Goal: Task Accomplishment & Management: Complete application form

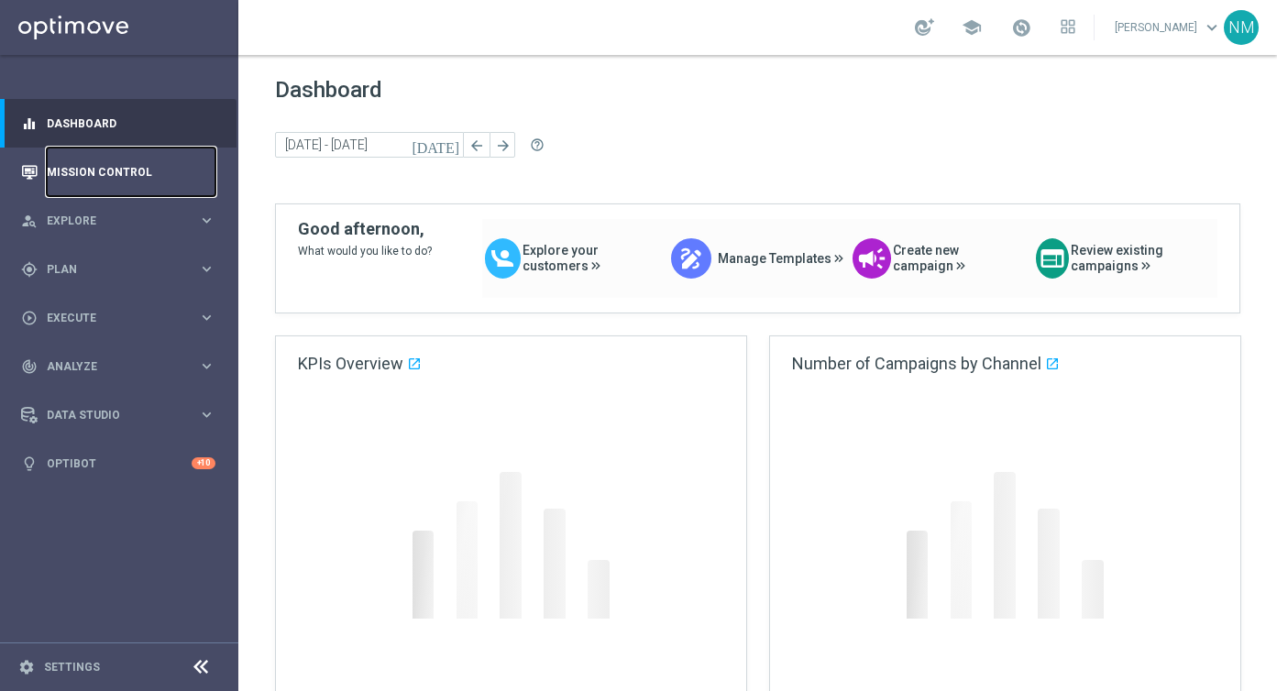
click at [112, 183] on link "Mission Control" at bounding box center [131, 172] width 169 height 49
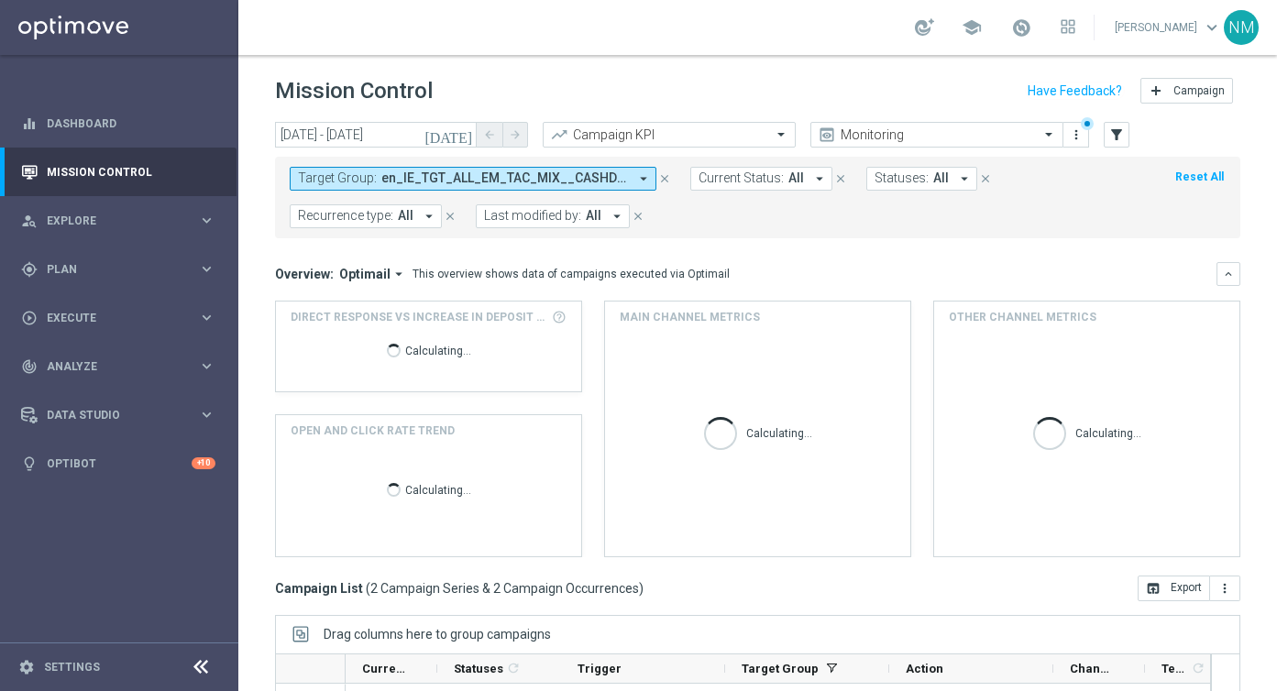
click at [636, 178] on icon "arrow_drop_down" at bounding box center [644, 179] width 17 height 17
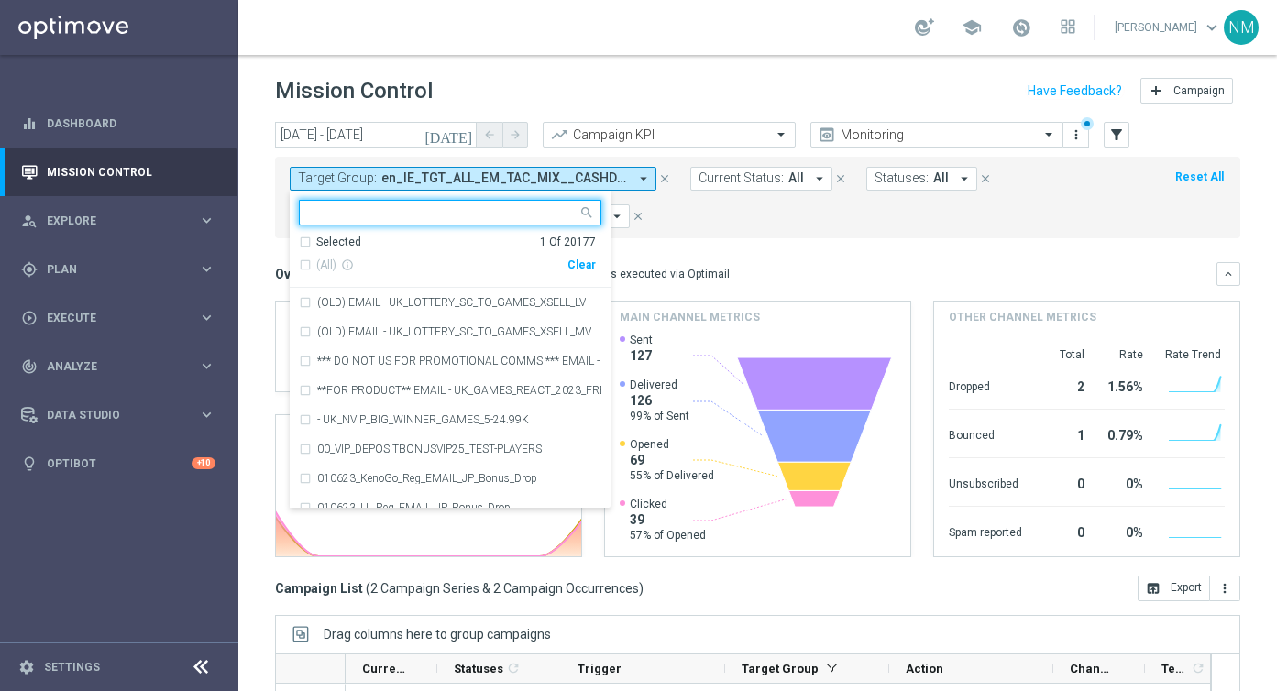
click at [0, 0] on div "Clear" at bounding box center [0, 0] width 0 height 0
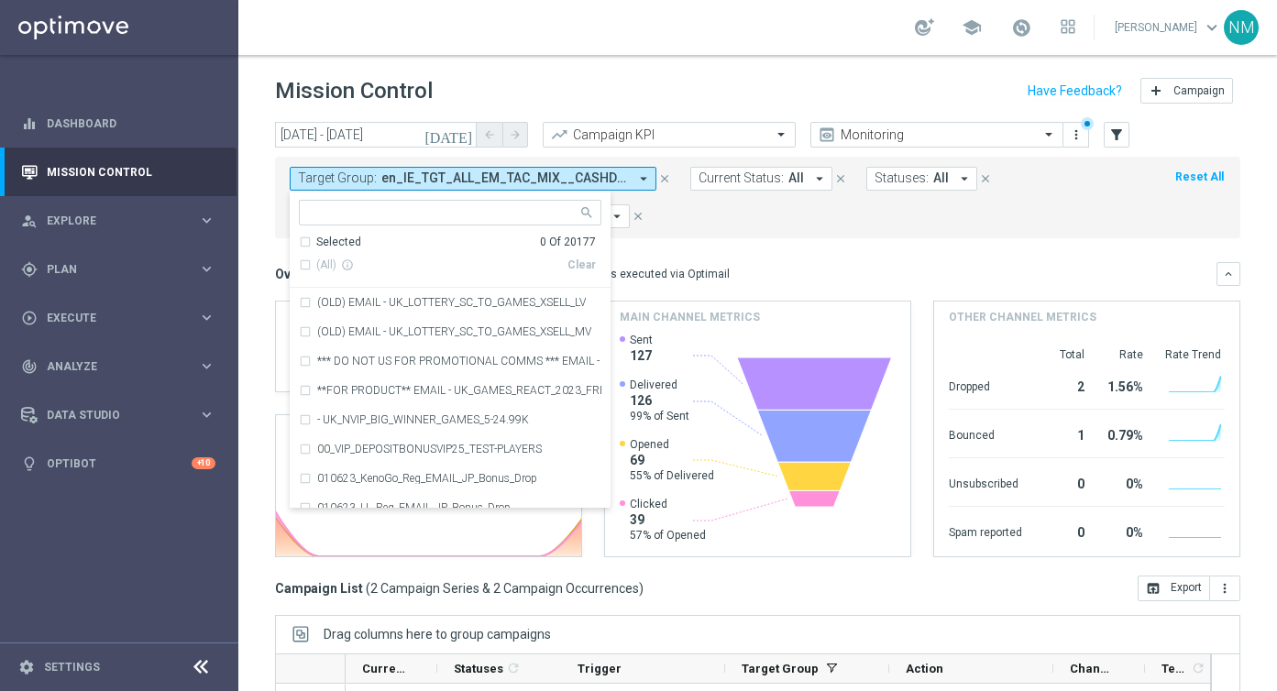
click at [503, 216] on input "text" at bounding box center [443, 213] width 269 height 16
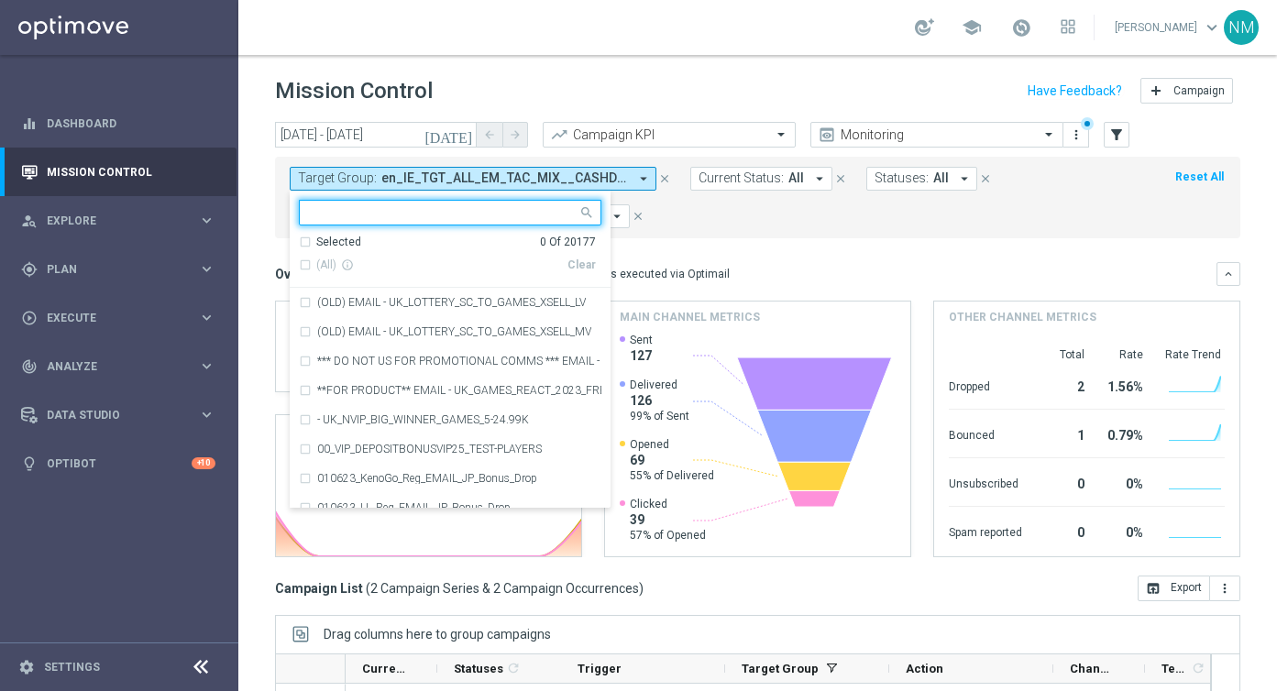
paste input "UK_CASINO_EMAIL | Games React Follow Up | Non Deps after 7 days"
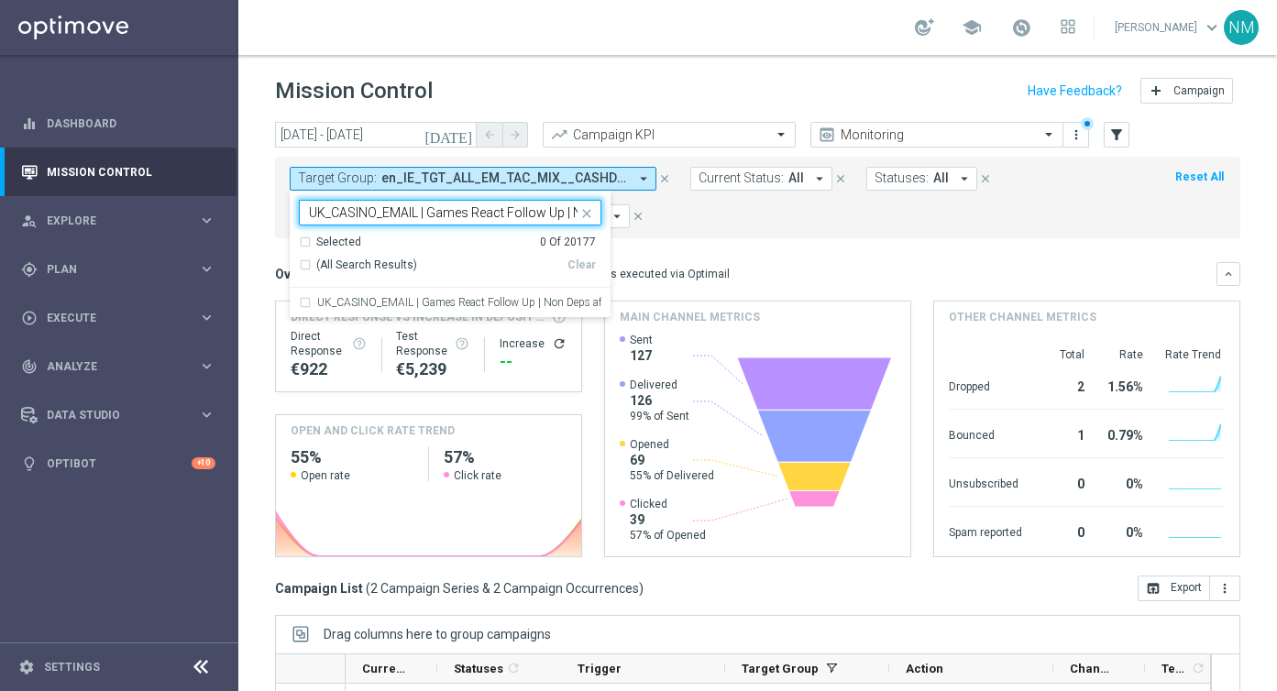
scroll to position [0, 117]
click at [477, 299] on label "UK_CASINO_EMAIL | Games React Follow Up | Non Deps after 7 days" at bounding box center [459, 302] width 284 height 11
type input "UK_CASINO_EMAIL | Games React Follow Up | Non Deps after 7 days"
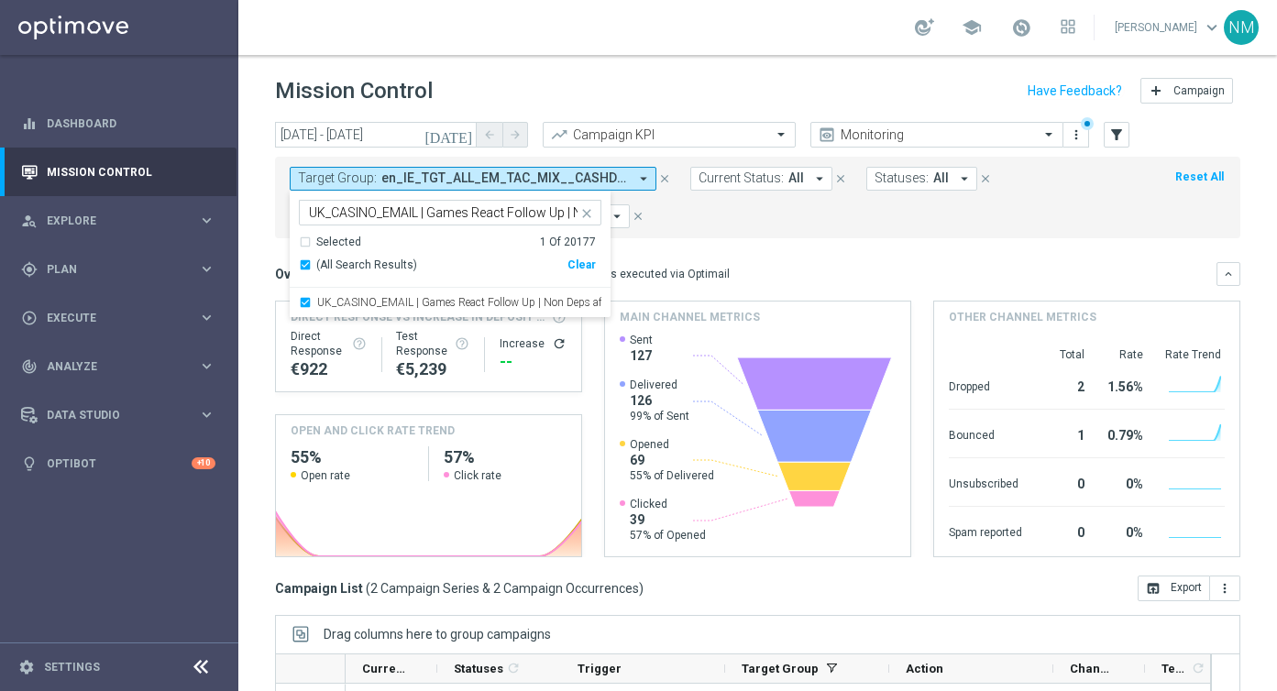
click at [470, 134] on icon "[DATE]" at bounding box center [450, 135] width 50 height 17
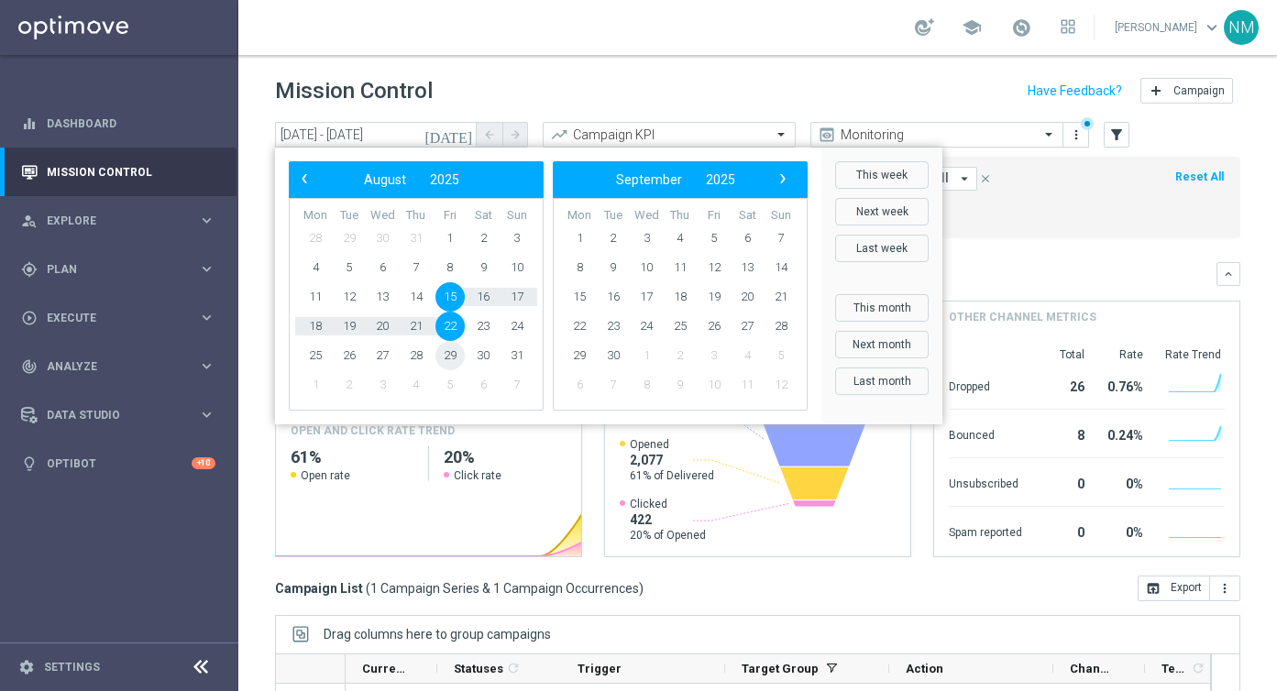
click at [453, 351] on span "29" at bounding box center [450, 355] width 29 height 29
type input "29 Aug 2025 - 29 Aug 2025"
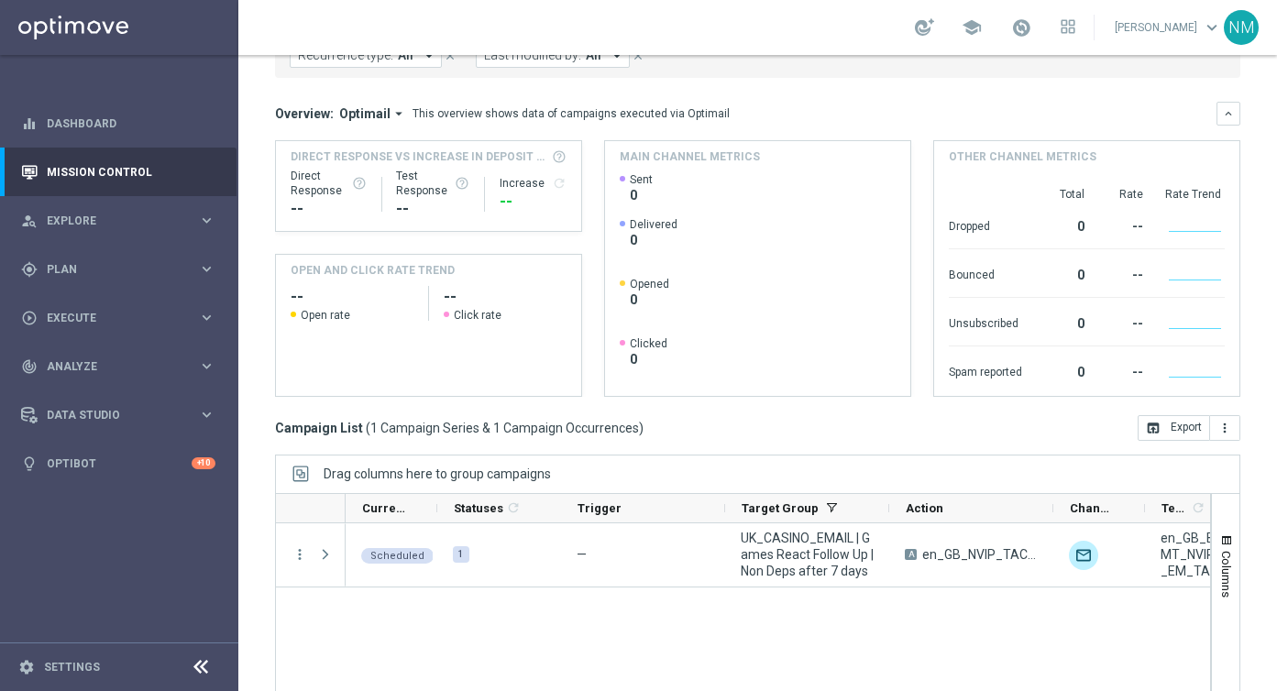
scroll to position [263, 0]
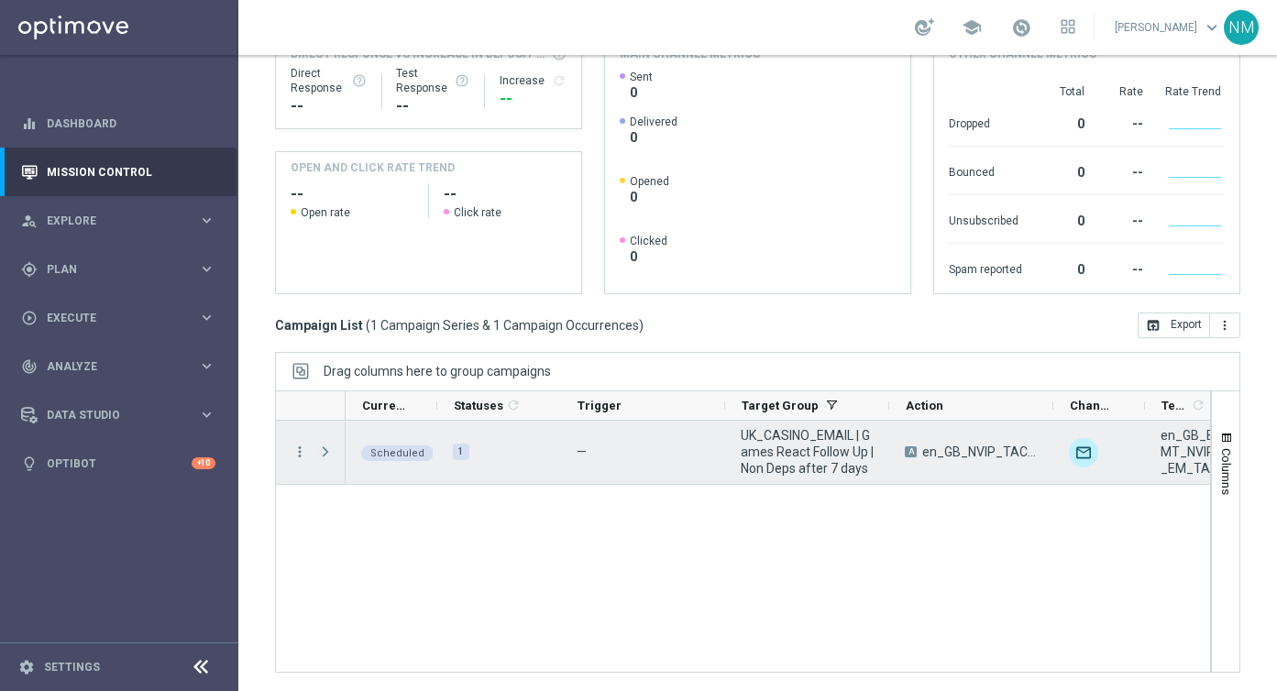
click at [326, 453] on span "Press SPACE to select this row." at bounding box center [325, 452] width 17 height 15
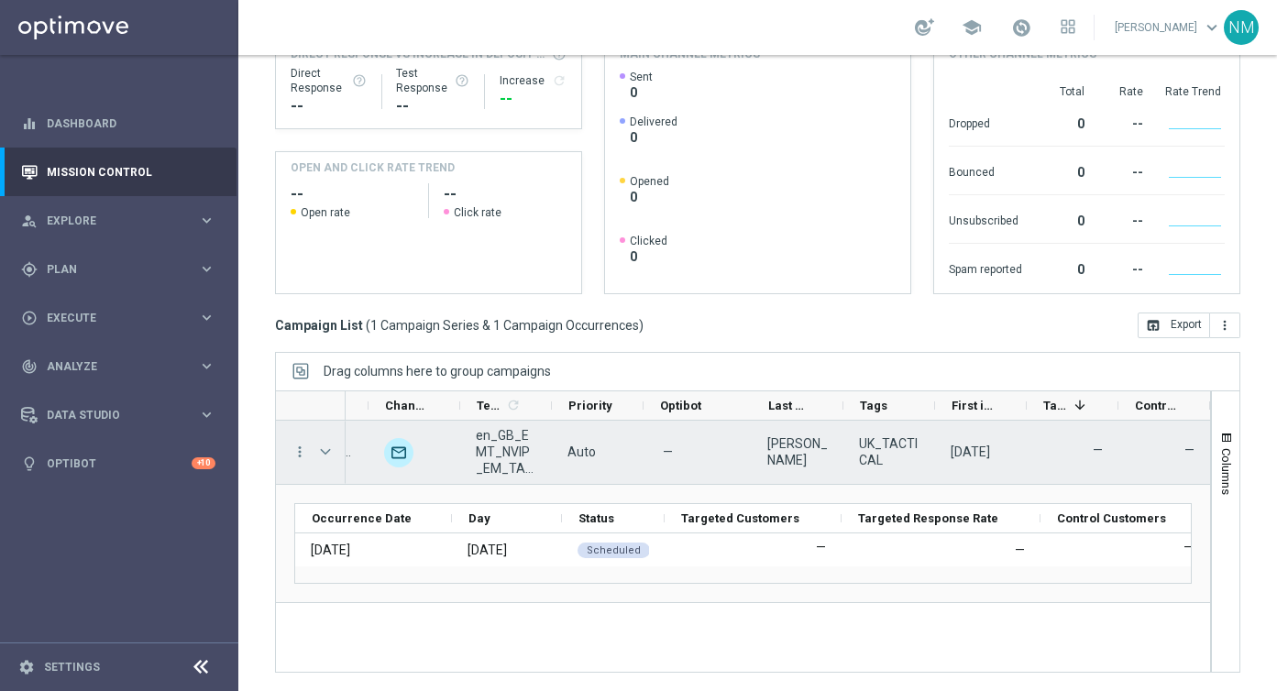
scroll to position [0, 0]
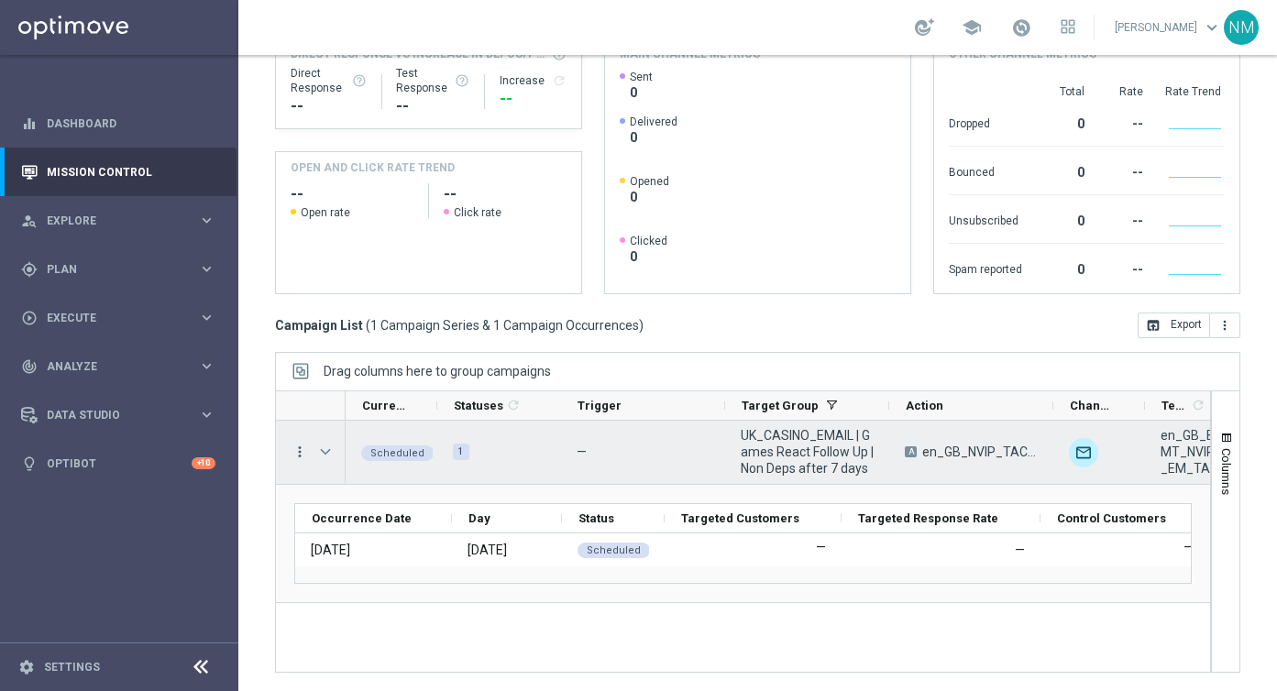
click at [305, 451] on icon "more_vert" at bounding box center [300, 452] width 17 height 17
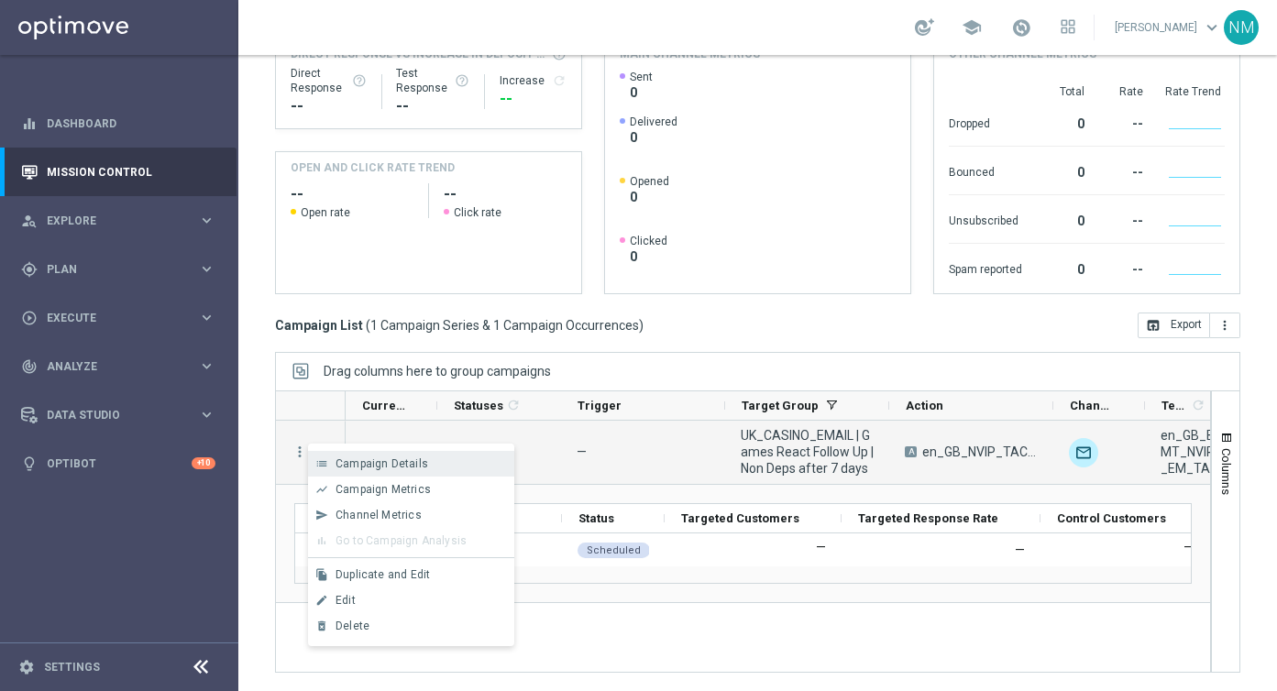
click at [340, 464] on span "Campaign Details" at bounding box center [382, 464] width 93 height 13
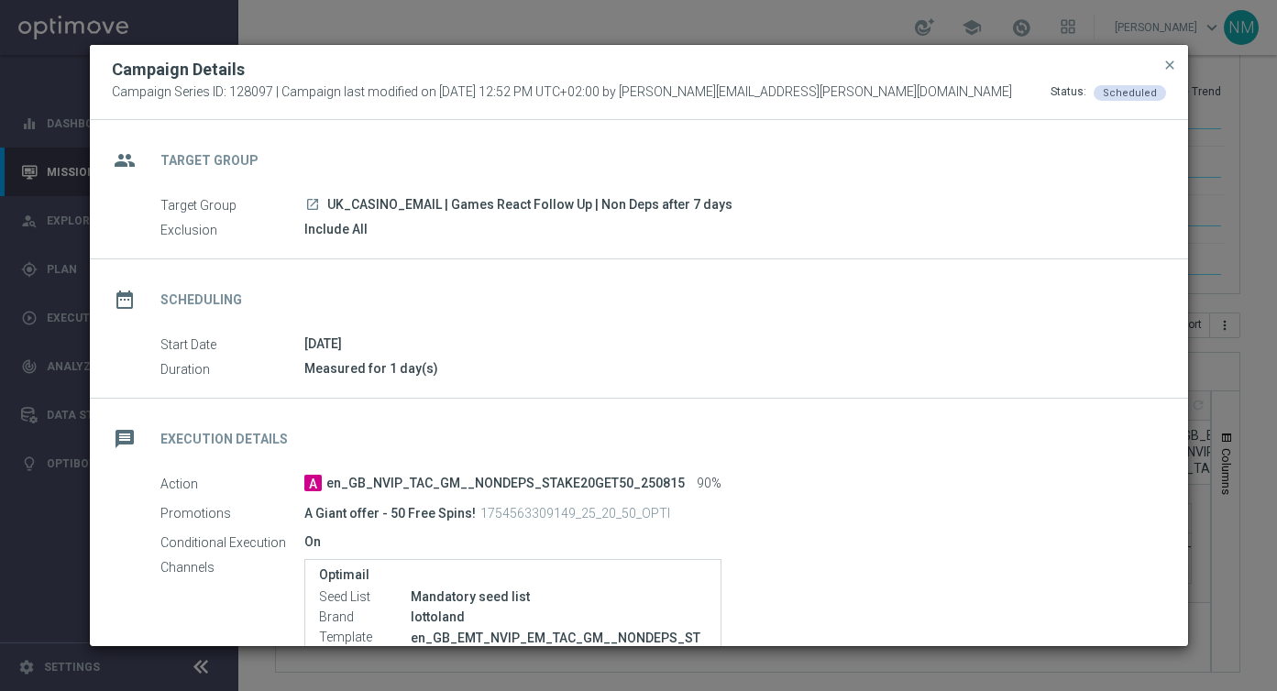
click at [483, 214] on div "Target Group launch UK_CASINO_EMAIL | Games React Follow Up | Non Deps after 7 …" at bounding box center [656, 205] width 992 height 20
click at [481, 201] on span "UK_CASINO_EMAIL | Games React Follow Up | Non Deps after 7 days" at bounding box center [529, 205] width 405 height 17
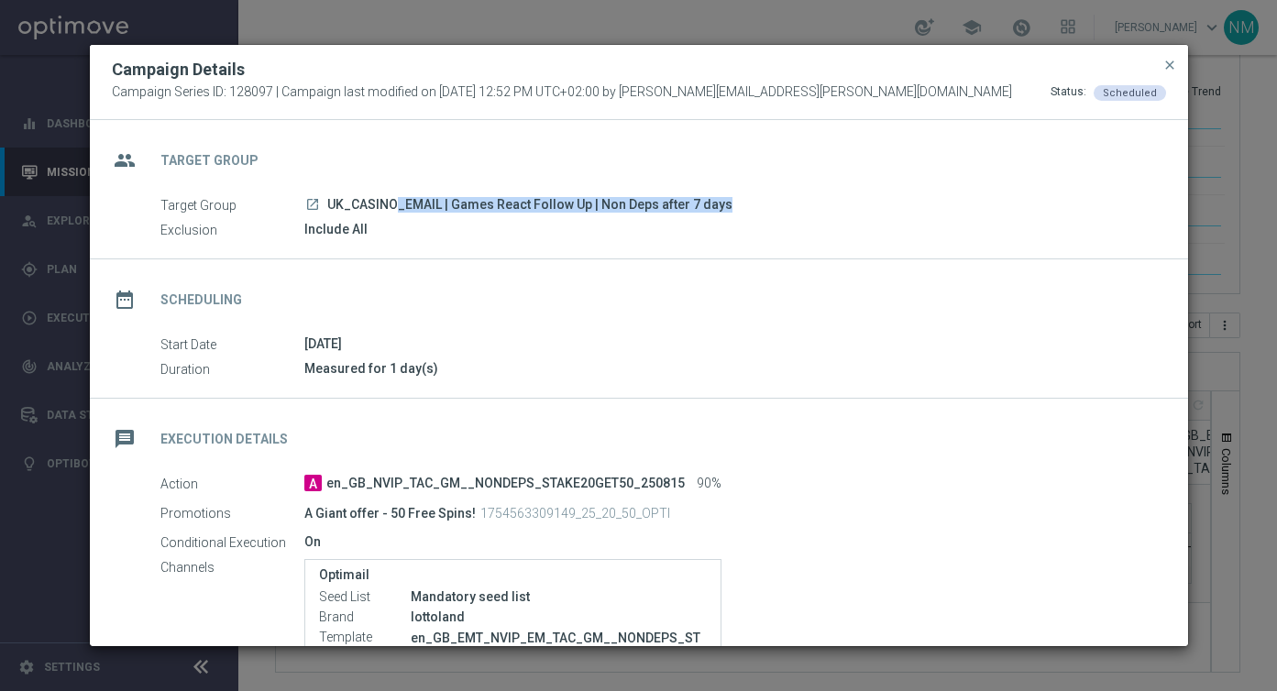
copy div "UK_CASINO_EMAIL | Games React Follow Up | Non Deps after 7 days"
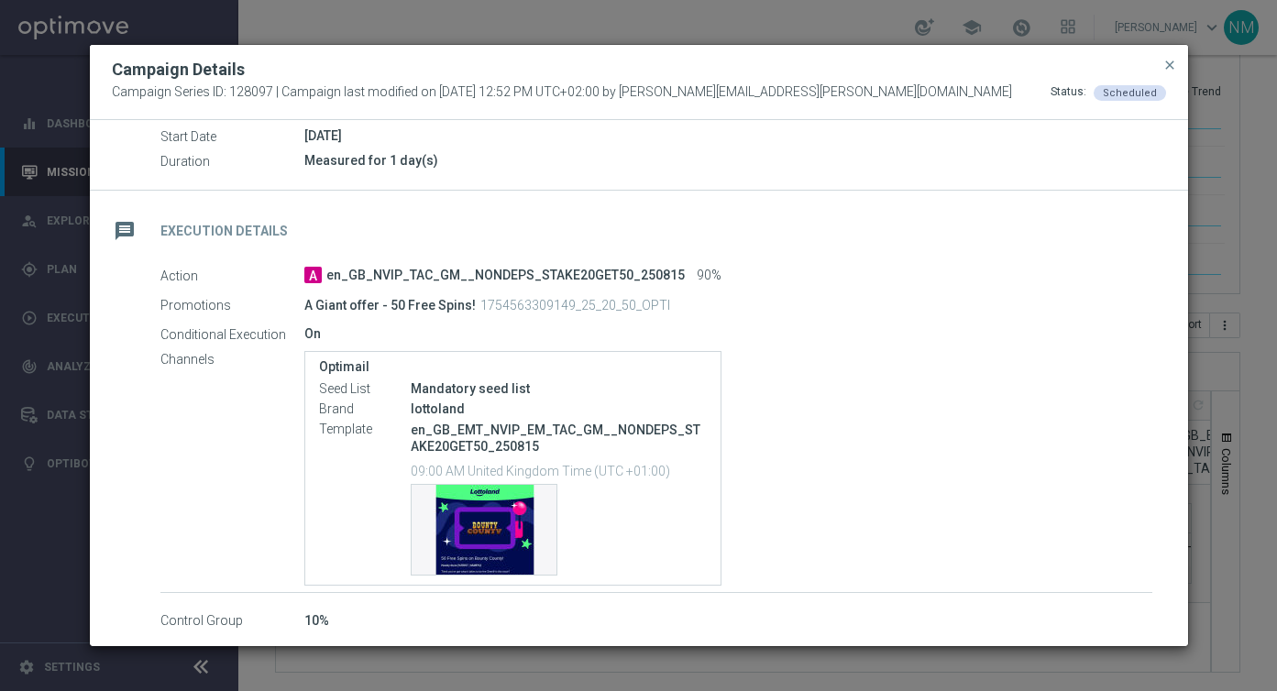
scroll to position [216, 0]
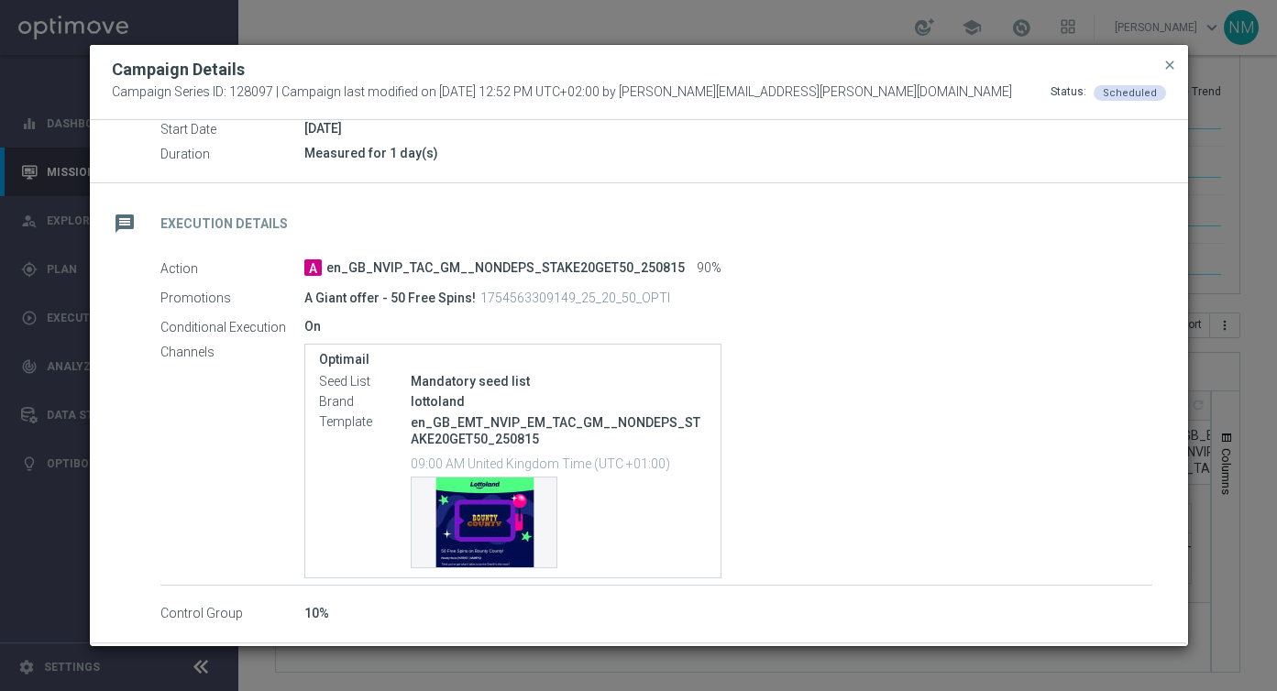
click at [512, 302] on p "1754563309149_25_20_50_OPTI" at bounding box center [576, 298] width 190 height 17
copy p "1754563309149_25_20_50_OPTI"
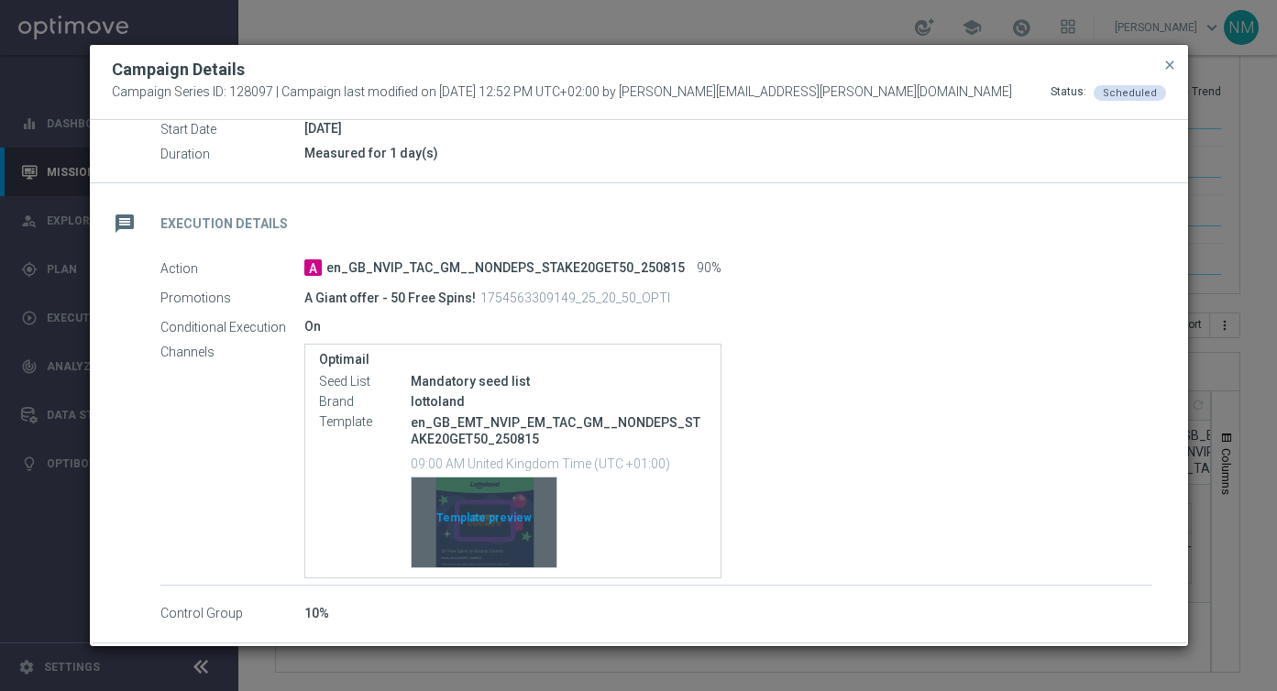
click at [489, 522] on div "Template preview" at bounding box center [484, 523] width 145 height 90
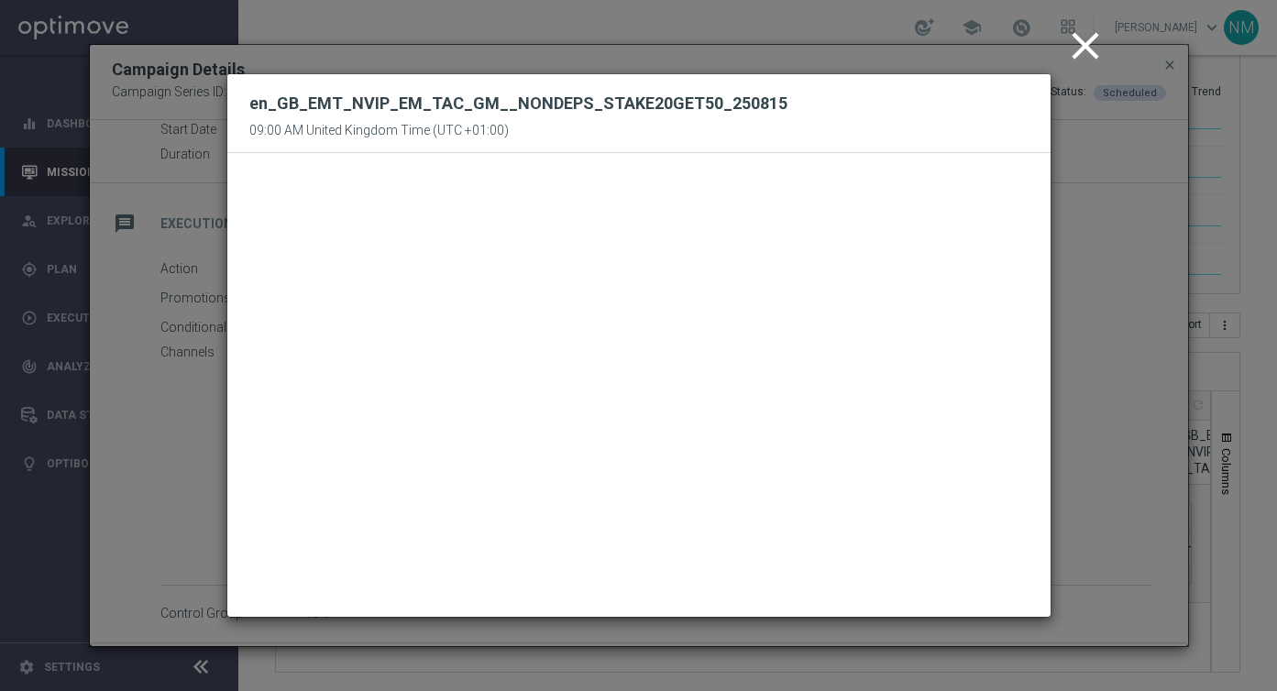
click at [1071, 51] on icon "close" at bounding box center [1086, 46] width 46 height 46
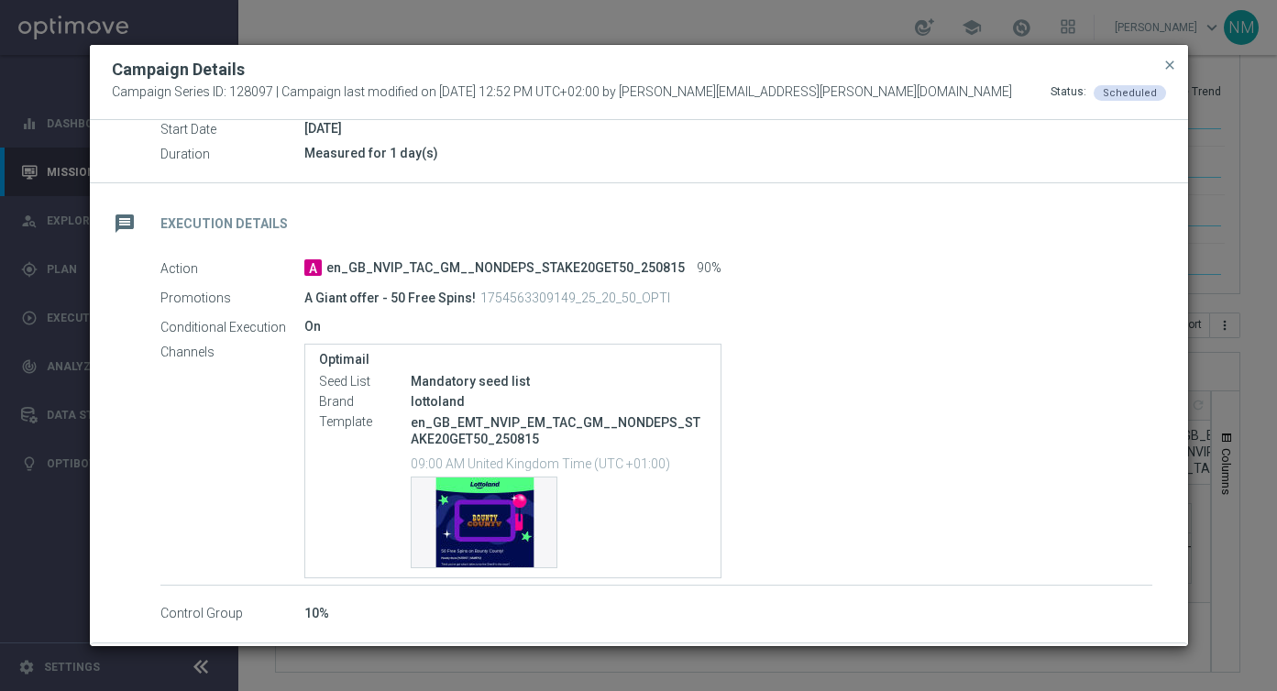
scroll to position [0, 0]
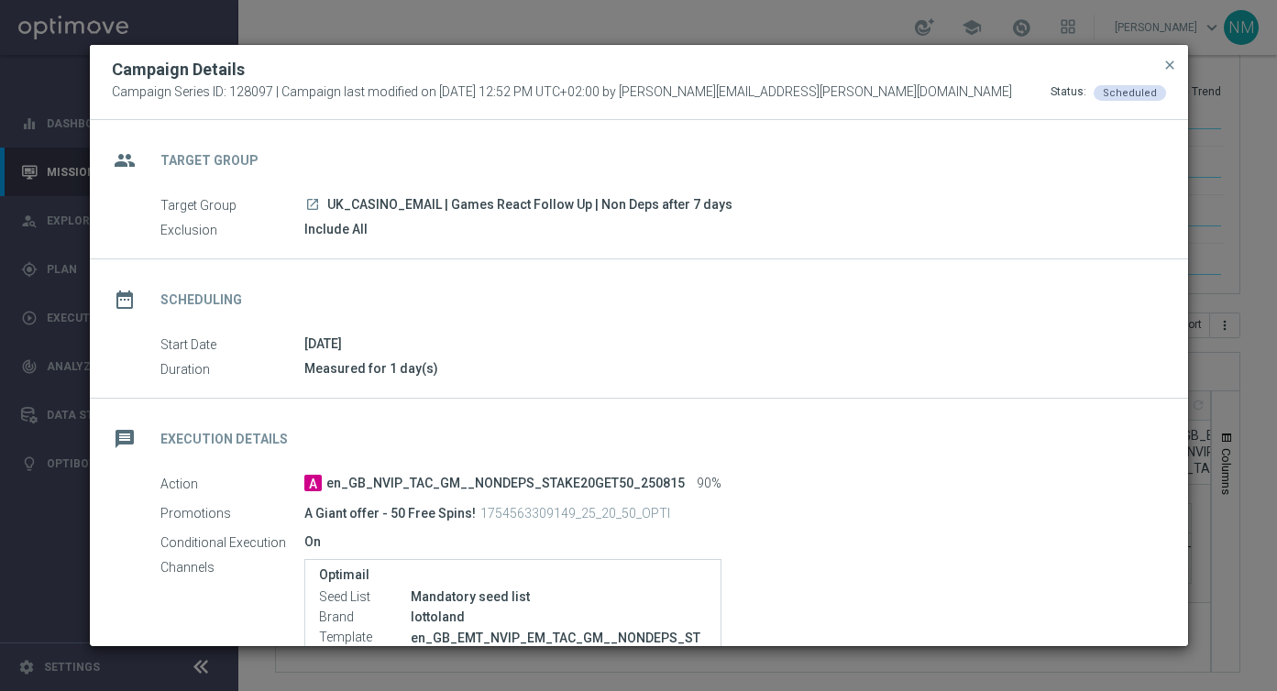
click at [414, 202] on span "UK_CASINO_EMAIL | Games React Follow Up | Non Deps after 7 days" at bounding box center [529, 205] width 405 height 17
copy span "UK_CASINO_EMAIL"
click at [673, 200] on span "UK_CASINO_EMAIL | Games React Follow Up | Non Deps after 7 days" at bounding box center [529, 205] width 405 height 17
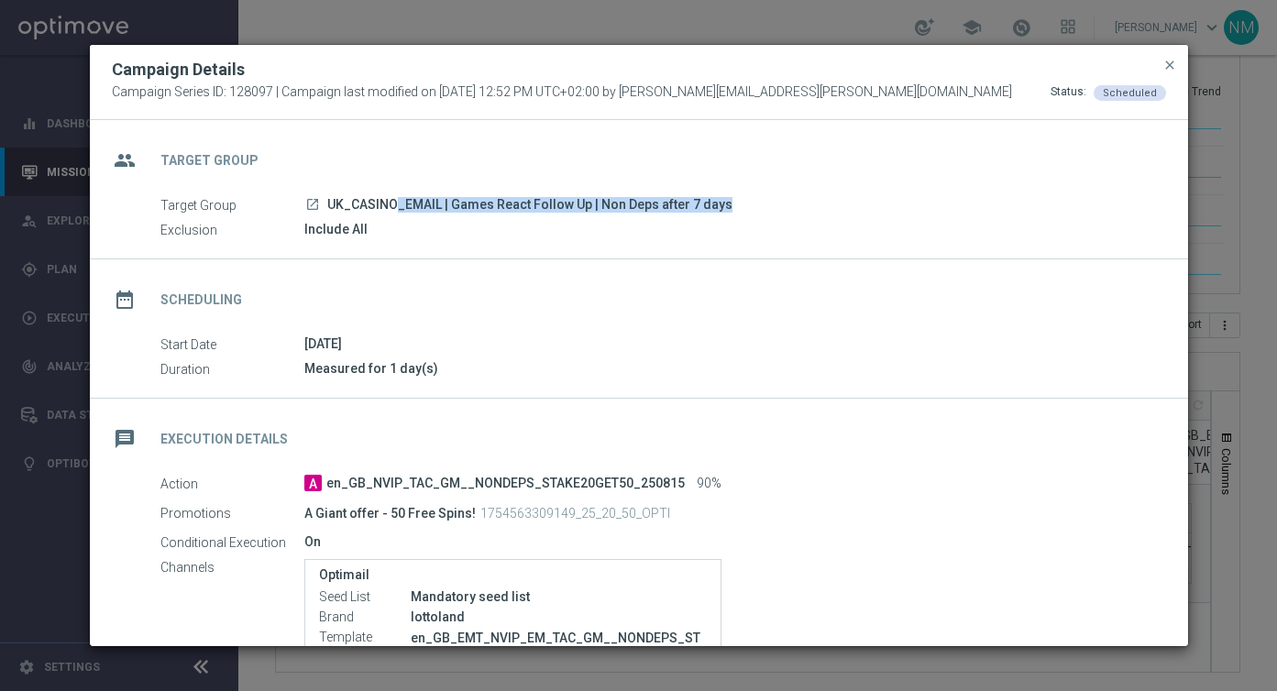
click at [673, 200] on span "UK_CASINO_EMAIL | Games React Follow Up | Non Deps after 7 days" at bounding box center [529, 205] width 405 height 17
copy div "UK_CASINO_EMAIL | Games React Follow Up | Non Deps after 7 days"
click at [1167, 63] on span "close" at bounding box center [1170, 65] width 15 height 15
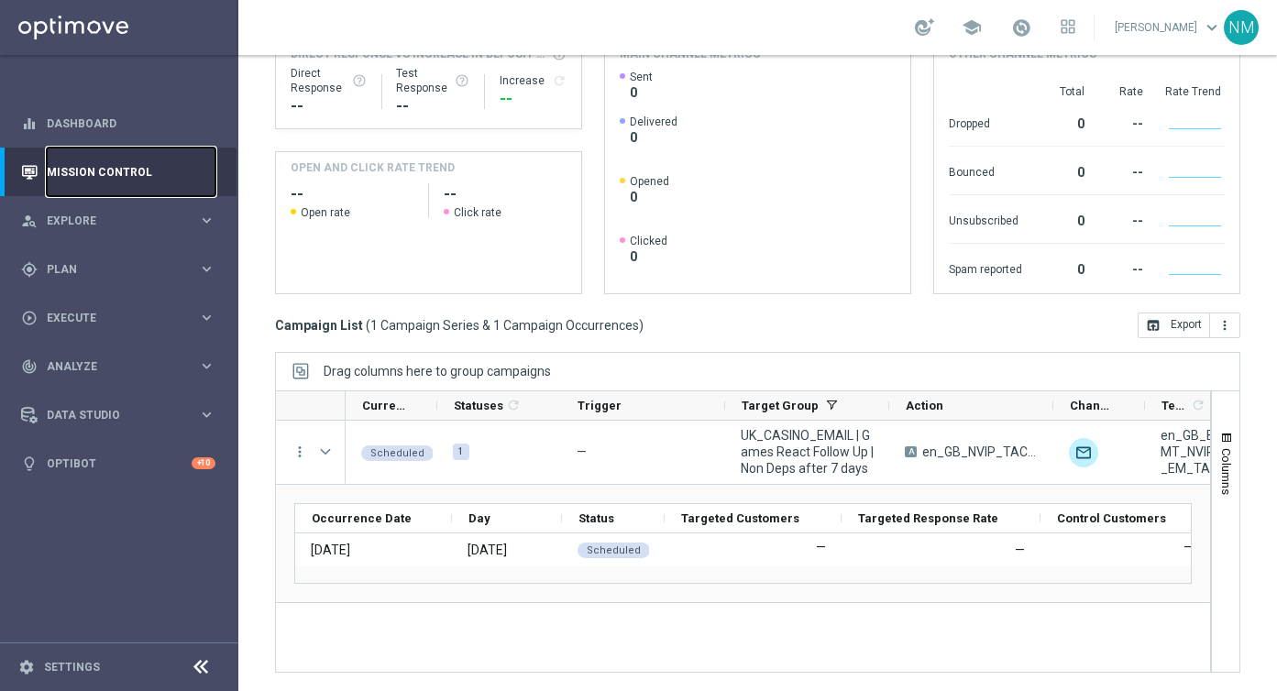
click at [111, 186] on link "Mission Control" at bounding box center [131, 172] width 169 height 49
click at [117, 267] on span "Plan" at bounding box center [122, 269] width 151 height 11
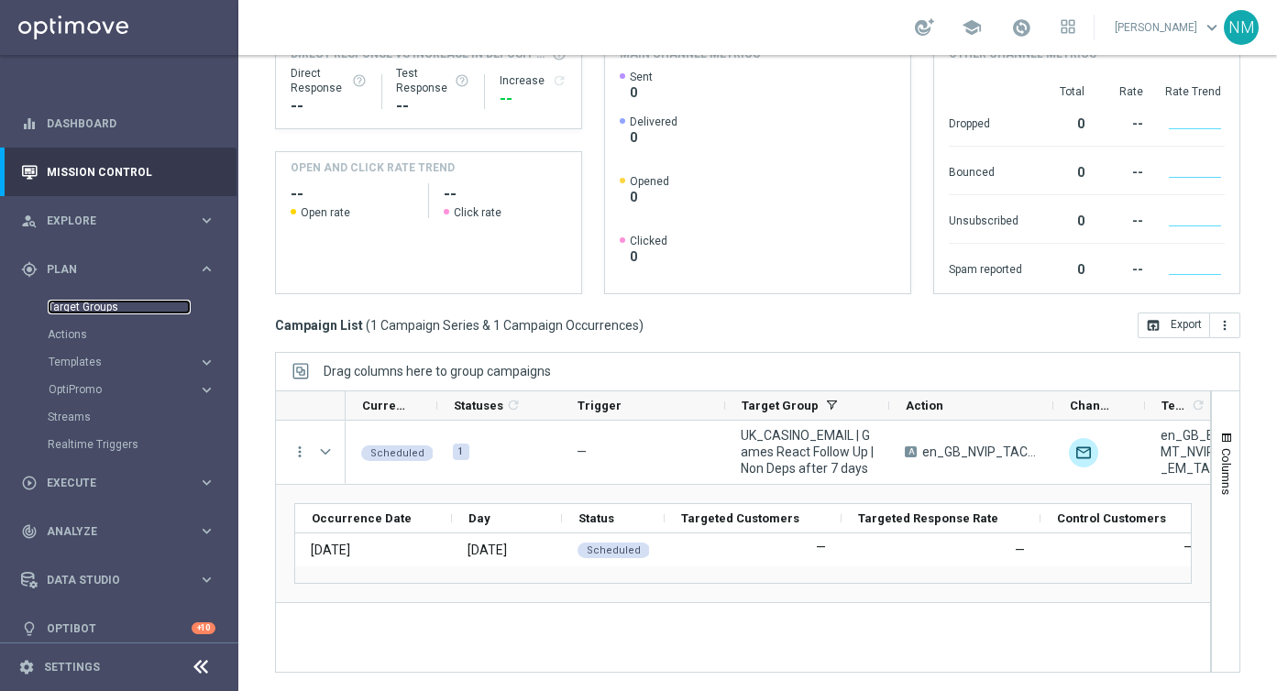
click at [83, 309] on link "Target Groups" at bounding box center [119, 307] width 143 height 15
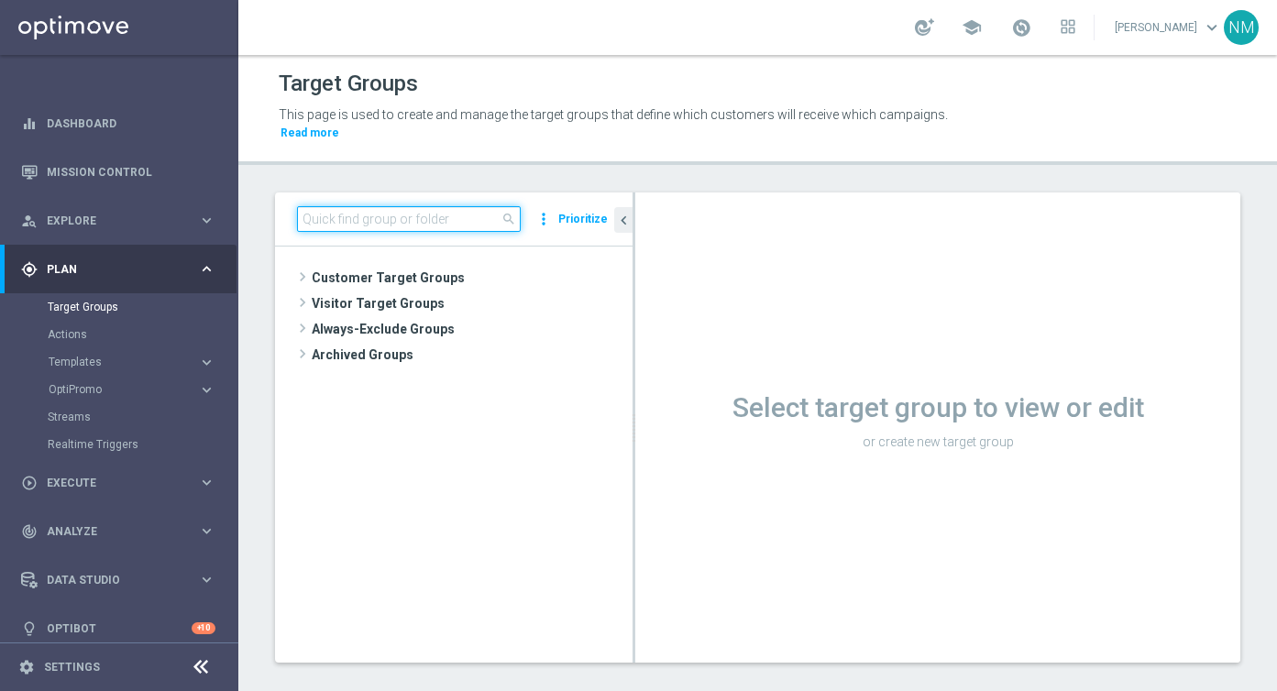
click at [407, 229] on input at bounding box center [409, 219] width 224 height 26
paste input "UK_CASINO_EMAIL | Games React Follow Up | Non Deps after 7 days"
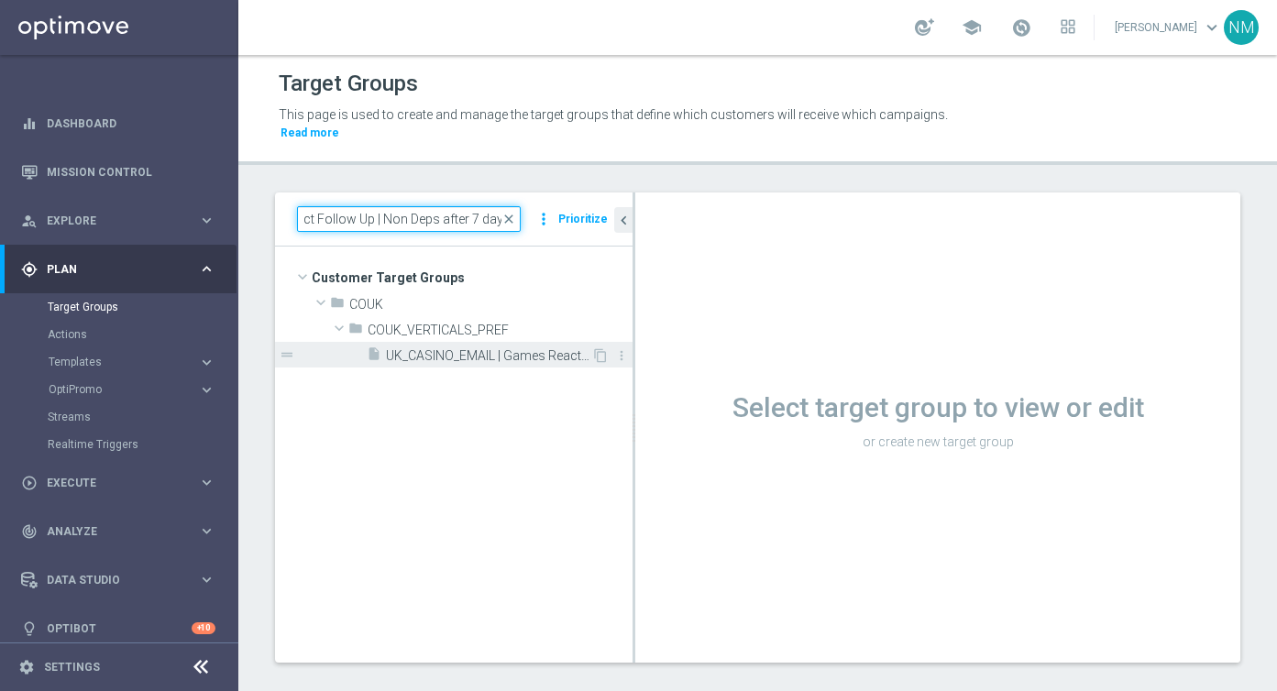
type input "UK_CASINO_EMAIL | Games React Follow Up | Non Deps after 7 days"
click at [415, 349] on span "UK_CASINO_EMAIL | Games React Follow Up | Non Deps after 7 days" at bounding box center [488, 356] width 205 height 16
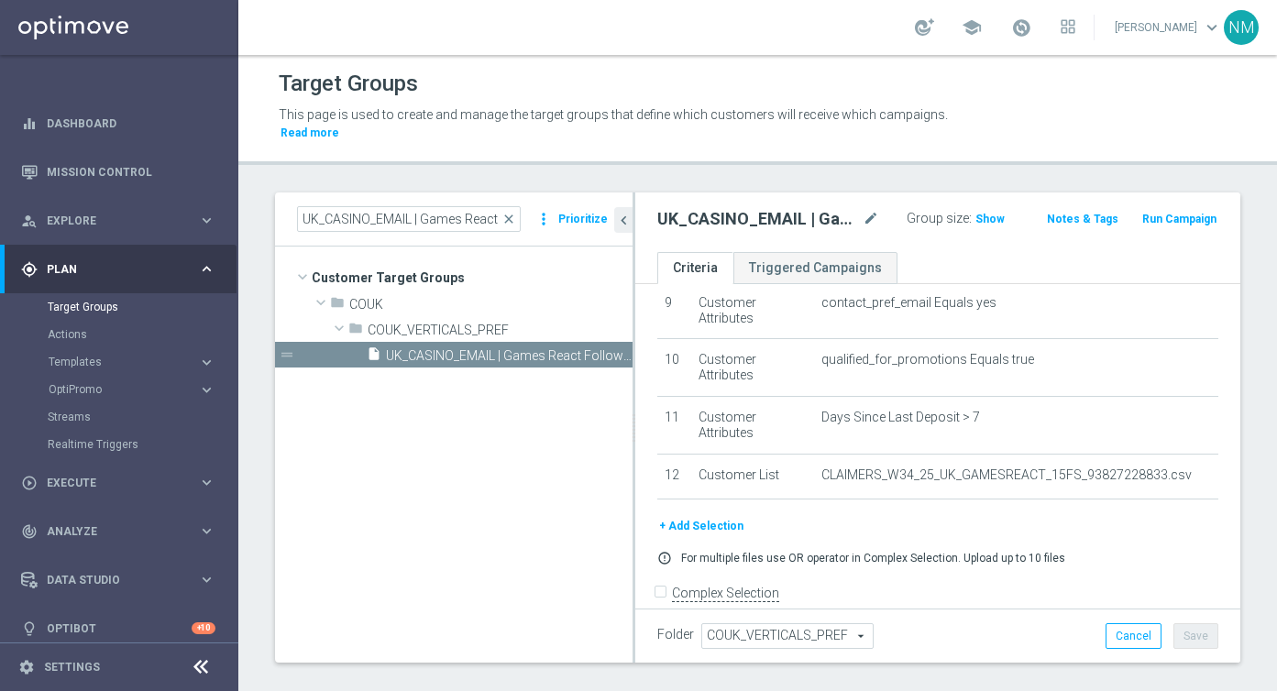
scroll to position [548, 0]
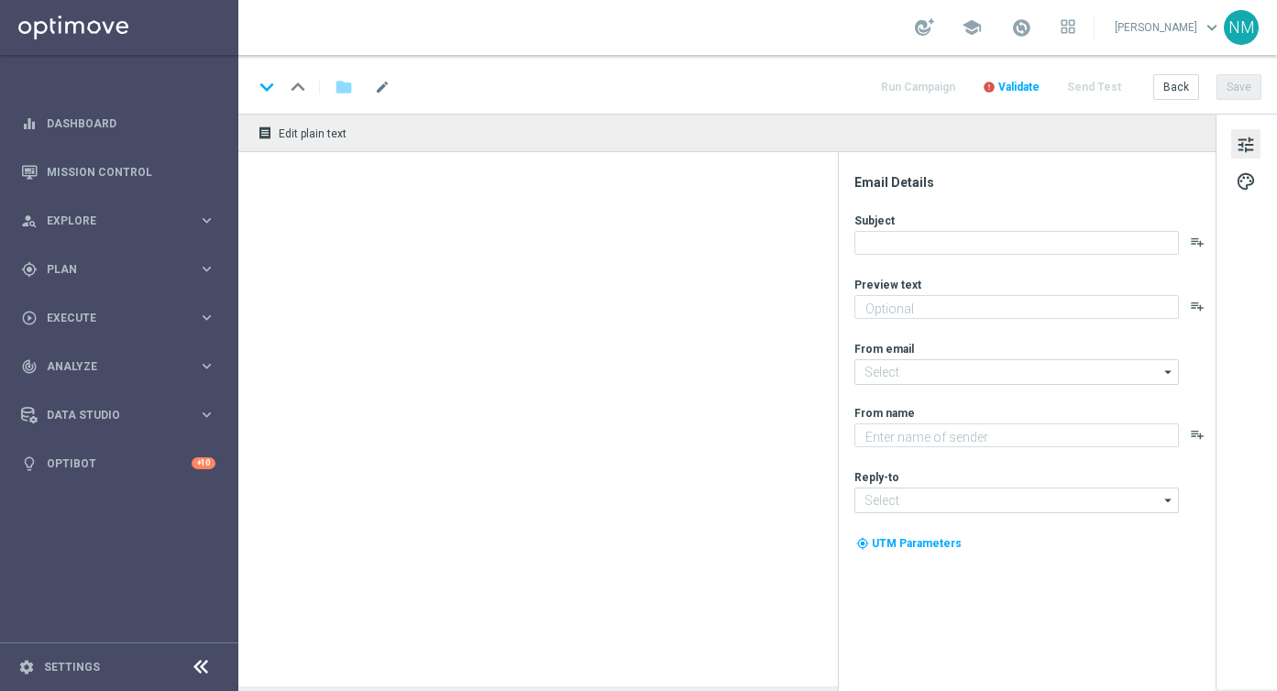
type textarea "72 hours to claim your Bounty..."
type textarea "Lottoland"
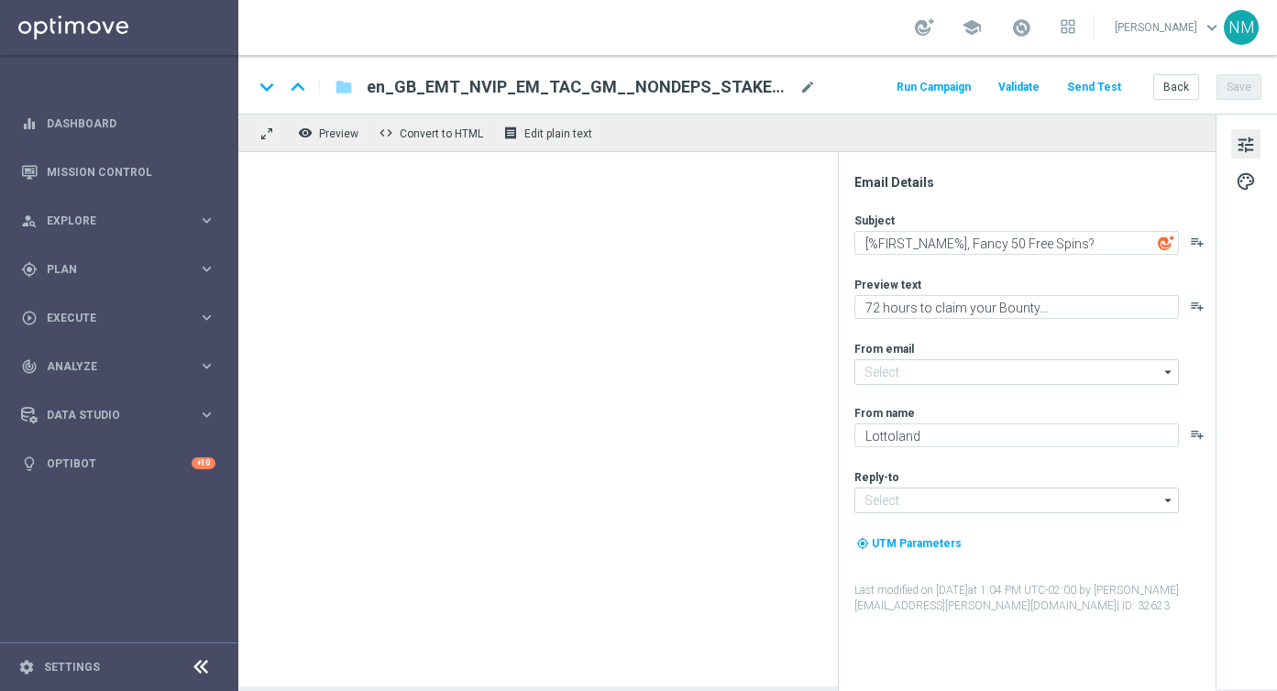
type input "mail@crm.lottoland.com"
type input "support@lottoland.co.uk"
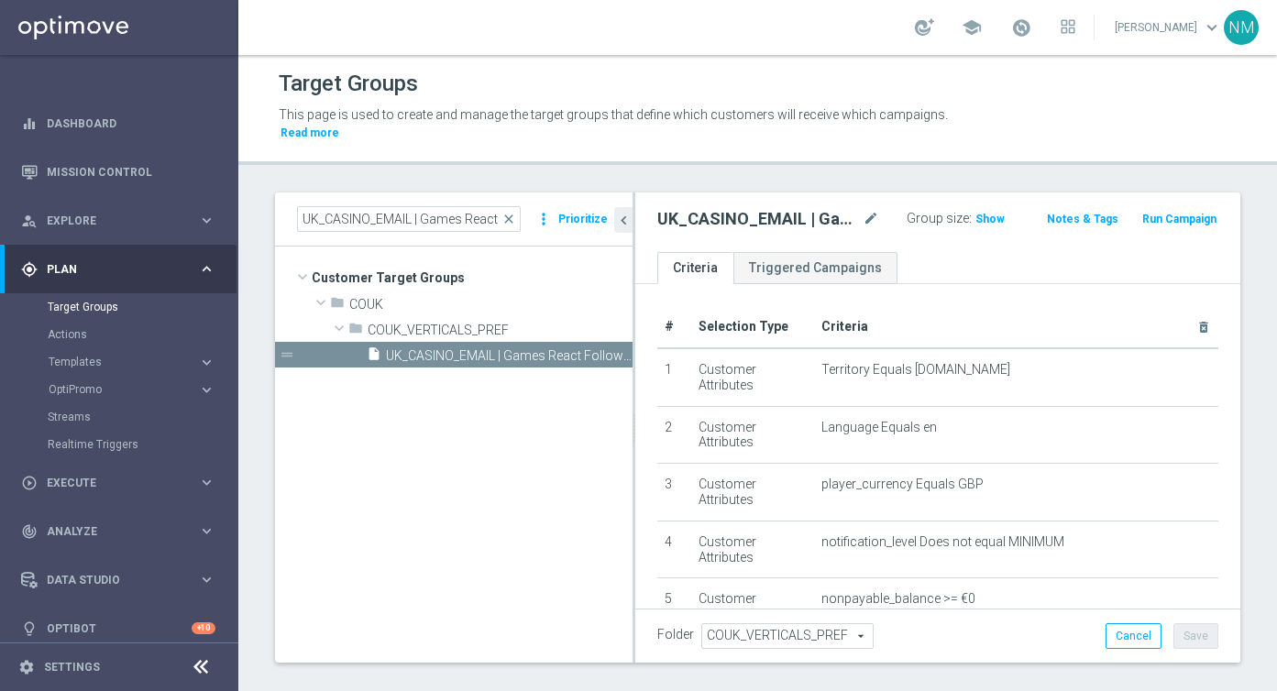
scroll to position [548, 0]
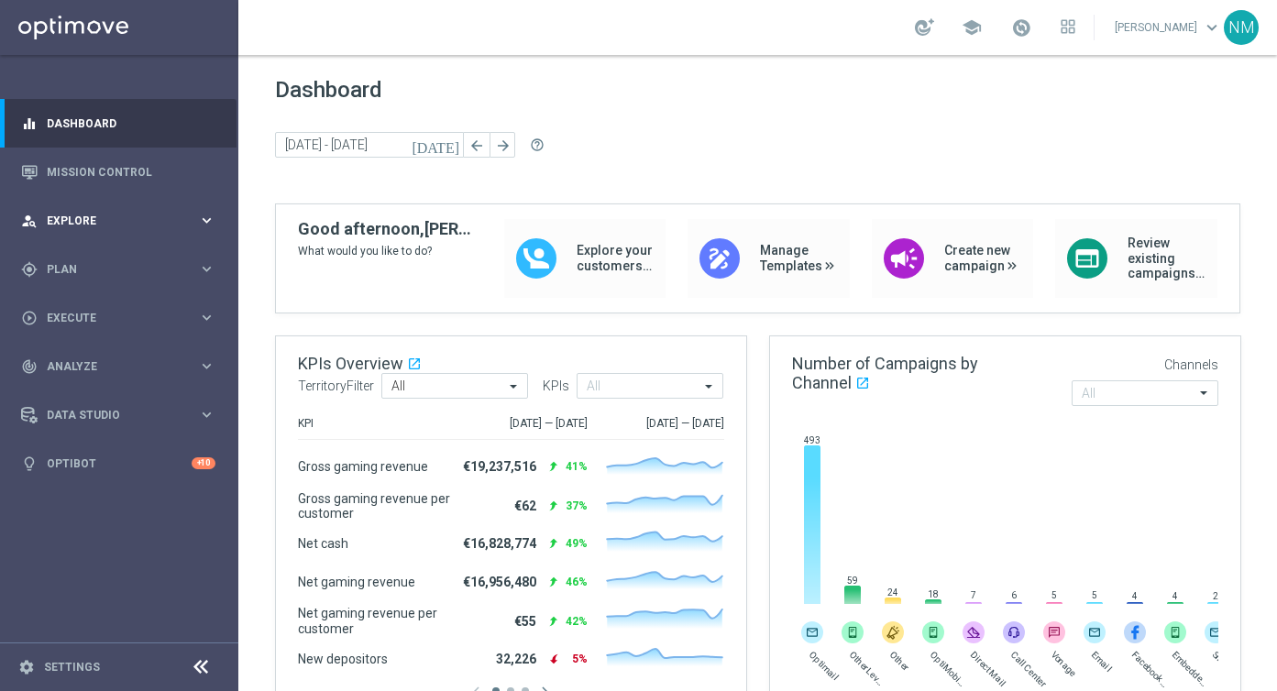
click at [100, 222] on span "Explore" at bounding box center [122, 221] width 151 height 11
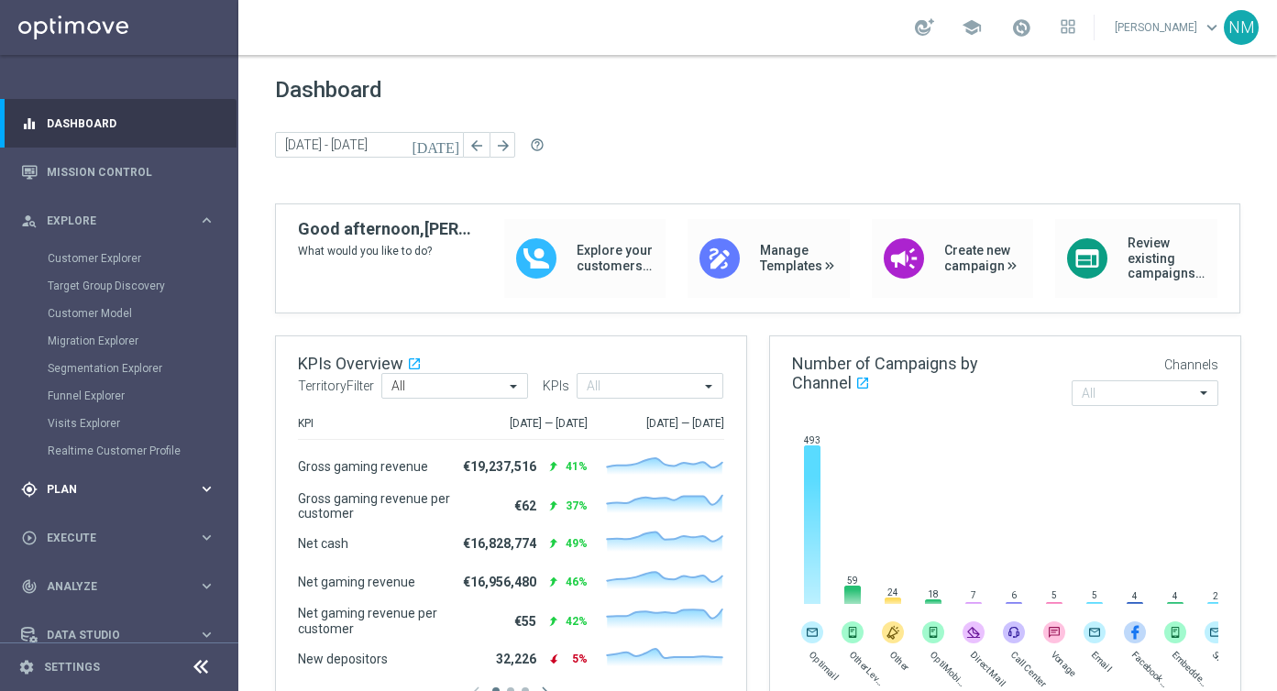
click at [73, 478] on div "gps_fixed Plan keyboard_arrow_right" at bounding box center [118, 489] width 237 height 49
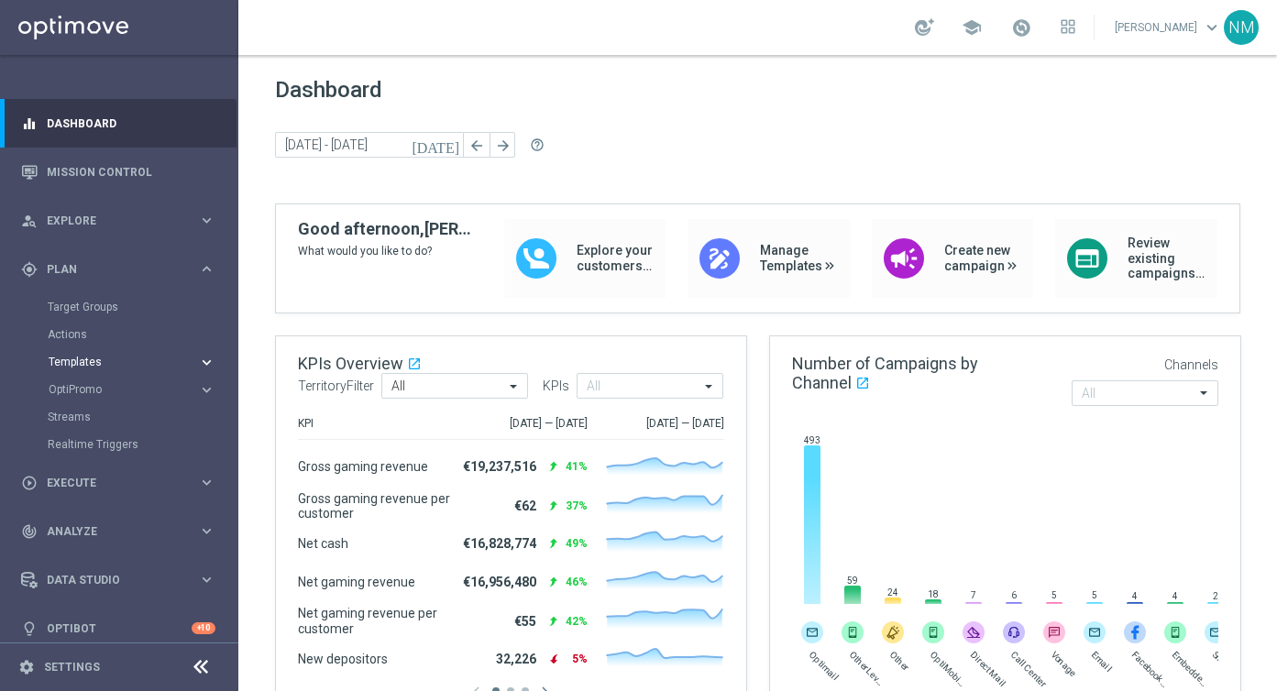
click at [77, 363] on span "Templates" at bounding box center [114, 362] width 131 height 11
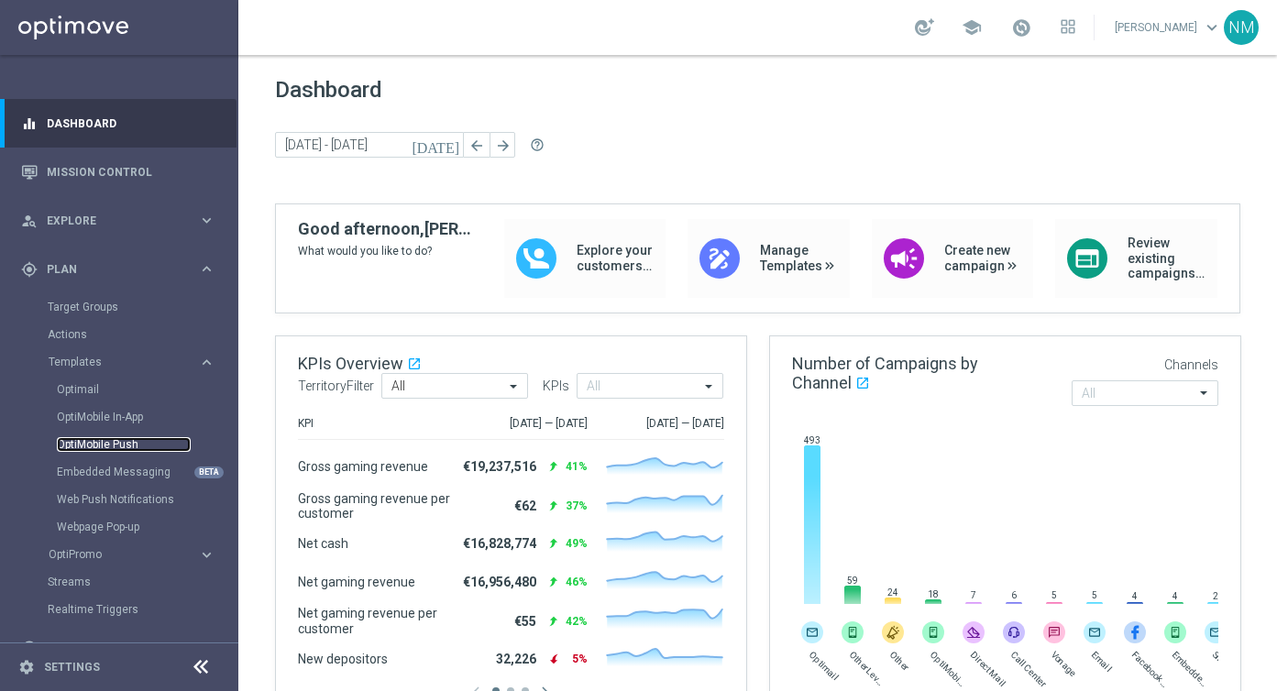
click at [99, 445] on link "OptiMobile Push" at bounding box center [124, 444] width 134 height 15
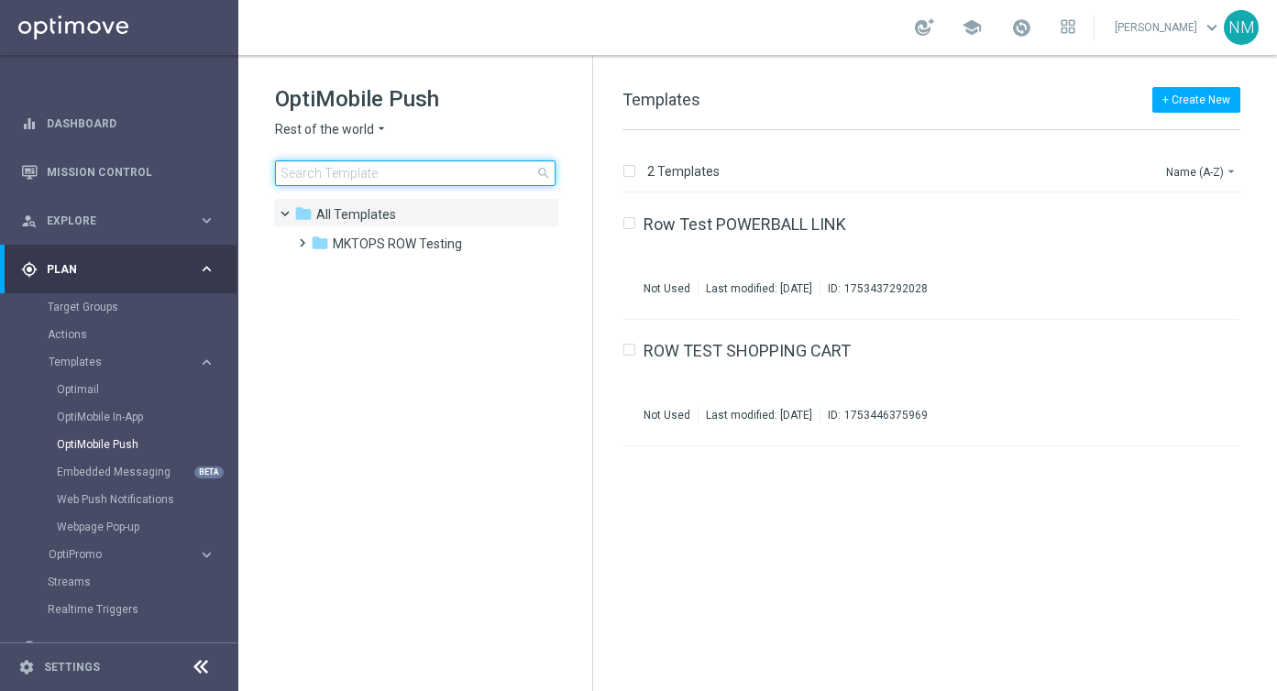
click at [339, 174] on input at bounding box center [415, 173] width 281 height 26
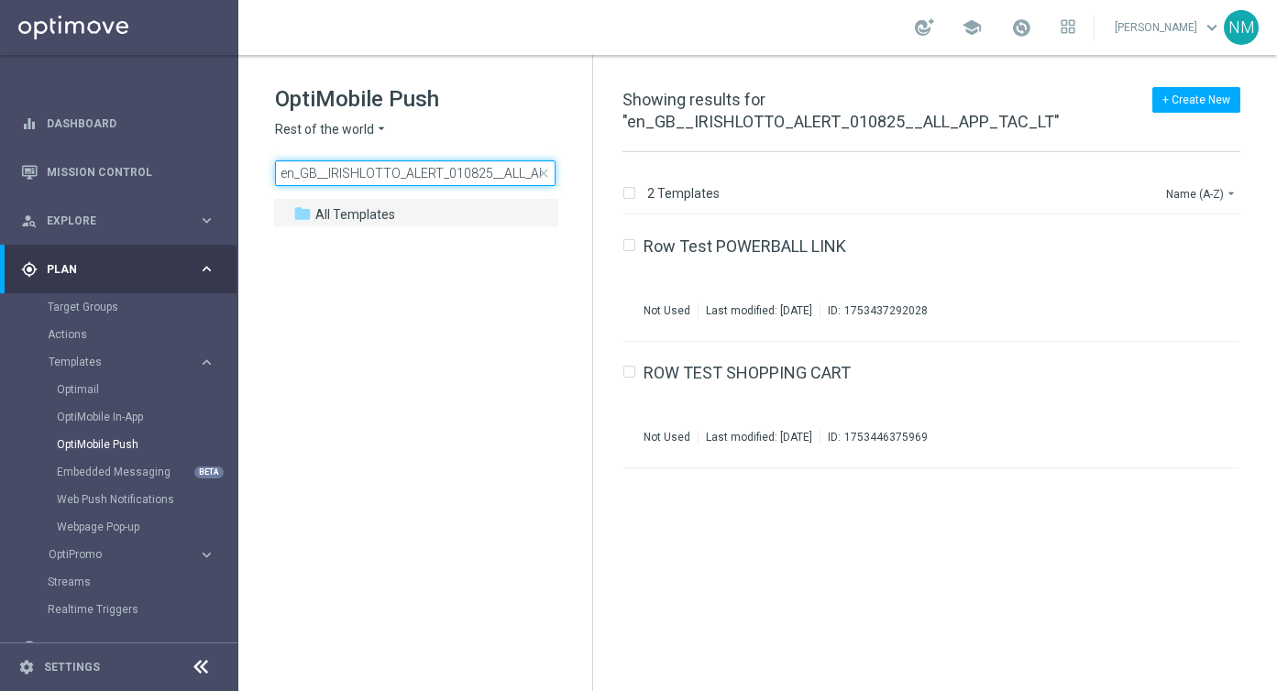
scroll to position [0, 57]
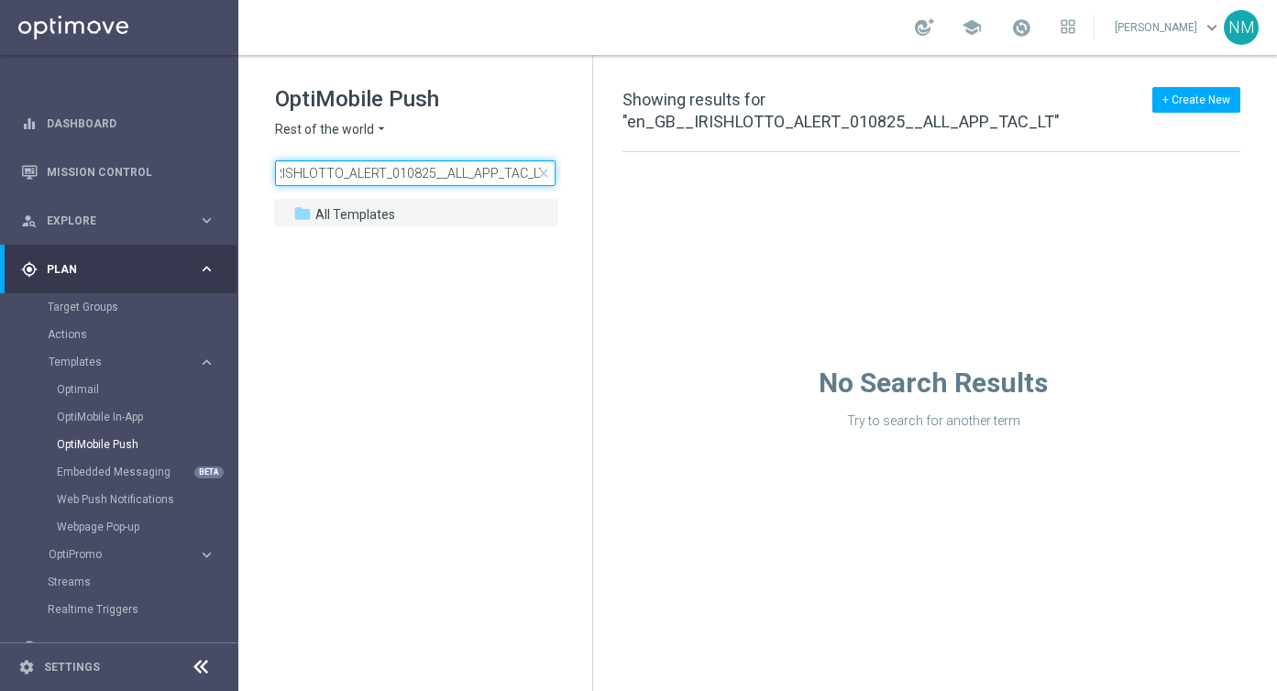
type input "en_GB__IRISHLOTTO_ALERT_010825__ALL_APP_TAC_LT"
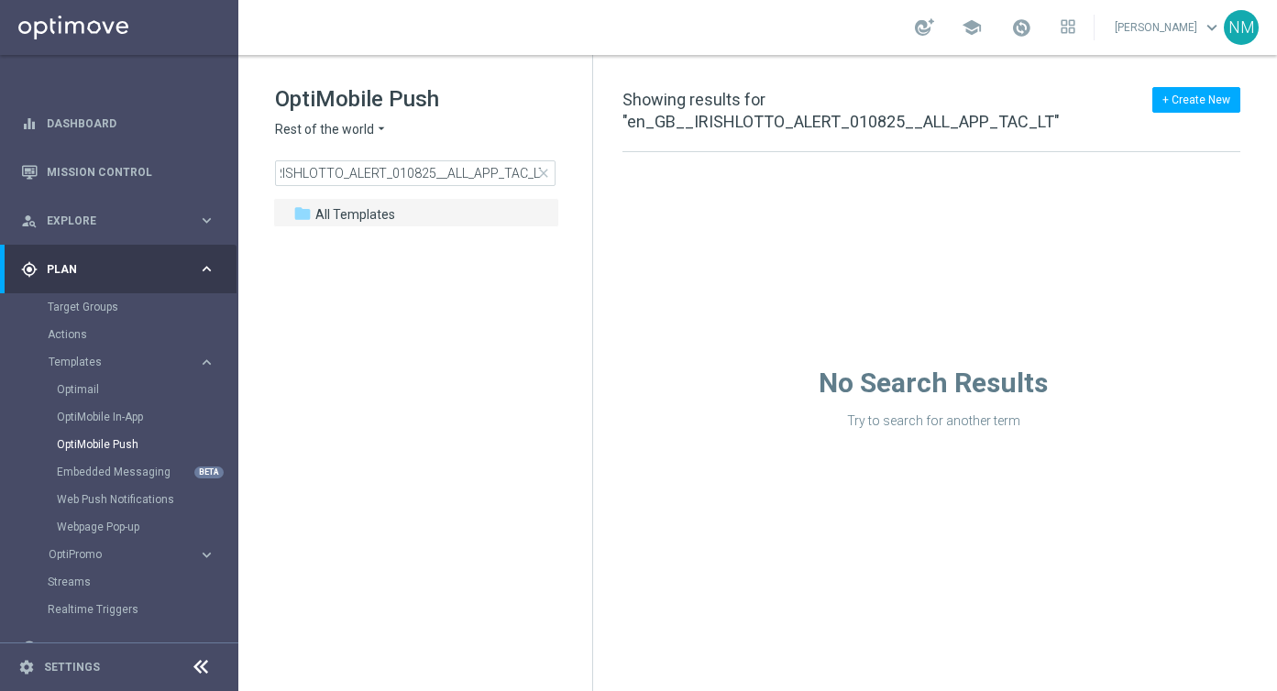
click at [364, 128] on span "Rest of the world" at bounding box center [324, 129] width 99 height 17
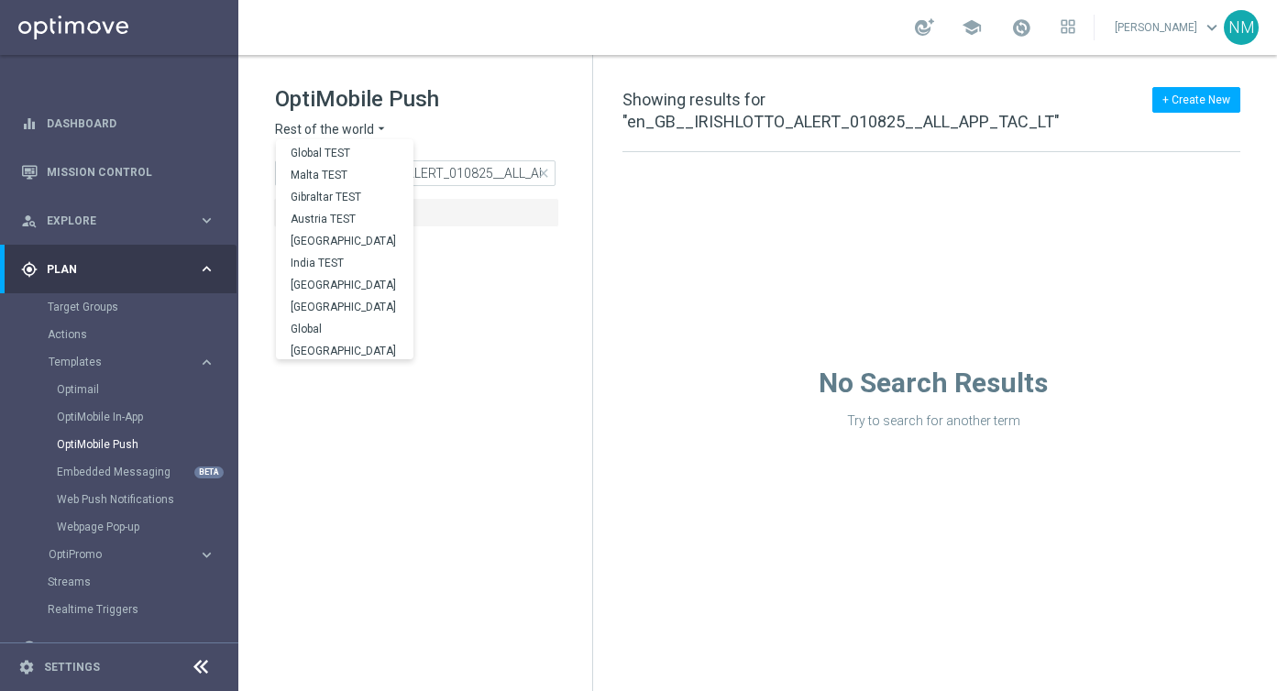
scroll to position [572, 0]
click at [330, 317] on div "UK" at bounding box center [345, 326] width 138 height 22
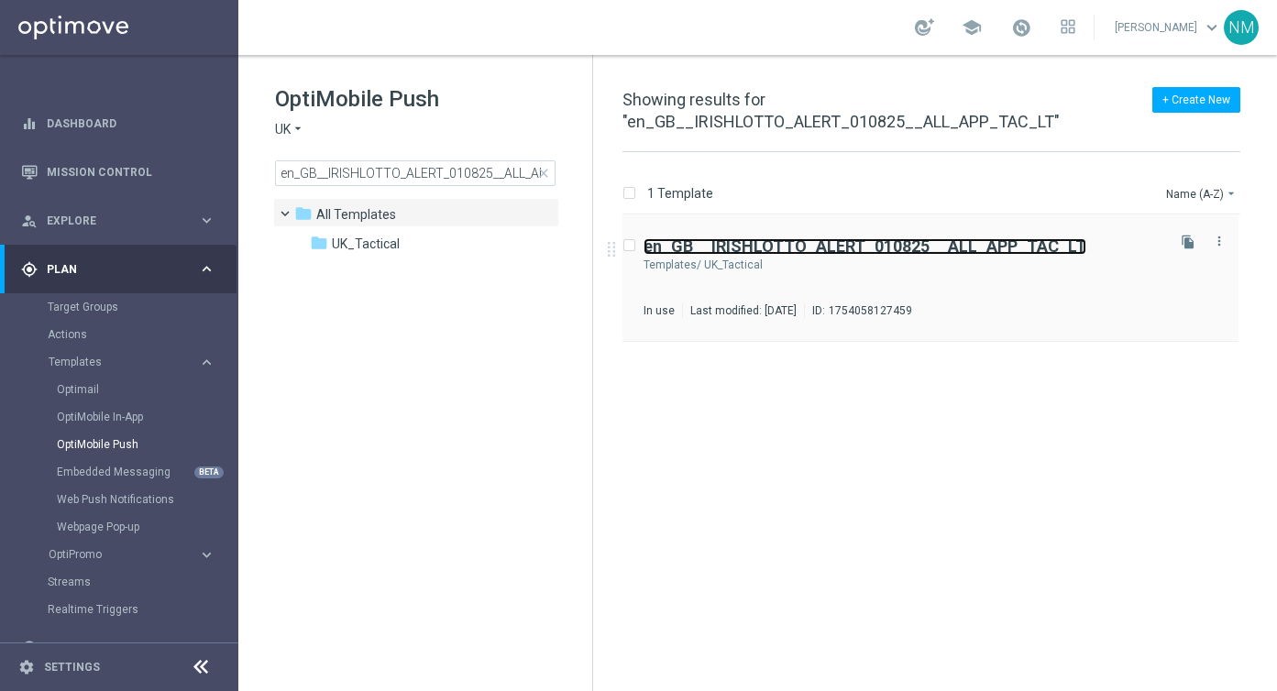
click at [889, 249] on b "en_GB__IRISHLOTTO_ALERT_010825__ALL_APP_TAC_LT" at bounding box center [865, 246] width 443 height 19
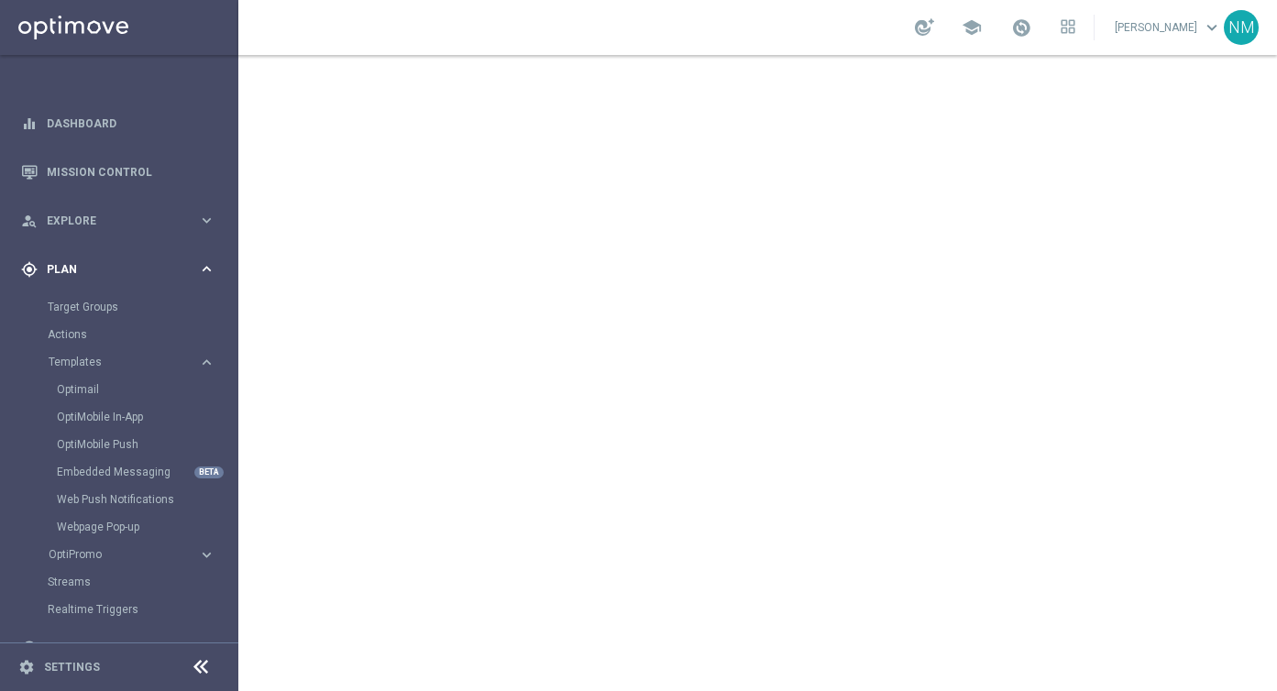
click at [103, 271] on span "Plan" at bounding box center [122, 269] width 151 height 11
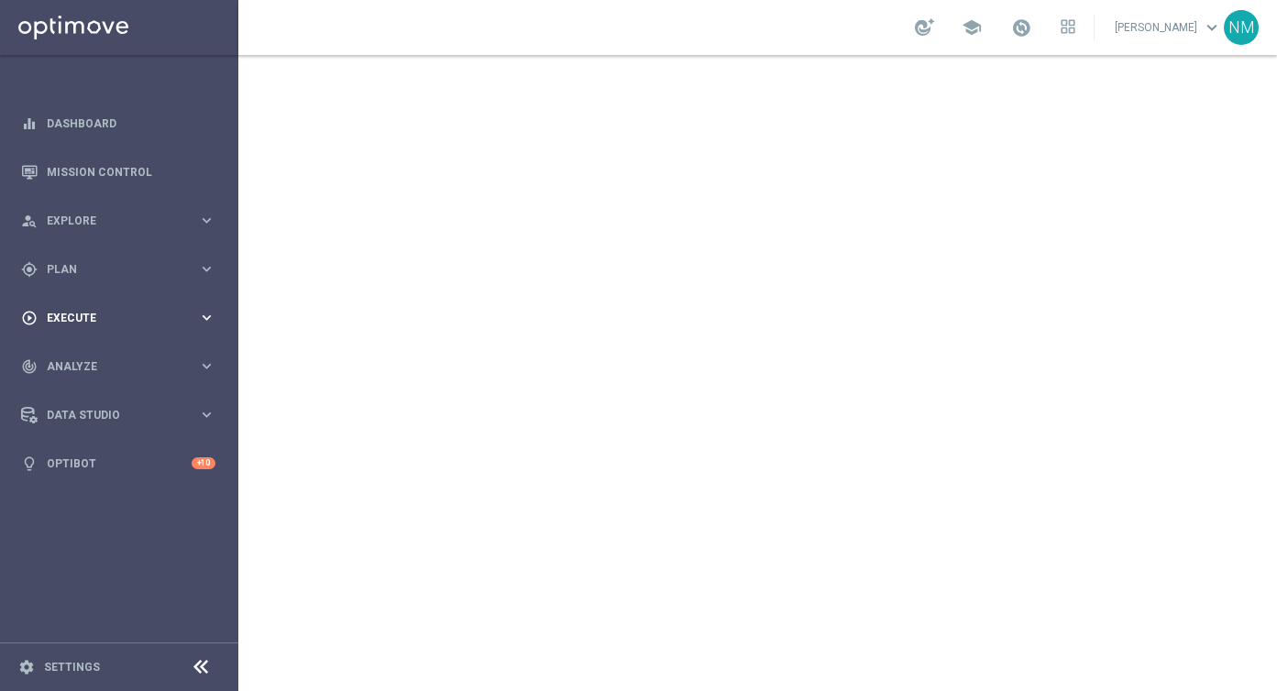
click at [83, 319] on span "Execute" at bounding box center [122, 318] width 151 height 11
click at [80, 361] on link "Campaign Builder" at bounding box center [119, 355] width 143 height 15
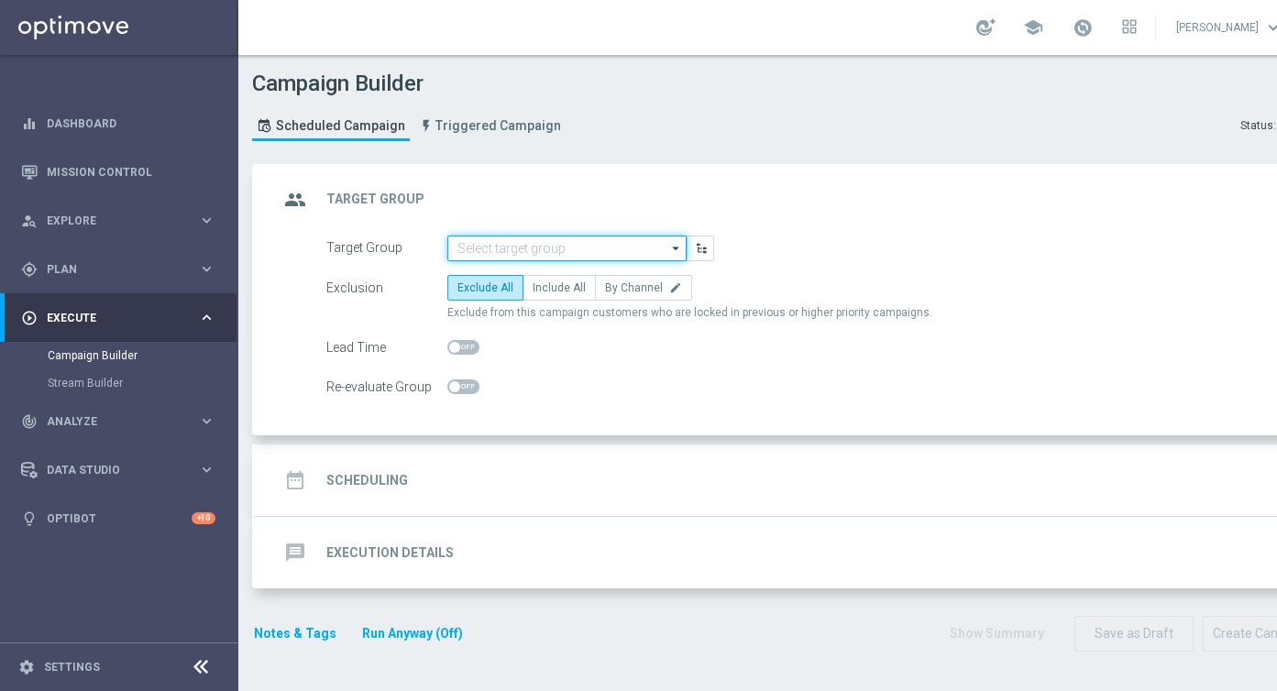
click at [519, 257] on input at bounding box center [567, 249] width 239 height 26
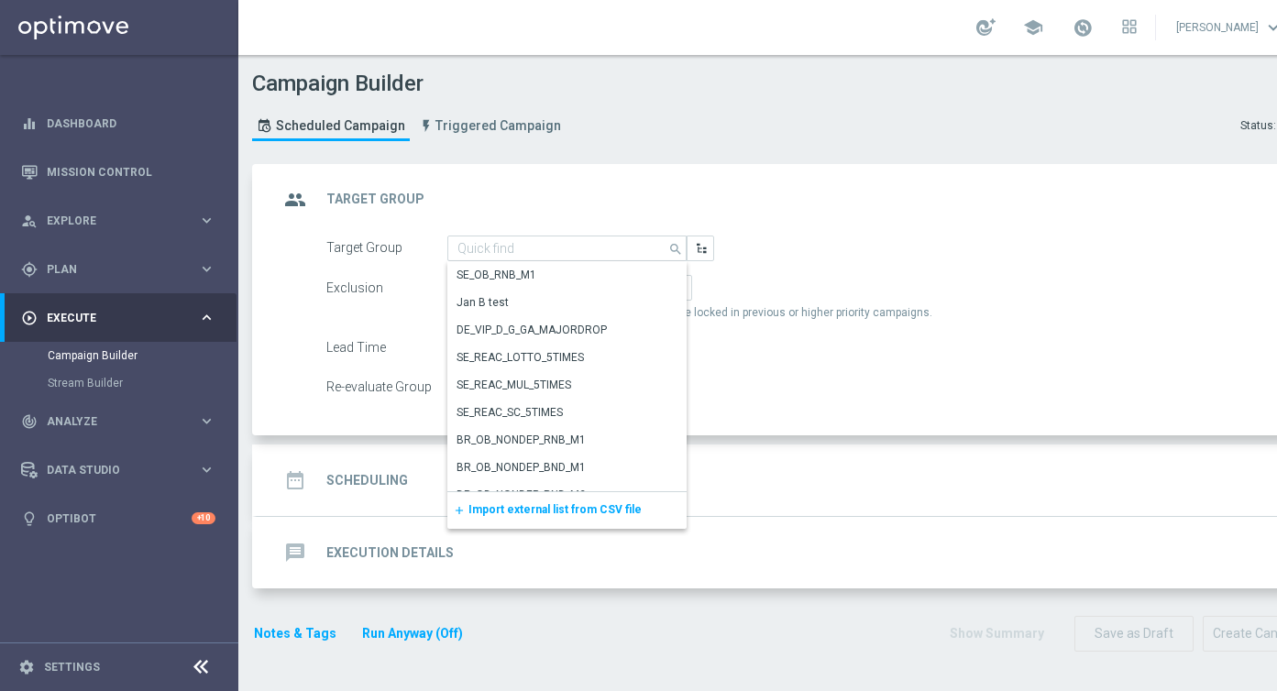
click at [503, 509] on span "Import external list from CSV file" at bounding box center [555, 509] width 173 height 13
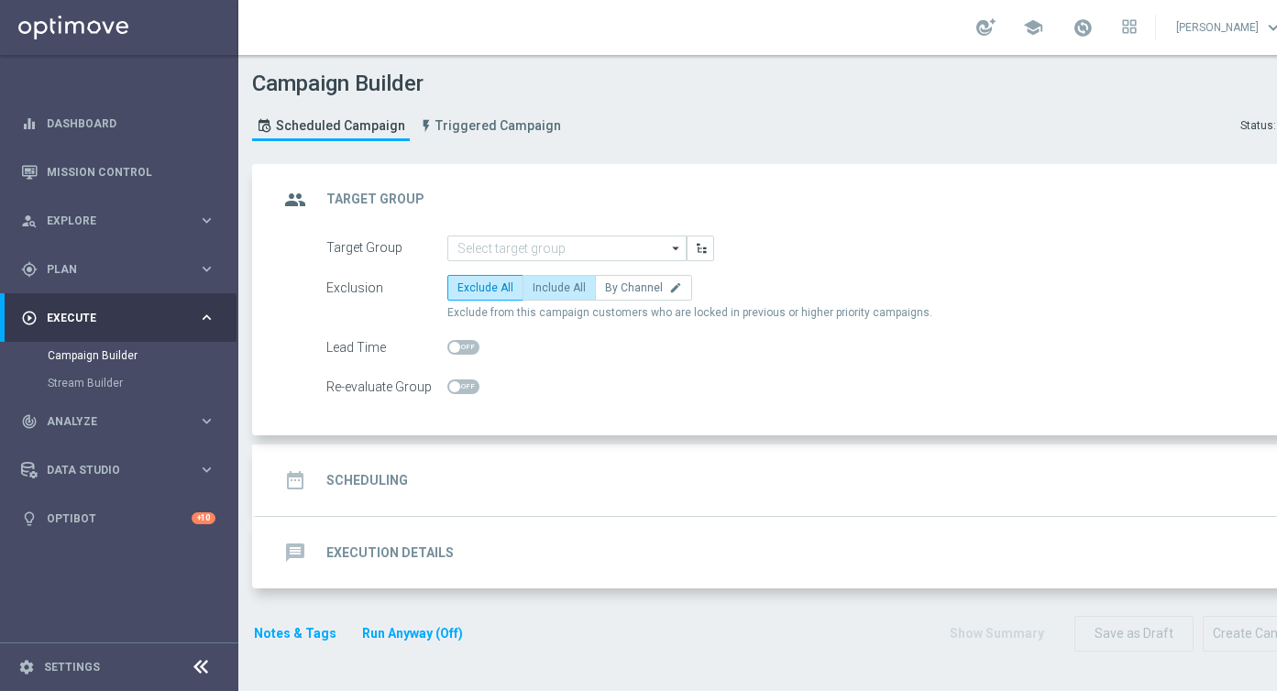
click at [549, 294] on label "Include All" at bounding box center [559, 288] width 73 height 26
click at [545, 294] on input "Include All" at bounding box center [539, 291] width 12 height 12
radio input "true"
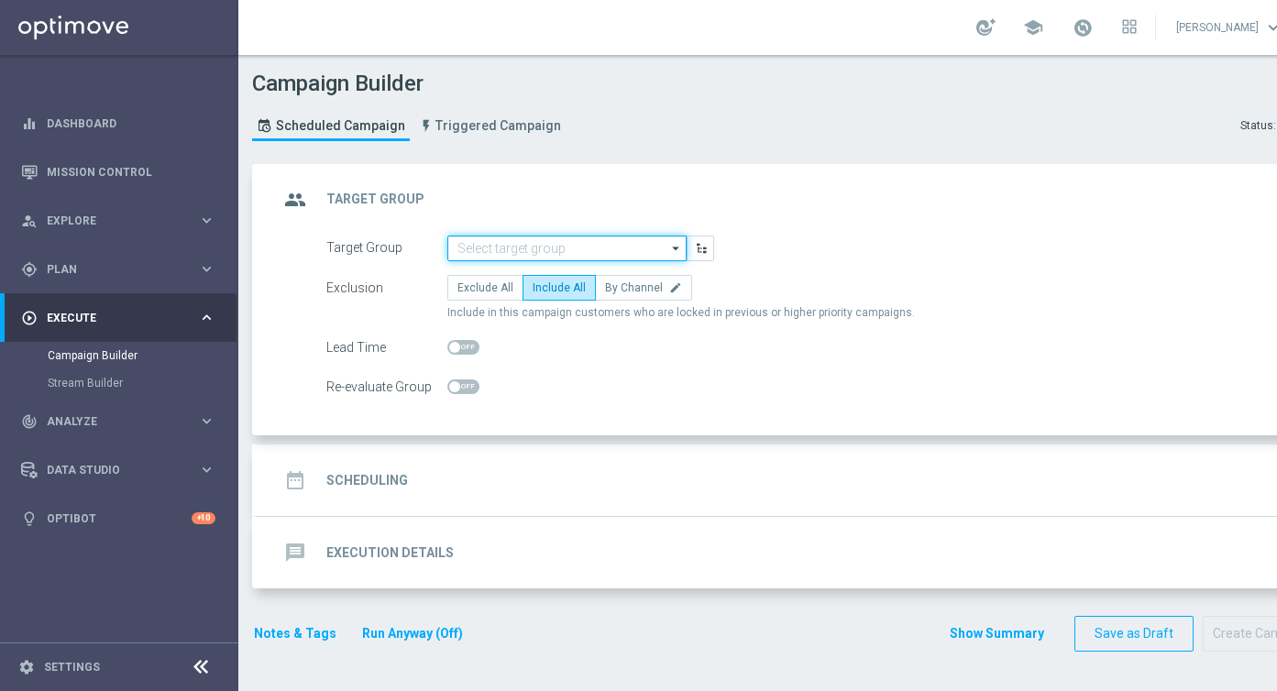
click at [544, 249] on input at bounding box center [567, 249] width 239 height 26
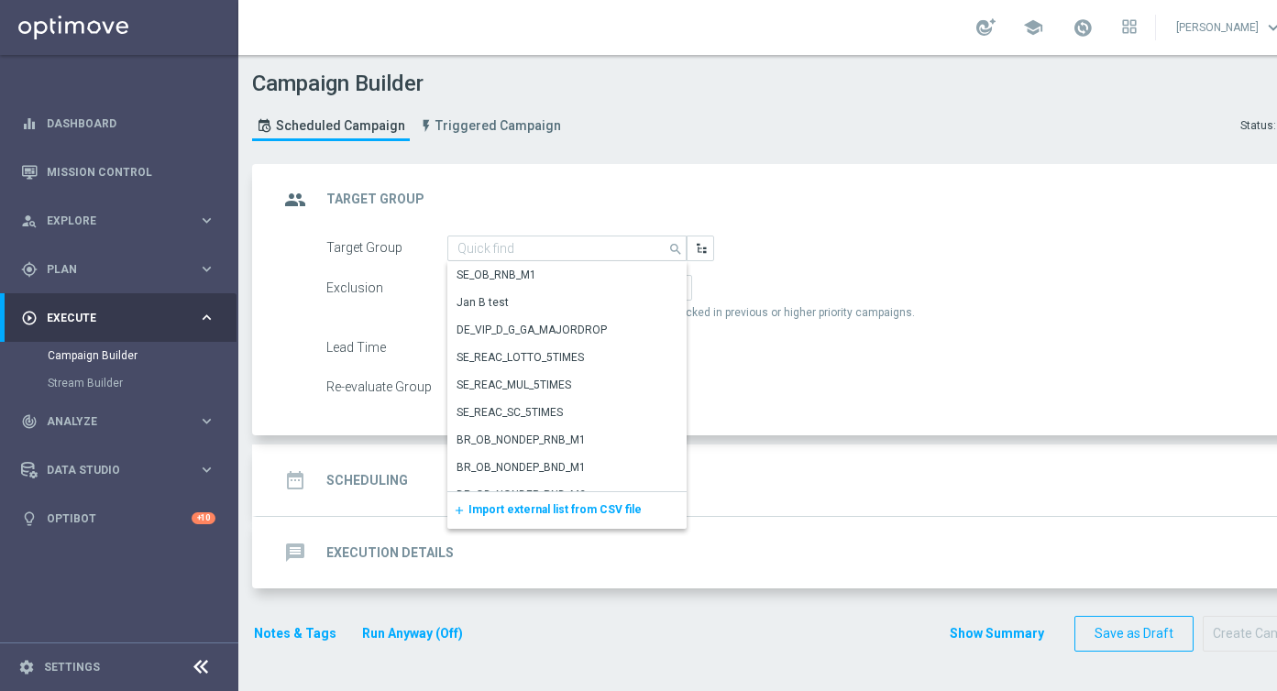
click at [515, 502] on div "add Import external list from CSV file" at bounding box center [567, 510] width 239 height 37
click at [507, 516] on span "Import external list from CSV file" at bounding box center [555, 509] width 173 height 13
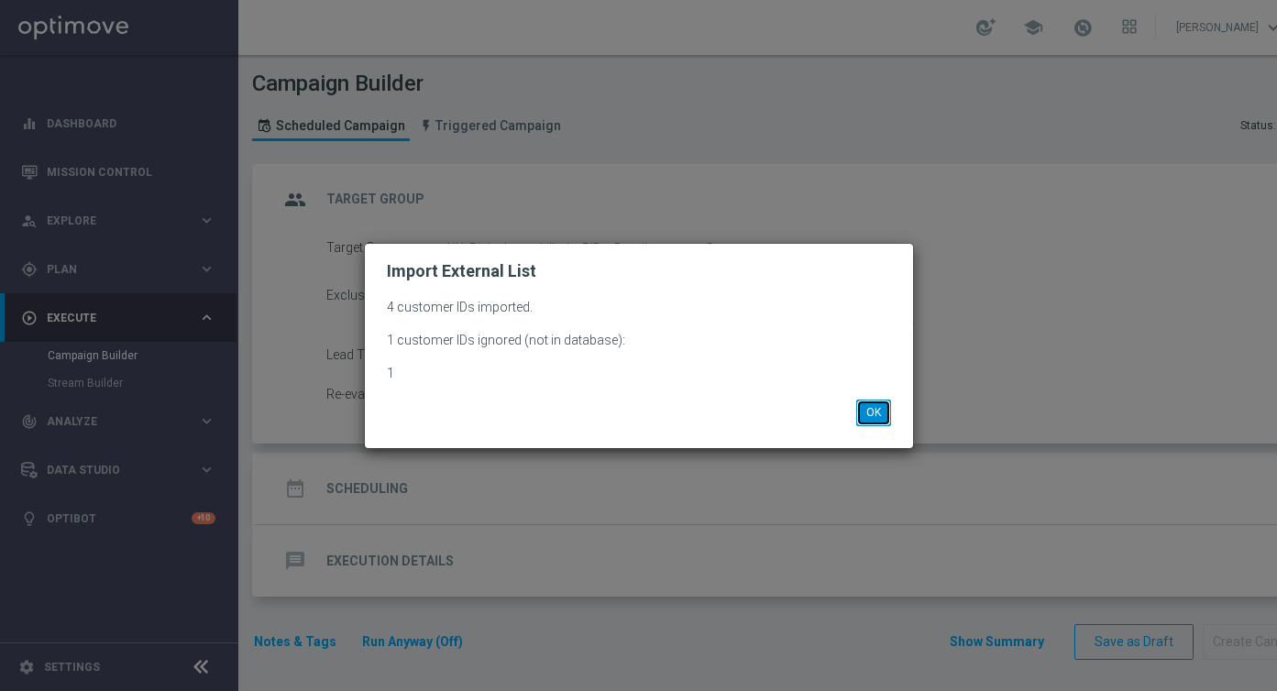
click at [883, 421] on button "OK" at bounding box center [874, 413] width 35 height 26
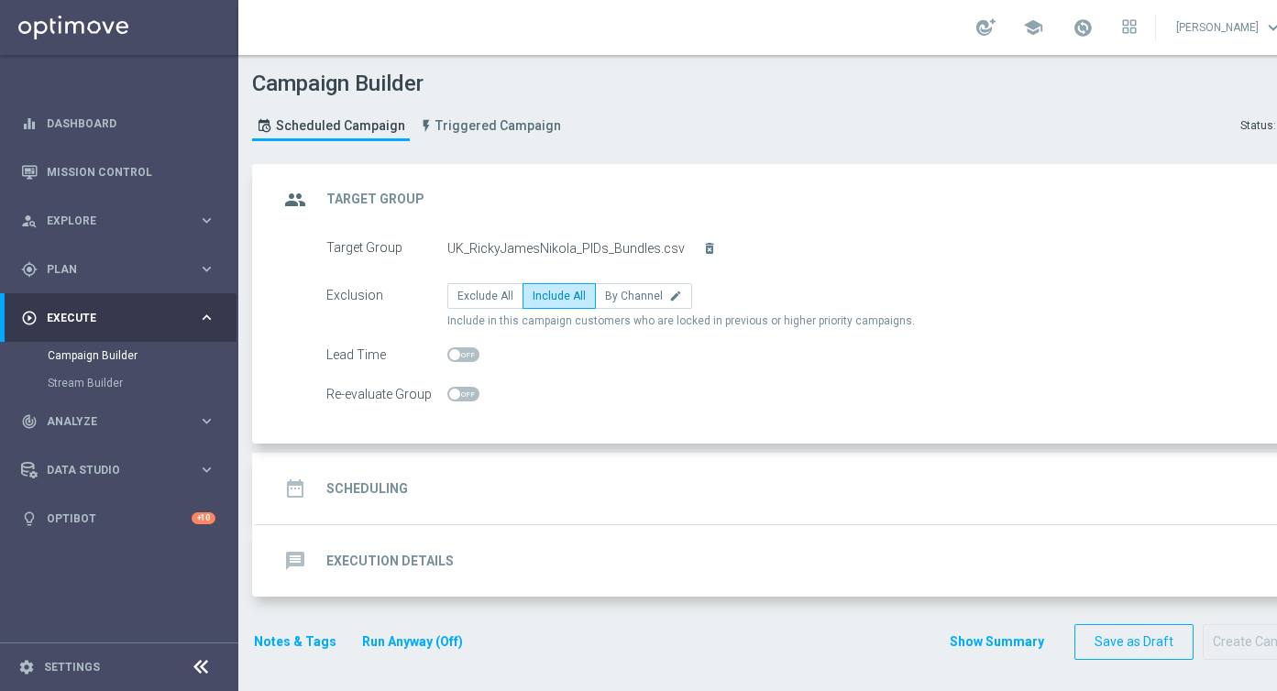
click at [582, 480] on div "date_range Scheduling keyboard_arrow_down" at bounding box center [791, 488] width 1024 height 35
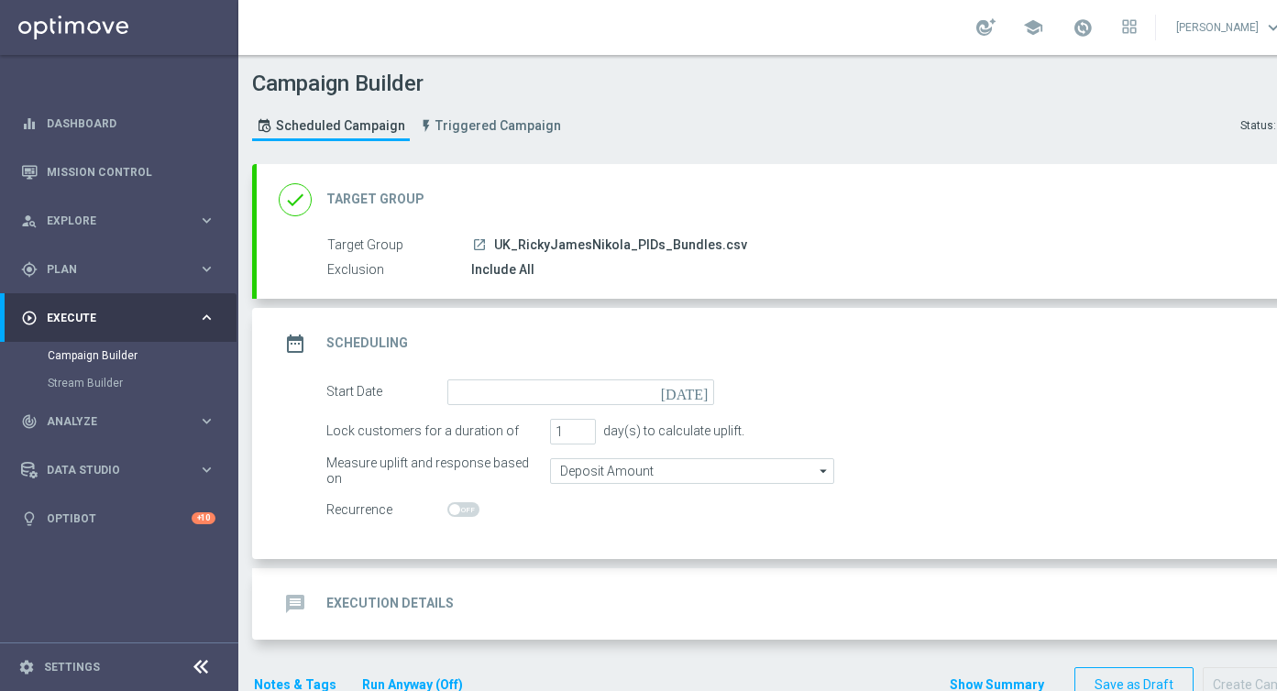
scroll to position [25, 0]
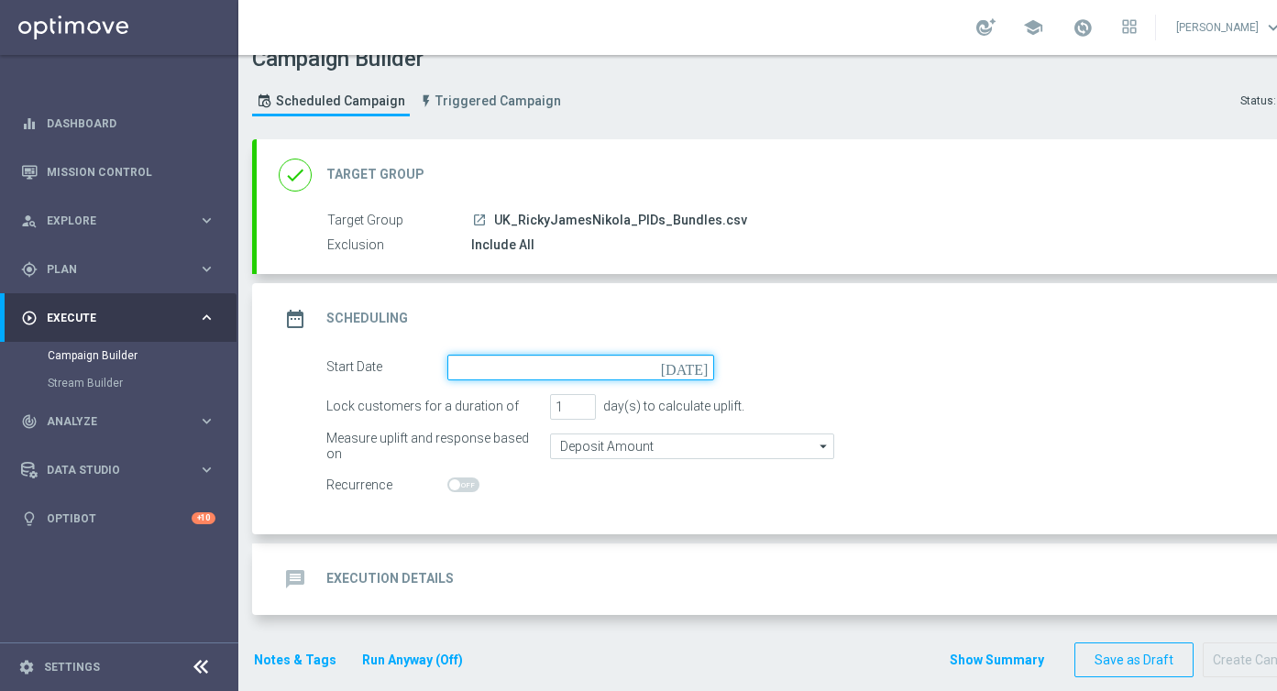
click at [470, 366] on input at bounding box center [581, 368] width 267 height 26
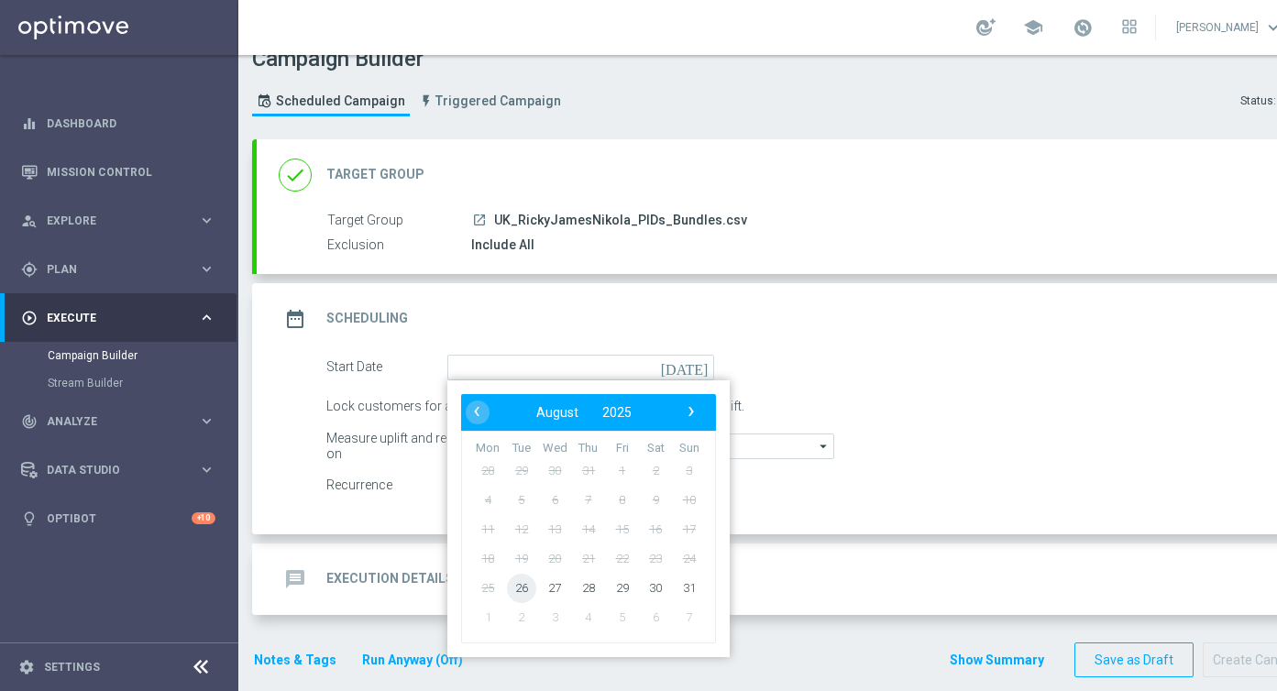
click at [517, 586] on span "26" at bounding box center [521, 587] width 29 height 29
type input "26 Aug 2025"
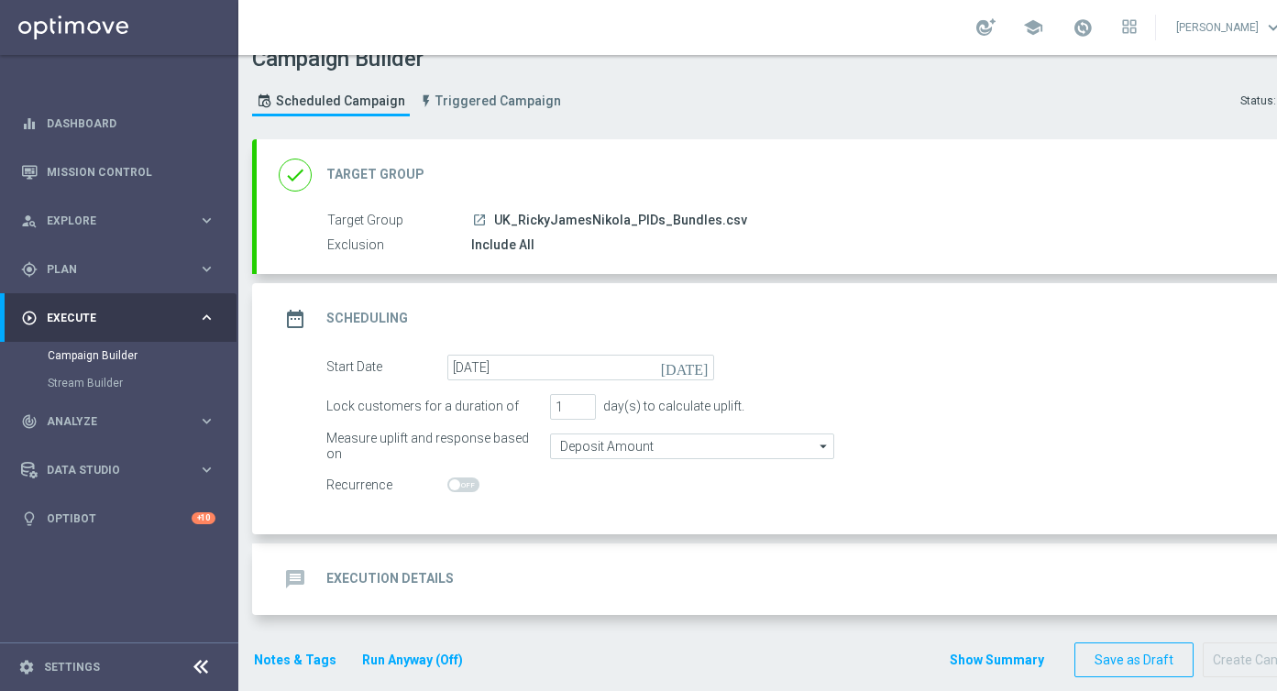
click at [449, 584] on div "message Execution Details keyboard_arrow_down" at bounding box center [791, 579] width 1024 height 35
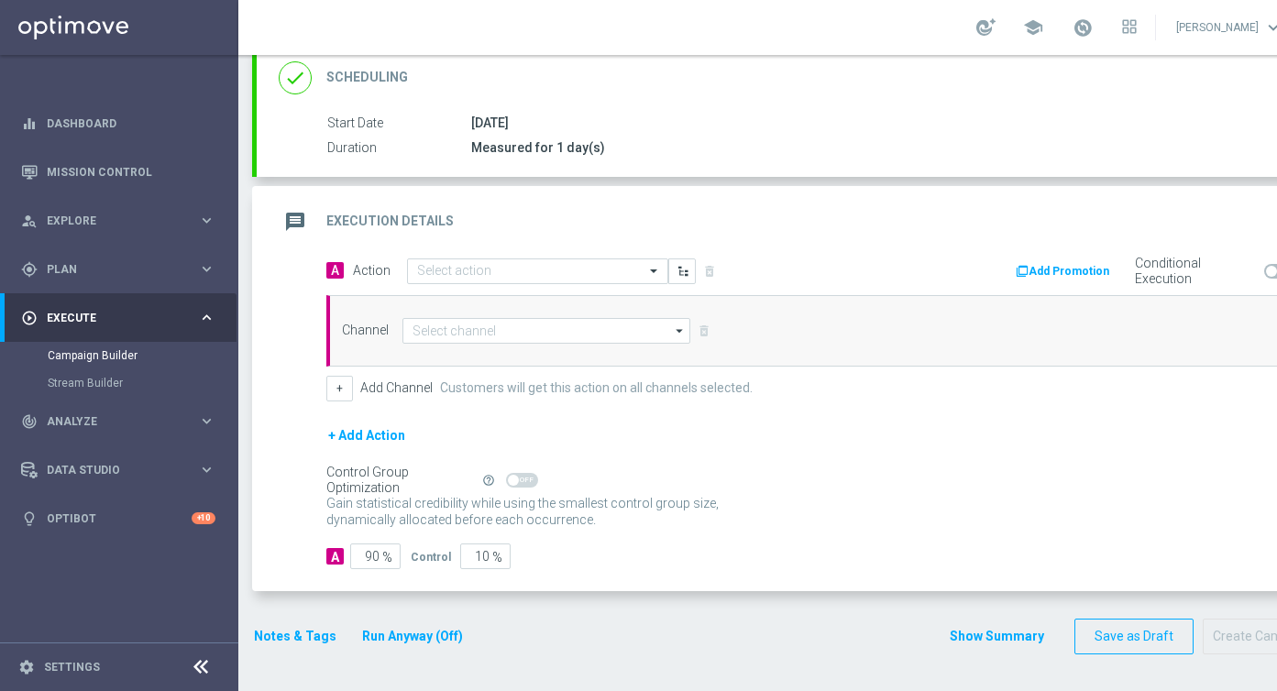
scroll to position [258, 0]
click at [444, 271] on input "text" at bounding box center [519, 272] width 205 height 16
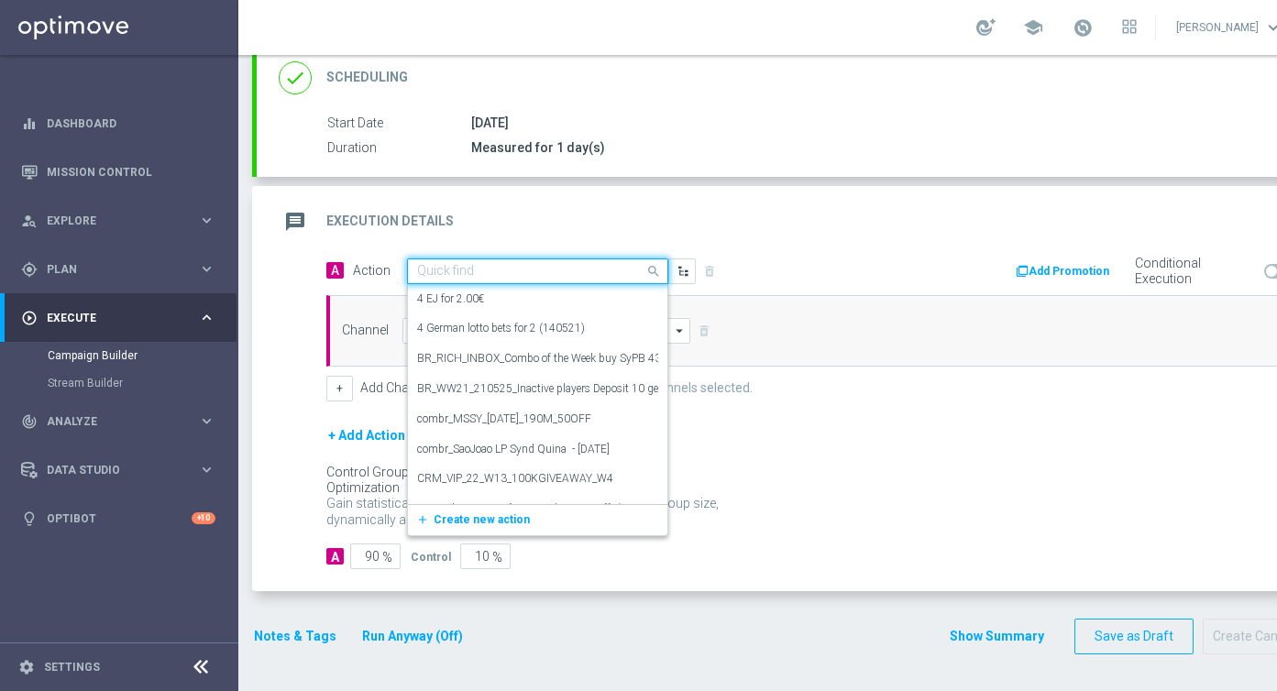
paste input "en_GB__IRISHLOTTO_ALERT_010825__ALL_APP_TAC_LT"
type input "en_GB__IRISHLOTTO_ALERT_010825__ALL_APP_TAC_LT"
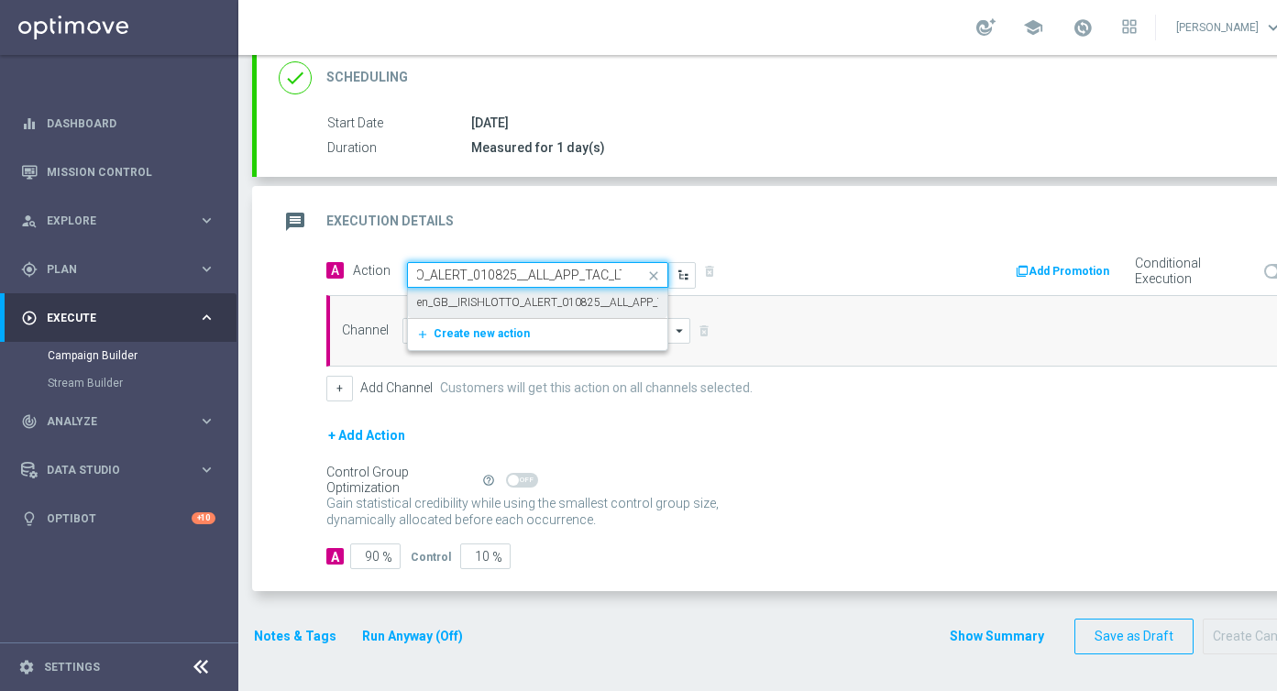
click at [457, 301] on label "en_GB__IRISHLOTTO_ALERT_010825__ALL_APP_TAC_LT" at bounding box center [555, 303] width 276 height 16
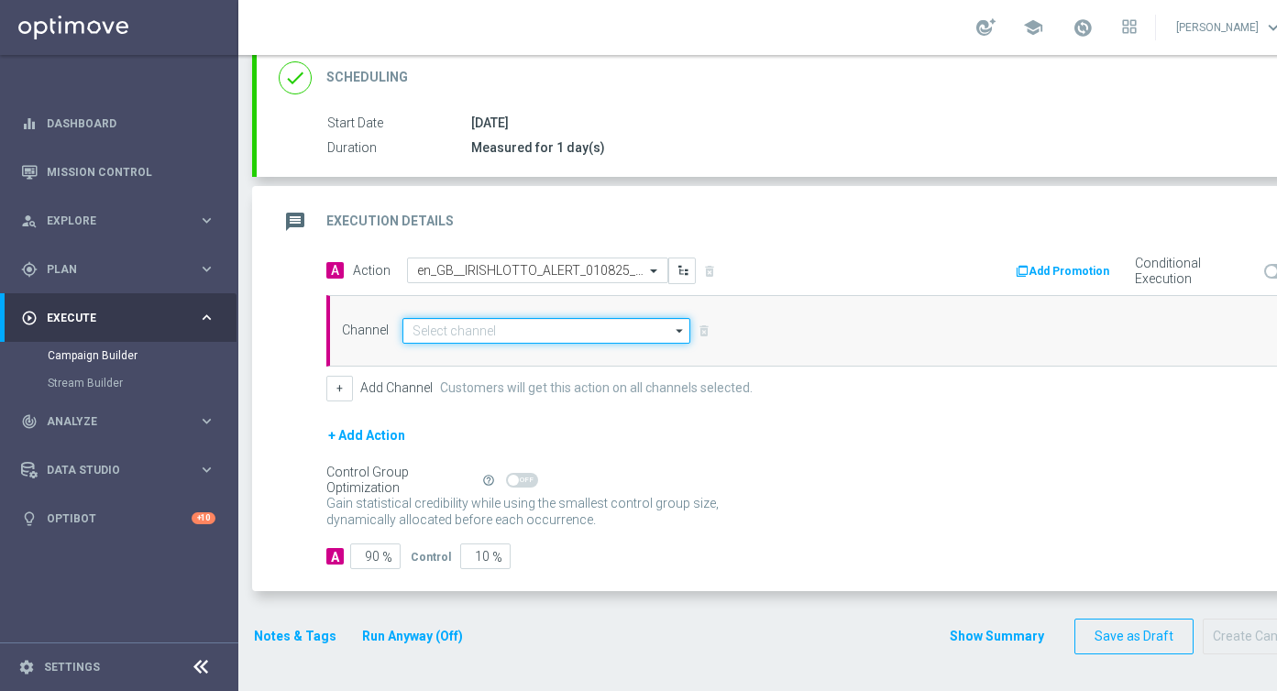
click at [456, 331] on input at bounding box center [547, 331] width 288 height 26
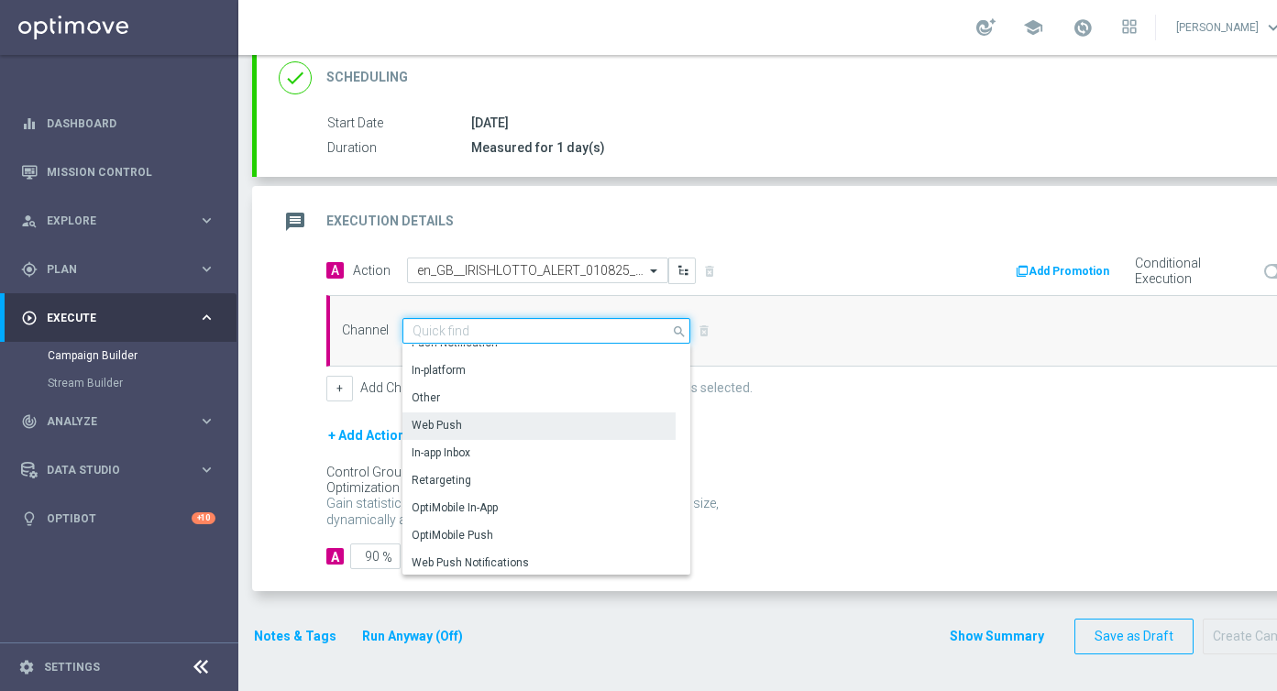
scroll to position [477, 0]
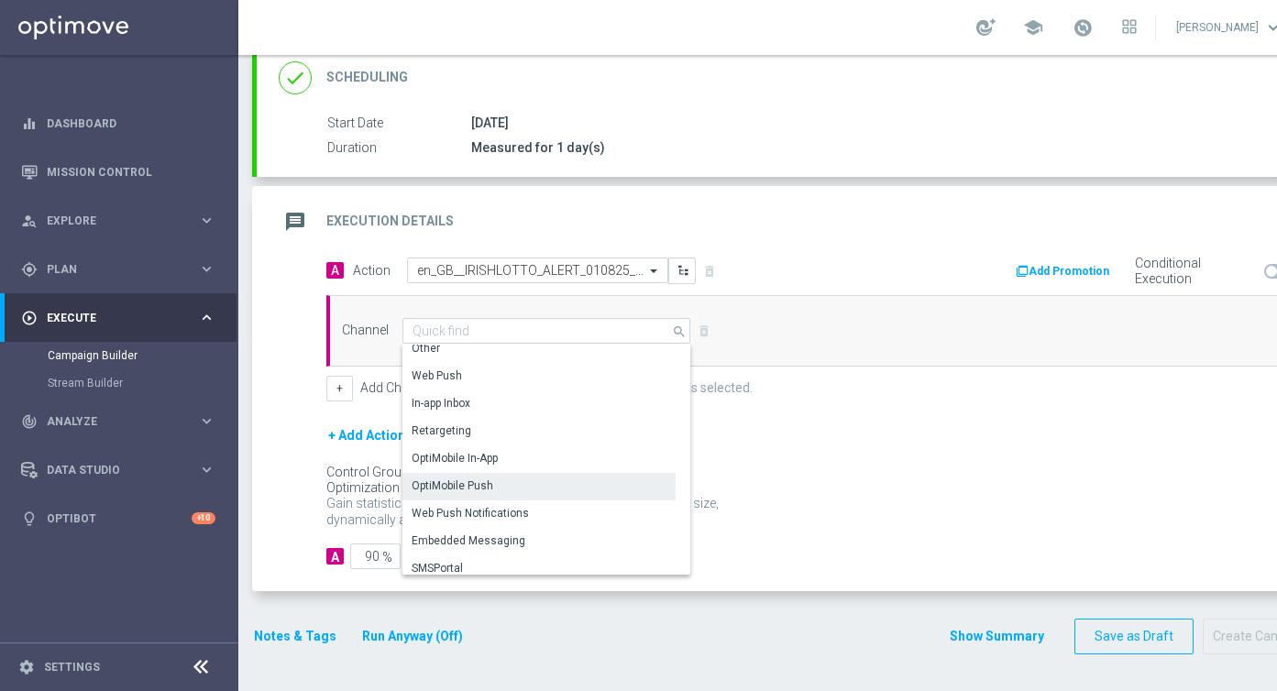
click at [489, 501] on div "Web Push Notifications" at bounding box center [539, 514] width 273 height 26
type input "Web Push Notifications"
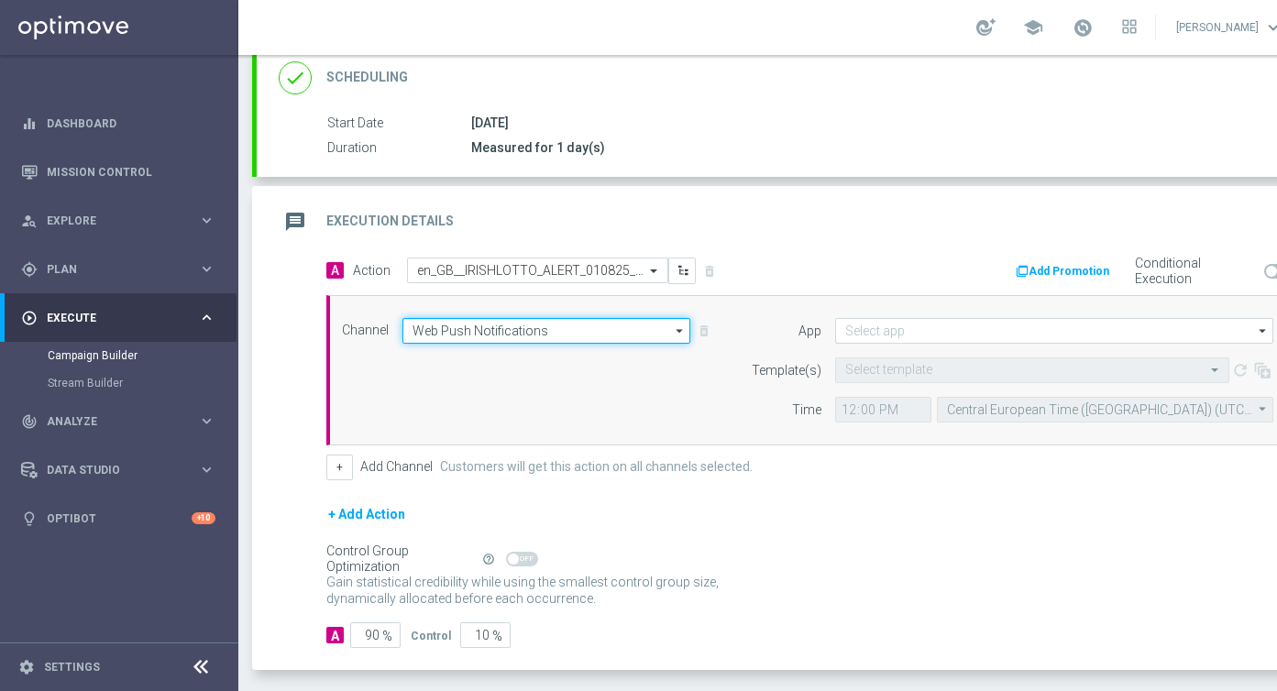
click at [511, 326] on input "Web Push Notifications" at bounding box center [547, 331] width 288 height 26
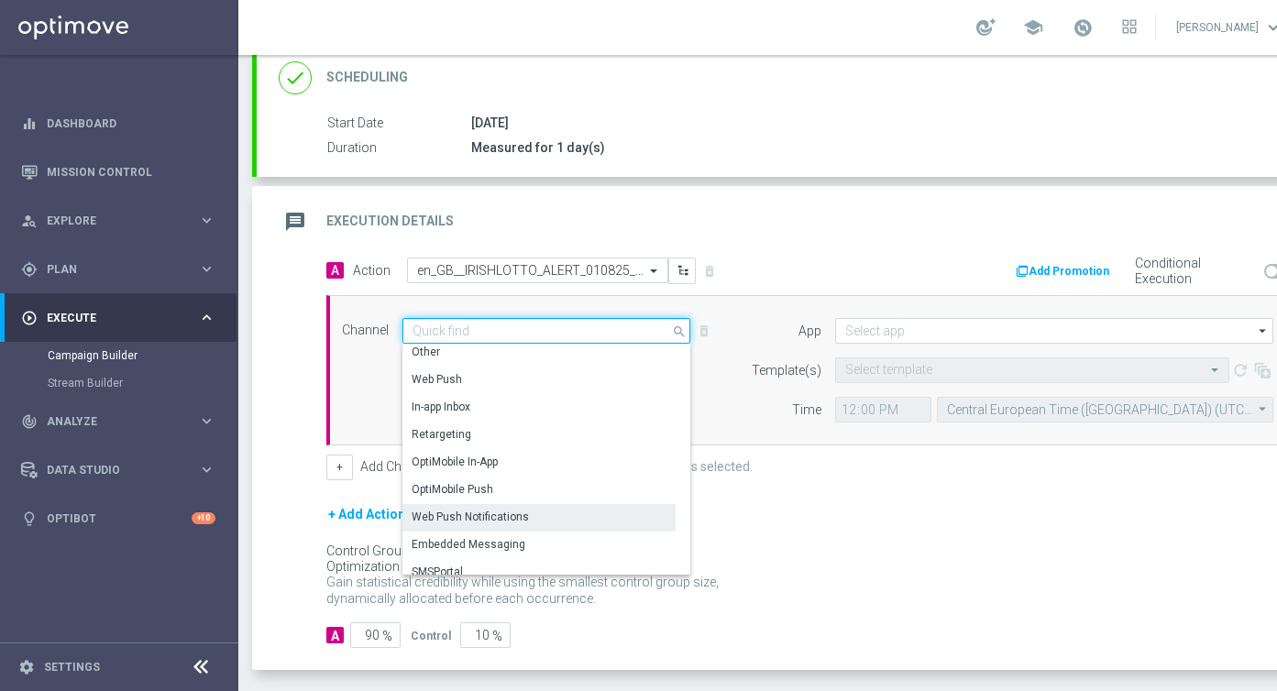
scroll to position [479, 0]
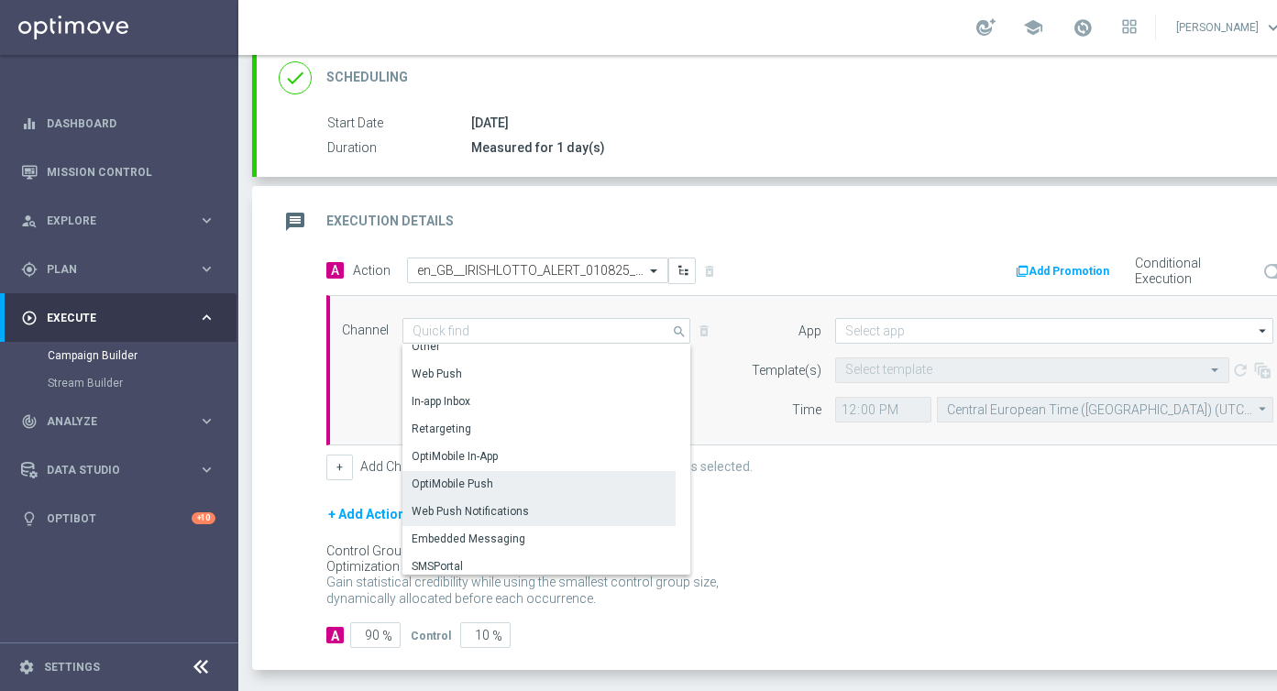
click at [492, 476] on div "OptiMobile Push" at bounding box center [539, 484] width 273 height 26
type input "OptiMobile Push"
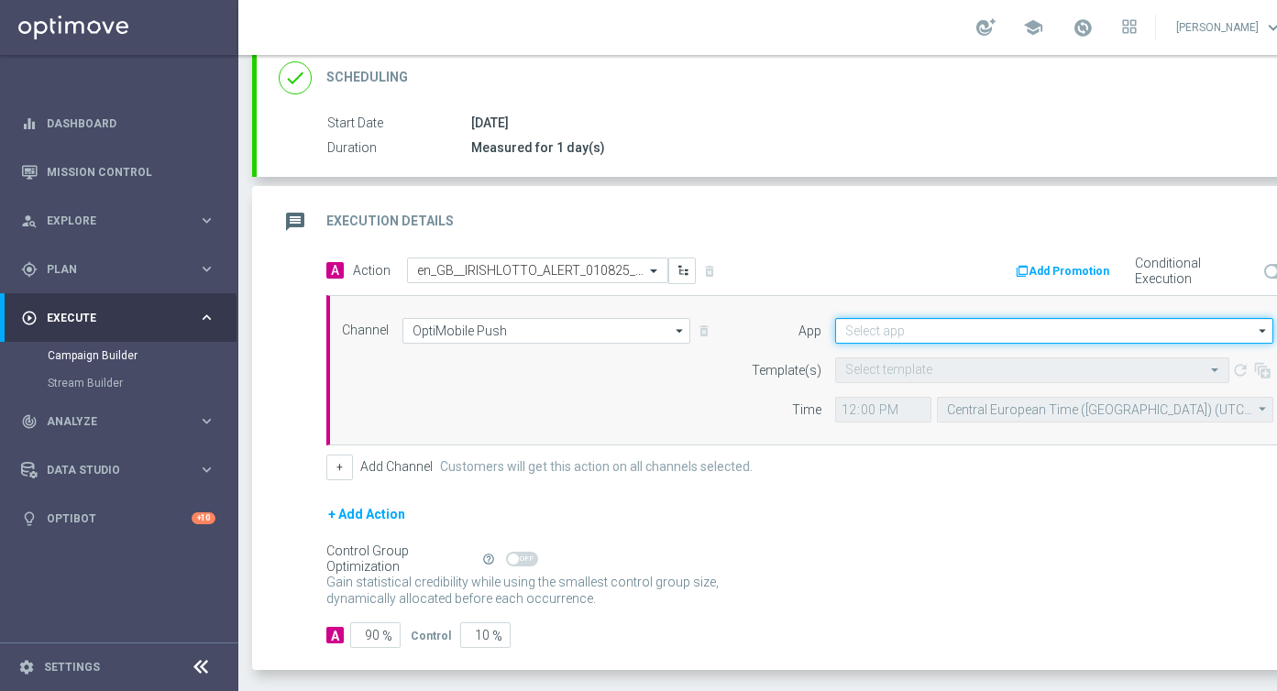
click at [998, 333] on input at bounding box center [1054, 331] width 438 height 26
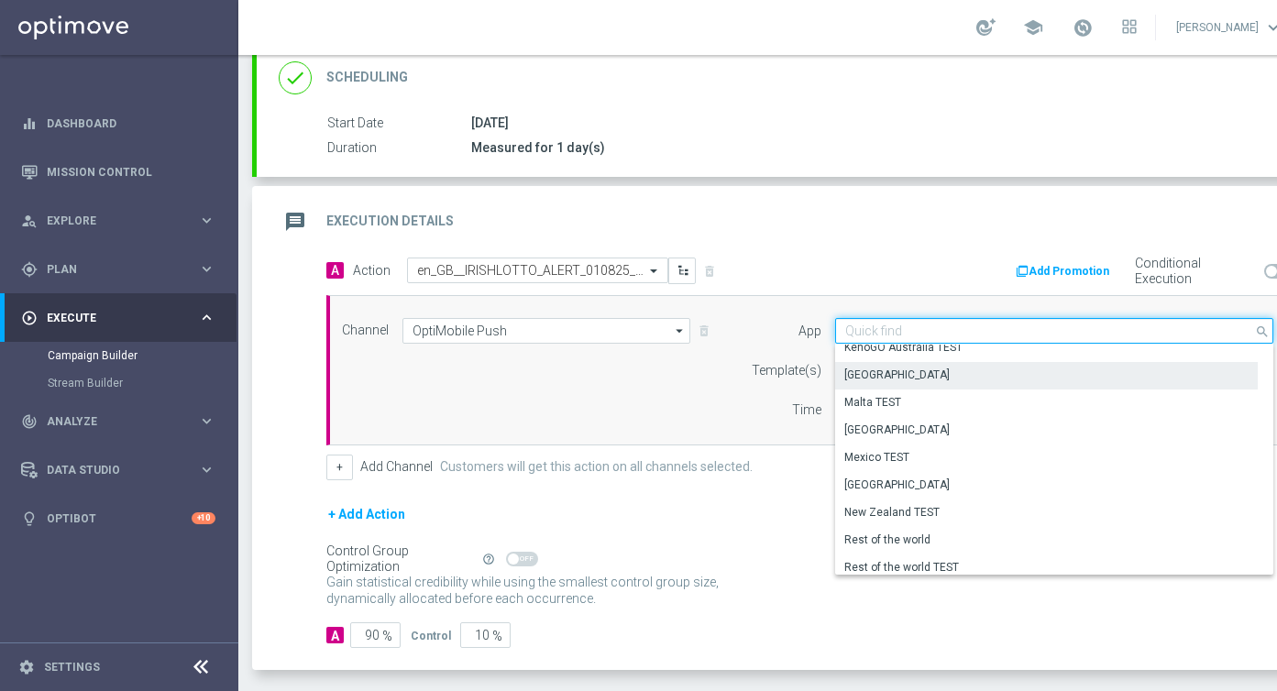
scroll to position [760, 0]
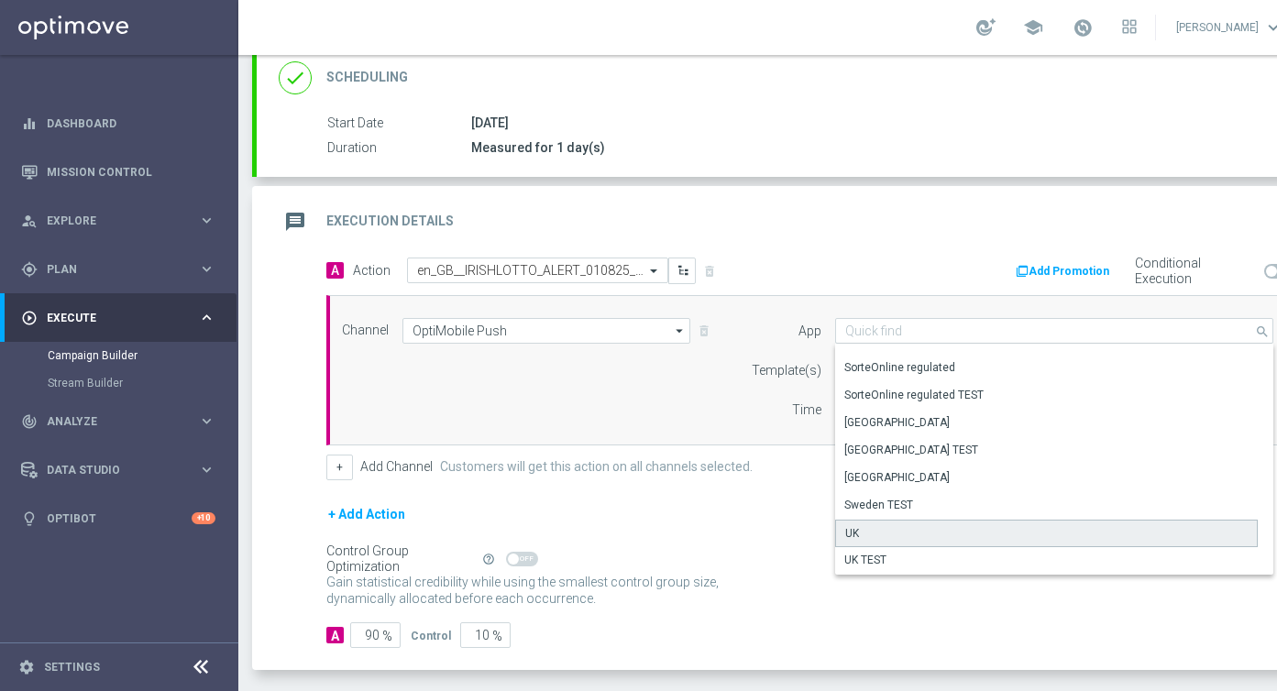
click at [875, 544] on div "UK" at bounding box center [1046, 534] width 423 height 28
type input "UK"
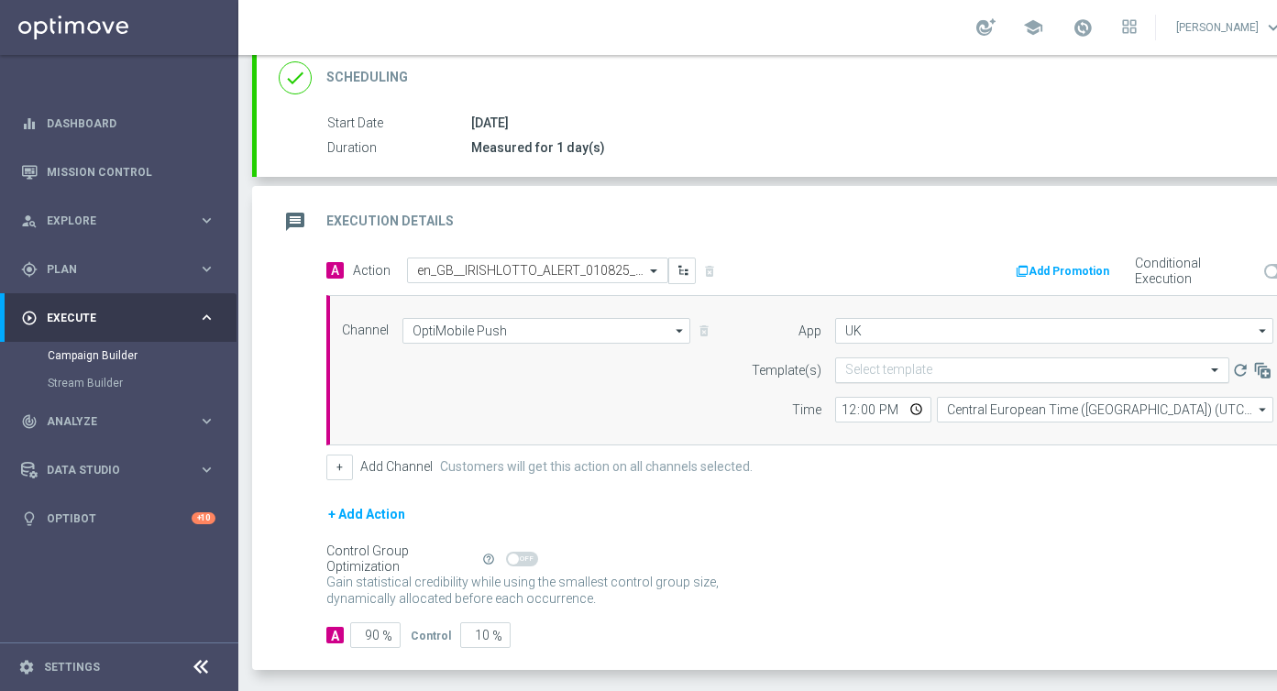
click at [895, 361] on div "Select template" at bounding box center [1032, 371] width 394 height 26
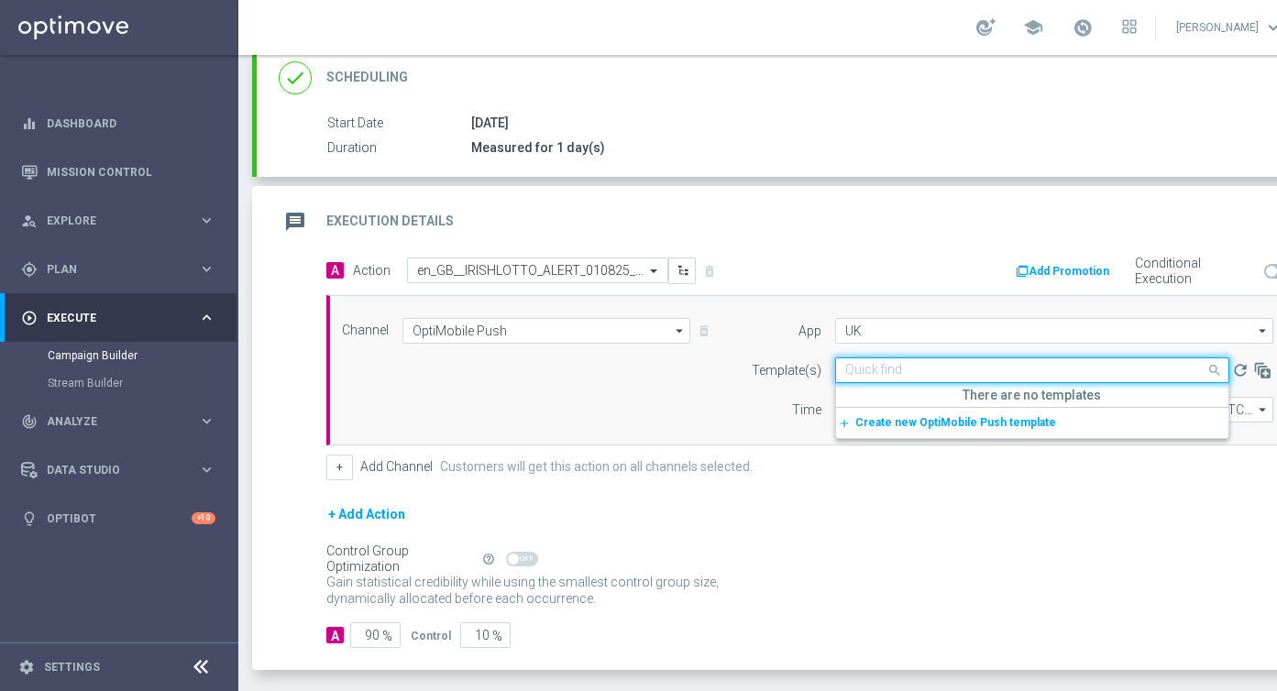
paste input "en_GB__IRISHLOTTO_ALERT_010825__ALL_APP_TAC_LT"
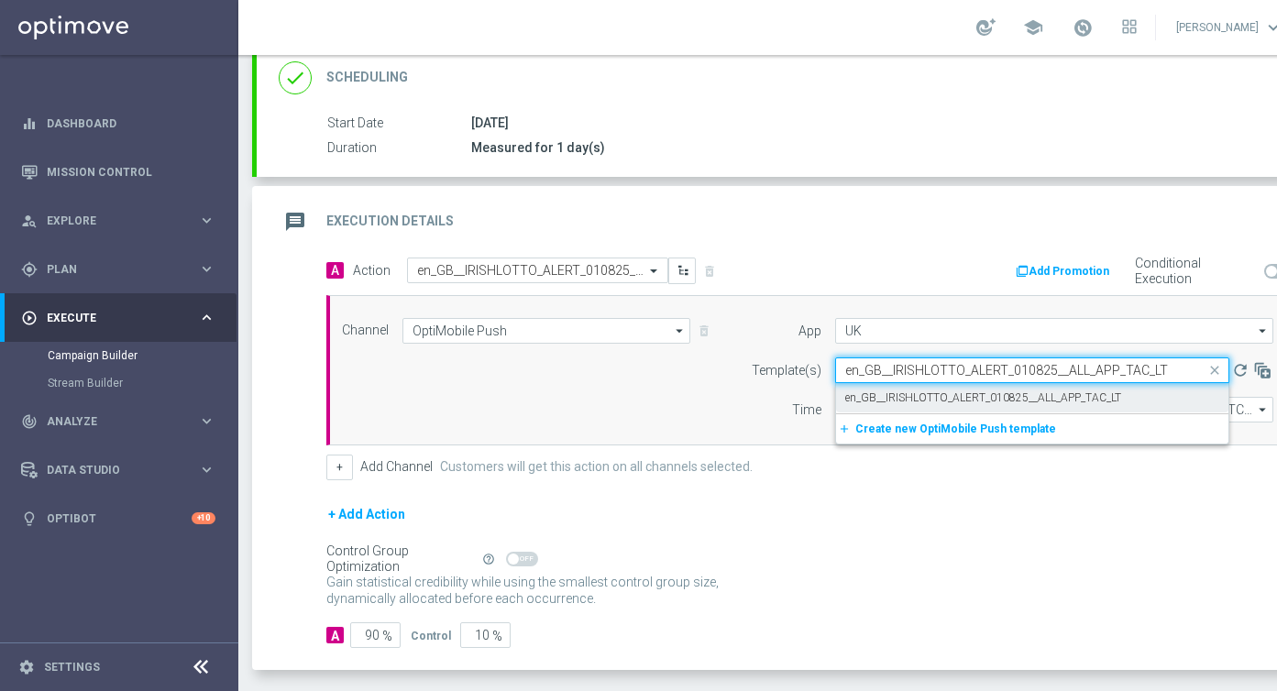
click at [898, 401] on label "en_GB__IRISHLOTTO_ALERT_010825__ALL_APP_TAC_LT" at bounding box center [984, 399] width 276 height 16
type input "en_GB__IRISHLOTTO_ALERT_010825__ALL_APP_TAC_LT"
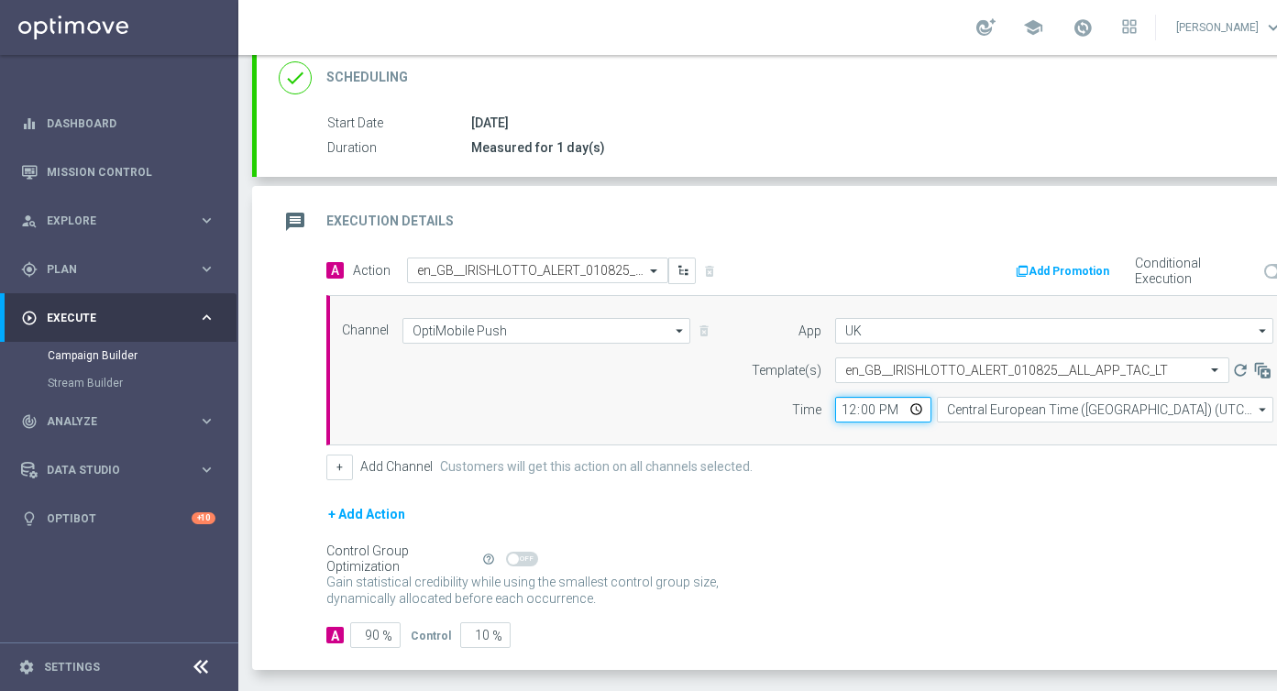
click at [926, 415] on input "12:00" at bounding box center [883, 410] width 96 height 26
click at [921, 409] on input "12:00" at bounding box center [883, 410] width 96 height 26
type input "14:00"
click at [1029, 464] on div "+ Add Channel Customers will get this action on all channels selected." at bounding box center [811, 468] width 970 height 26
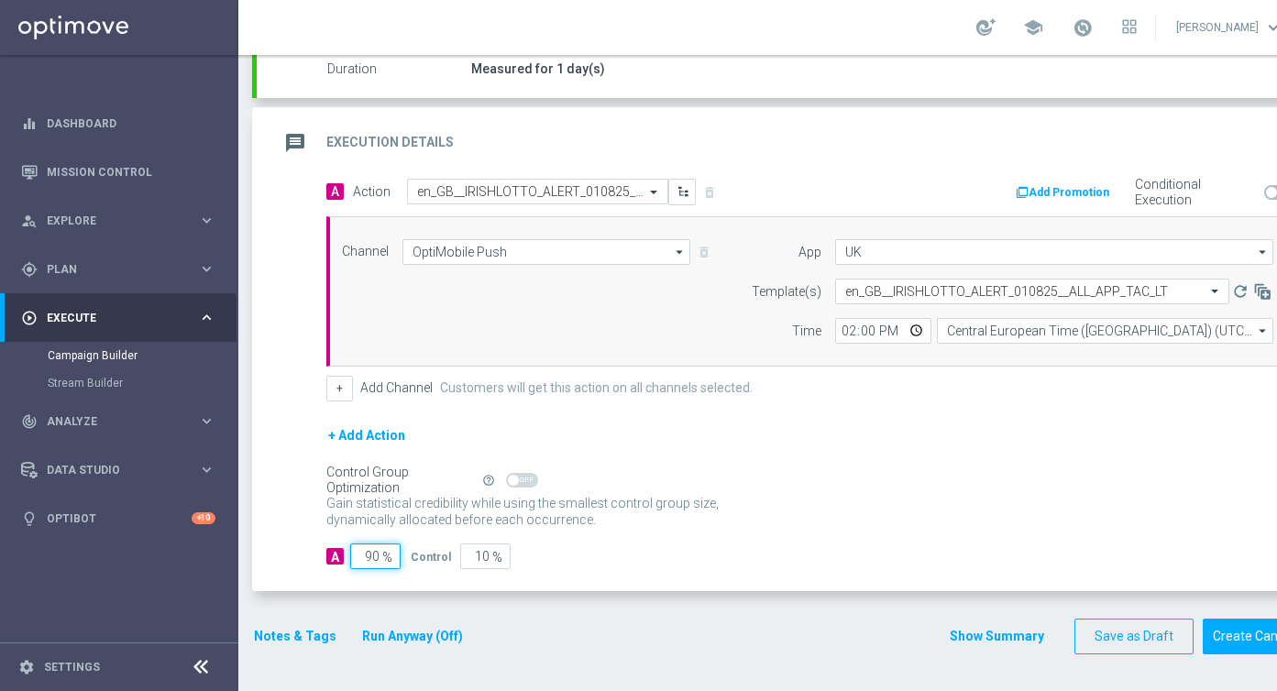
click at [372, 554] on input "90" at bounding box center [375, 557] width 50 height 26
type input "0"
type input "100"
type input "10"
type input "90"
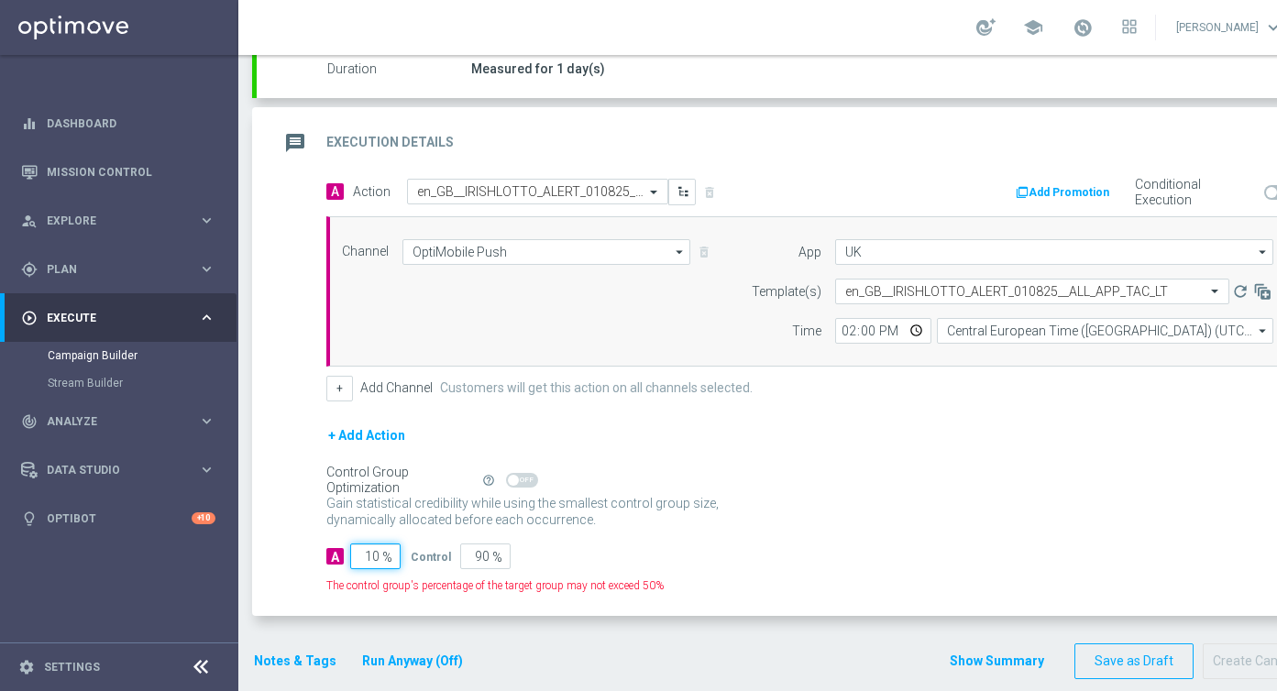
type input "100"
type input "0"
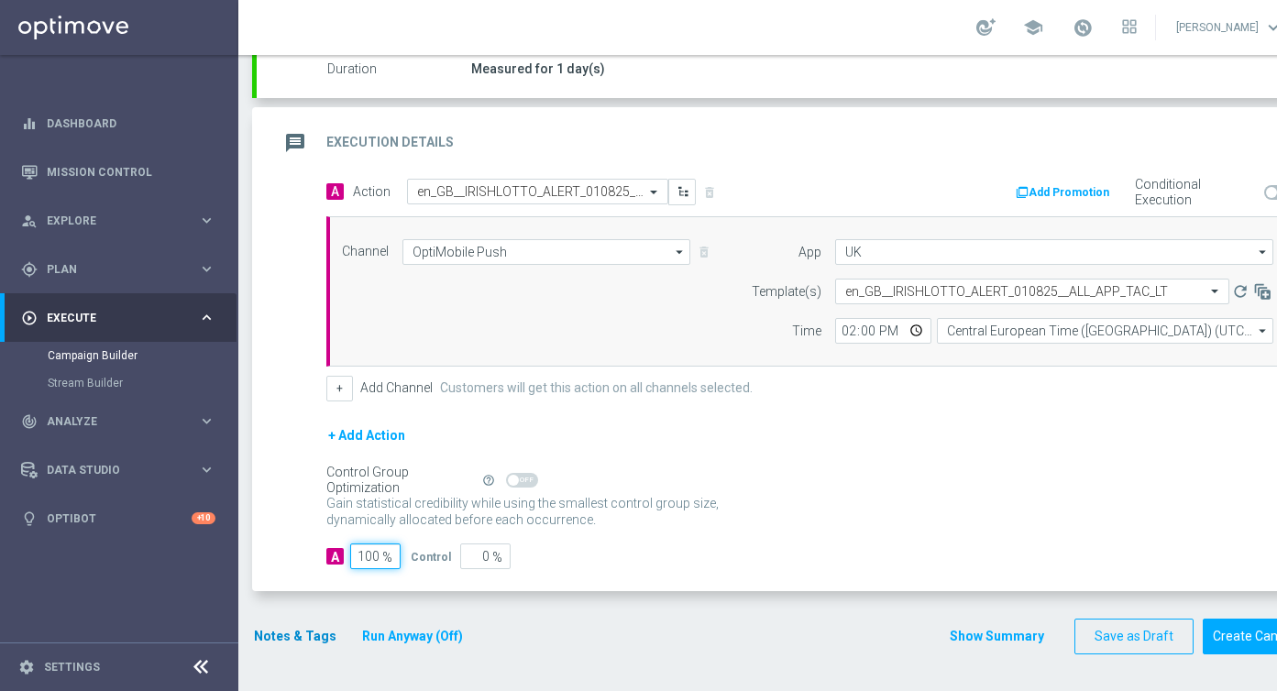
type input "100"
click at [283, 643] on button "Notes & Tags" at bounding box center [295, 636] width 86 height 23
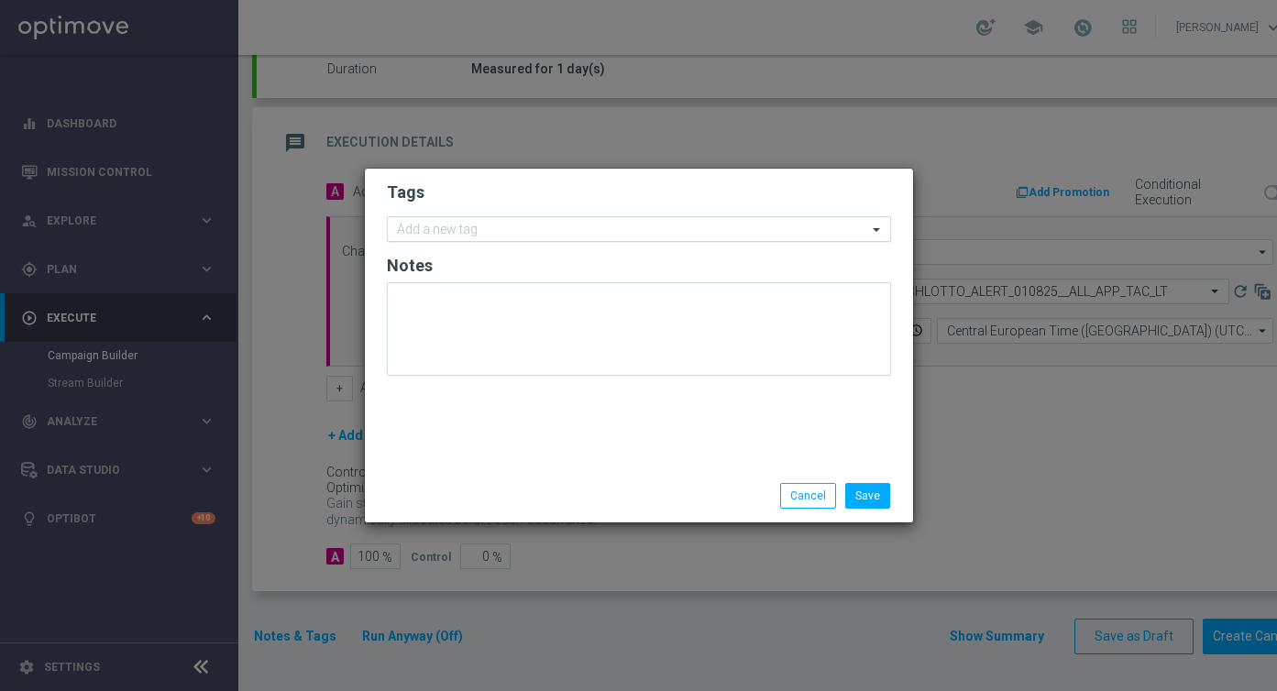
click at [462, 235] on input "text" at bounding box center [632, 231] width 470 height 16
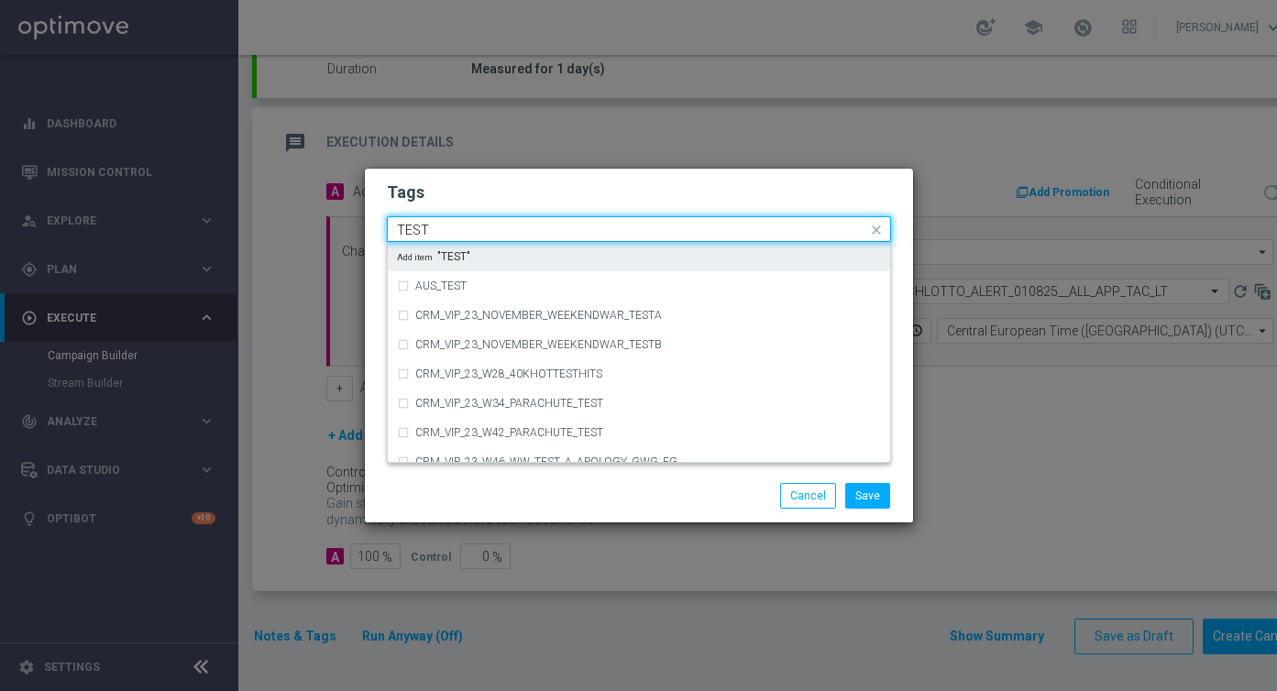
drag, startPoint x: 484, startPoint y: 217, endPoint x: 367, endPoint y: 217, distance: 117.4
click at [367, 217] on div "Tags Quick find TEST AUS_TEST CRM_VIP_23_NOVEMBER_WEEKENDWAR_TESTA CRM_VIP_23_N…" at bounding box center [639, 319] width 548 height 301
type input "T"
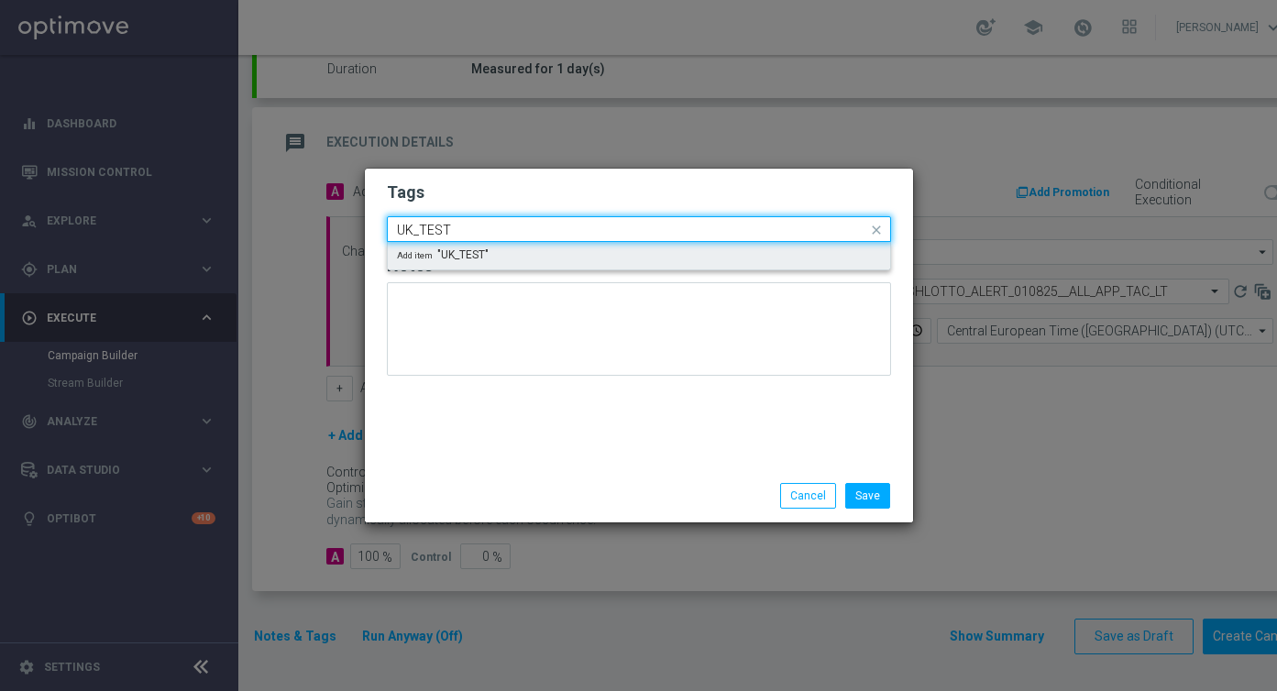
click at [460, 249] on span "Add item "UK_TEST"" at bounding box center [443, 254] width 92 height 11
type input "UK_TEST"
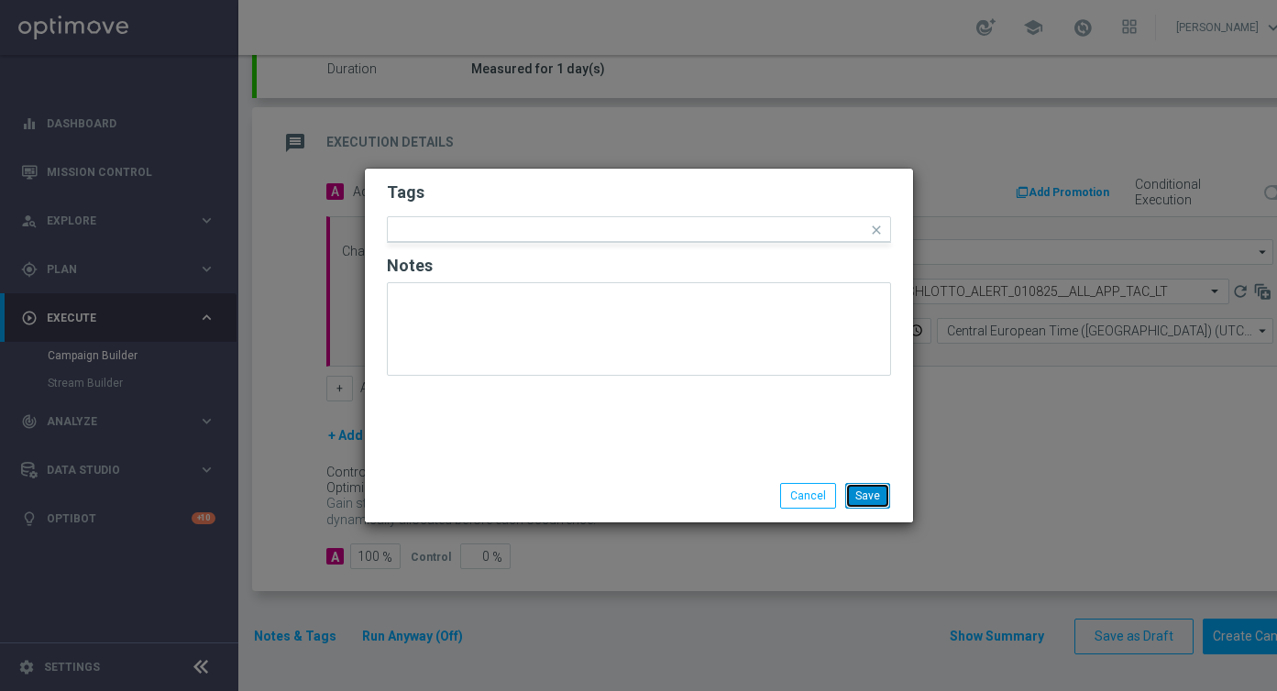
click at [871, 501] on button "Save" at bounding box center [868, 496] width 45 height 26
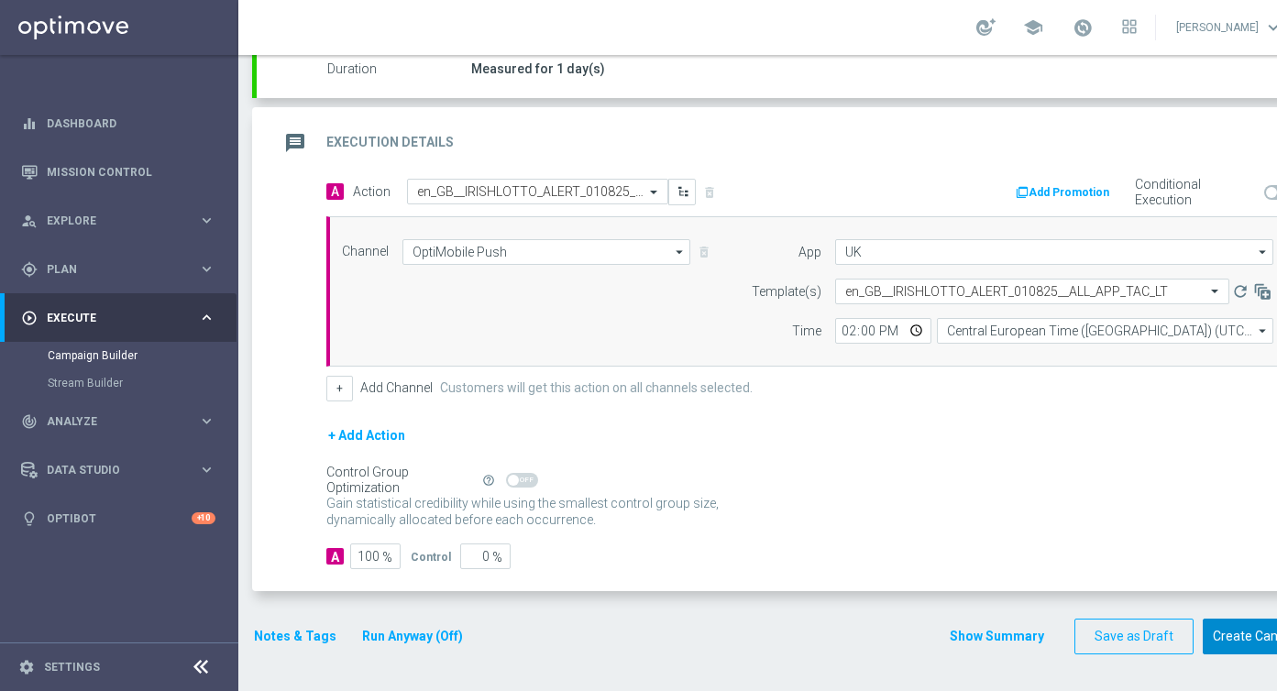
click at [1222, 628] on button "Create Campaign" at bounding box center [1264, 637] width 122 height 36
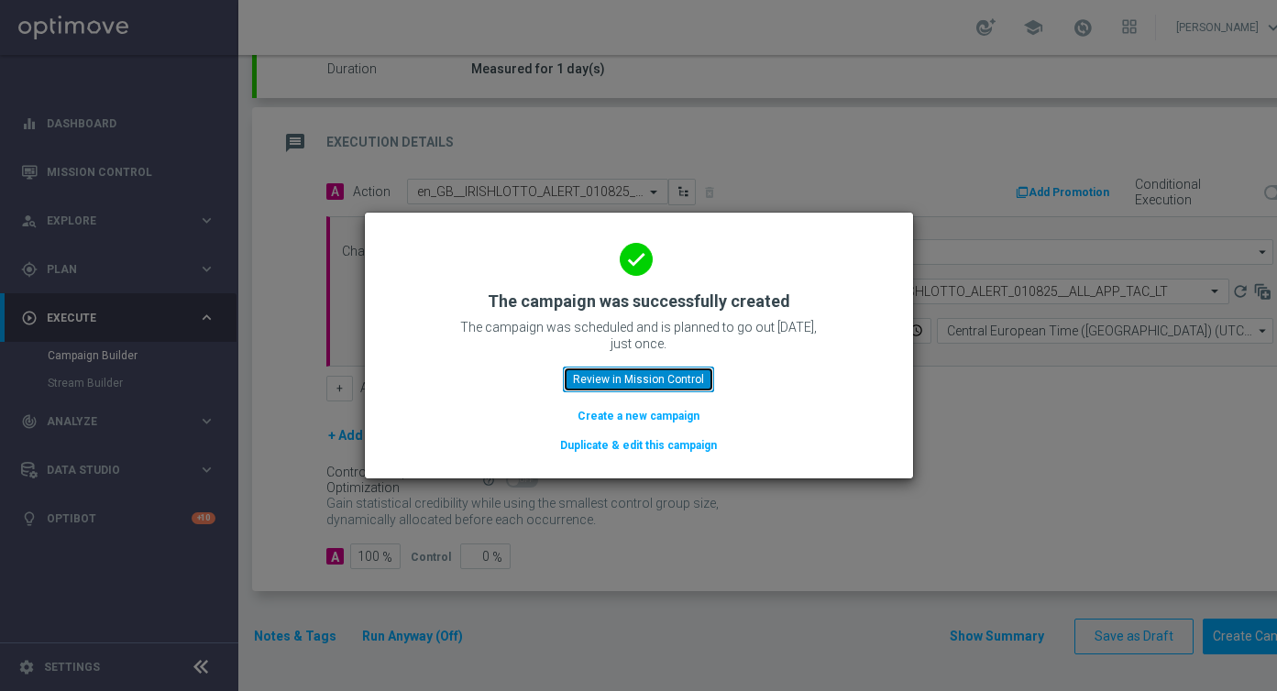
click at [606, 382] on button "Review in Mission Control" at bounding box center [638, 380] width 151 height 26
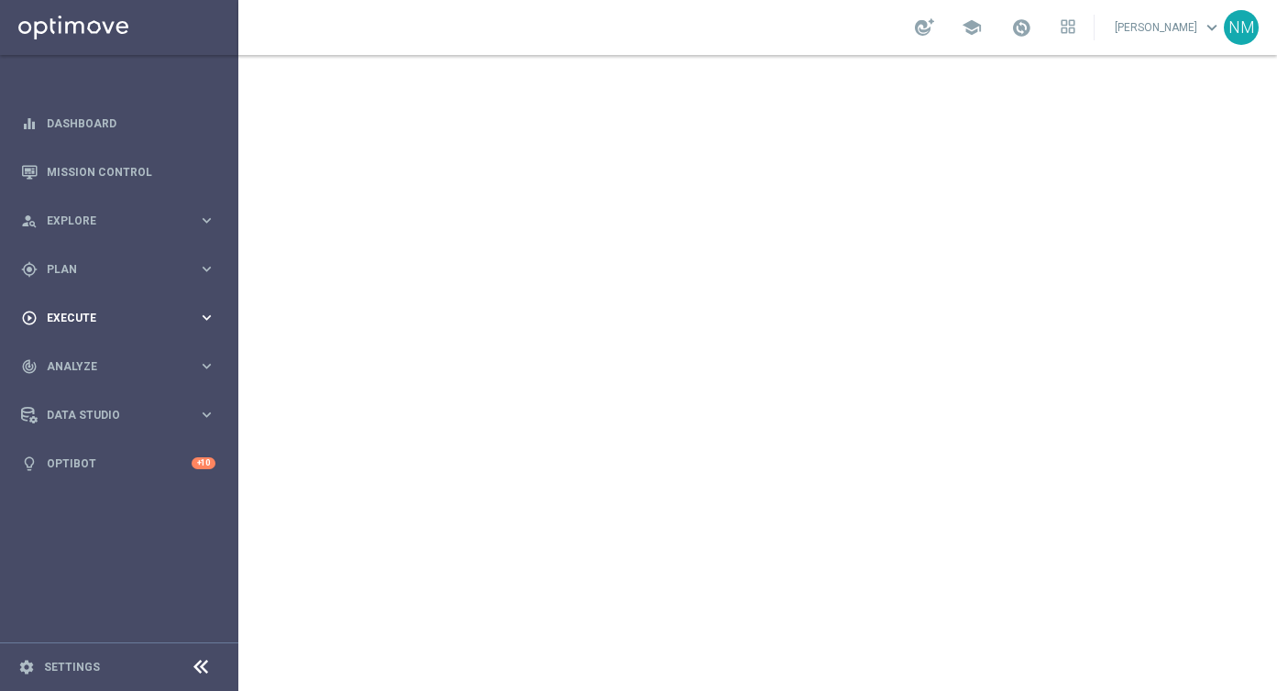
click at [103, 310] on div "play_circle_outline Execute" at bounding box center [109, 318] width 177 height 17
click at [86, 353] on link "Campaign Builder" at bounding box center [119, 355] width 143 height 15
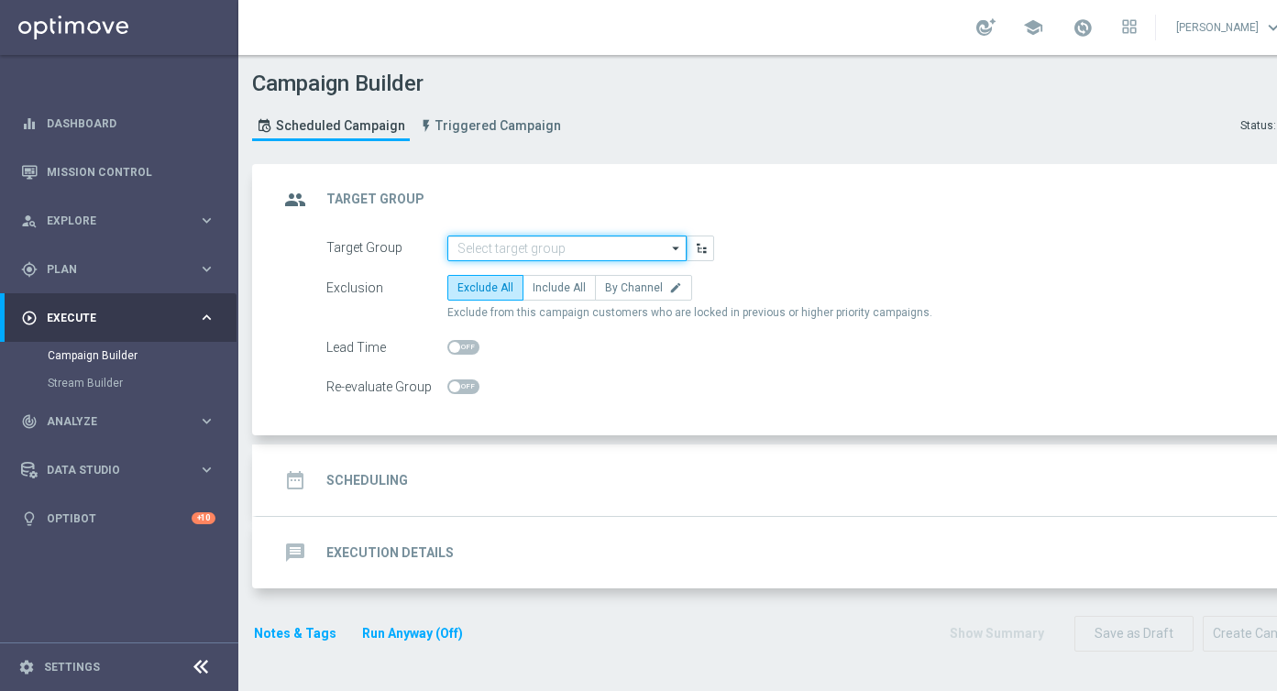
click at [473, 249] on input at bounding box center [567, 249] width 239 height 26
paste input "UK_LOTTO_APP"
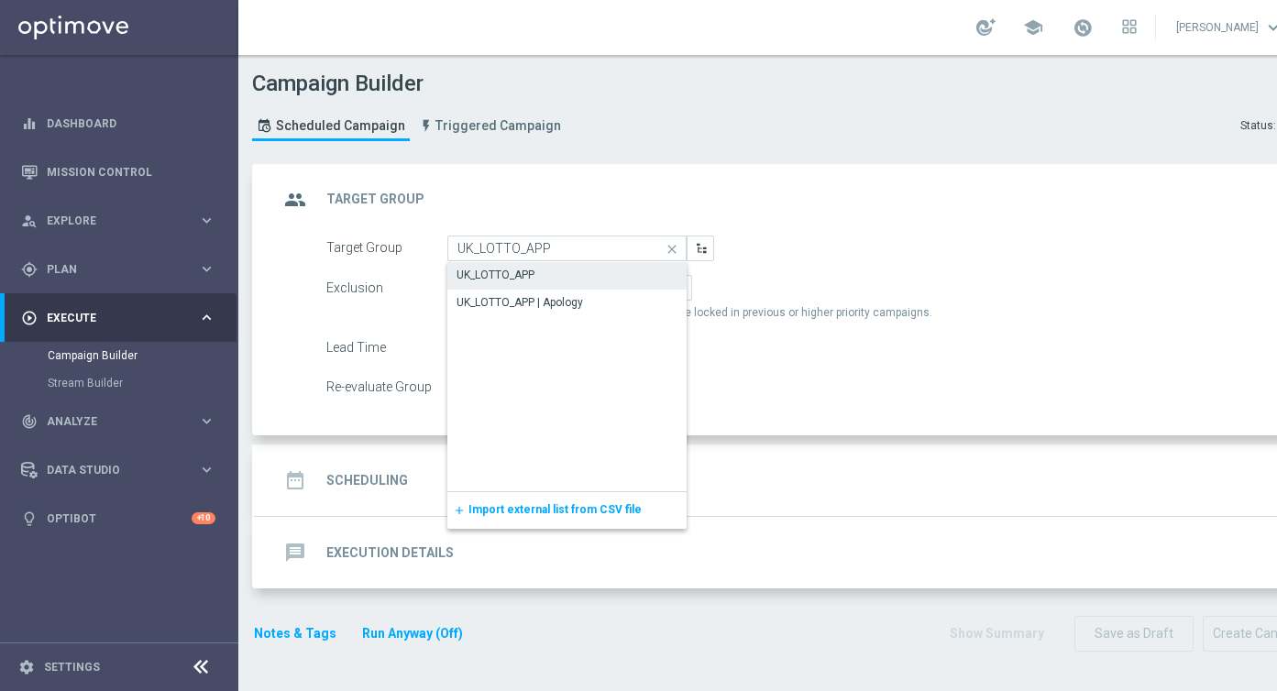
click at [496, 265] on div "UK_LOTTO_APP" at bounding box center [567, 275] width 239 height 26
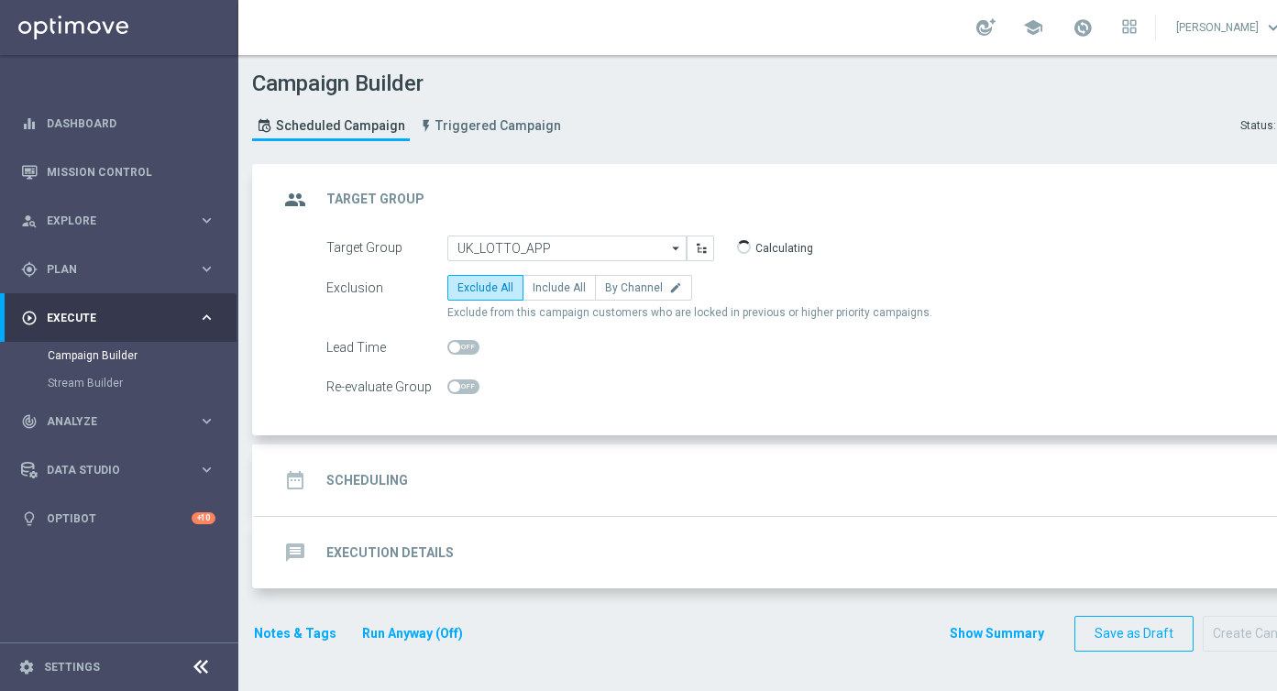
type input "UK_LOTTO_APP"
checkbox input "true"
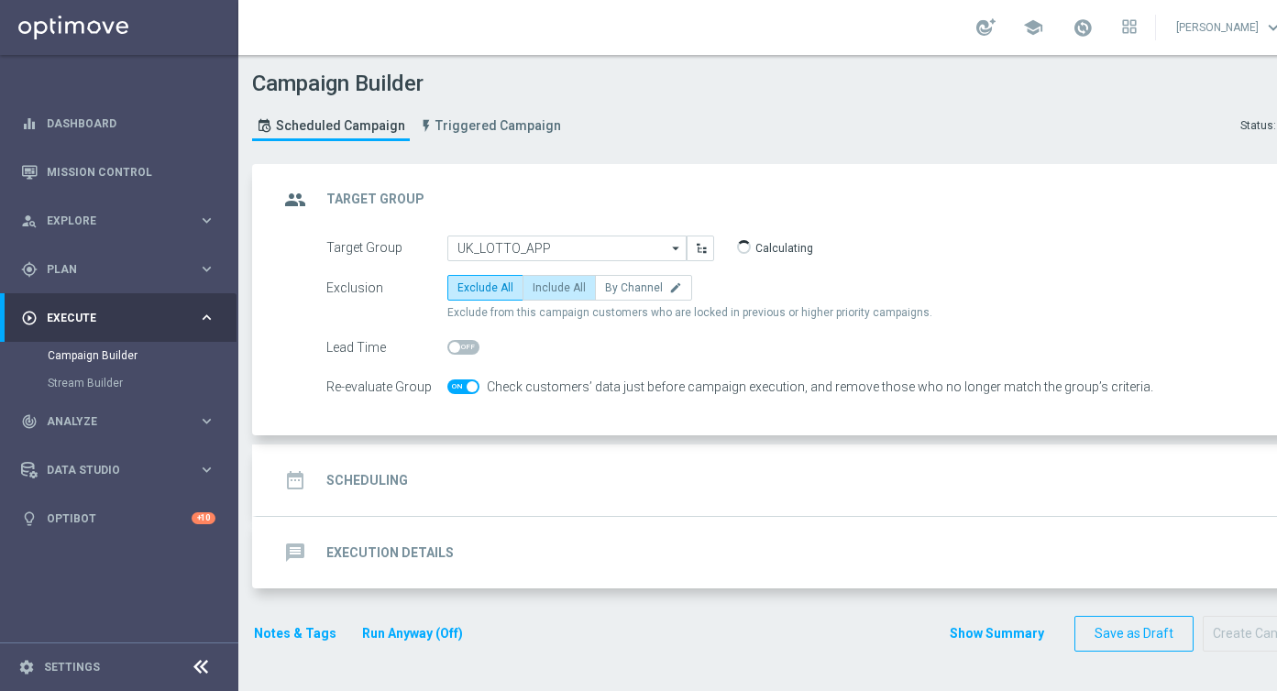
click at [533, 282] on span "Include All" at bounding box center [559, 288] width 53 height 13
click at [533, 285] on input "Include All" at bounding box center [539, 291] width 12 height 12
radio input "true"
click at [472, 486] on div "date_range Scheduling keyboard_arrow_down" at bounding box center [791, 480] width 1024 height 35
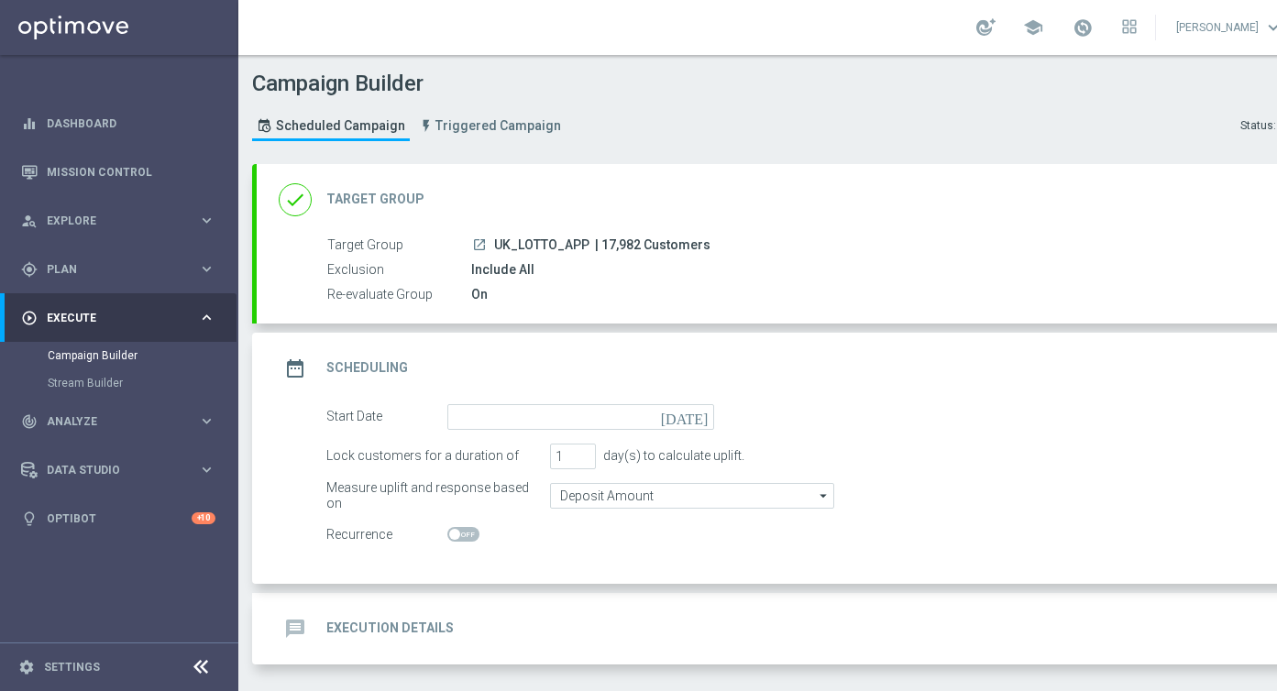
scroll to position [72, 0]
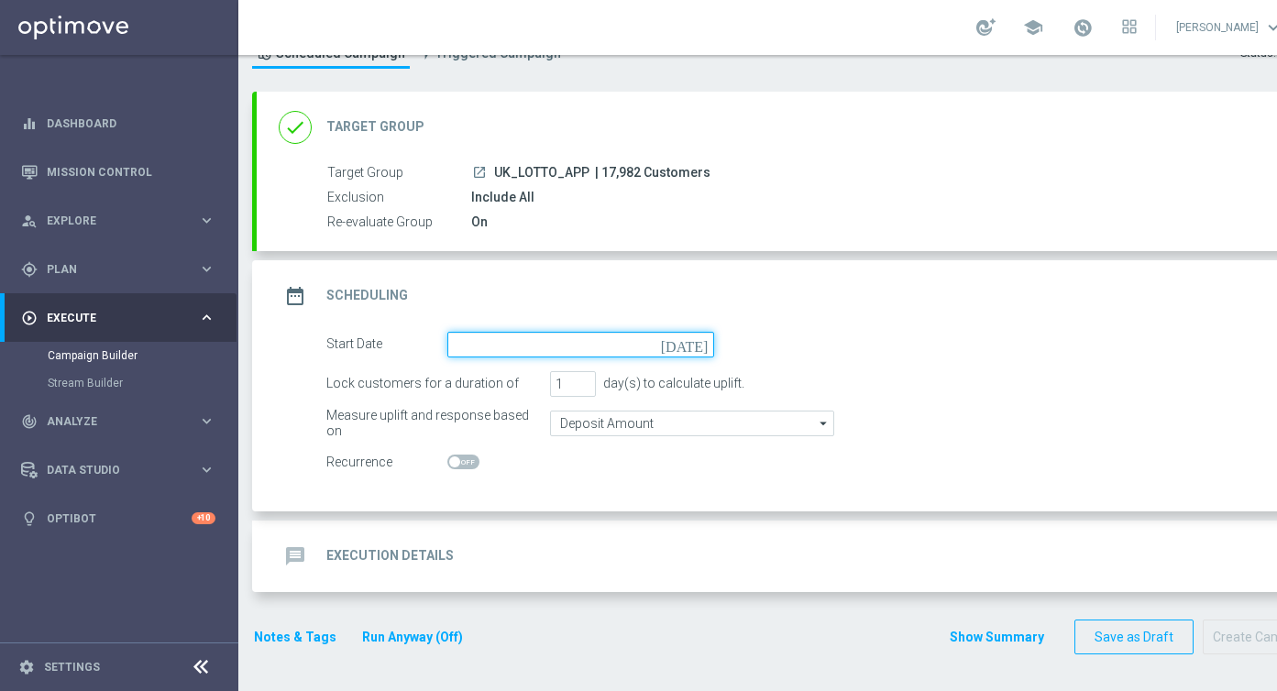
click at [485, 356] on input at bounding box center [581, 345] width 267 height 26
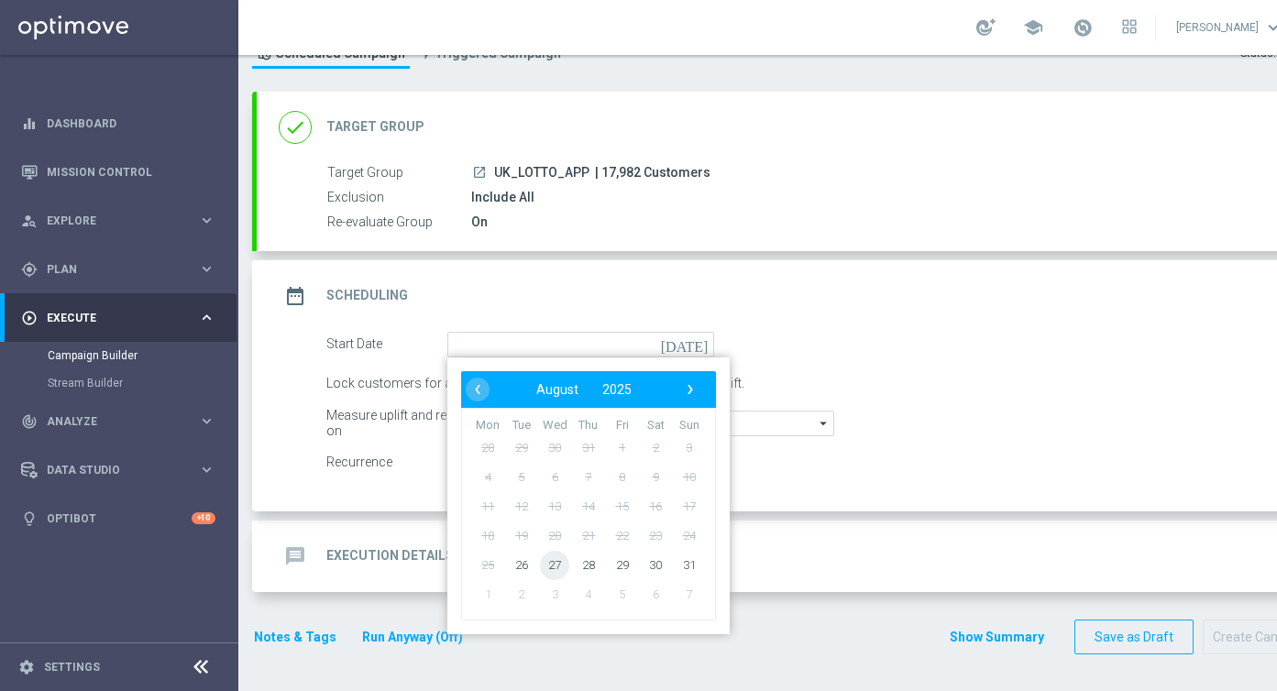
click at [548, 566] on span "27" at bounding box center [554, 564] width 29 height 29
type input "[DATE]"
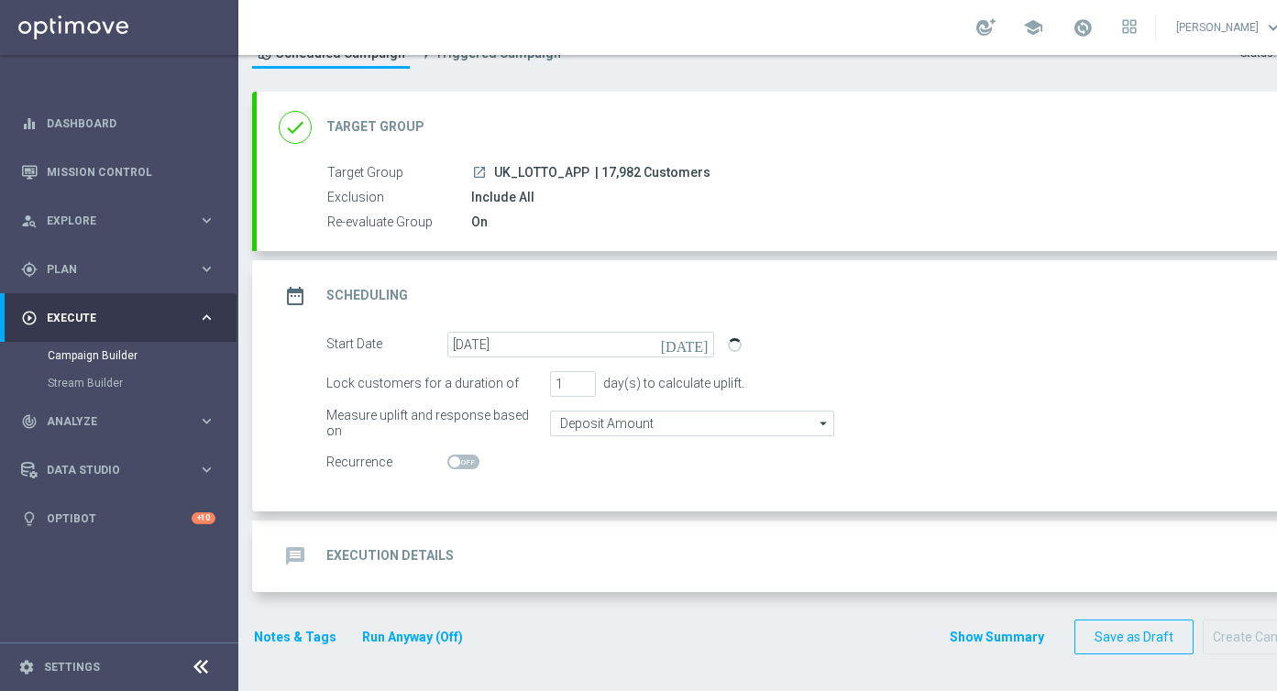
click at [498, 569] on div "message Execution Details keyboard_arrow_down" at bounding box center [791, 556] width 1024 height 35
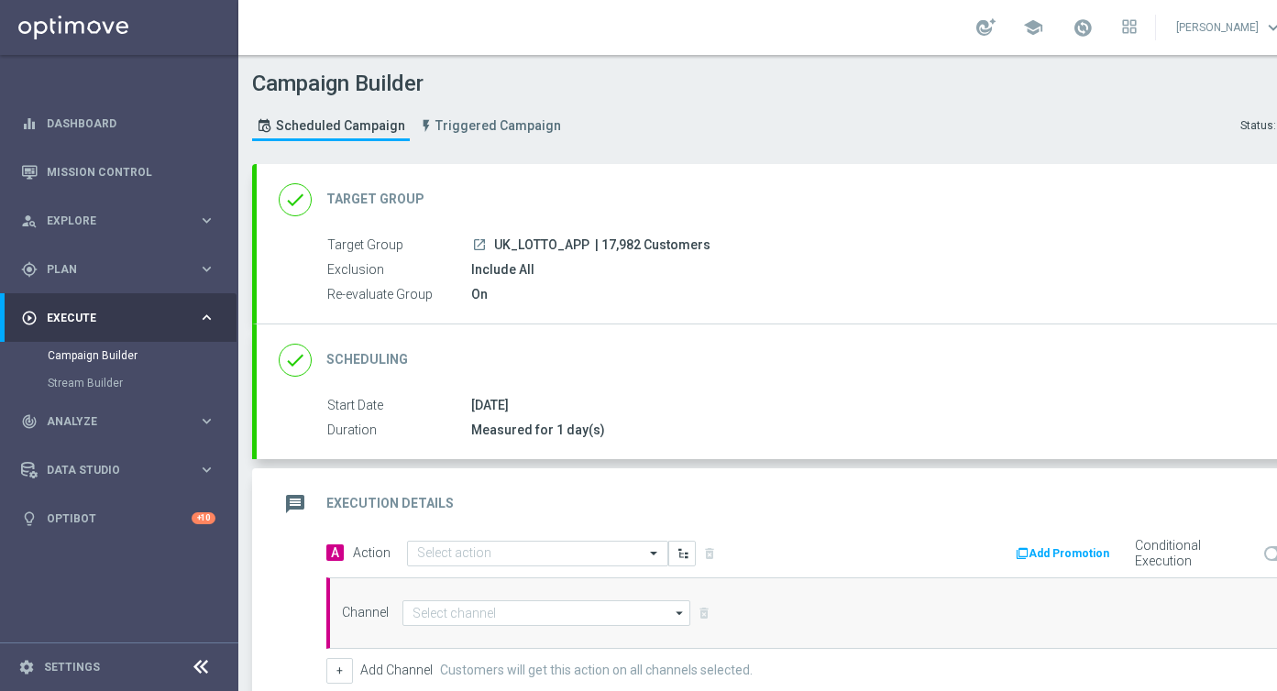
scroll to position [276, 0]
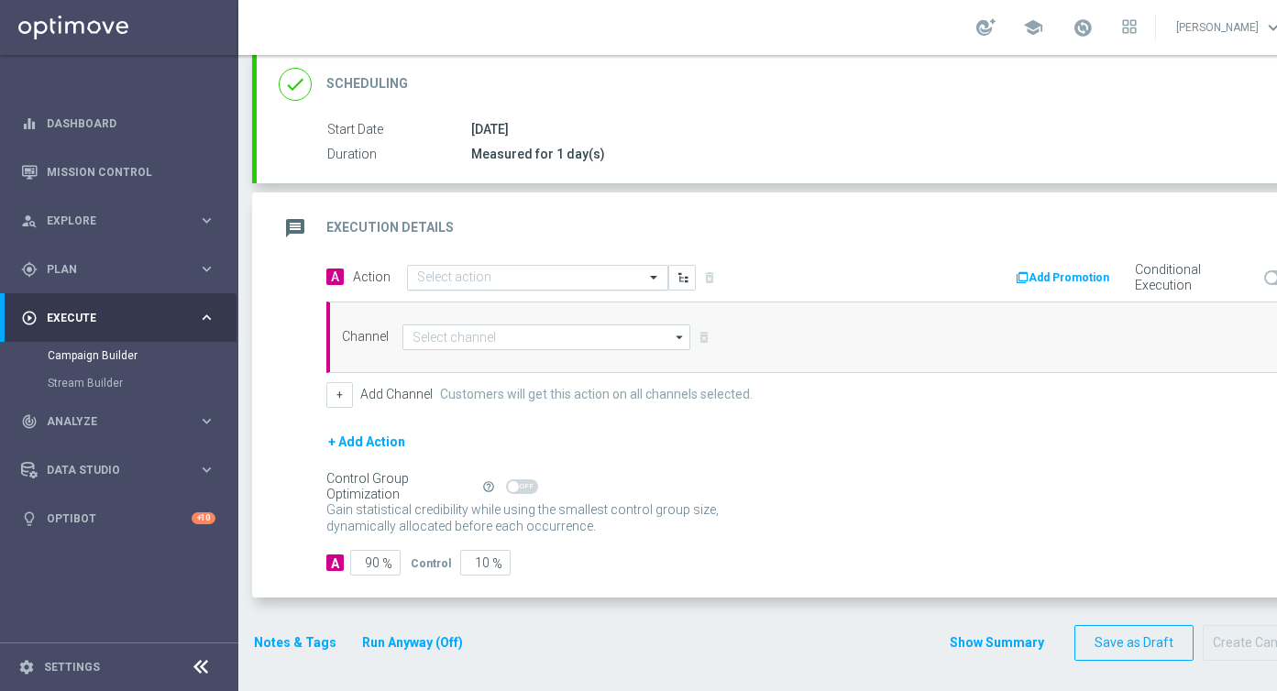
click at [451, 266] on div "Select action" at bounding box center [537, 278] width 261 height 26
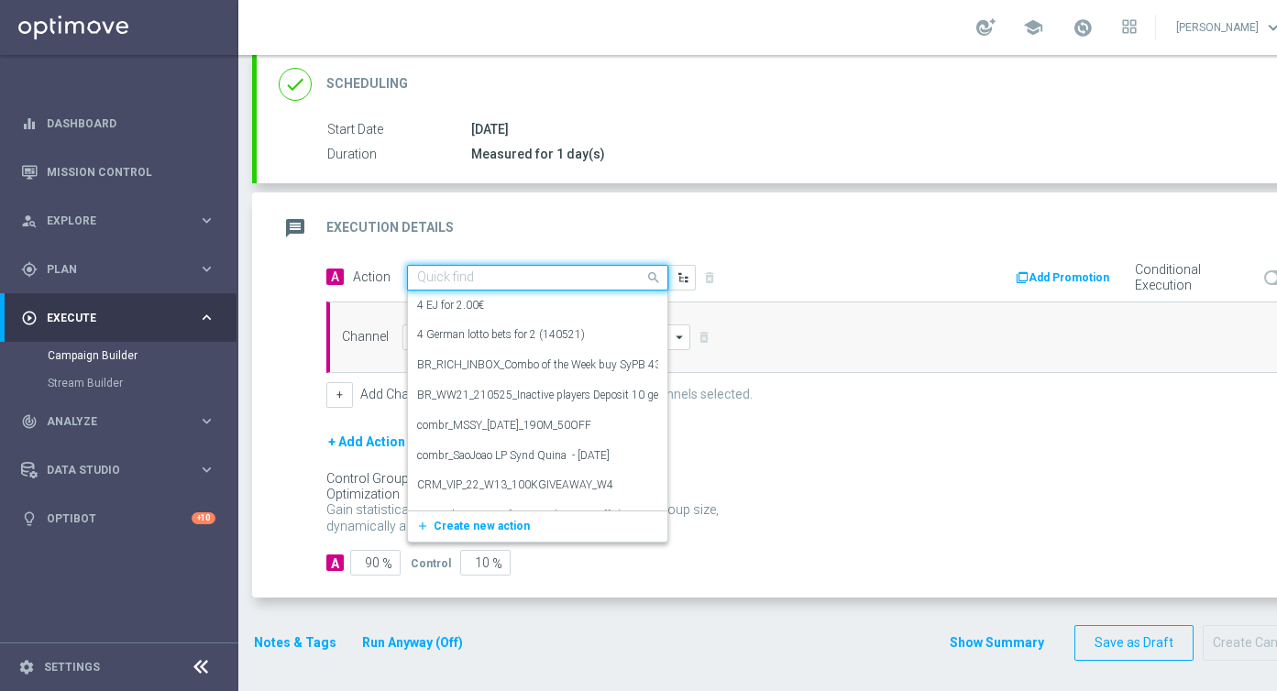
paste input "en_GB__IRISHLOTTO_ALERT_010825__ALL_APP_TAC_LT"
type input "en_GB__IRISHLOTTO_ALERT_010825__ALL_APP_TAC_LT"
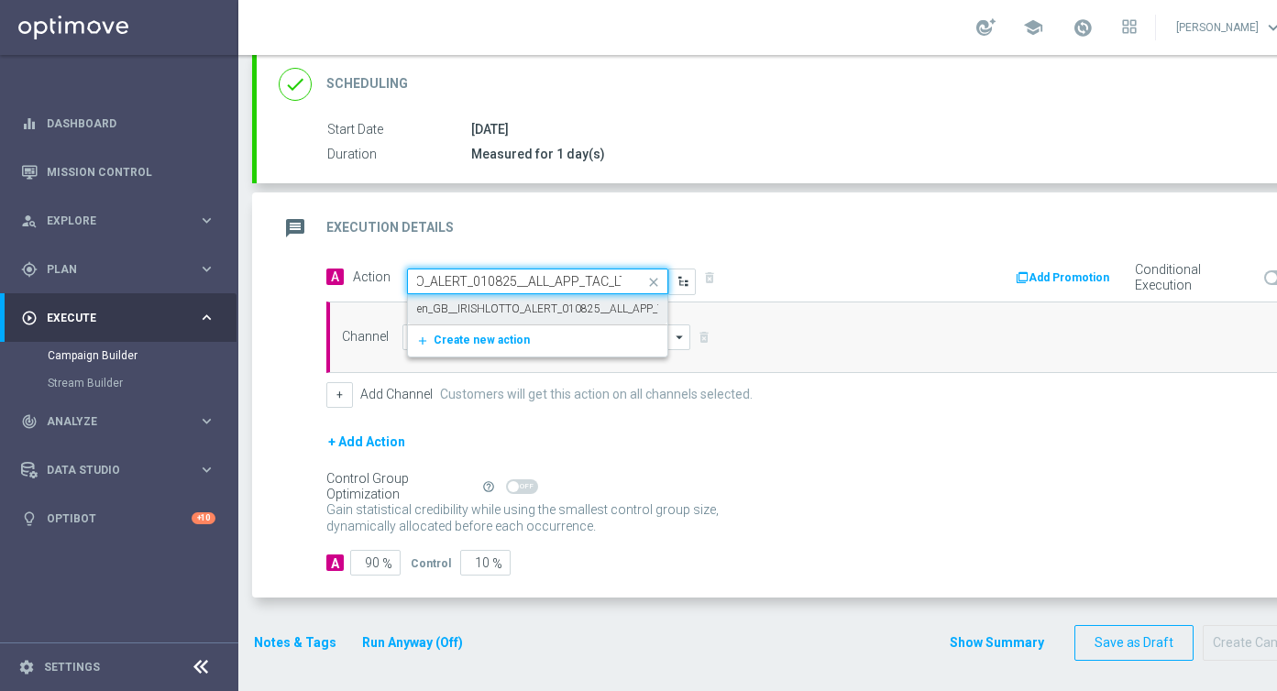
click at [472, 304] on label "en_GB__IRISHLOTTO_ALERT_010825__ALL_APP_TAC_LT" at bounding box center [555, 310] width 276 height 16
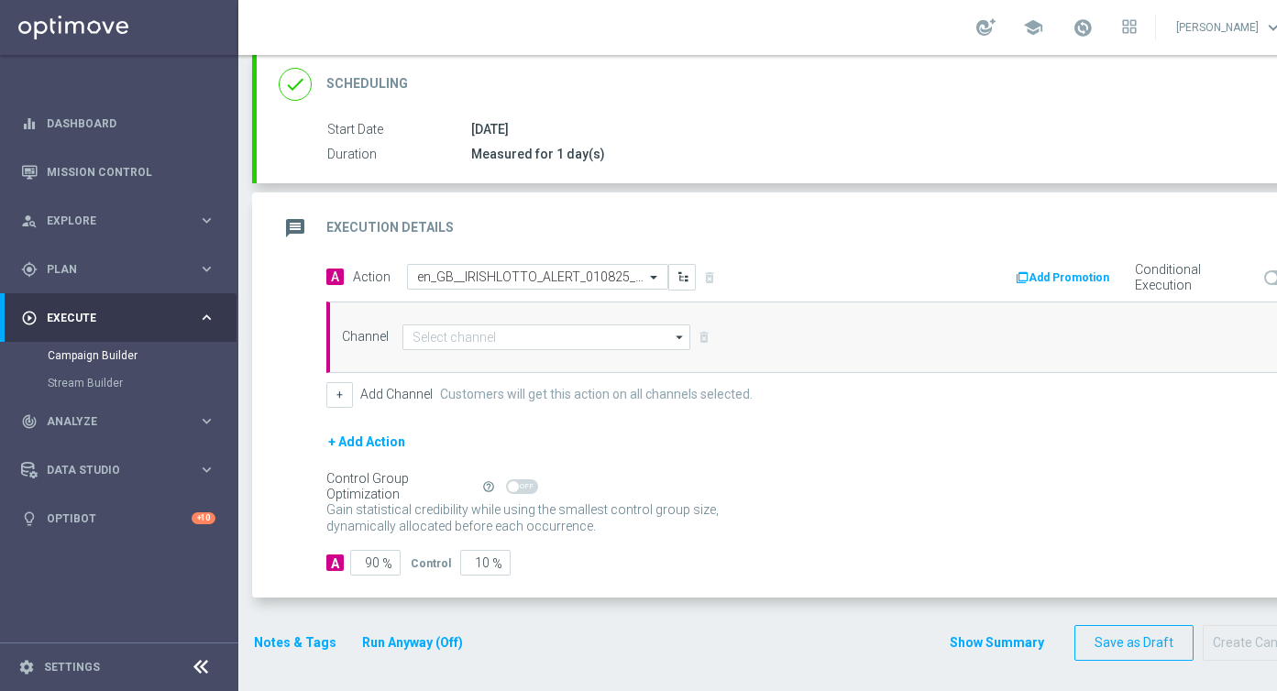
scroll to position [0, 0]
click at [481, 335] on input at bounding box center [547, 338] width 288 height 26
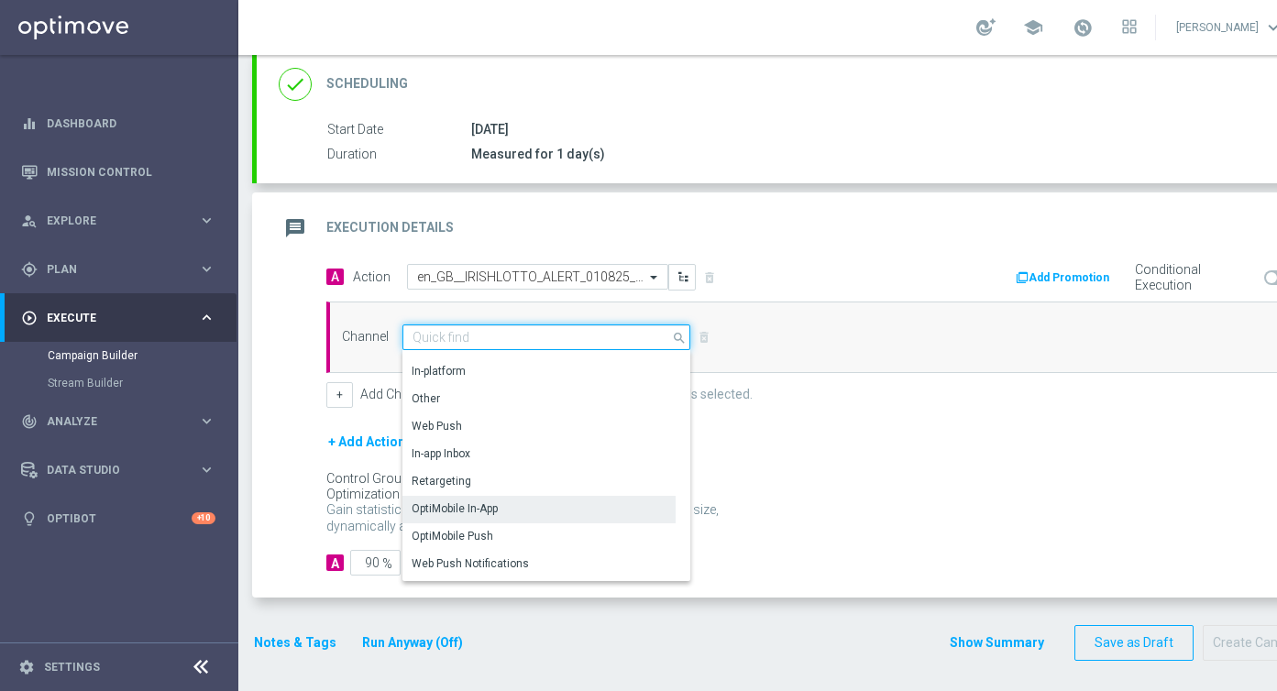
scroll to position [434, 0]
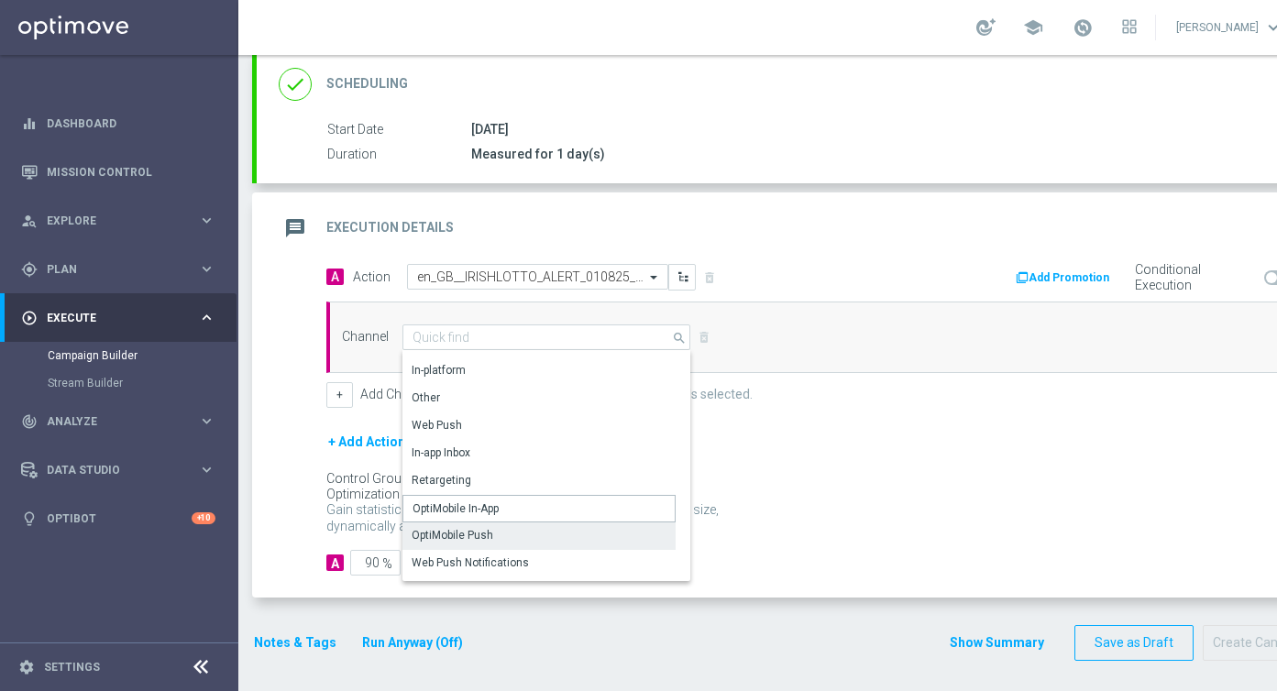
click at [470, 522] on div "Mobivate OtherLevels Web Push OptiText SMS Lobby Banner Call Center Direct Mail…" at bounding box center [539, 274] width 273 height 715
click at [469, 534] on div "OptiMobile Push" at bounding box center [453, 535] width 82 height 17
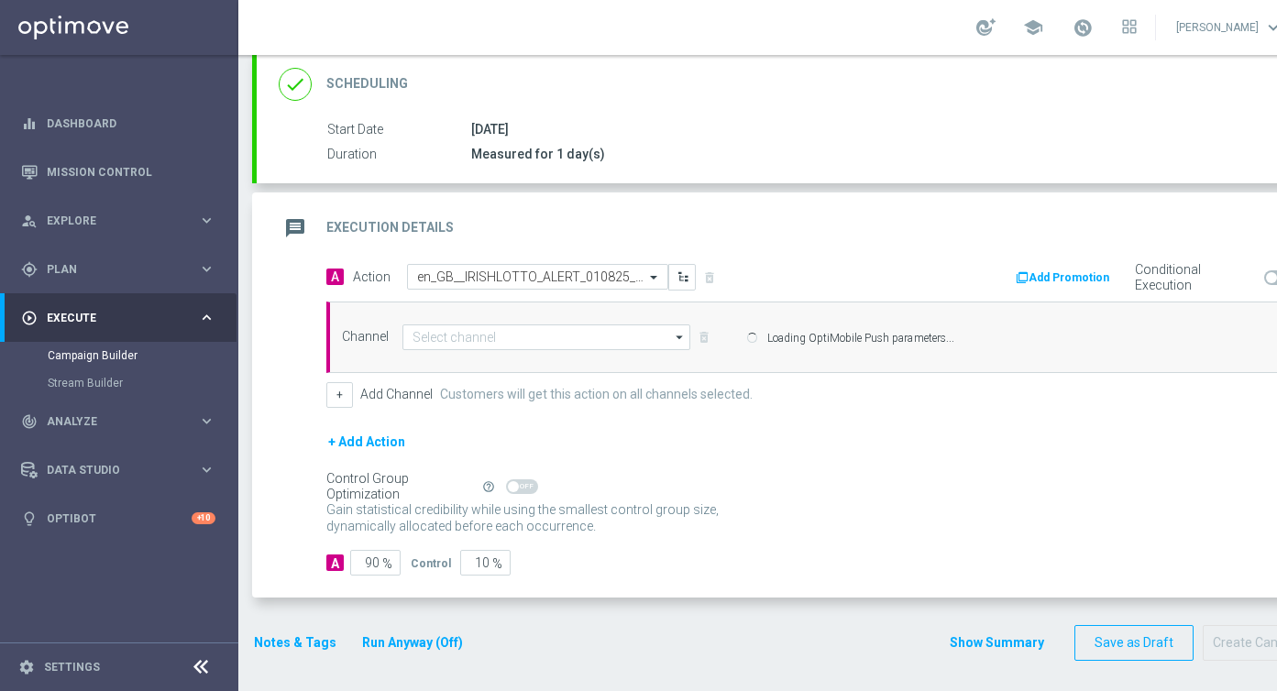
type input "OptiMobile Push"
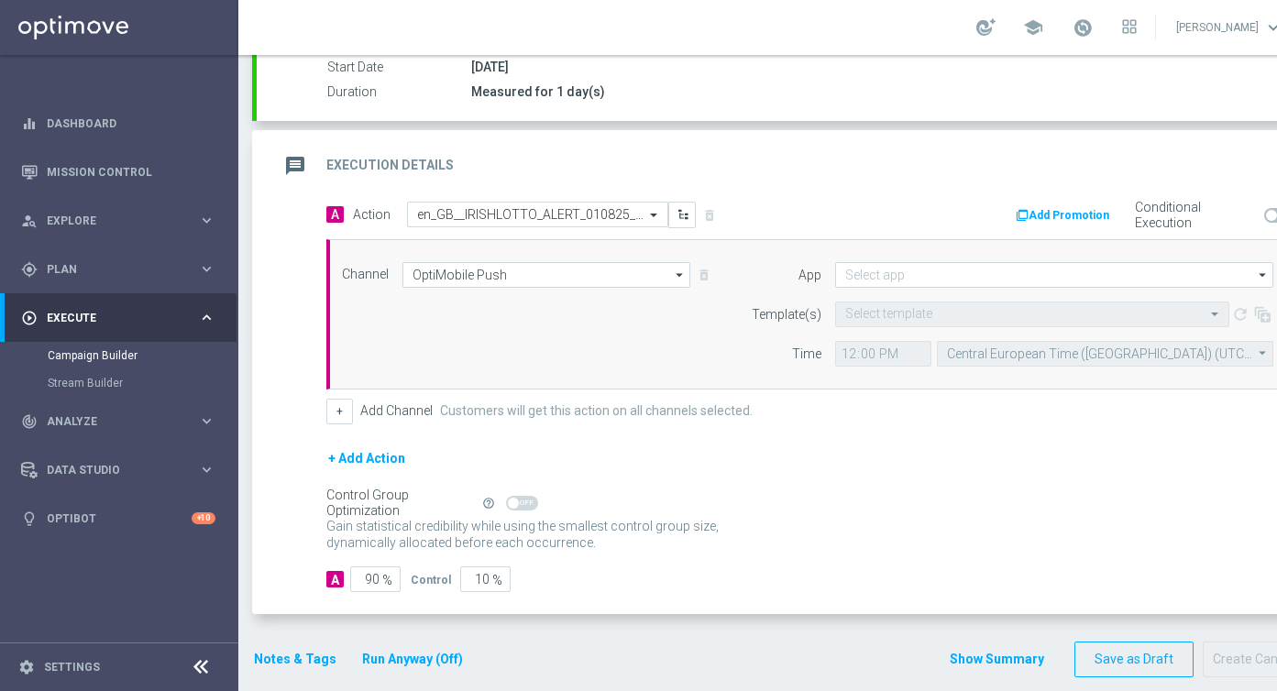
scroll to position [361, 0]
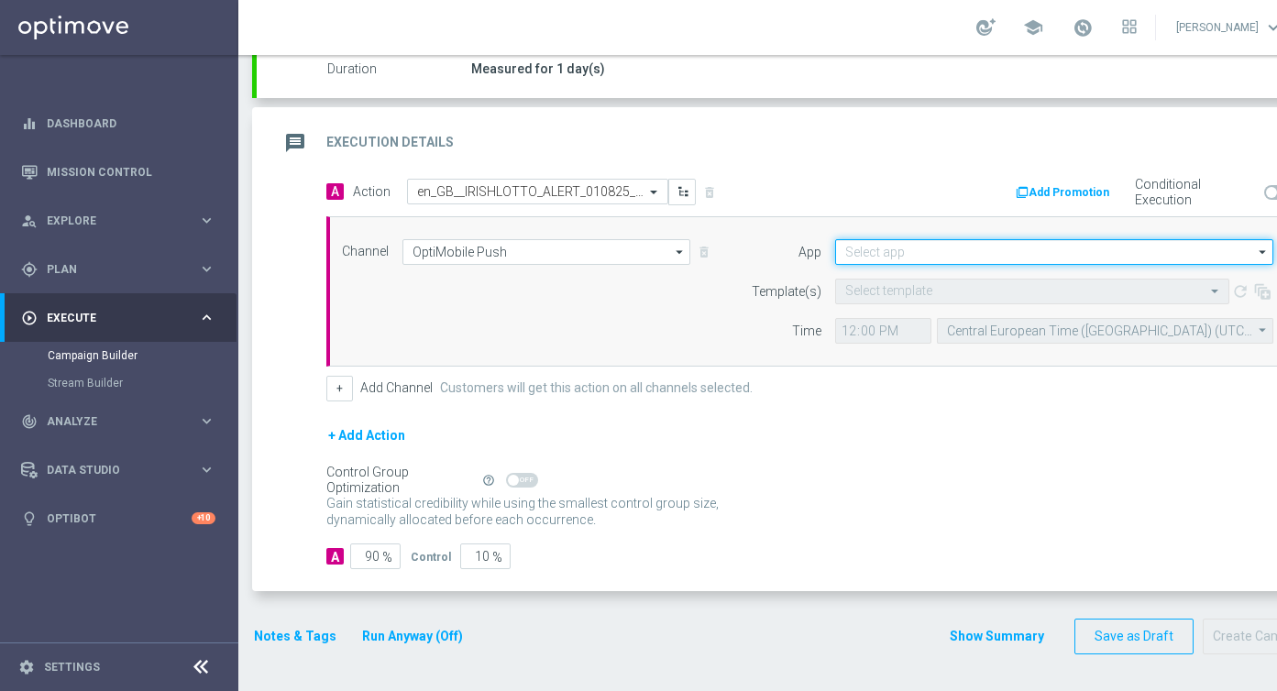
click at [881, 249] on input at bounding box center [1054, 252] width 438 height 26
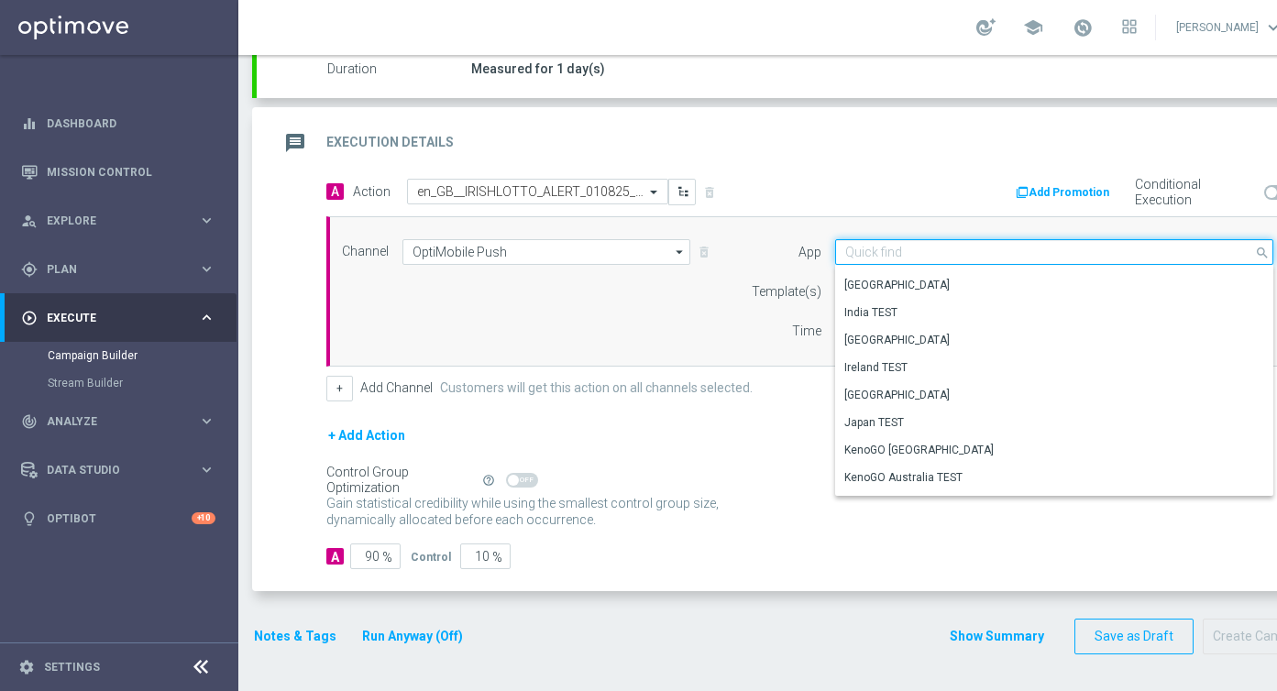
scroll to position [760, 0]
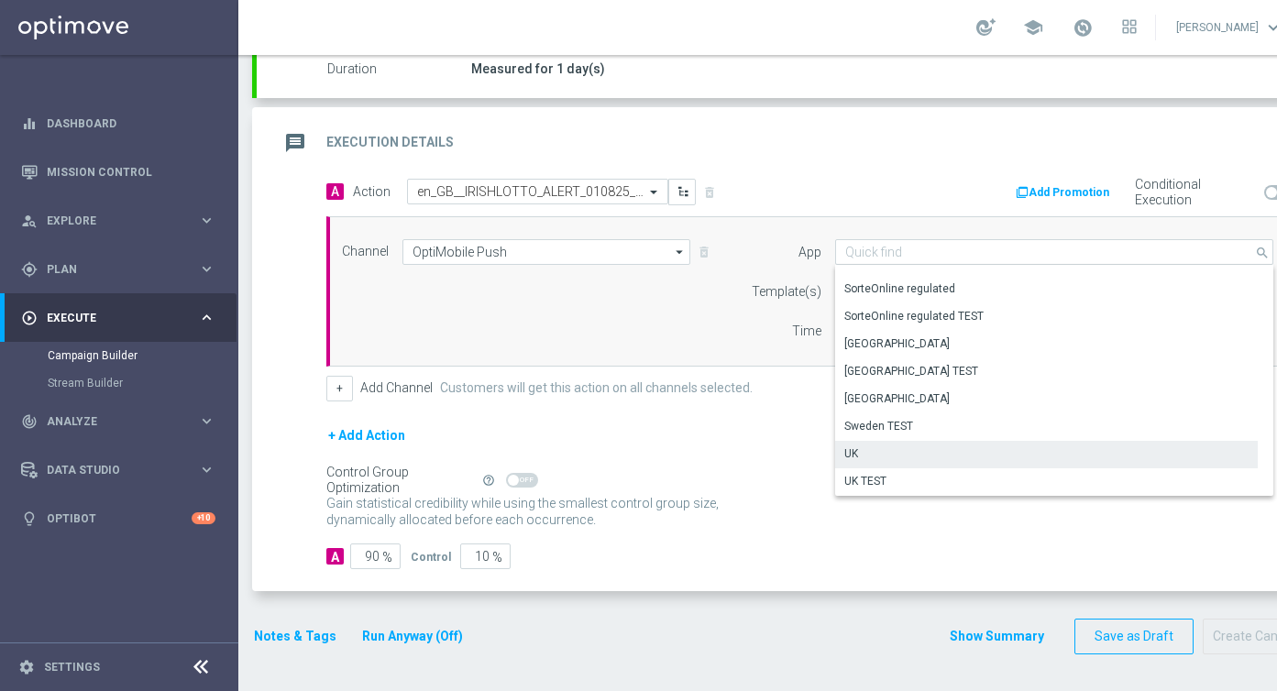
click at [880, 452] on div "UK" at bounding box center [1046, 454] width 423 height 26
type input "UK"
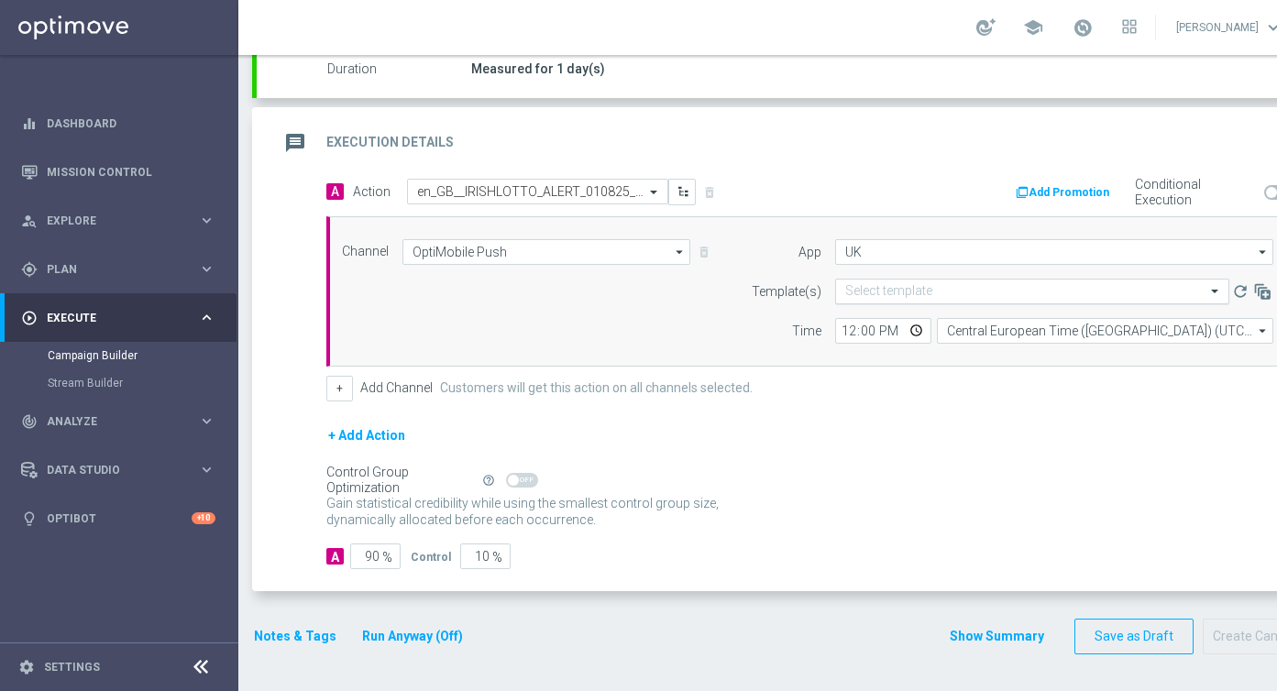
click at [887, 289] on input "text" at bounding box center [1014, 292] width 337 height 16
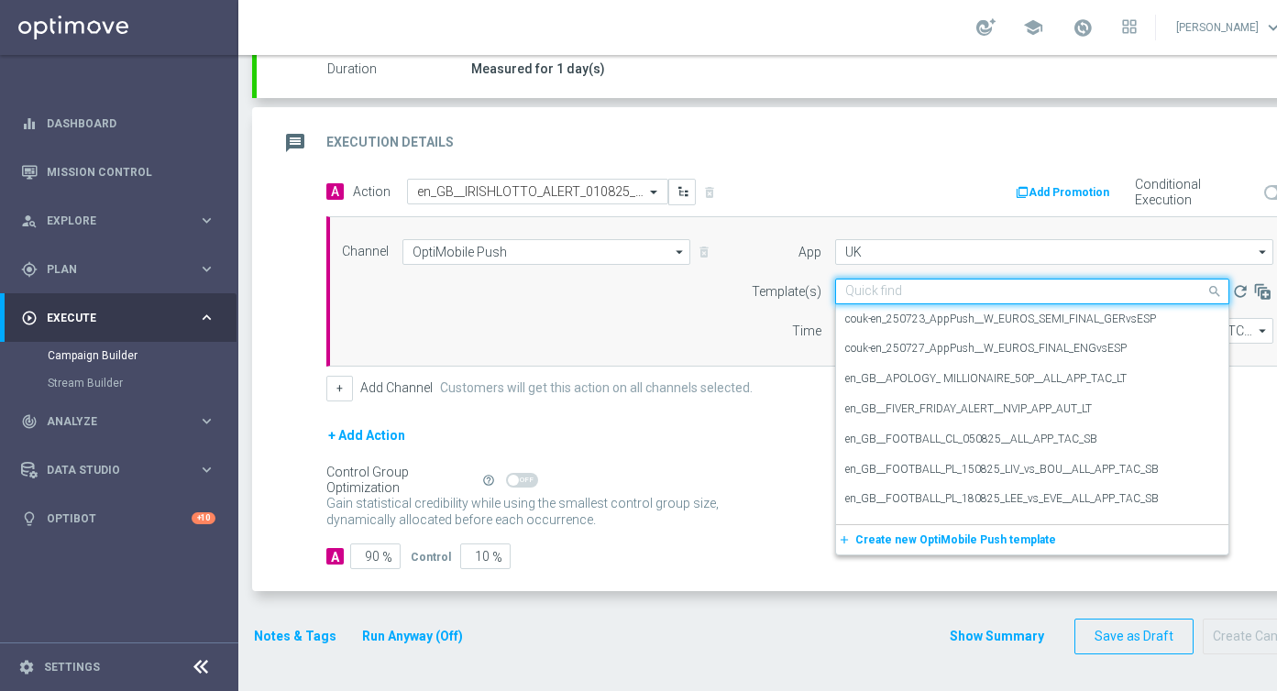
paste input "en_GB__IRISHLOTTO_ALERT_010825__ALL_APP_TAC_LT"
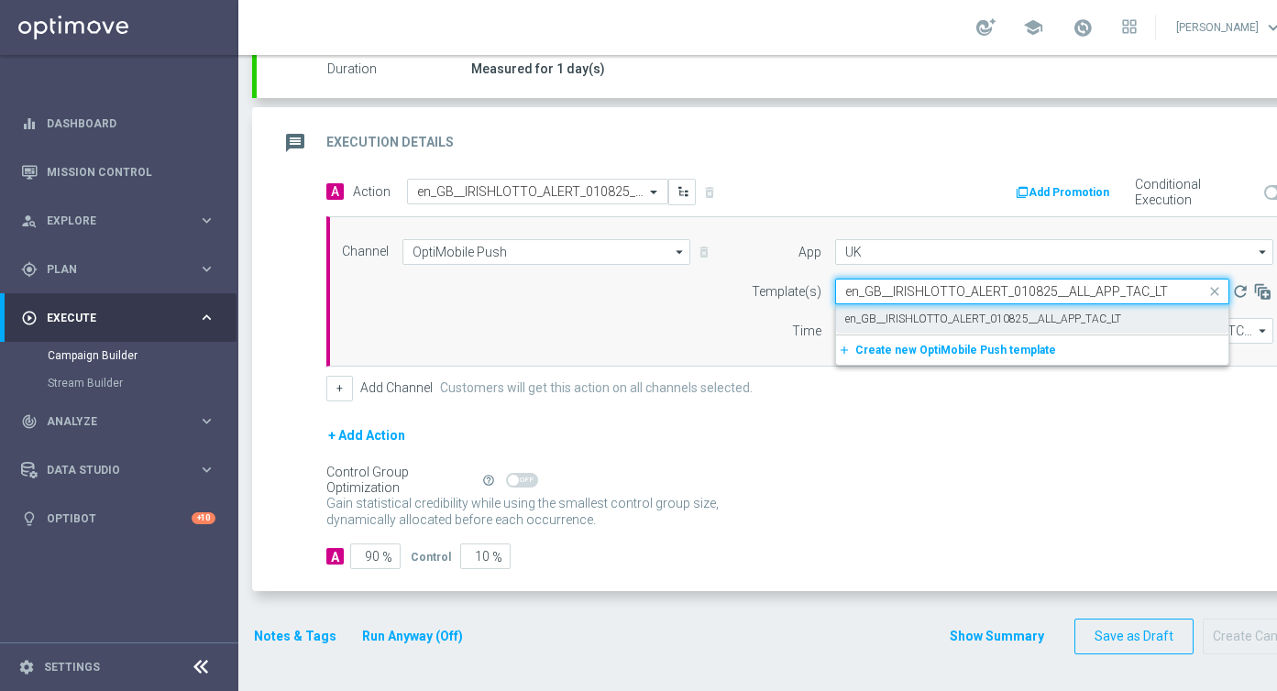
click at [912, 326] on label "en_GB__IRISHLOTTO_ALERT_010825__ALL_APP_TAC_LT" at bounding box center [984, 320] width 276 height 16
type input "en_GB__IRISHLOTTO_ALERT_010825__ALL_APP_TAC_LT"
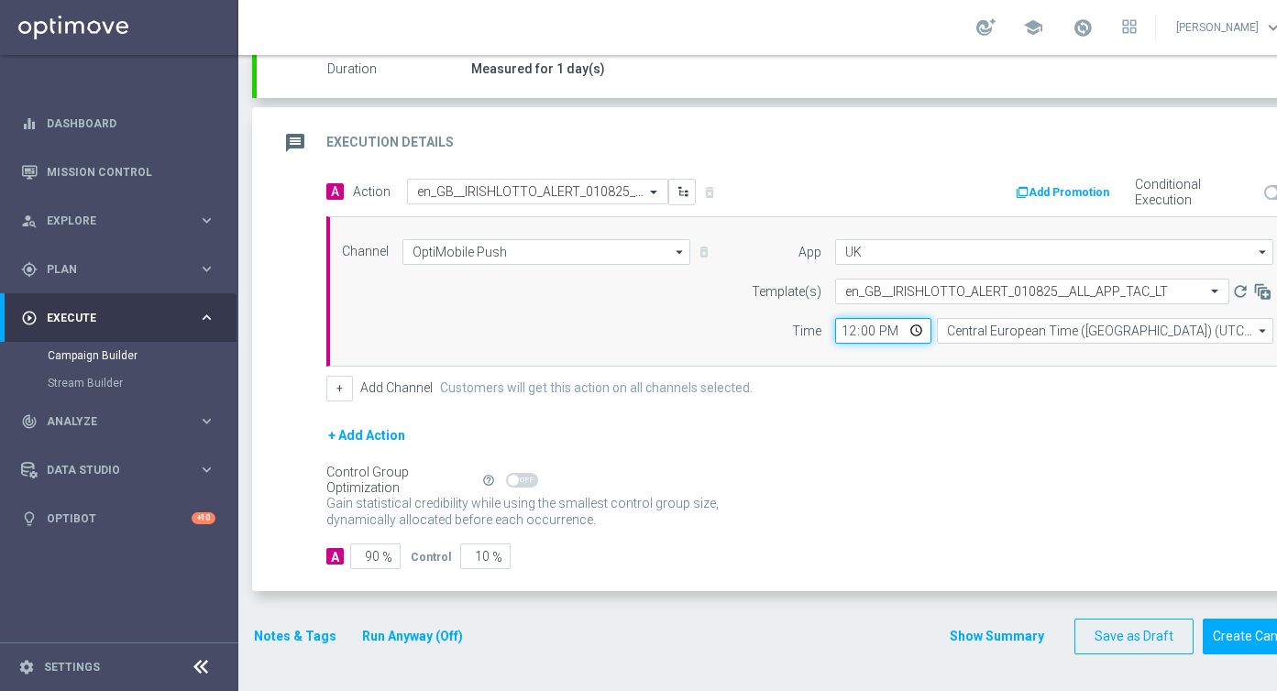
click at [917, 331] on input "12:00" at bounding box center [883, 331] width 96 height 26
type input "18:00"
click at [1029, 370] on div "A Action Select action en_GB__IRISHLOTTO_ALERT_010825__ALL_APP_TAC_LT delete_fo…" at bounding box center [812, 290] width 998 height 223
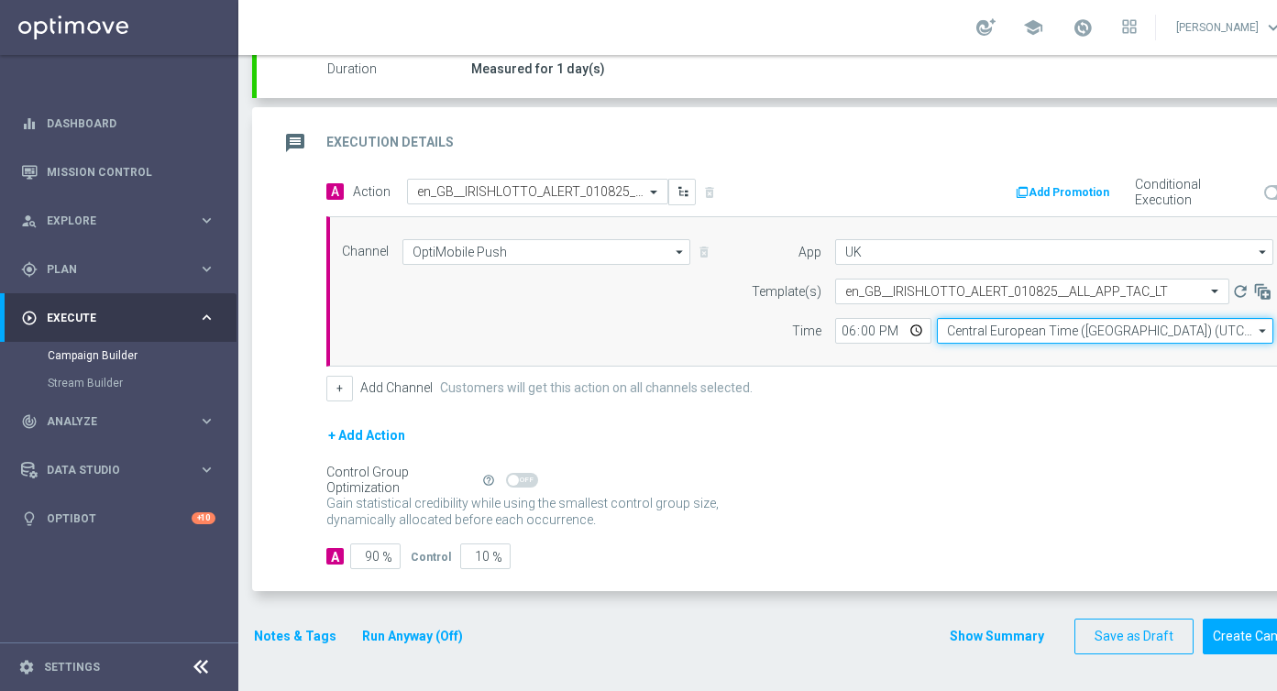
click at [1002, 328] on input "Central European Time ([GEOGRAPHIC_DATA]) (UTC +02:00)" at bounding box center [1105, 331] width 337 height 26
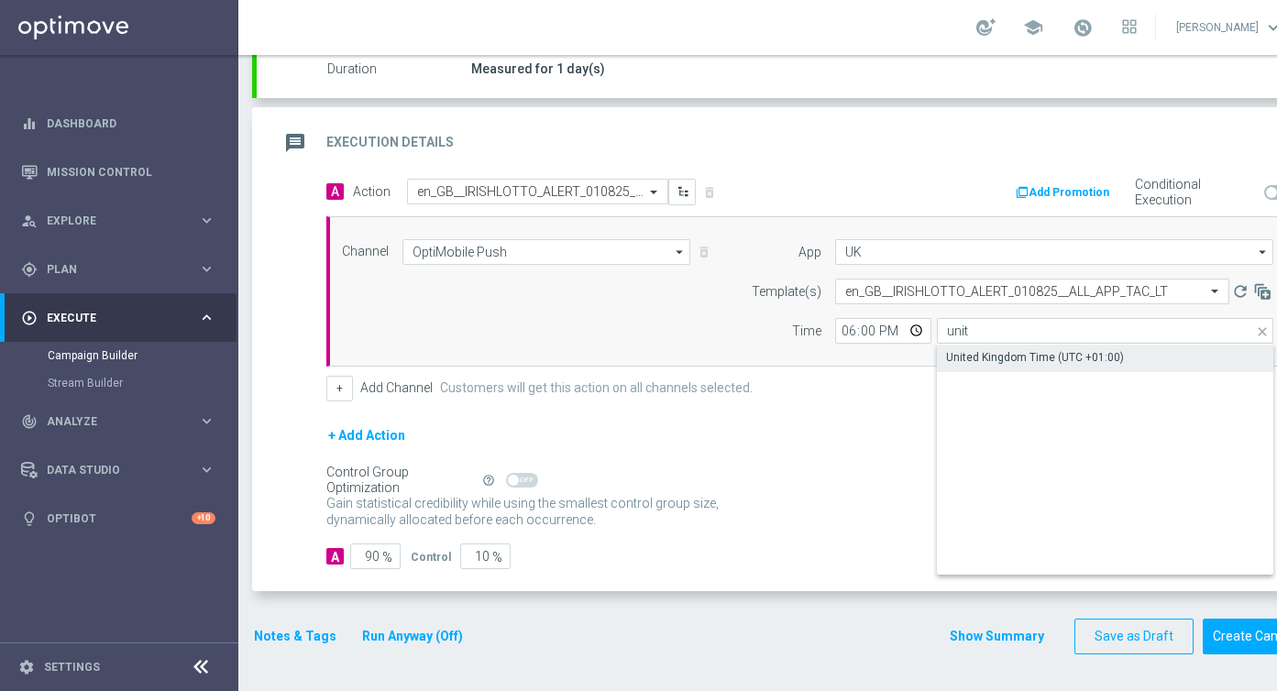
click at [1007, 353] on div "United Kingdom Time (UTC +01:00)" at bounding box center [1035, 357] width 178 height 17
type input "United Kingdom Time (UTC +01:00)"
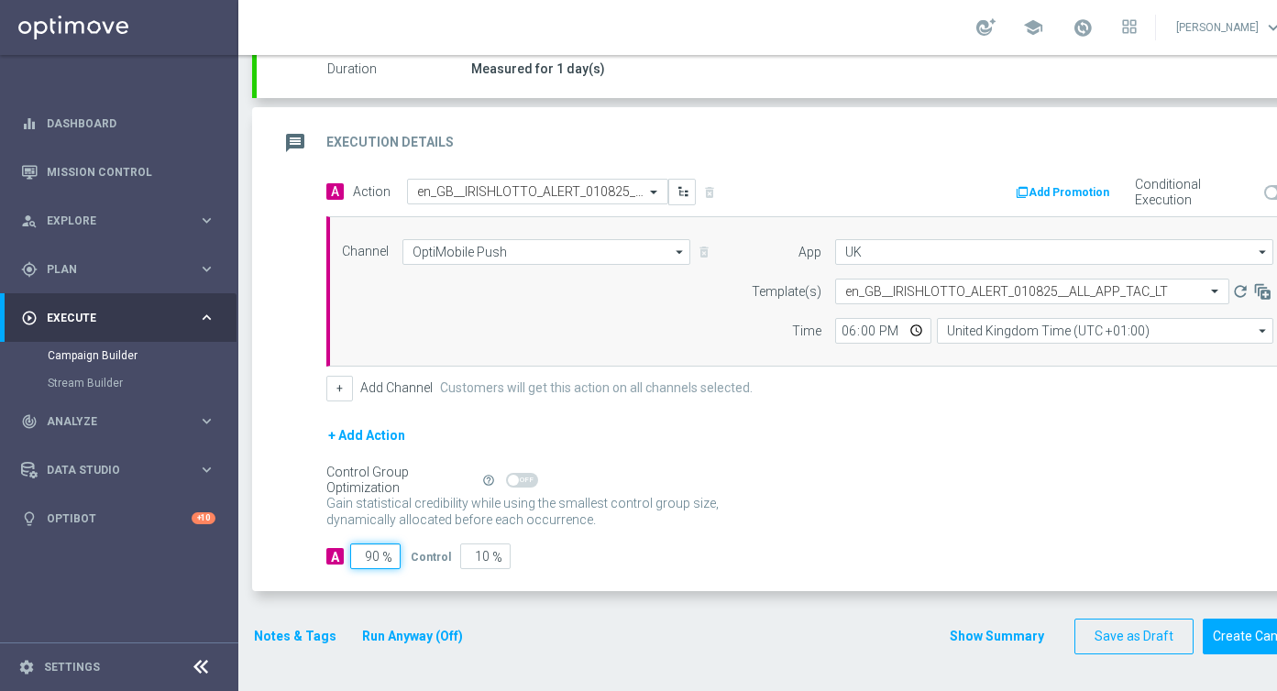
click at [375, 558] on input "90" at bounding box center [375, 557] width 50 height 26
type input "0"
type input "100"
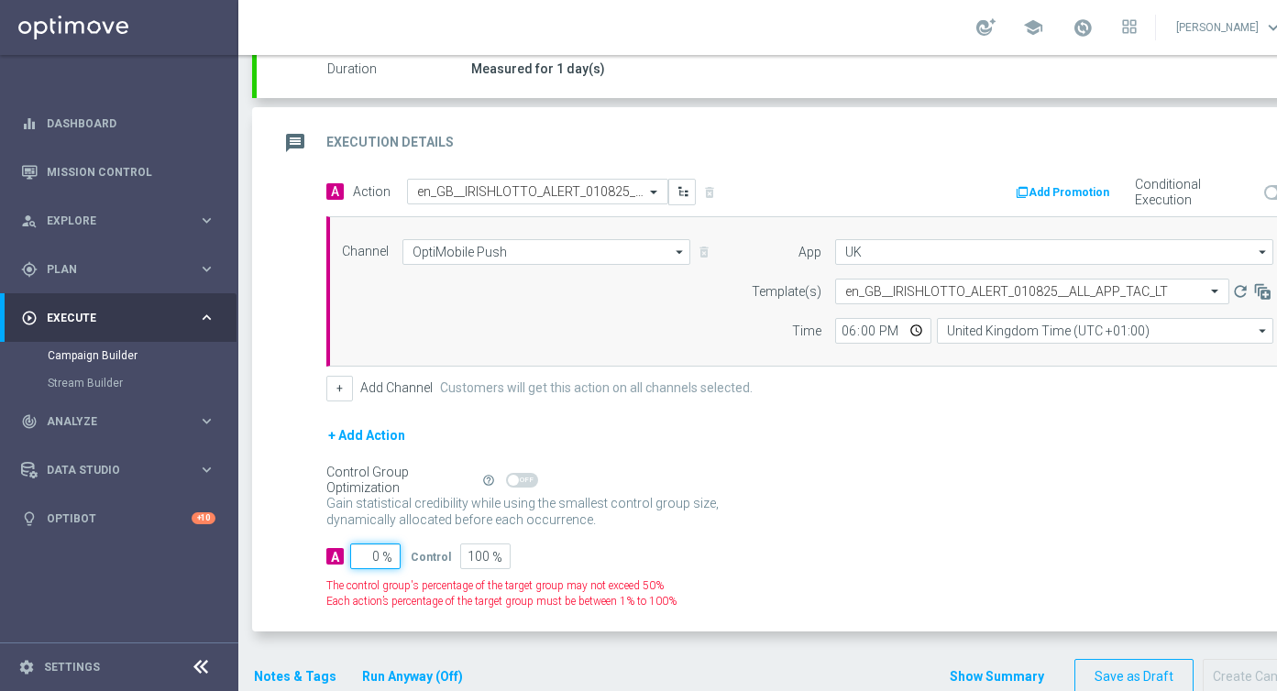
type input "10"
type input "90"
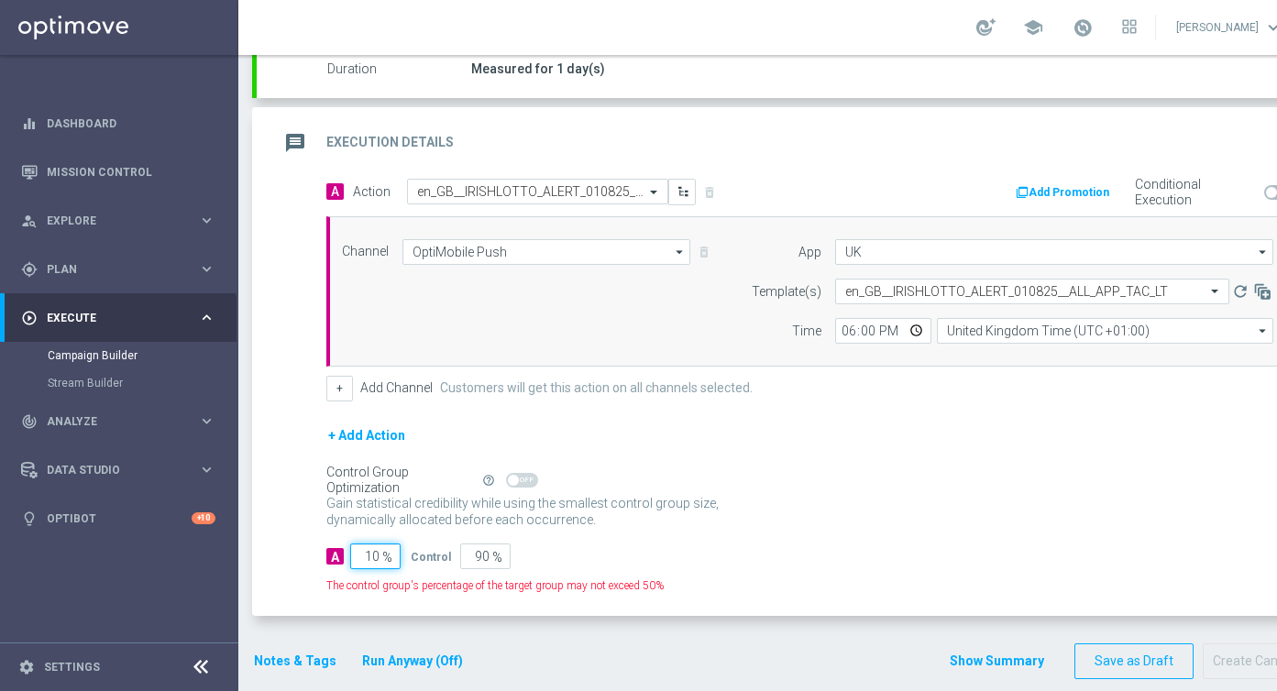
type input "100"
type input "0"
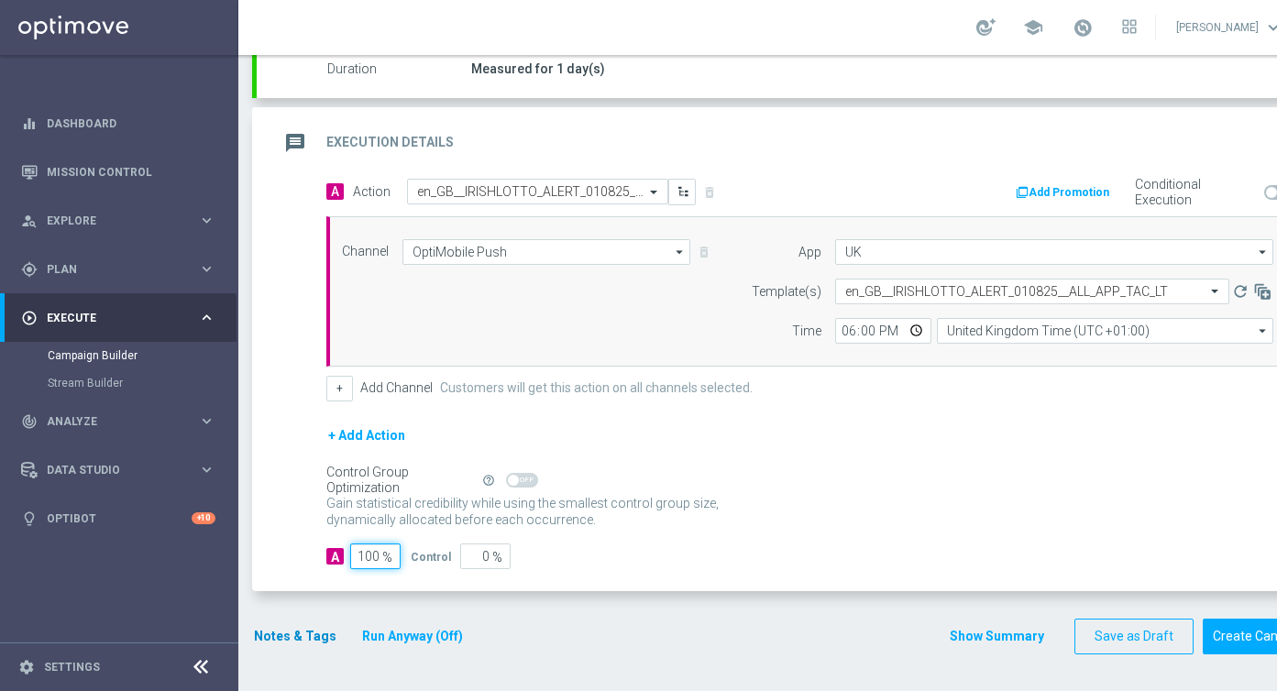
type input "100"
click at [302, 627] on button "Notes & Tags" at bounding box center [295, 636] width 86 height 23
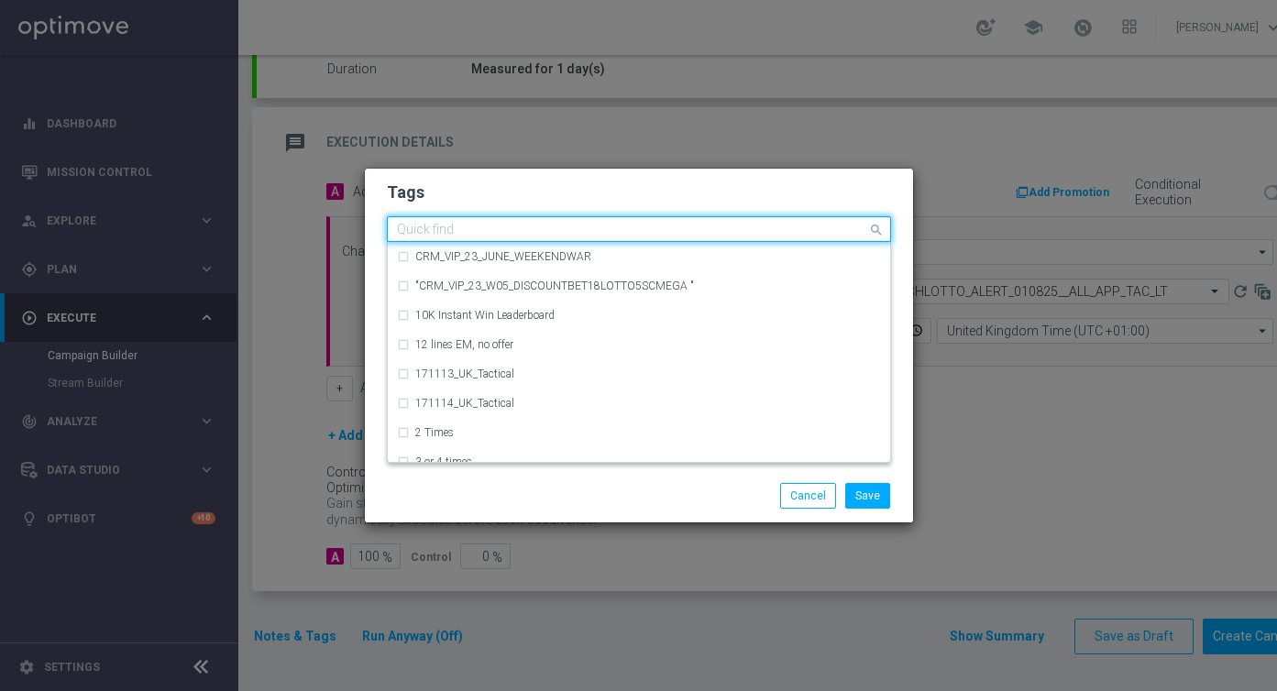
click at [530, 236] on input "text" at bounding box center [632, 231] width 470 height 16
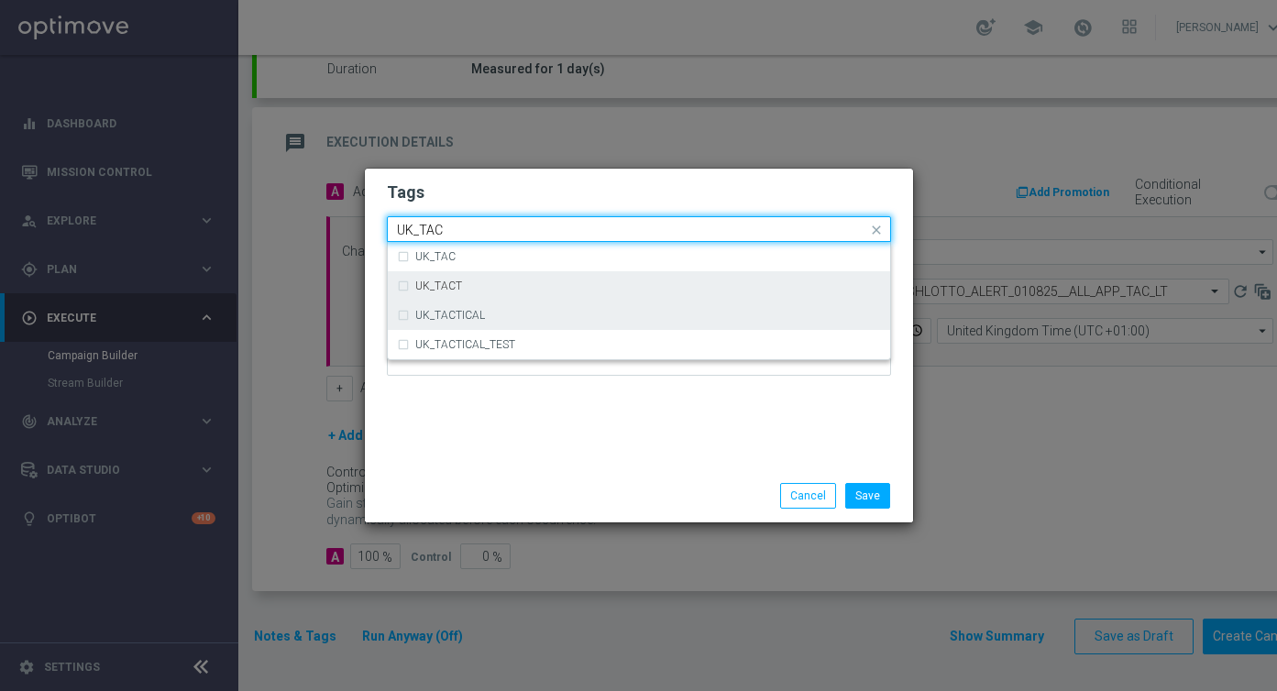
click at [526, 319] on div "UK_TACTICAL" at bounding box center [648, 315] width 466 height 11
type input "UK_TAC"
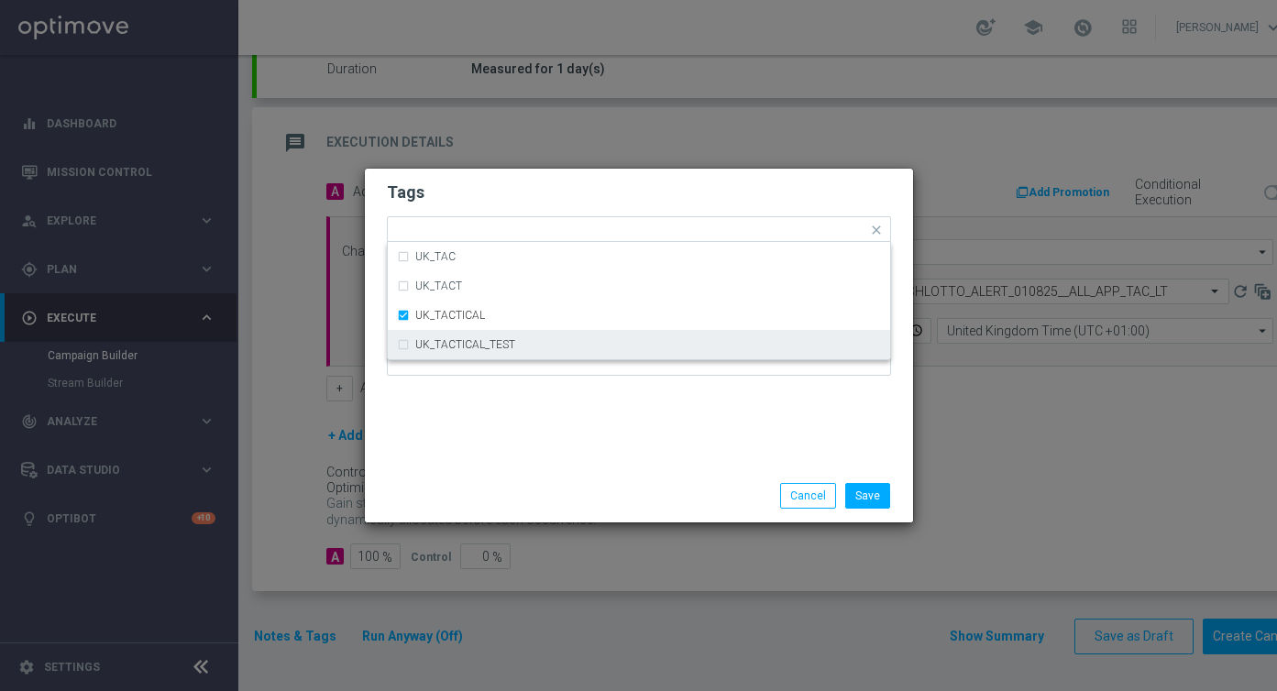
click at [544, 410] on div "Tags Quick find × UK_TACTICAL UK_TAC UK_TACT UK_TACTICAL UK_TACTICAL_TEST Notes" at bounding box center [639, 319] width 548 height 301
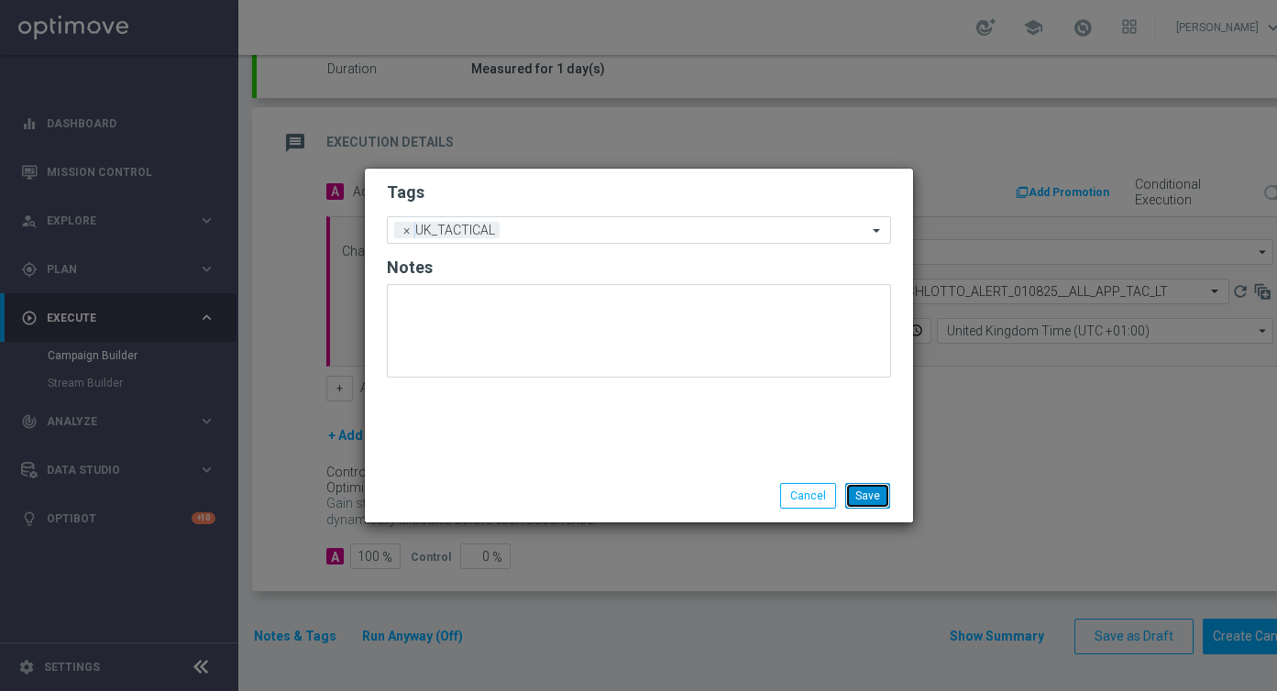
click at [878, 505] on button "Save" at bounding box center [868, 496] width 45 height 26
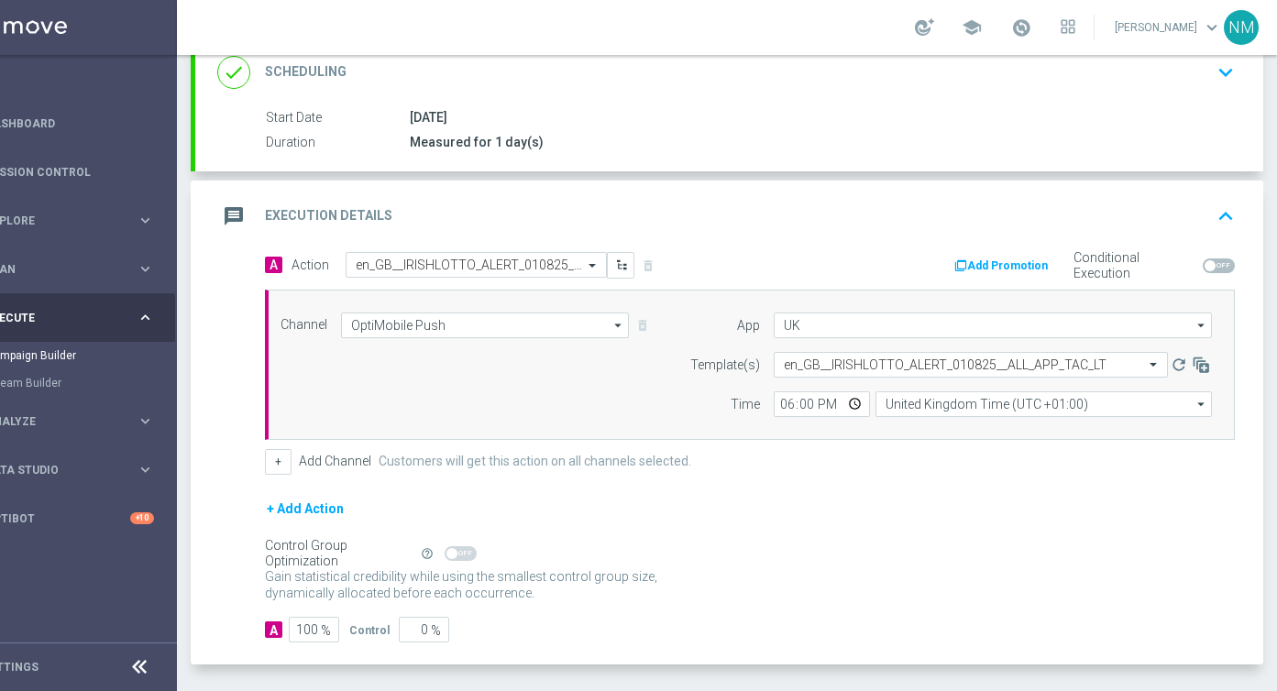
scroll to position [361, 0]
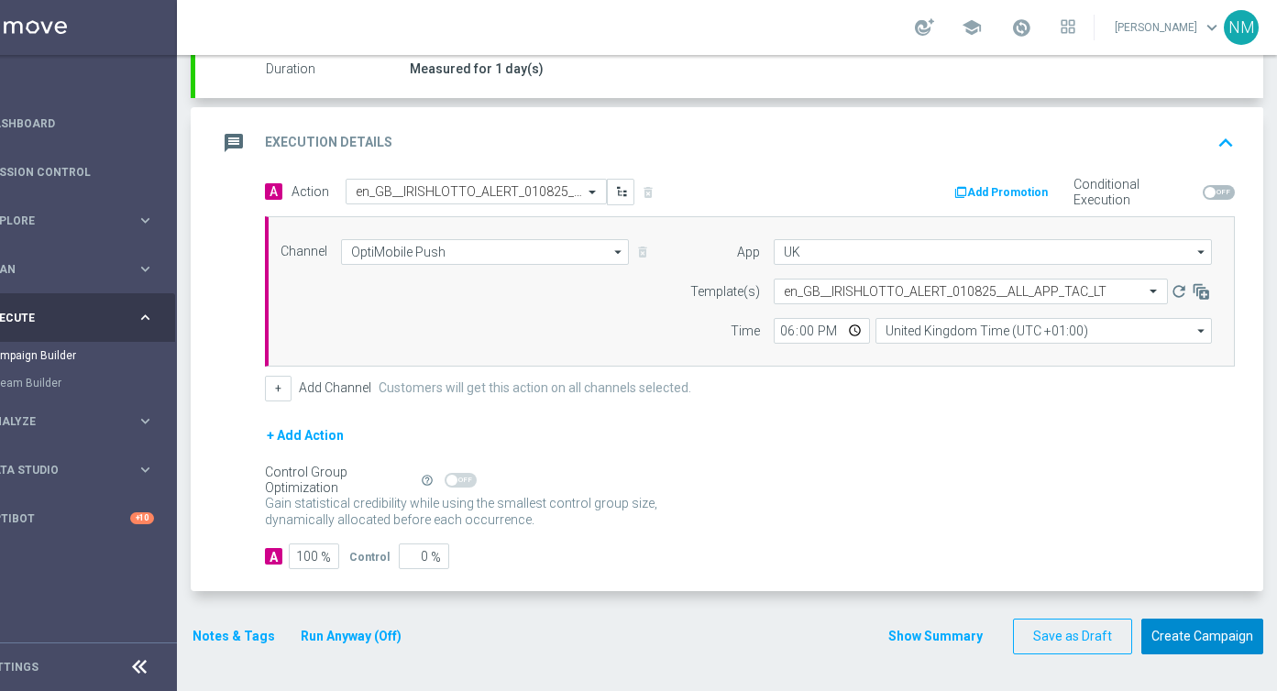
click at [1167, 641] on button "Create Campaign" at bounding box center [1203, 637] width 122 height 36
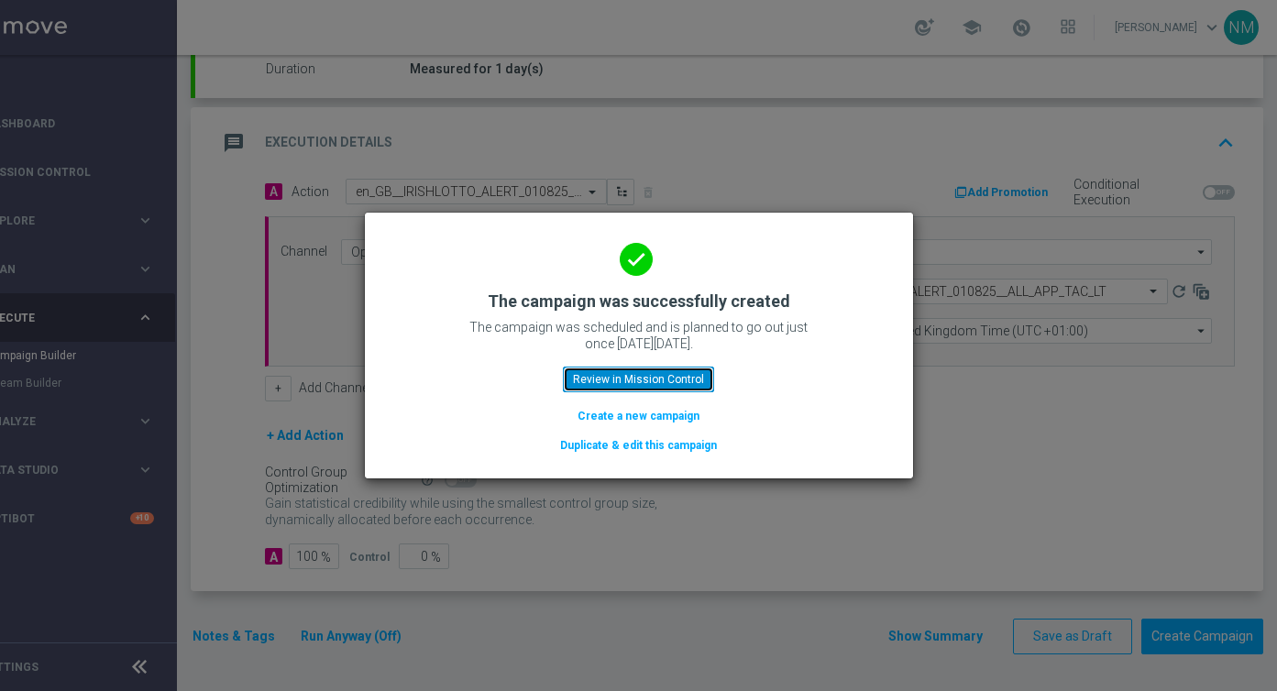
click at [654, 377] on button "Review in Mission Control" at bounding box center [638, 380] width 151 height 26
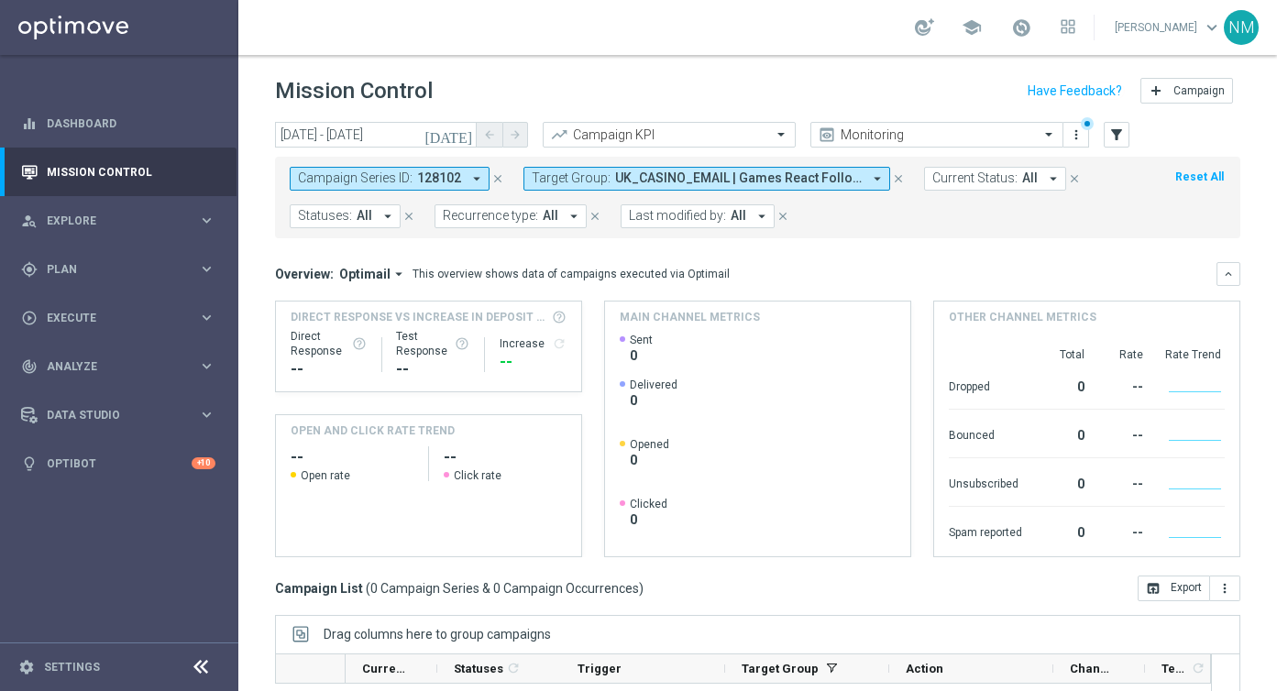
click at [893, 180] on icon "close" at bounding box center [898, 178] width 13 height 13
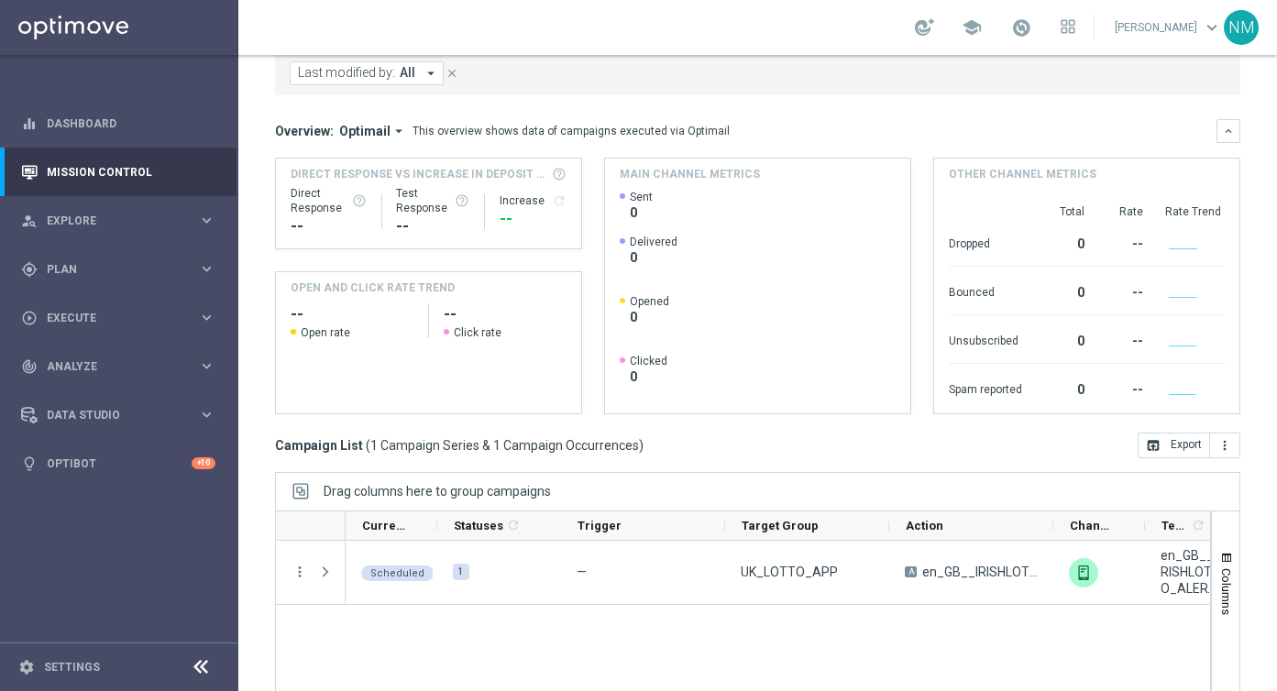
scroll to position [263, 0]
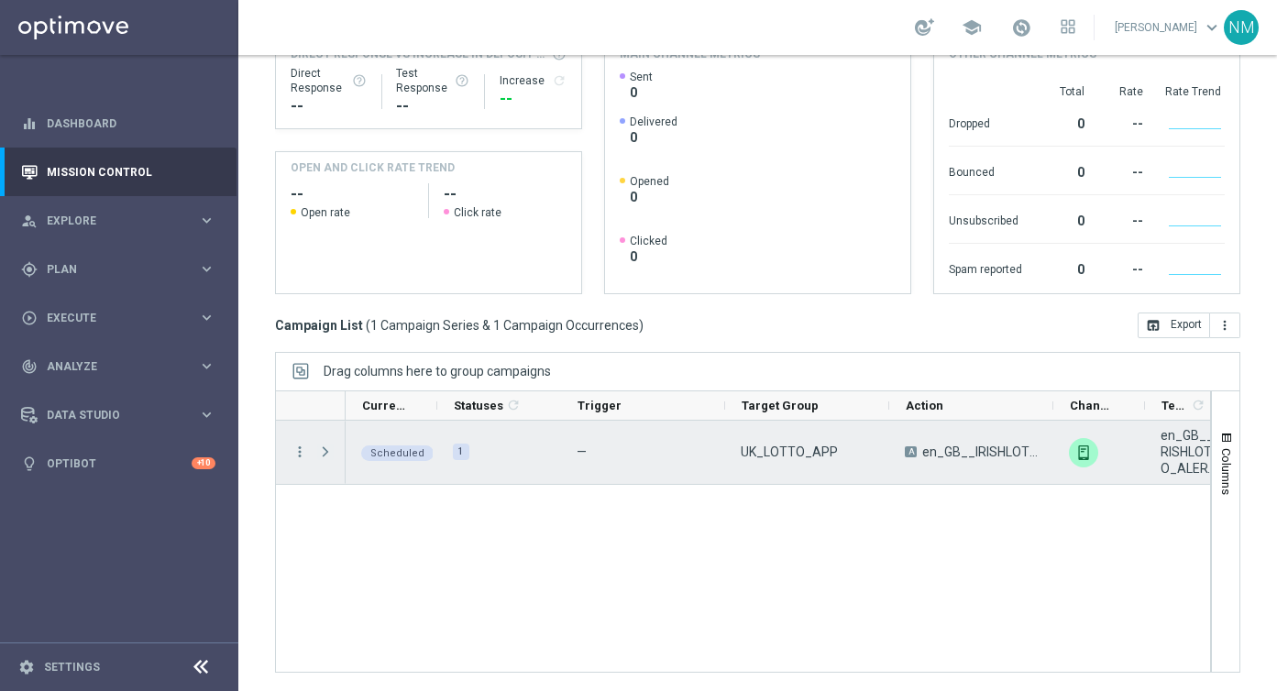
click at [323, 451] on span at bounding box center [325, 452] width 17 height 15
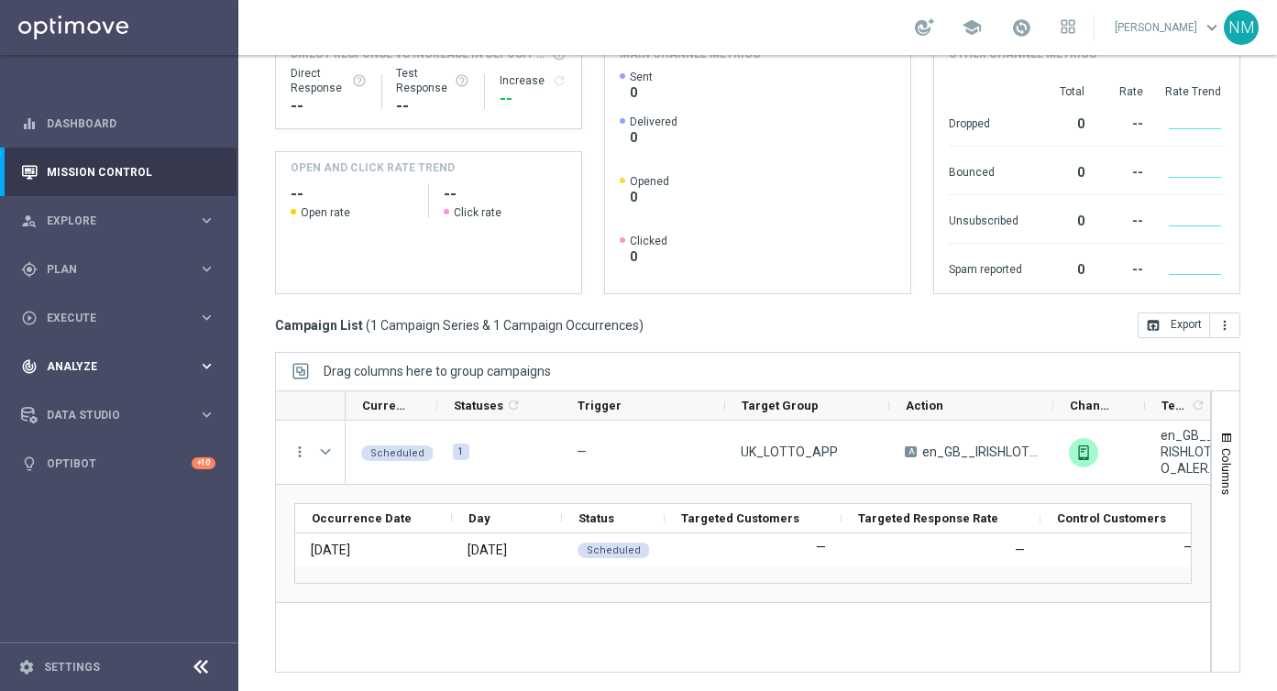
click at [76, 343] on div "track_changes Analyze keyboard_arrow_right" at bounding box center [118, 366] width 237 height 49
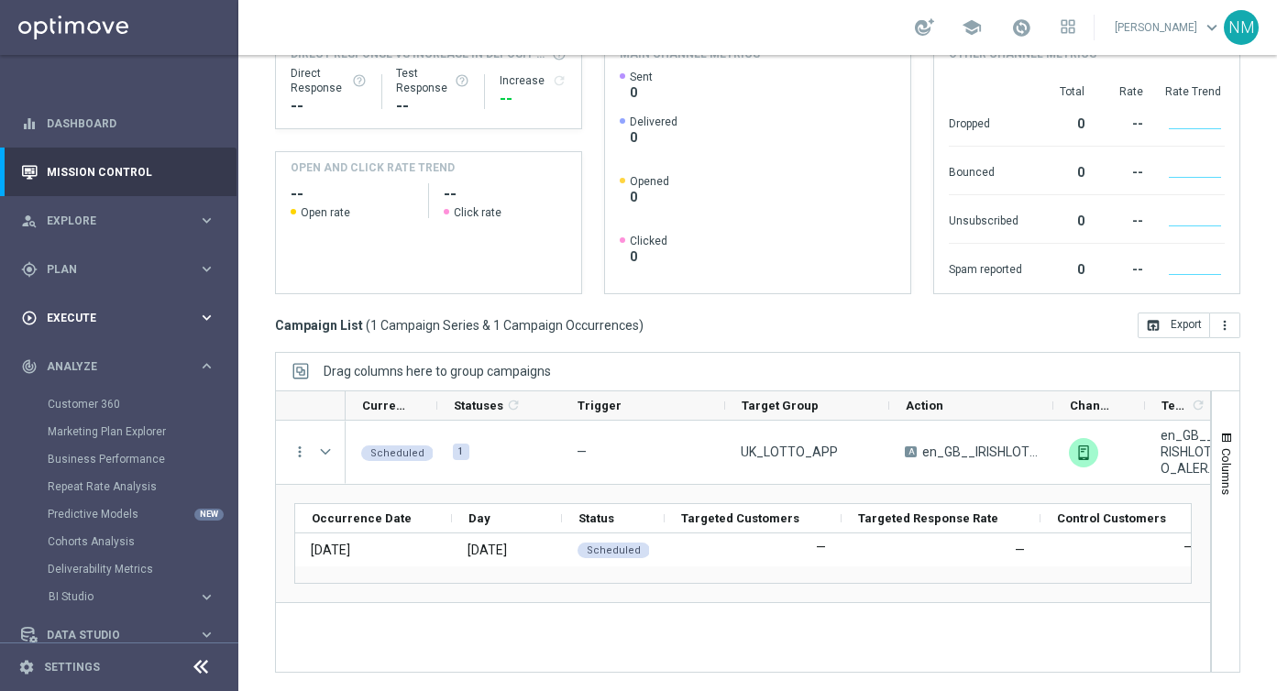
click at [75, 308] on div "play_circle_outline Execute keyboard_arrow_right" at bounding box center [118, 317] width 237 height 49
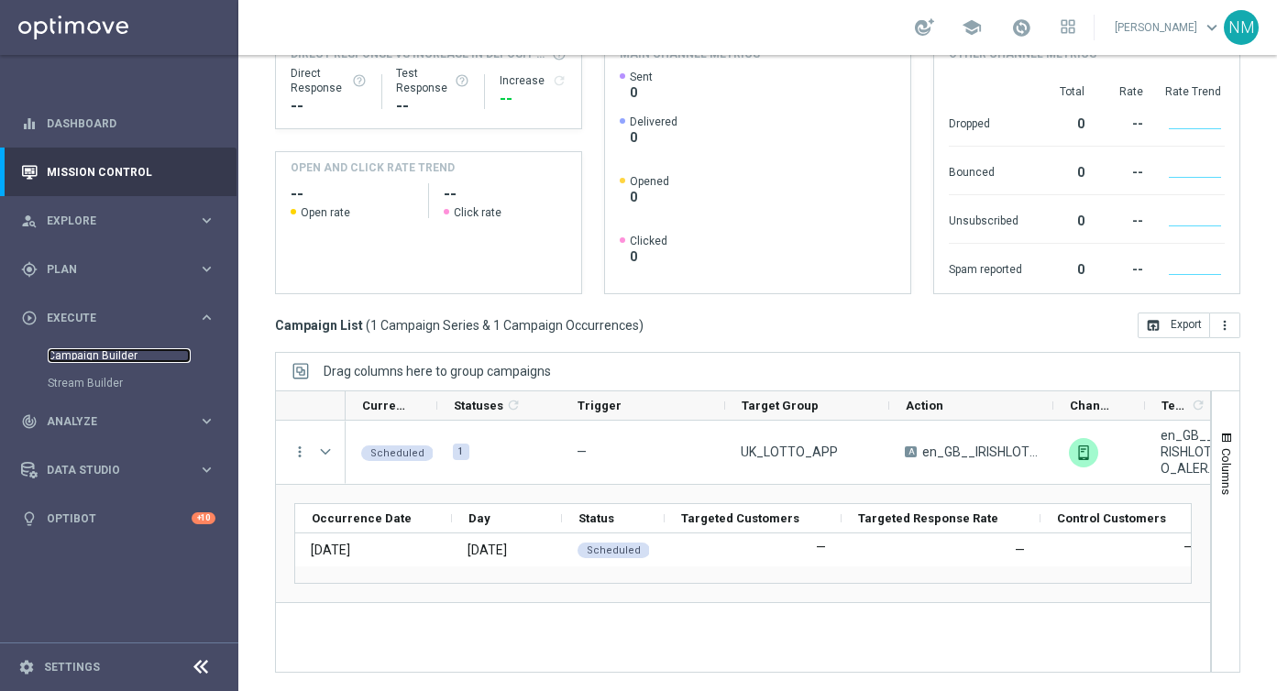
click at [76, 354] on link "Campaign Builder" at bounding box center [119, 355] width 143 height 15
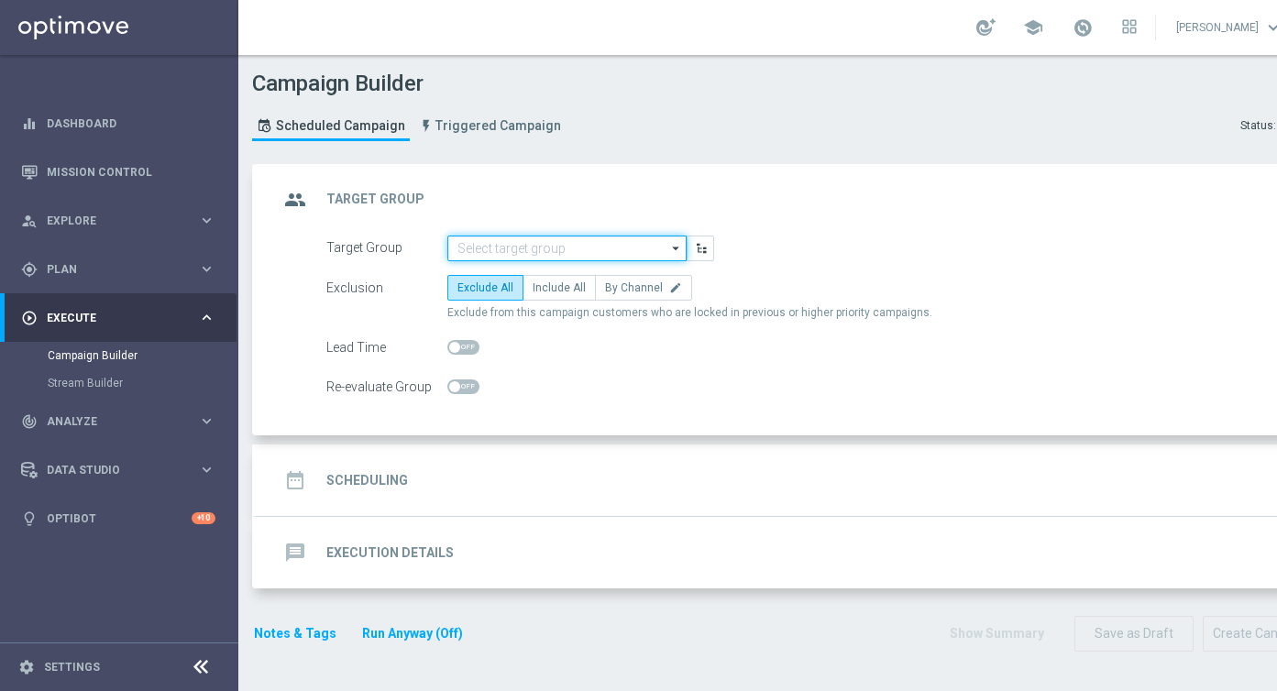
click at [462, 240] on input at bounding box center [567, 249] width 239 height 26
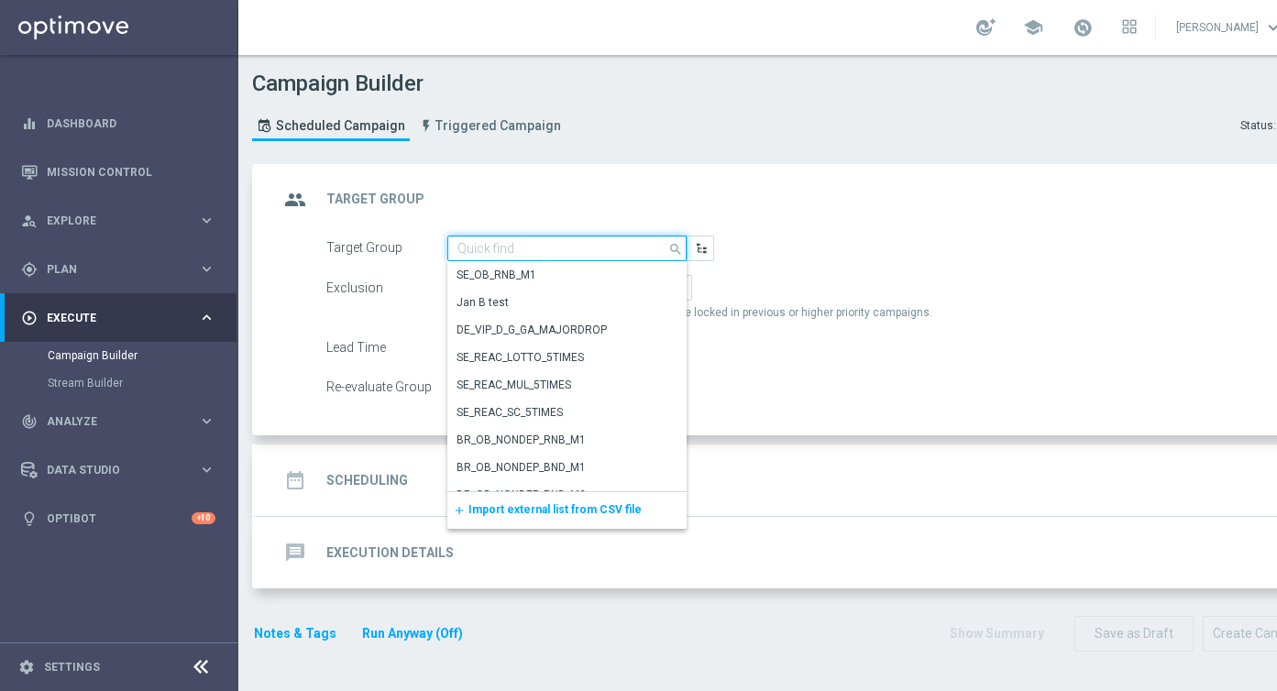
paste input "PUSH - IE_OPT | ALL"
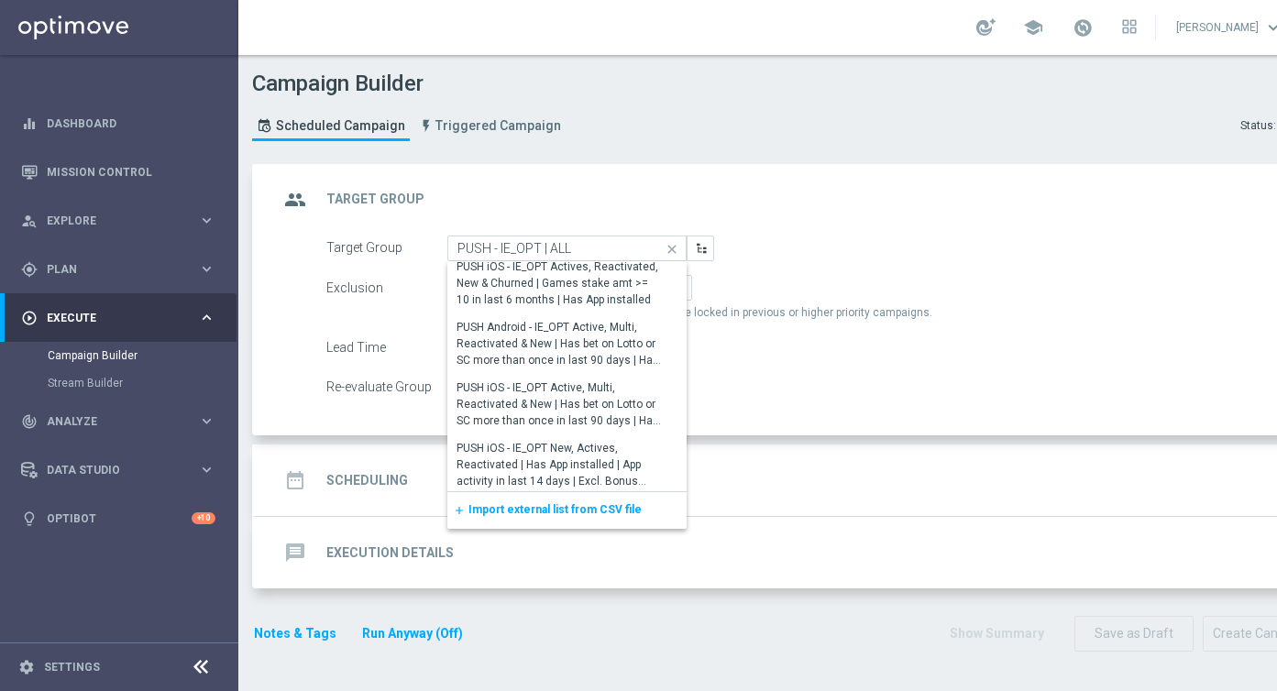
scroll to position [1955, 0]
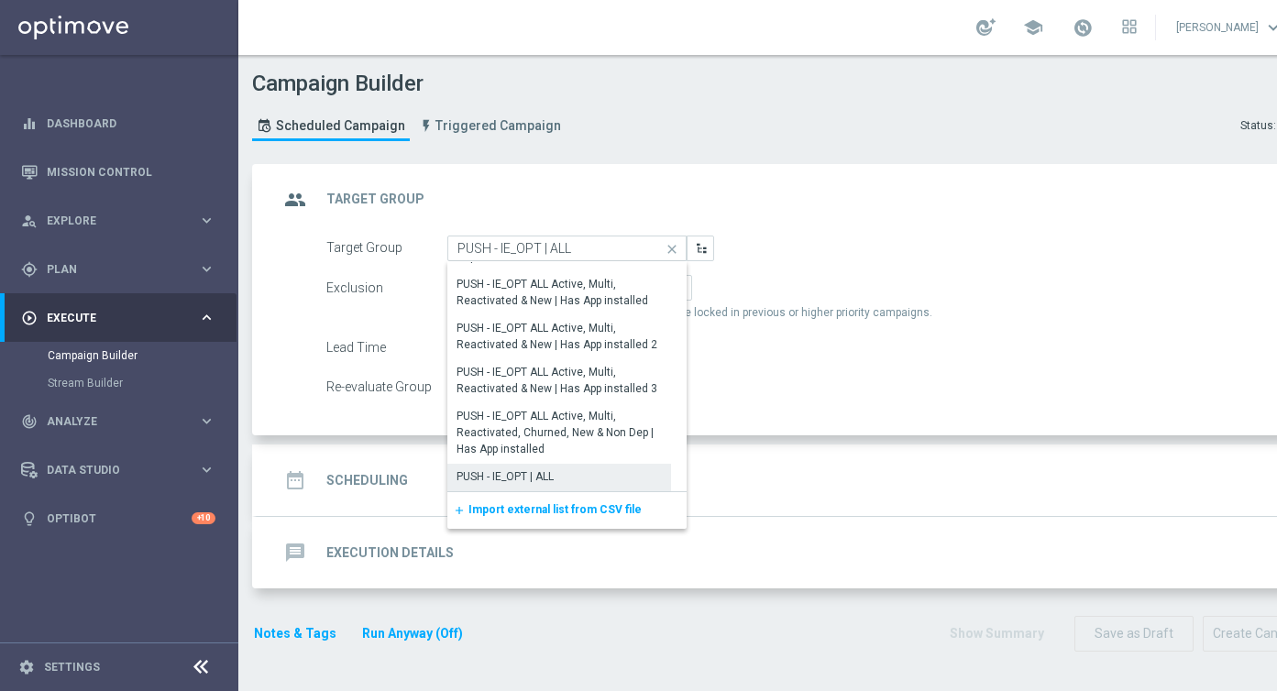
click at [514, 469] on div "PUSH - IE_OPT | ALL" at bounding box center [505, 477] width 97 height 17
type input "PUSH - IE_OPT | ALL"
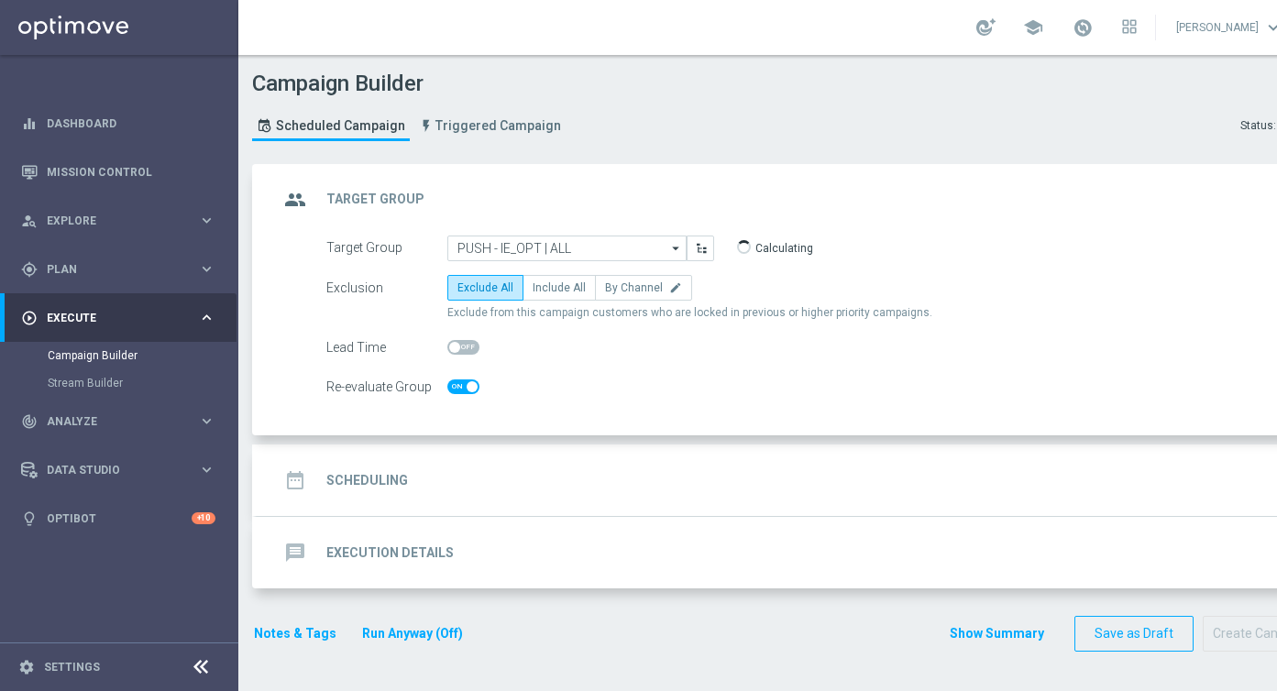
checkbox input "true"
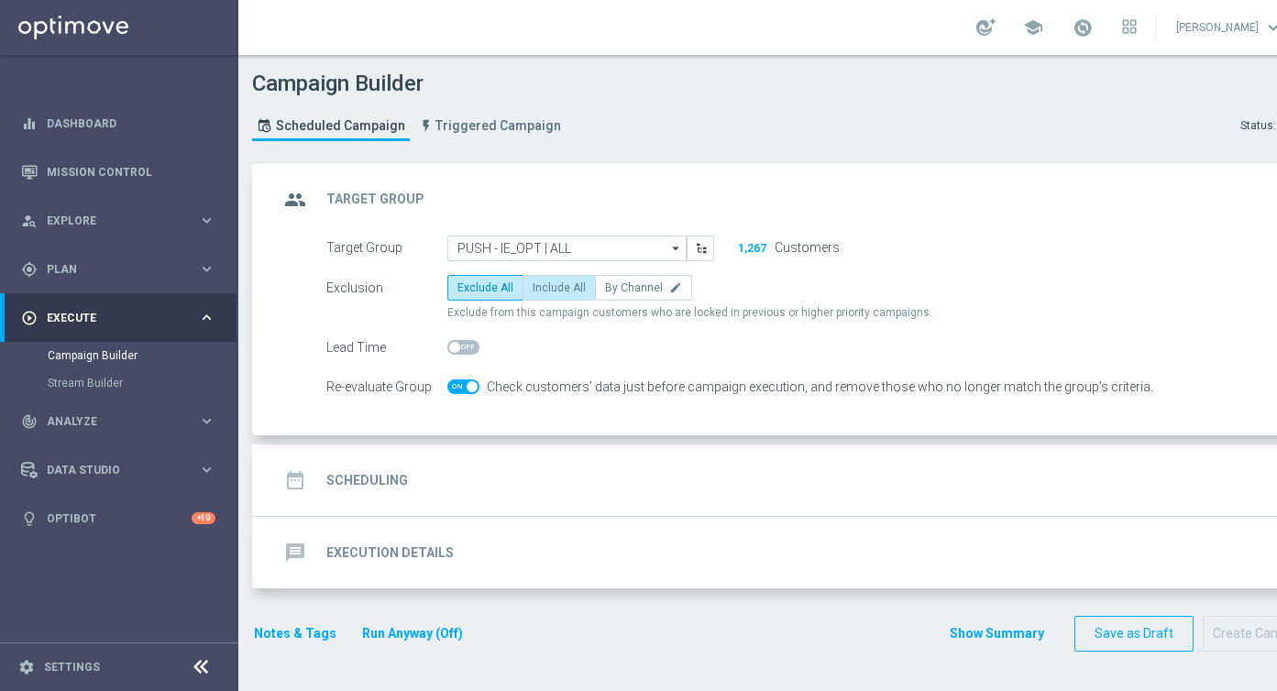
click at [562, 284] on span "Include All" at bounding box center [559, 288] width 53 height 13
click at [545, 285] on input "Include All" at bounding box center [539, 291] width 12 height 12
radio input "true"
click at [469, 480] on div "date_range Scheduling keyboard_arrow_down" at bounding box center [791, 480] width 1024 height 35
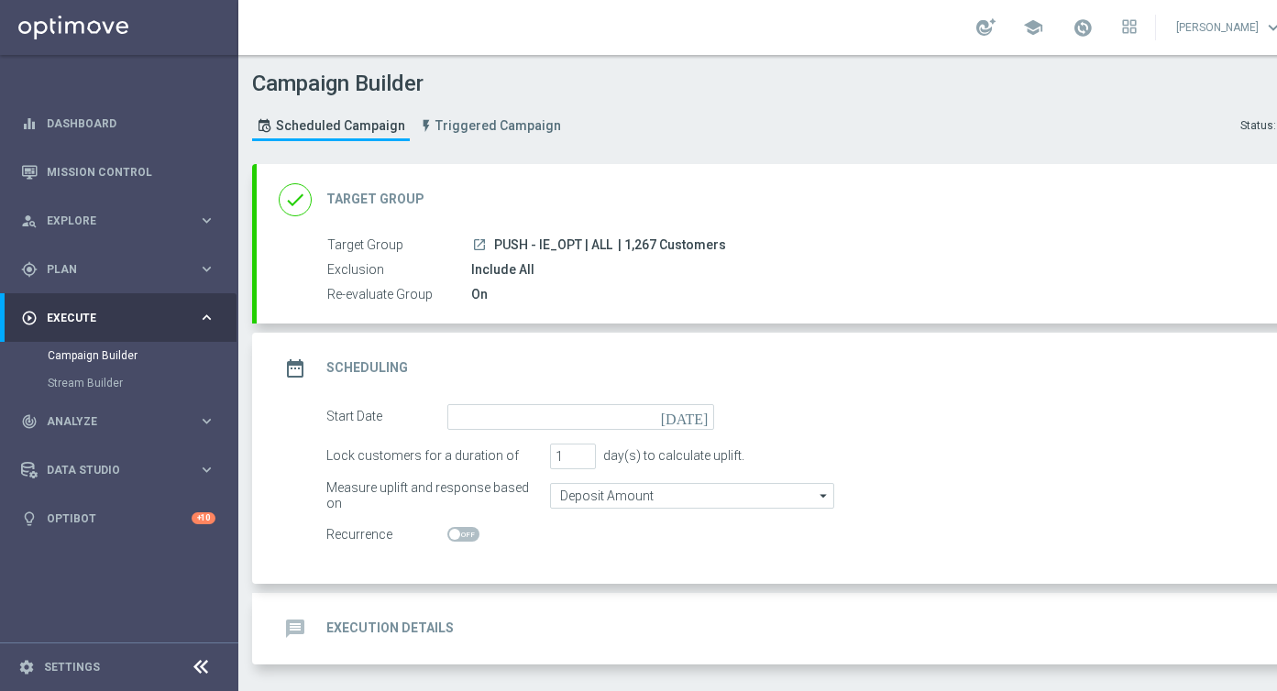
scroll to position [72, 0]
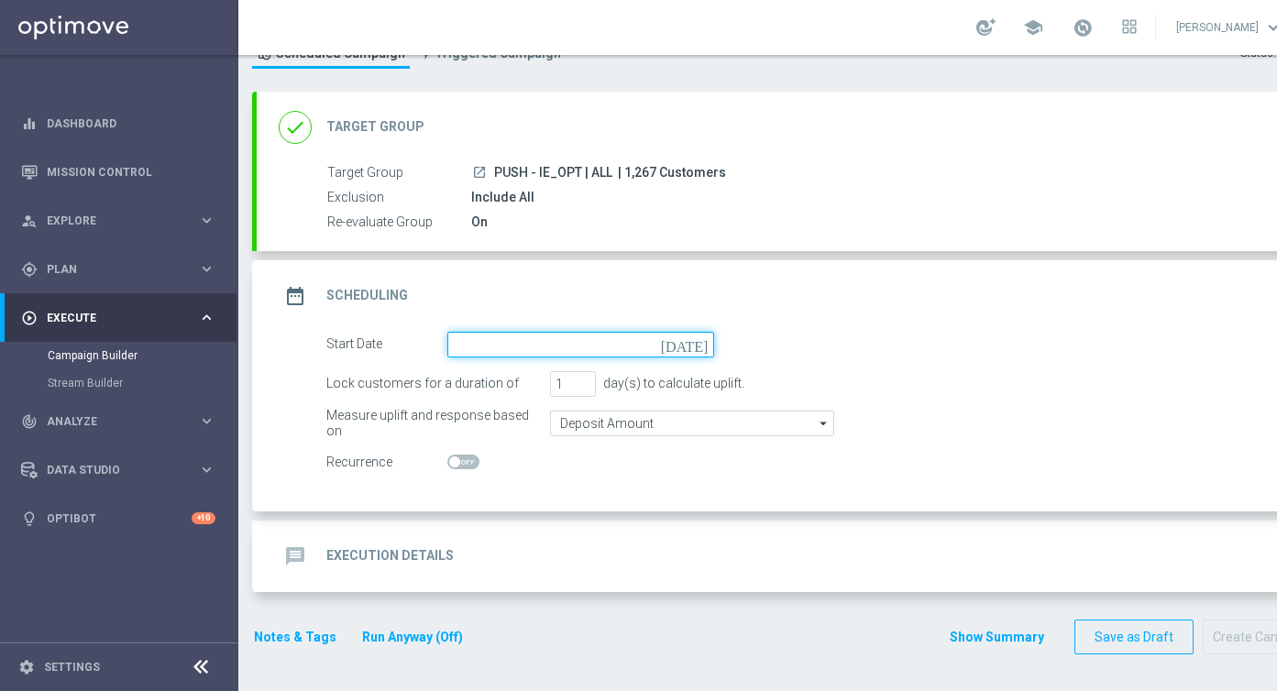
click at [485, 342] on input at bounding box center [581, 345] width 267 height 26
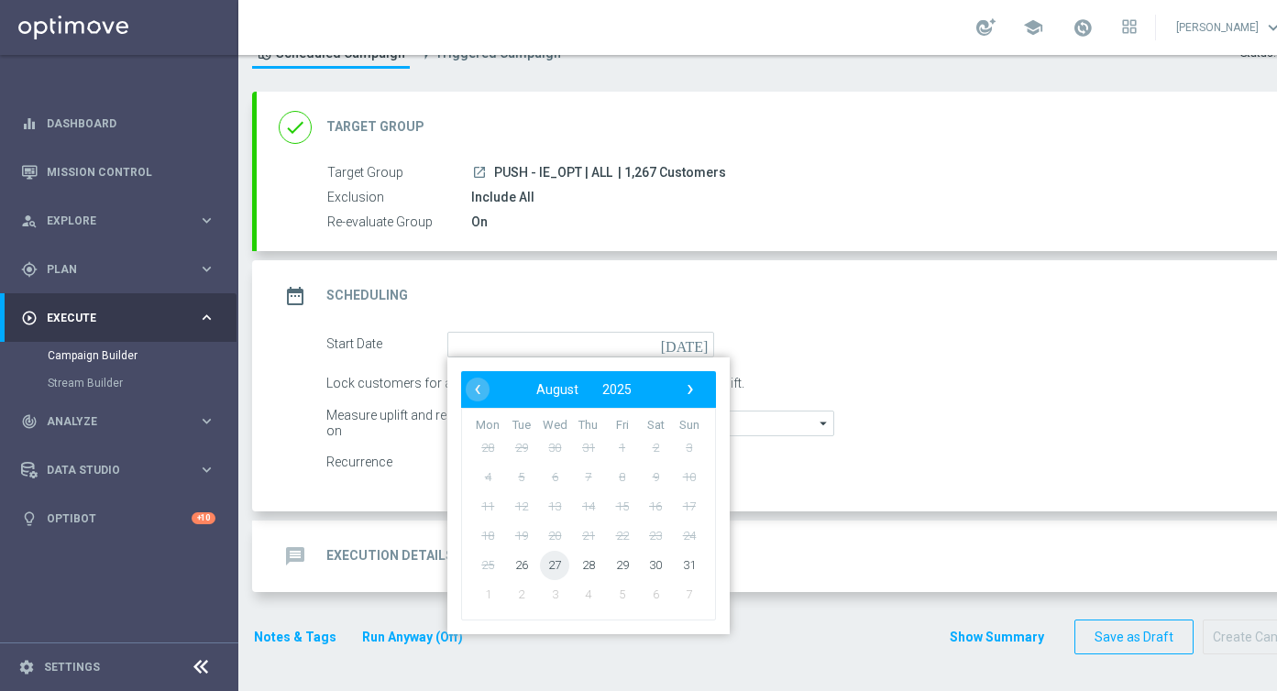
click at [547, 570] on span "27" at bounding box center [554, 564] width 29 height 29
type input "[DATE]"
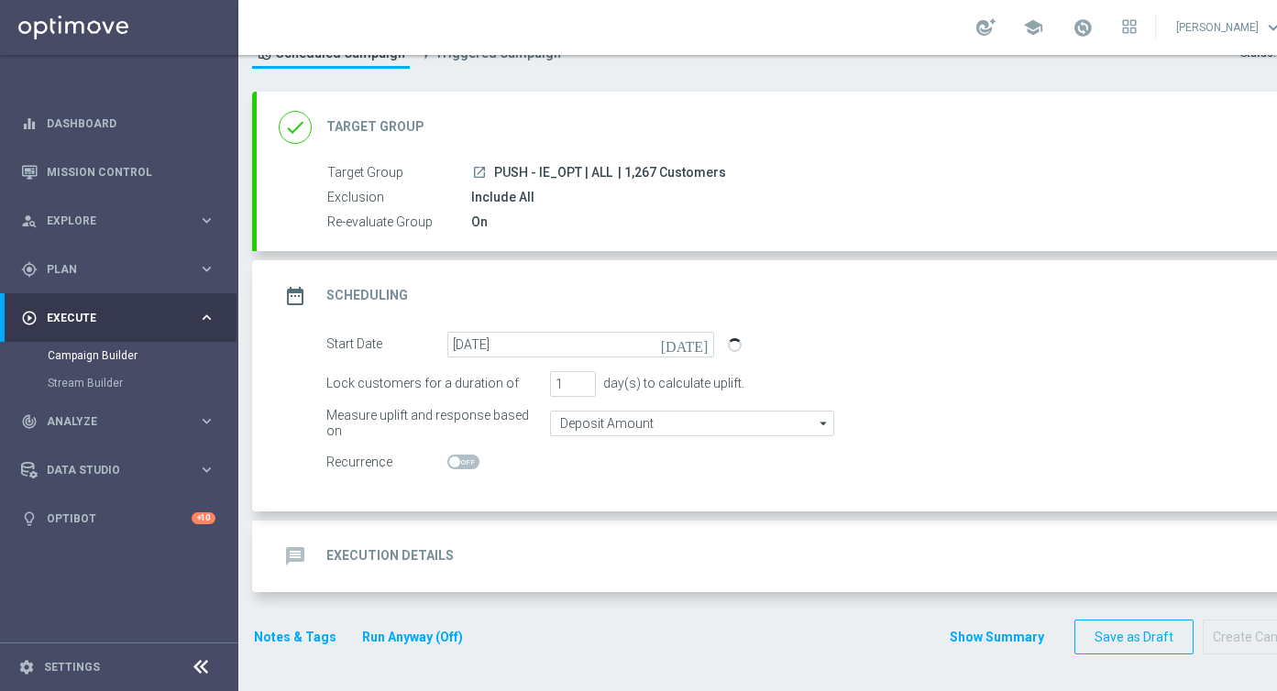
click at [464, 580] on div "message Execution Details keyboard_arrow_down" at bounding box center [791, 557] width 1068 height 72
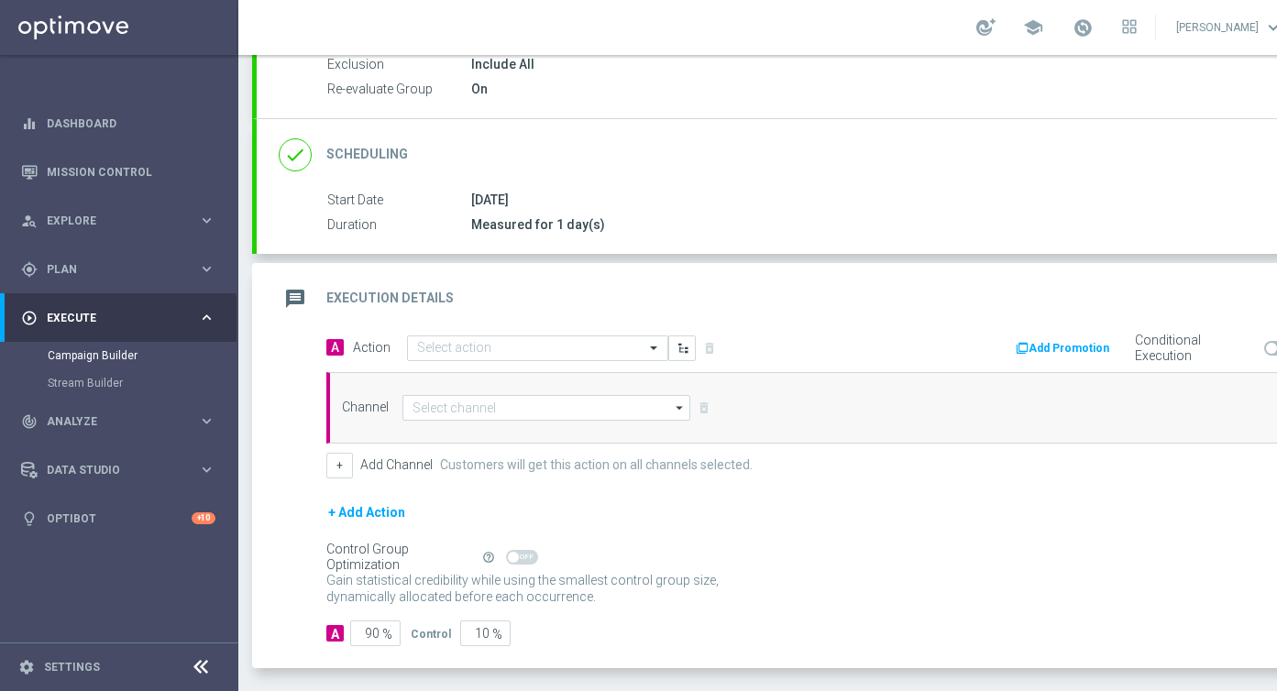
scroll to position [265, 0]
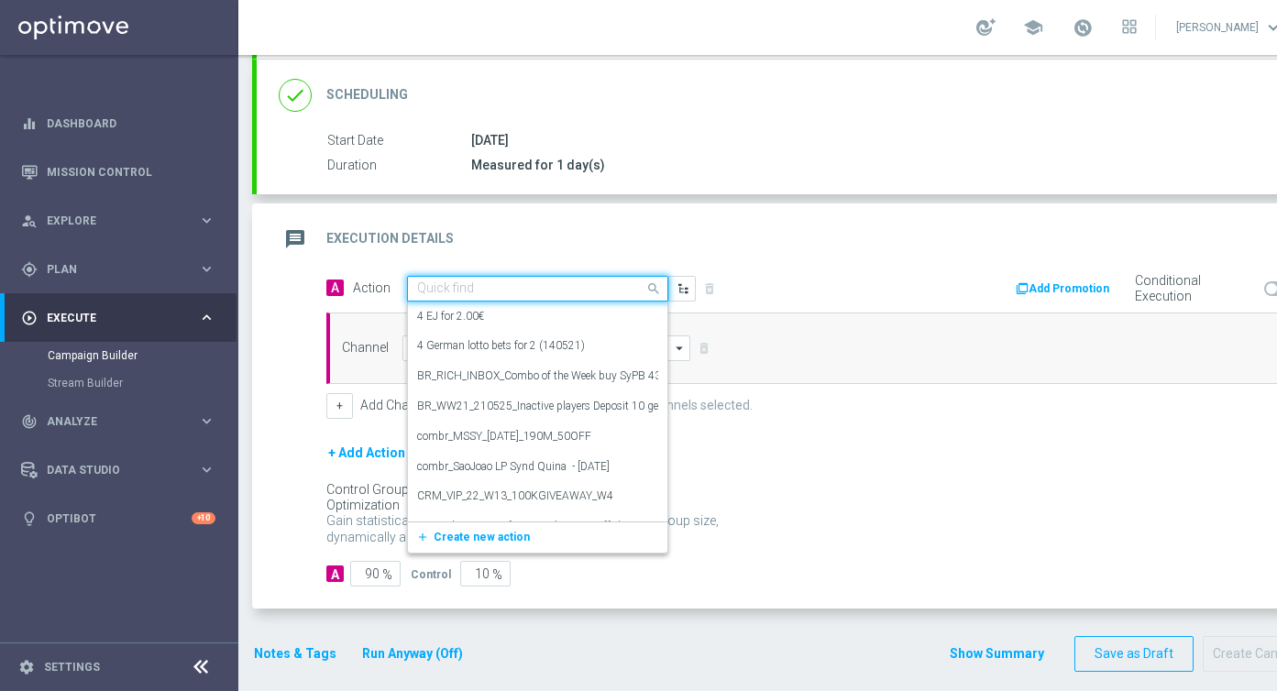
click at [434, 291] on input "text" at bounding box center [519, 290] width 205 height 16
paste input "en_IE__IRISHLOTTO_ALERT_200825__ALL_APP_TAC_LT"
type input "en_IE__IRISHLOTTO_ALERT_200825__ALL_APP_TAC_LT"
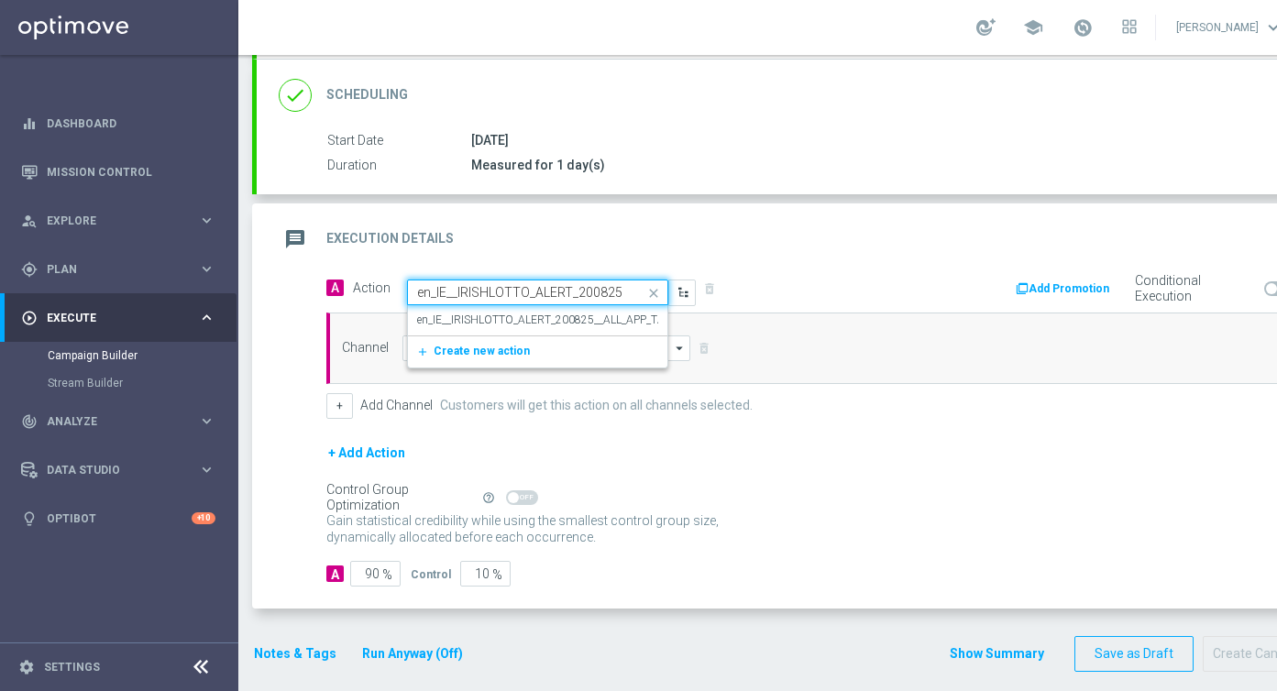
scroll to position [0, 107]
click at [474, 317] on label "en_IE__IRISHLOTTO_ALERT_200825__ALL_APP_TAC_LT" at bounding box center [552, 321] width 270 height 16
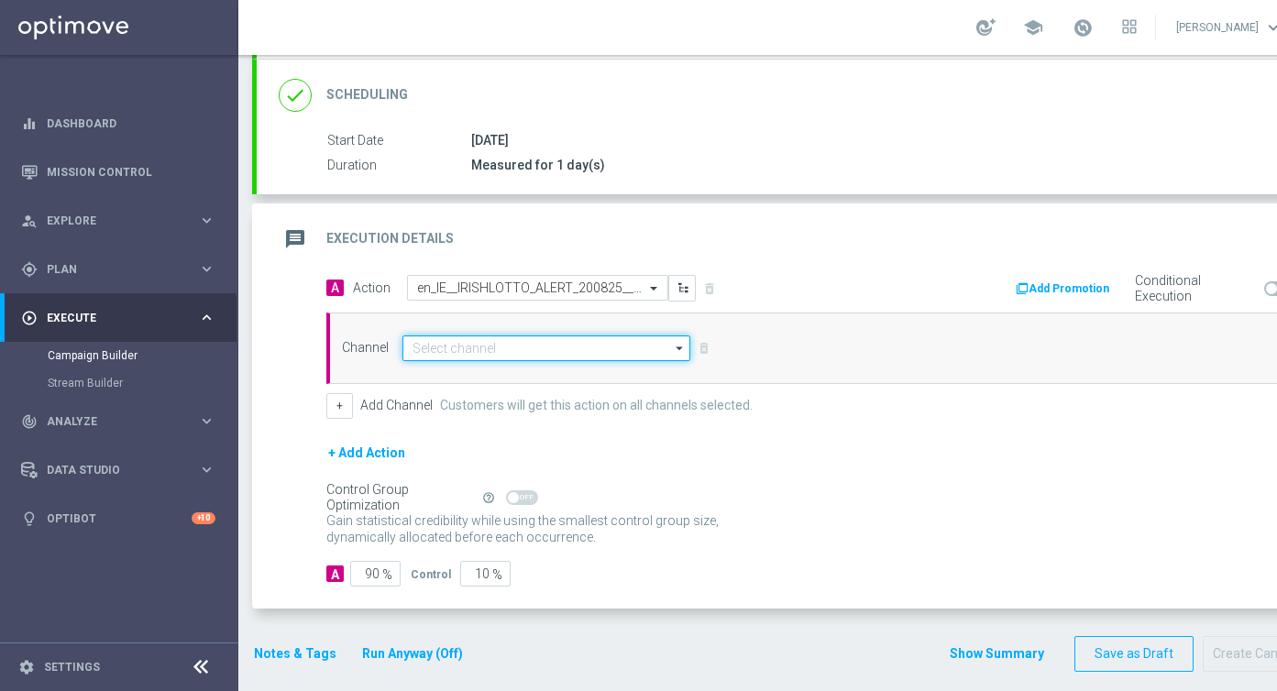
click at [477, 348] on input at bounding box center [547, 349] width 288 height 26
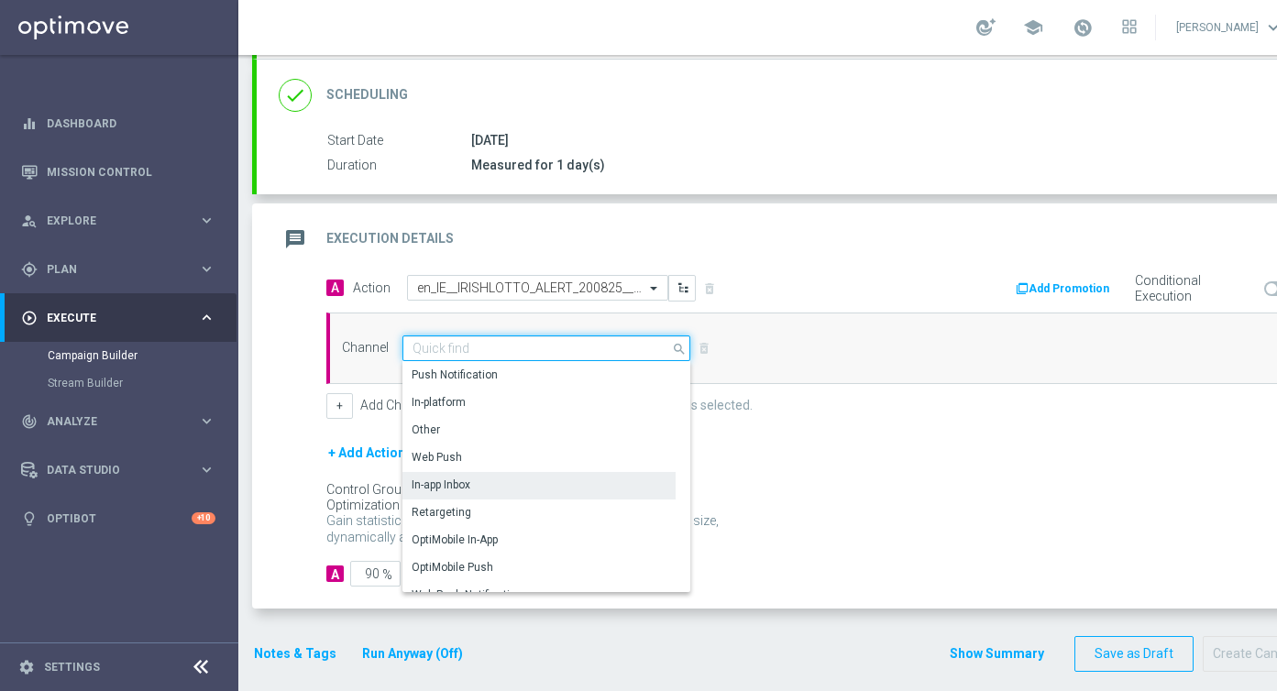
scroll to position [485, 0]
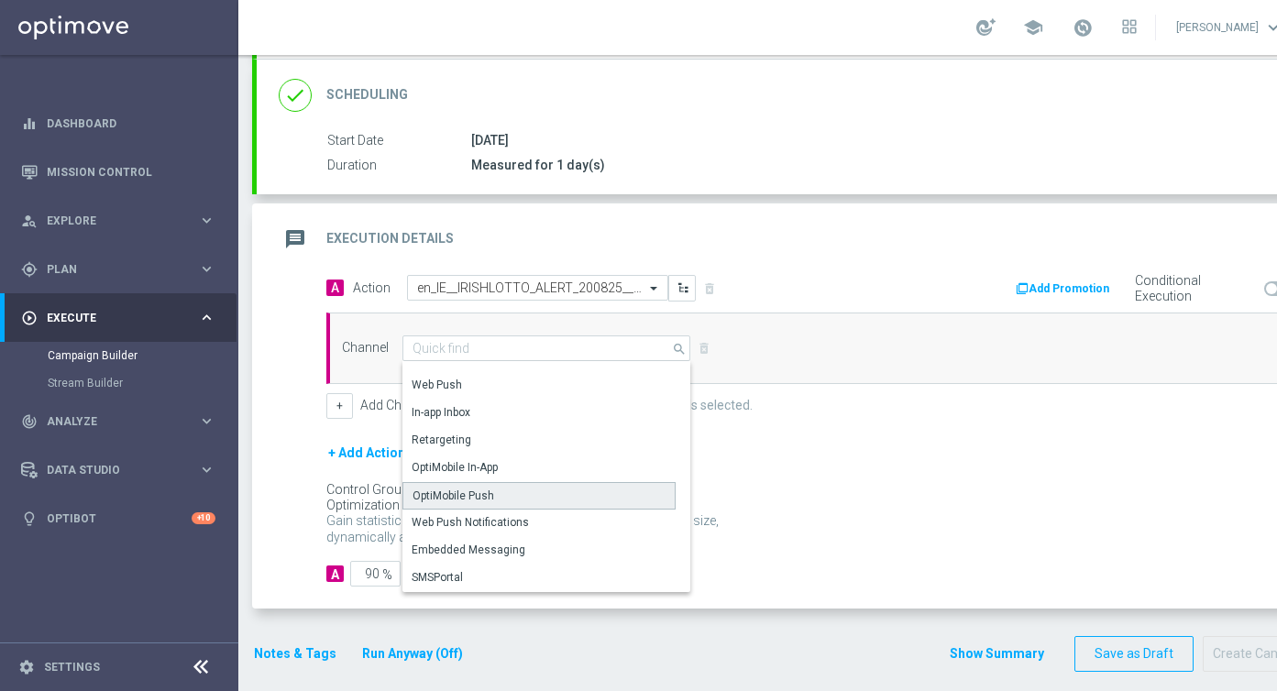
click at [468, 492] on div "OptiMobile Push" at bounding box center [454, 496] width 82 height 17
type input "OptiMobile Push"
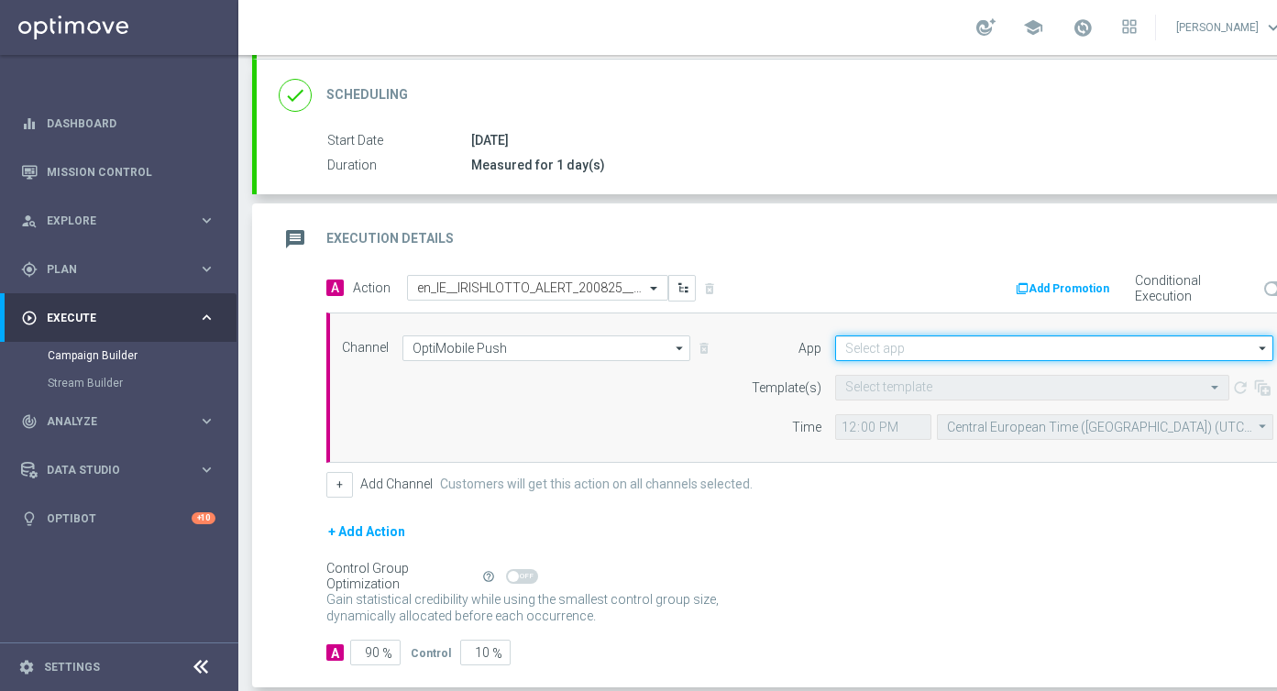
click at [886, 349] on input at bounding box center [1054, 349] width 438 height 26
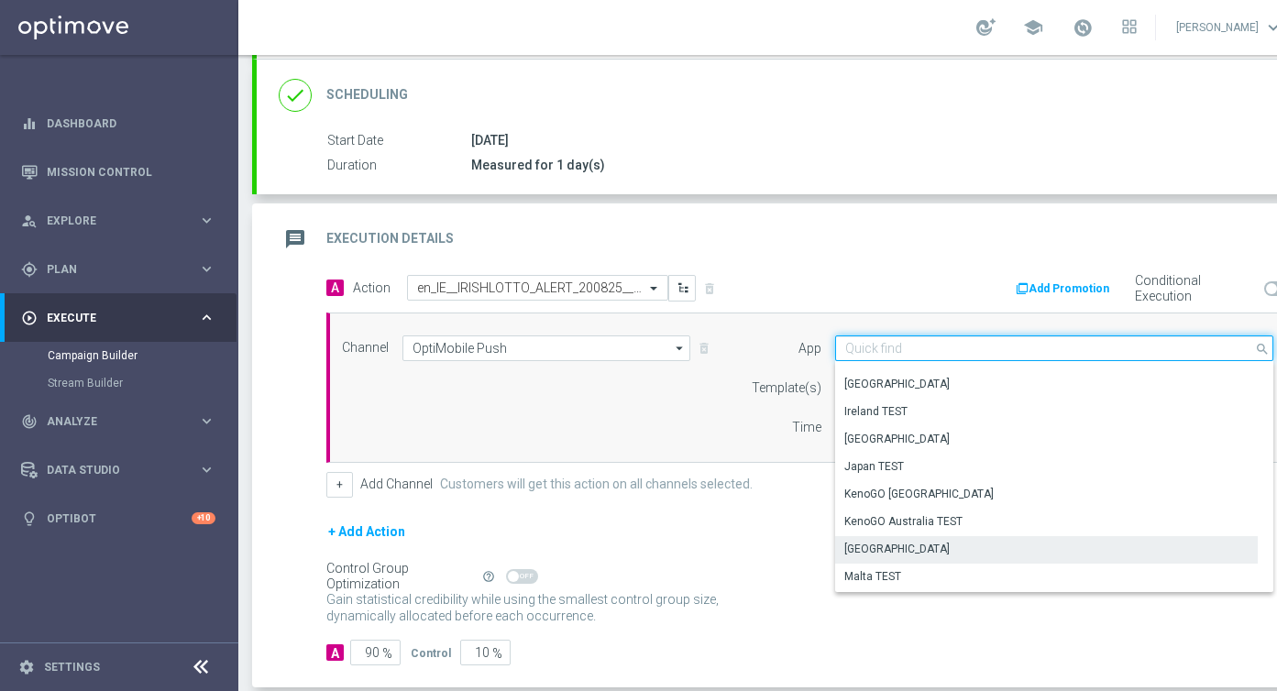
scroll to position [363, 0]
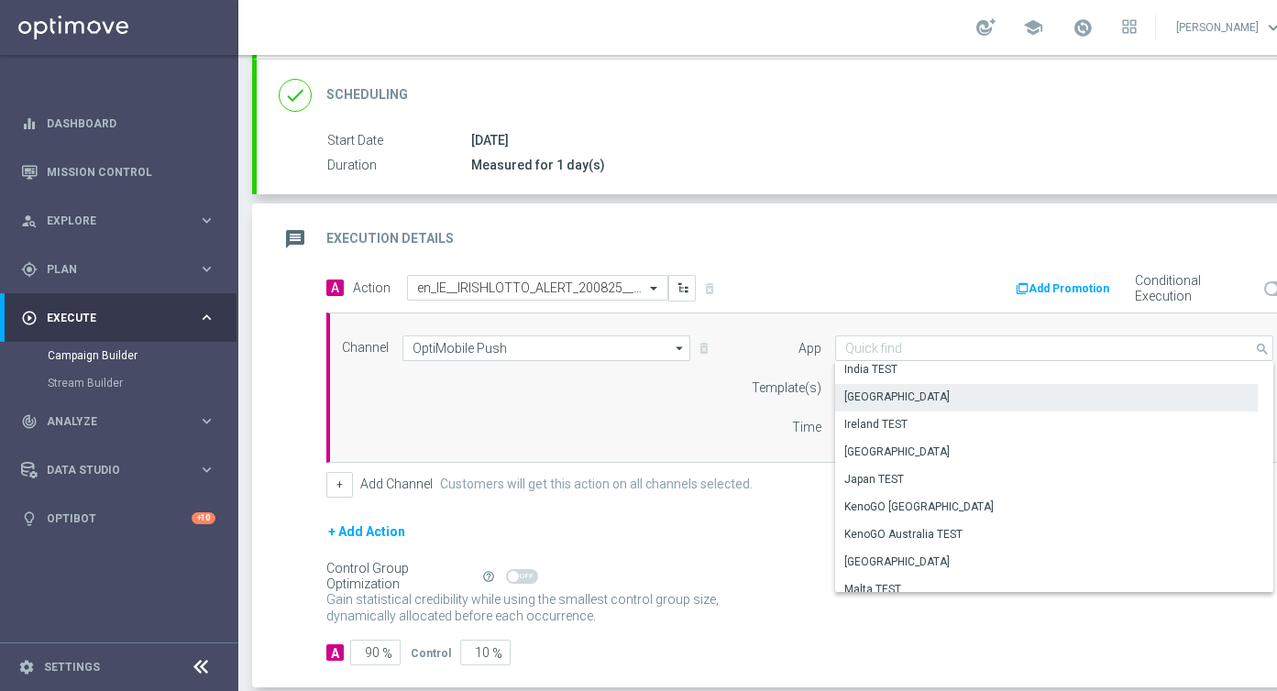
click at [887, 398] on div "[GEOGRAPHIC_DATA]" at bounding box center [1046, 397] width 423 height 26
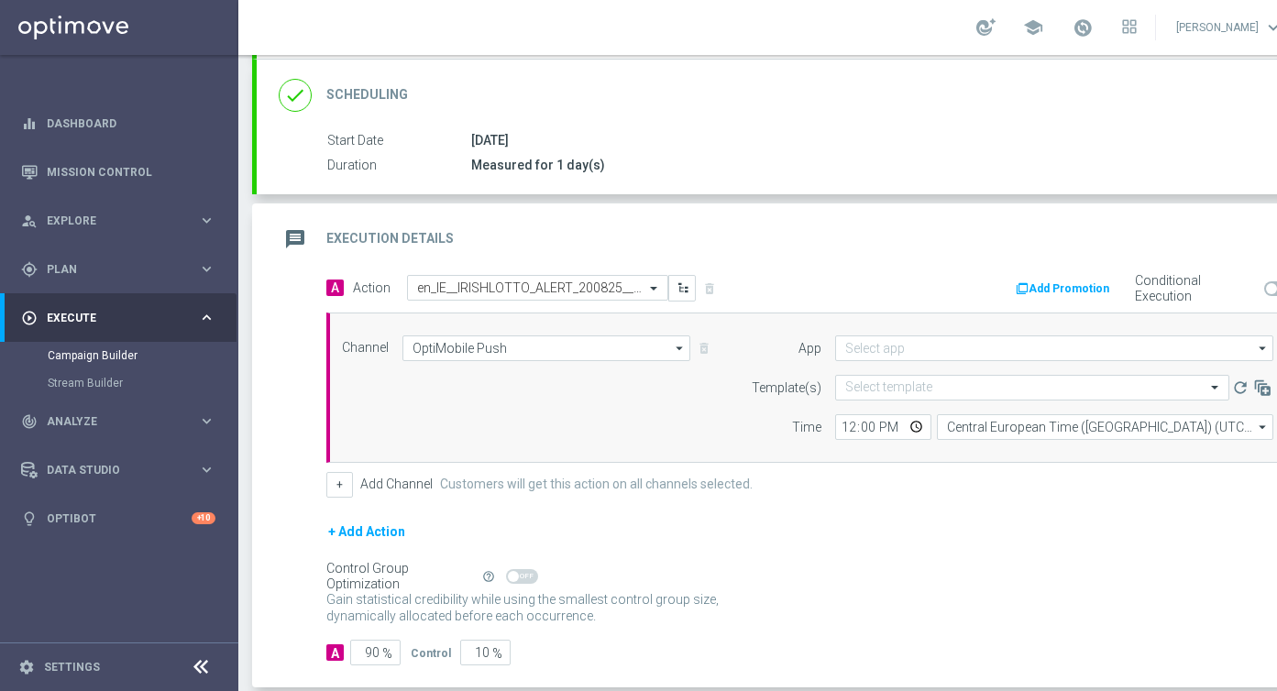
type input "[GEOGRAPHIC_DATA]"
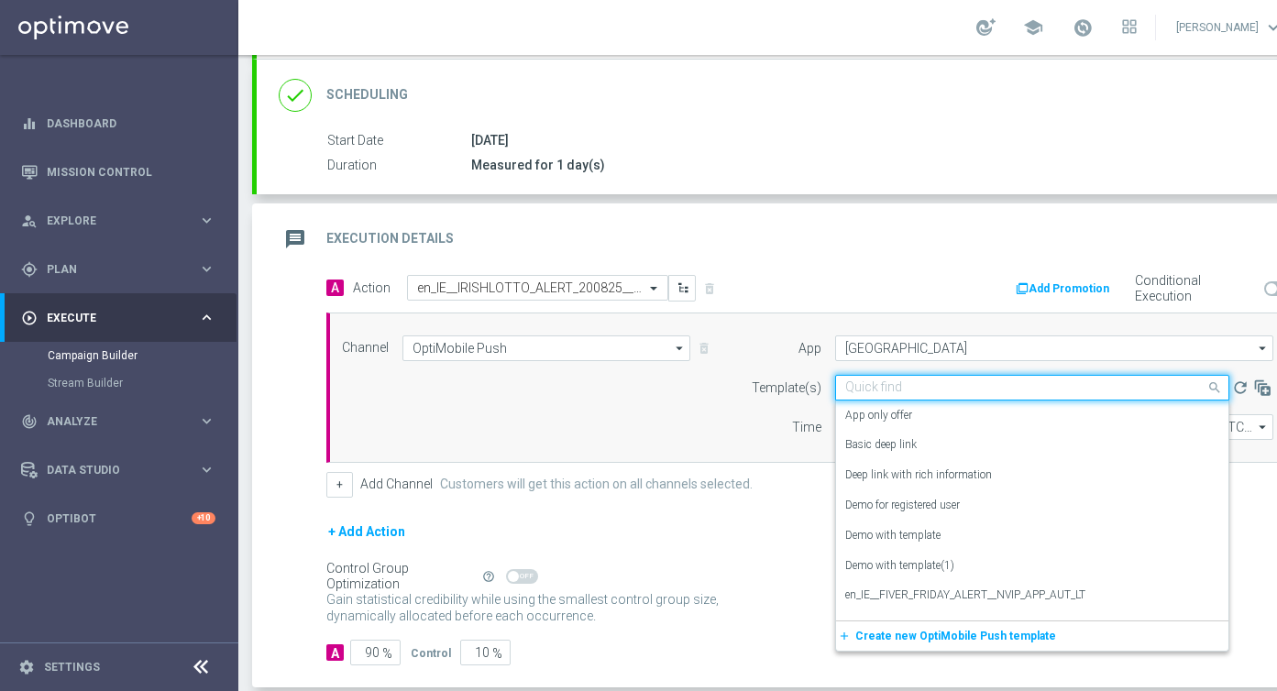
click at [875, 392] on input "text" at bounding box center [1014, 389] width 337 height 16
paste input "en_IE__IRISHLOTTO_ALERT_200825__ALL_APP_TAC_LT"
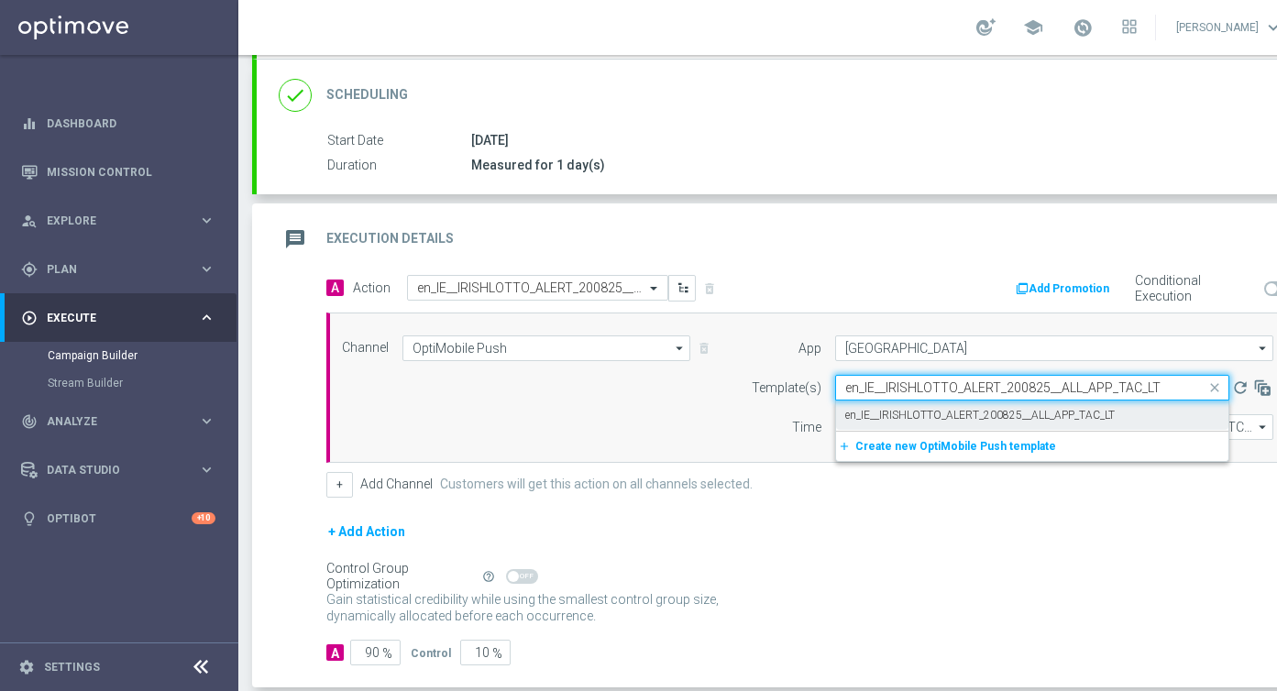
click at [888, 416] on label "en_IE__IRISHLOTTO_ALERT_200825__ALL_APP_TAC_LT" at bounding box center [981, 416] width 270 height 16
type input "en_IE__IRISHLOTTO_ALERT_200825__ALL_APP_TAC_LT"
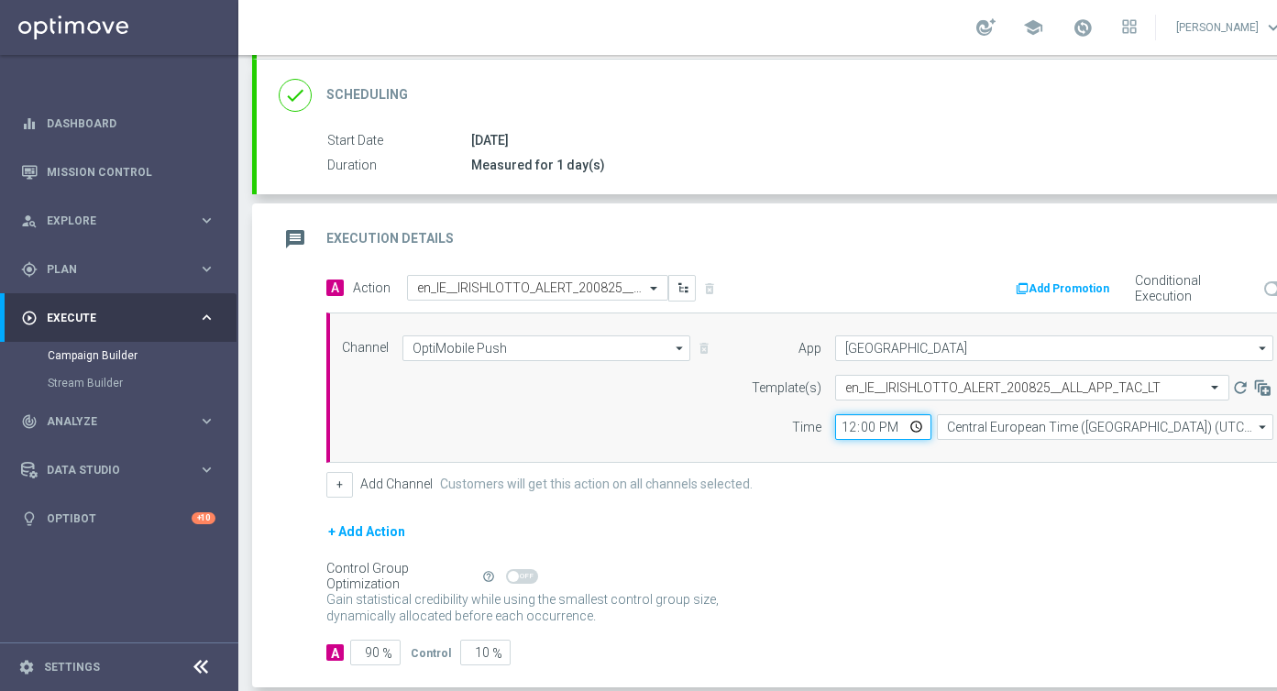
click at [917, 429] on input "12:00" at bounding box center [883, 428] width 96 height 26
type input "18:00"
click at [1025, 506] on form "A Action Select action en_IE__IRISHLOTTO_ALERT_200825__ALL_APP_TAC_LT delete_fo…" at bounding box center [811, 471] width 970 height 392
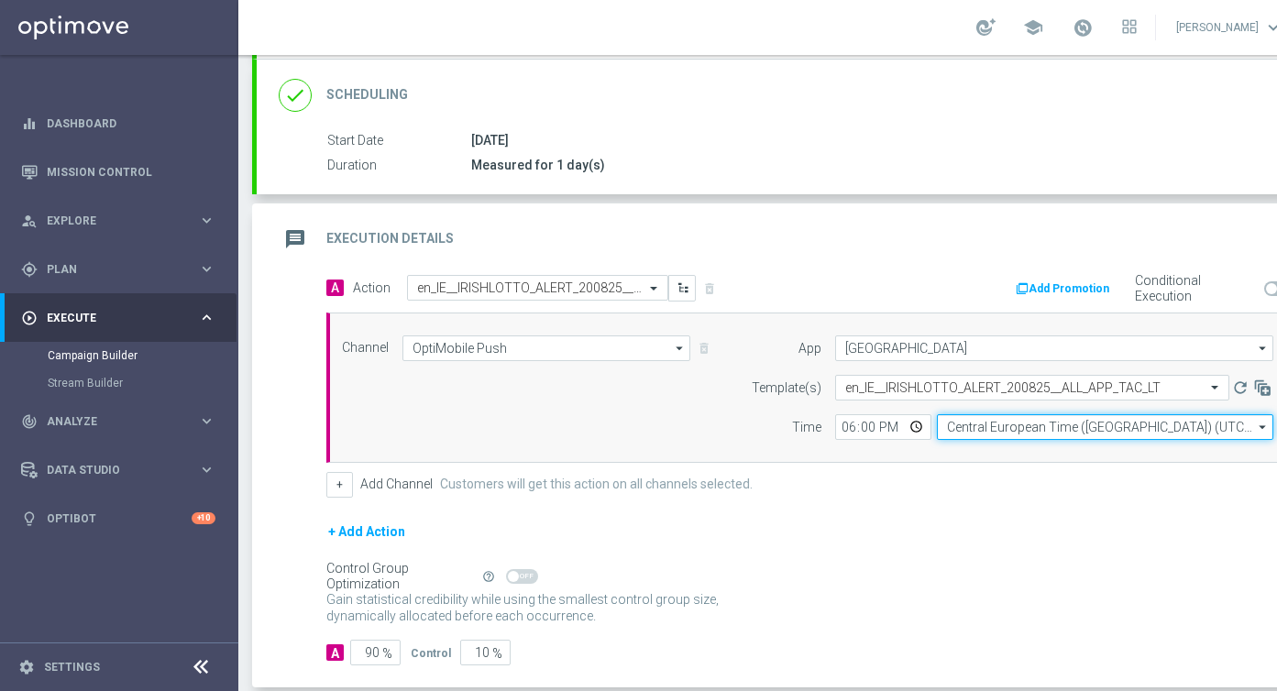
click at [1011, 432] on input "Central European Time ([GEOGRAPHIC_DATA]) (UTC +02:00)" at bounding box center [1105, 428] width 337 height 26
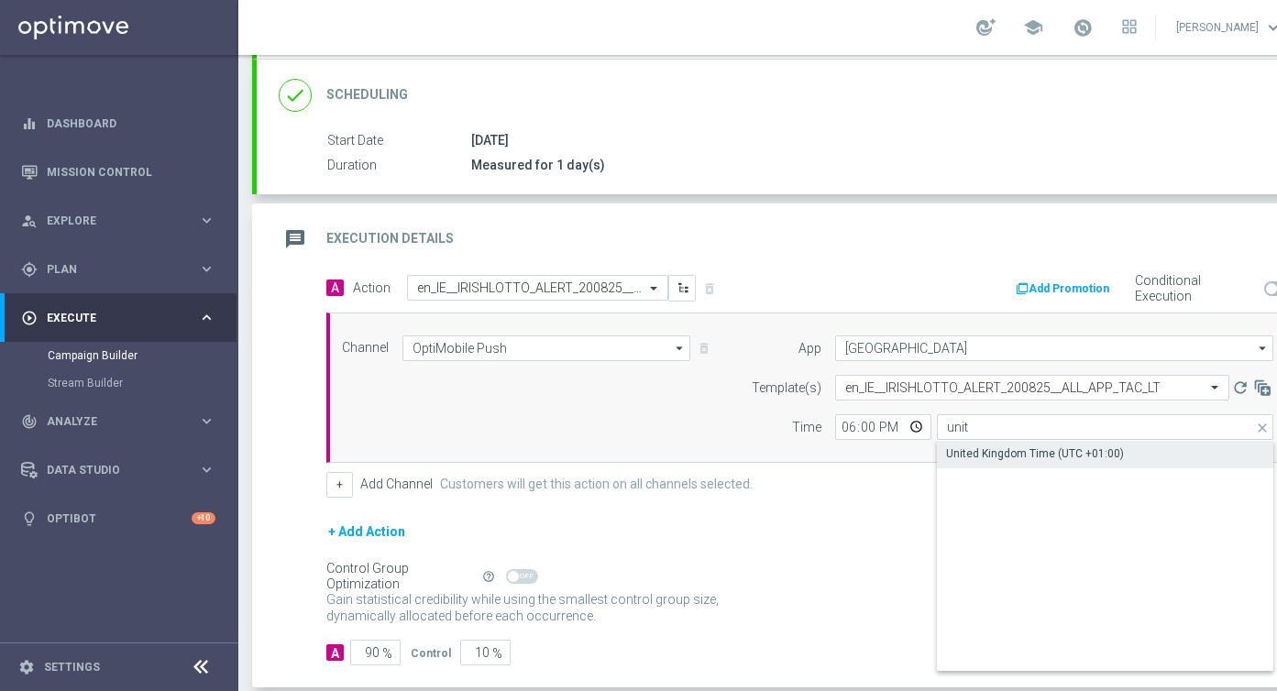
click at [1013, 446] on div "United Kingdom Time (UTC +01:00)" at bounding box center [1035, 454] width 178 height 17
type input "United Kingdom Time (UTC +01:00)"
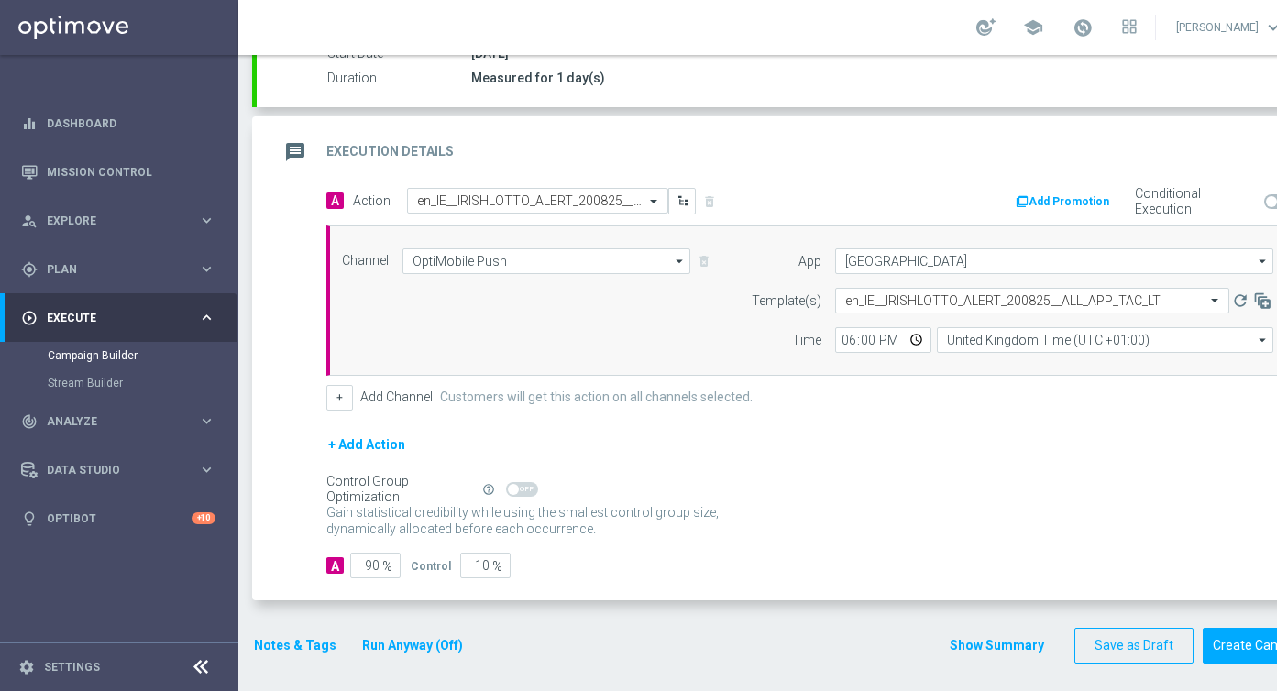
scroll to position [361, 0]
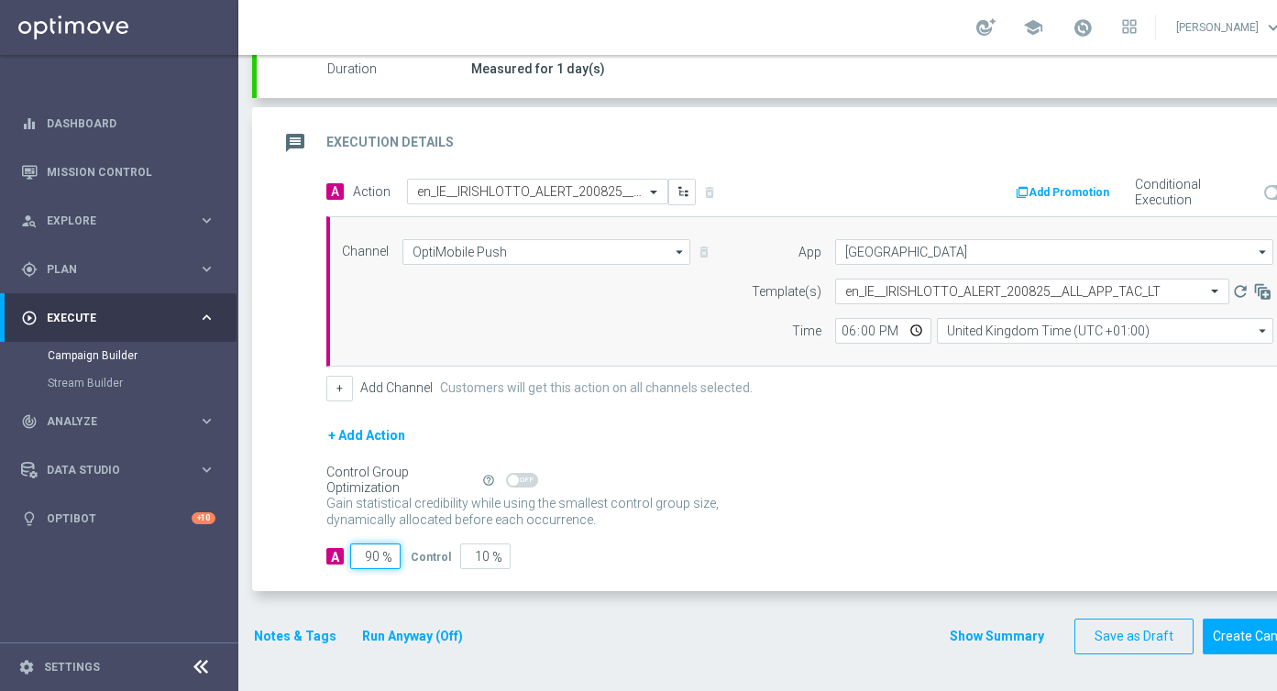
click at [374, 554] on input "90" at bounding box center [375, 557] width 50 height 26
type input "0"
type input "100"
type input "10"
type input "90"
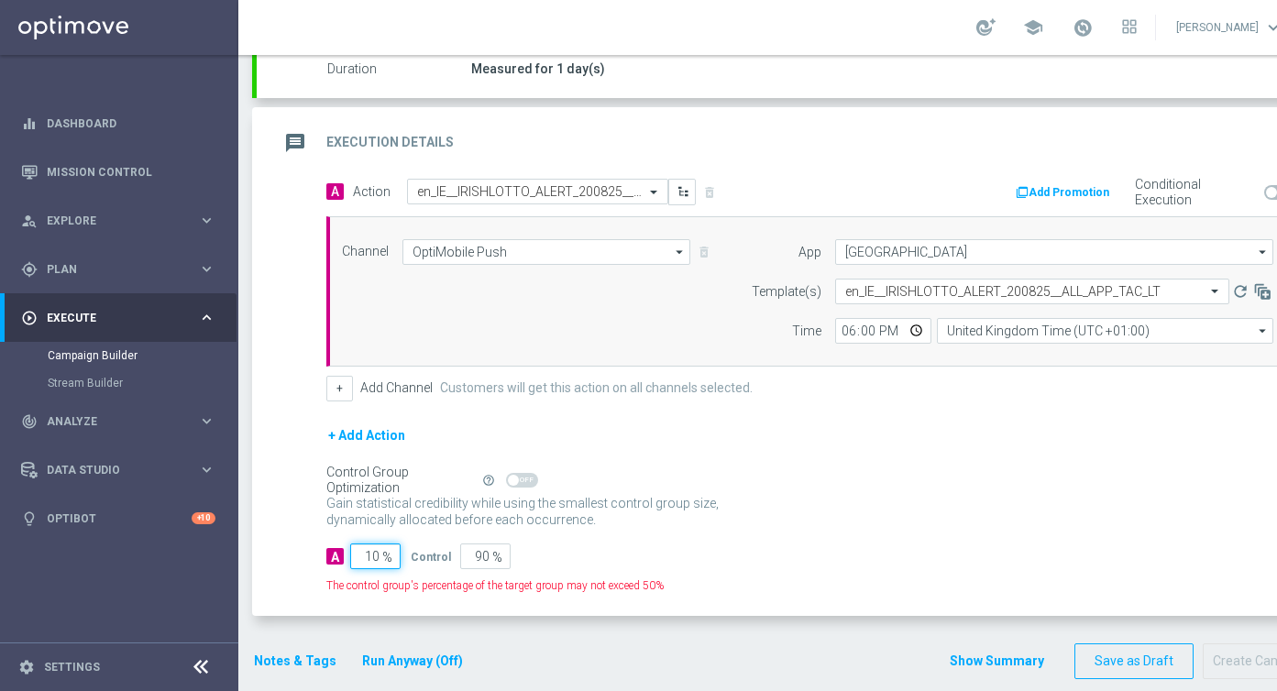
type input "100"
type input "0"
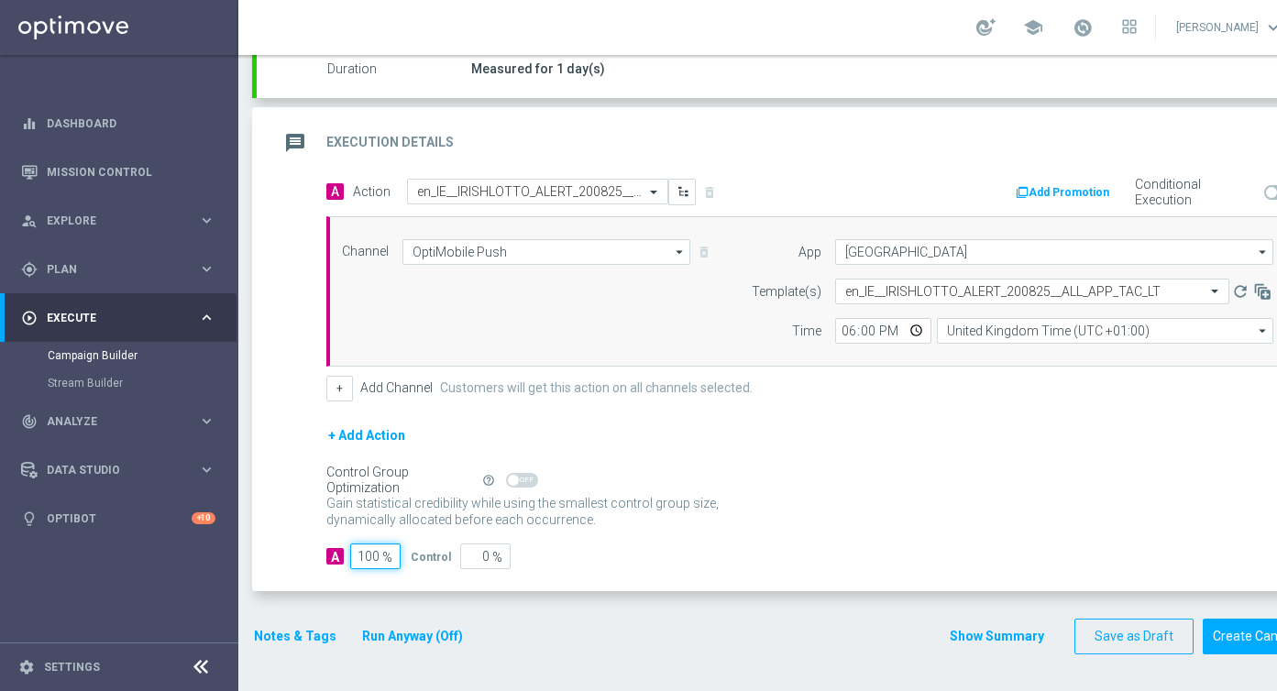
type input "100"
click at [282, 619] on form "done Target Group keyboard_arrow_down Target Group launch PUSH - IE_OPT | ALL |…" at bounding box center [788, 229] width 1073 height 852
click at [282, 638] on button "Notes & Tags" at bounding box center [295, 636] width 86 height 23
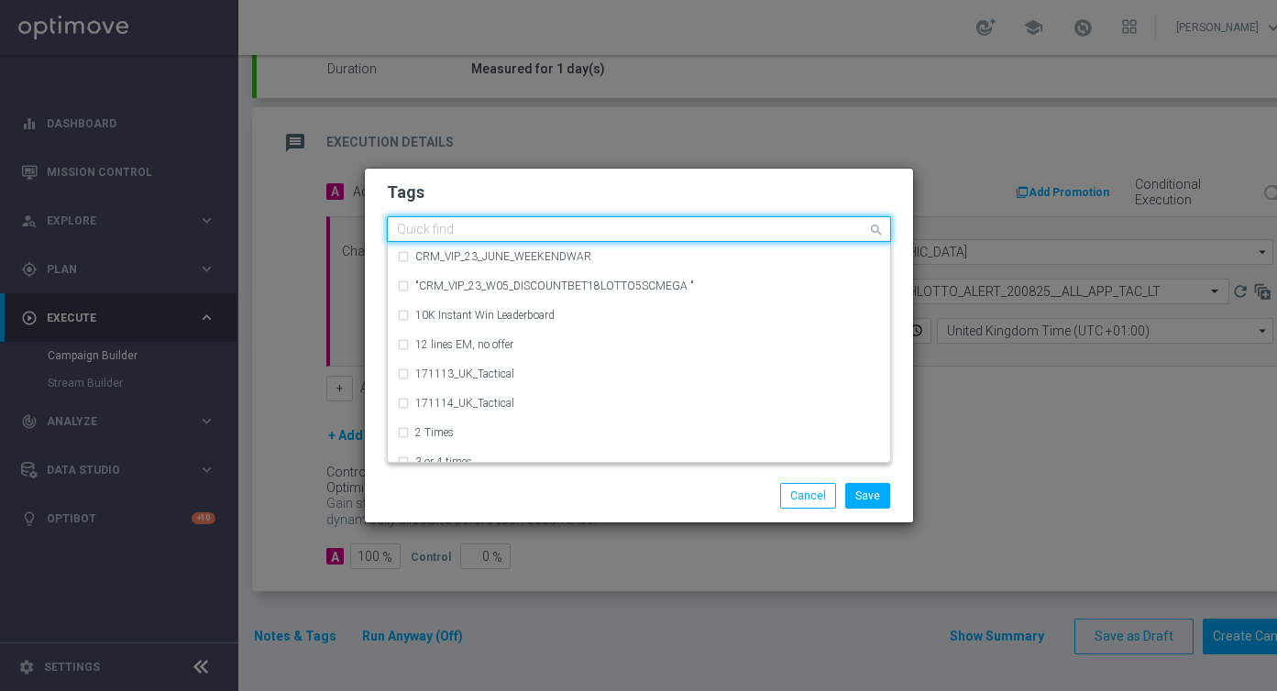
click at [581, 233] on input "text" at bounding box center [632, 231] width 470 height 16
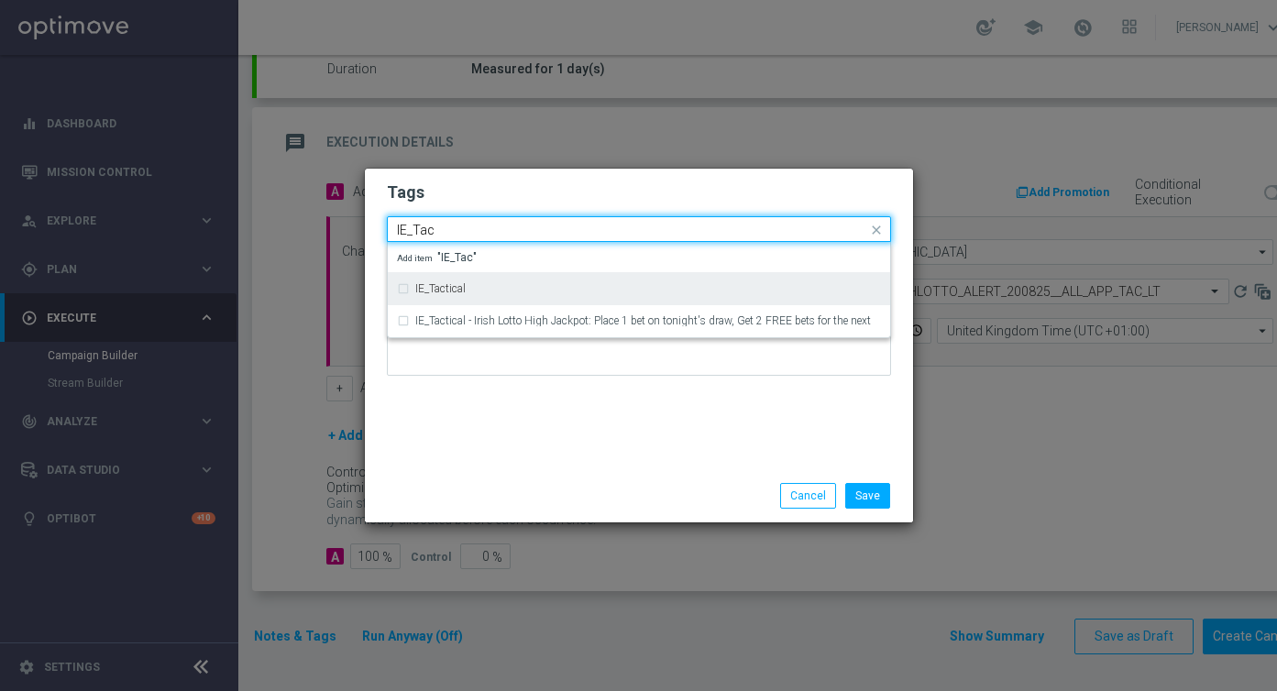
click at [552, 272] on div "IE_Tactical" at bounding box center [639, 288] width 503 height 32
type input "IE_Tac"
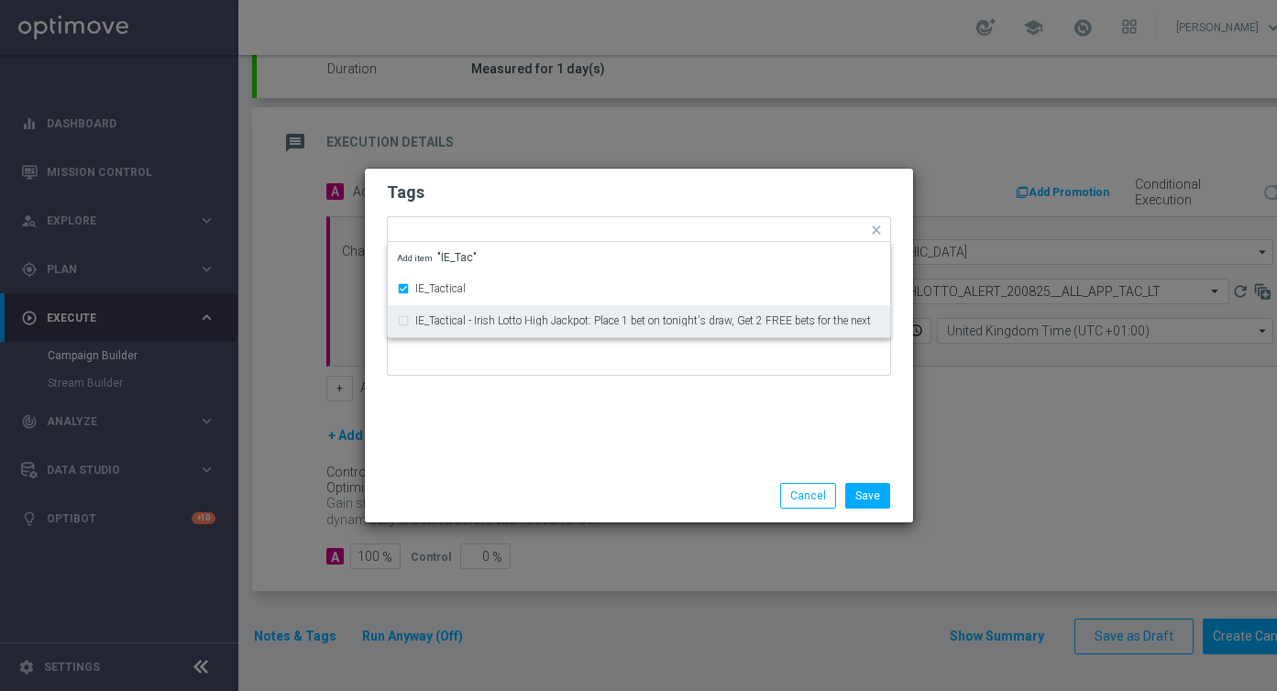
click at [607, 446] on div "Tags Quick find × IE_Tactical IE_Tactical IE_Tactical - Irish Lotto High Jackpo…" at bounding box center [639, 319] width 548 height 301
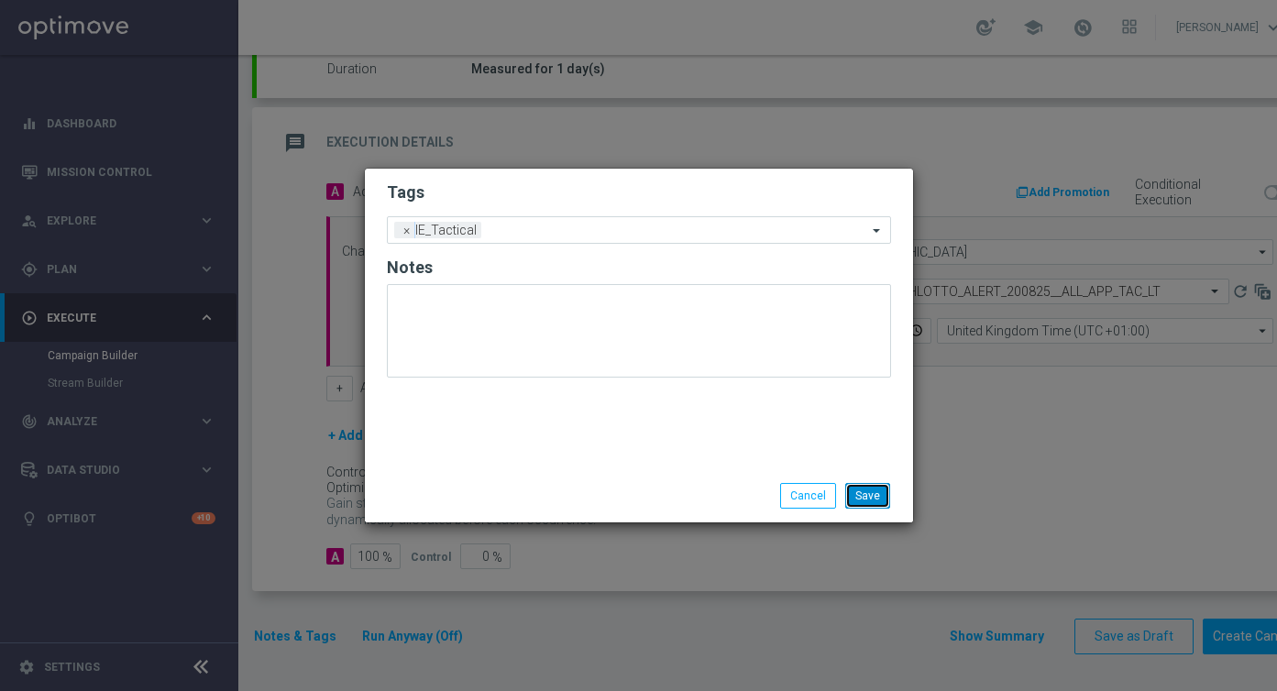
click at [871, 493] on button "Save" at bounding box center [868, 496] width 45 height 26
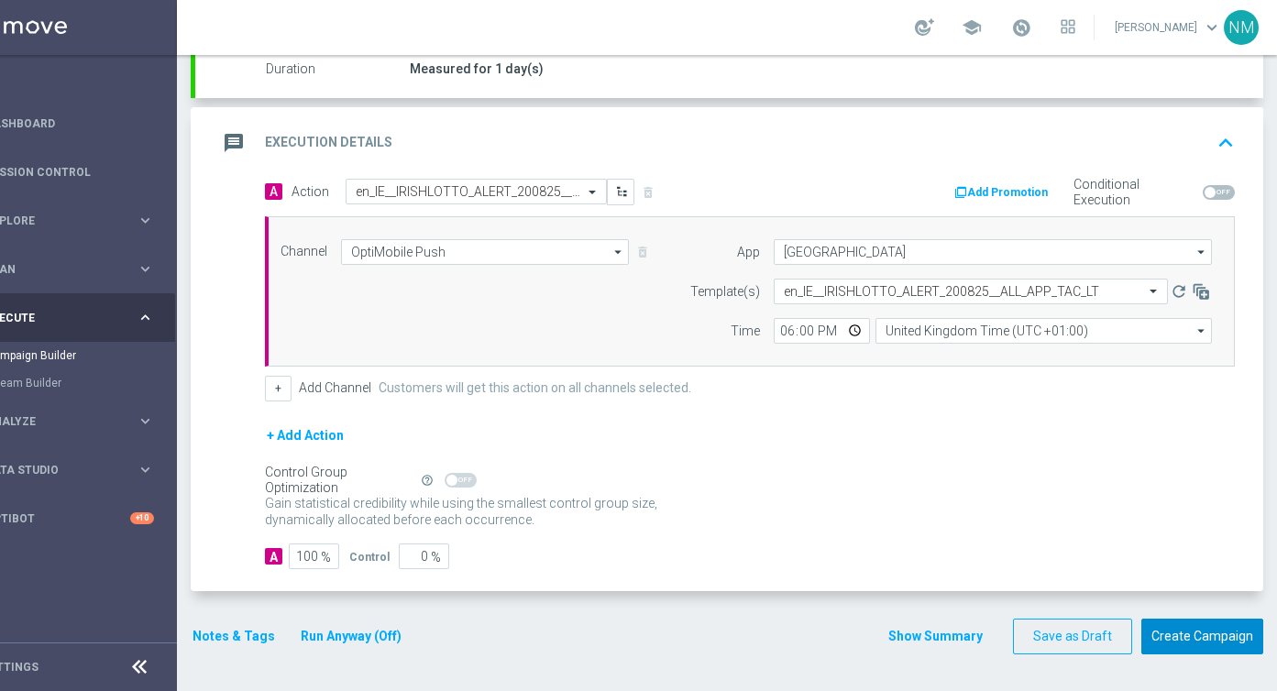
click at [1177, 635] on button "Create Campaign" at bounding box center [1203, 637] width 122 height 36
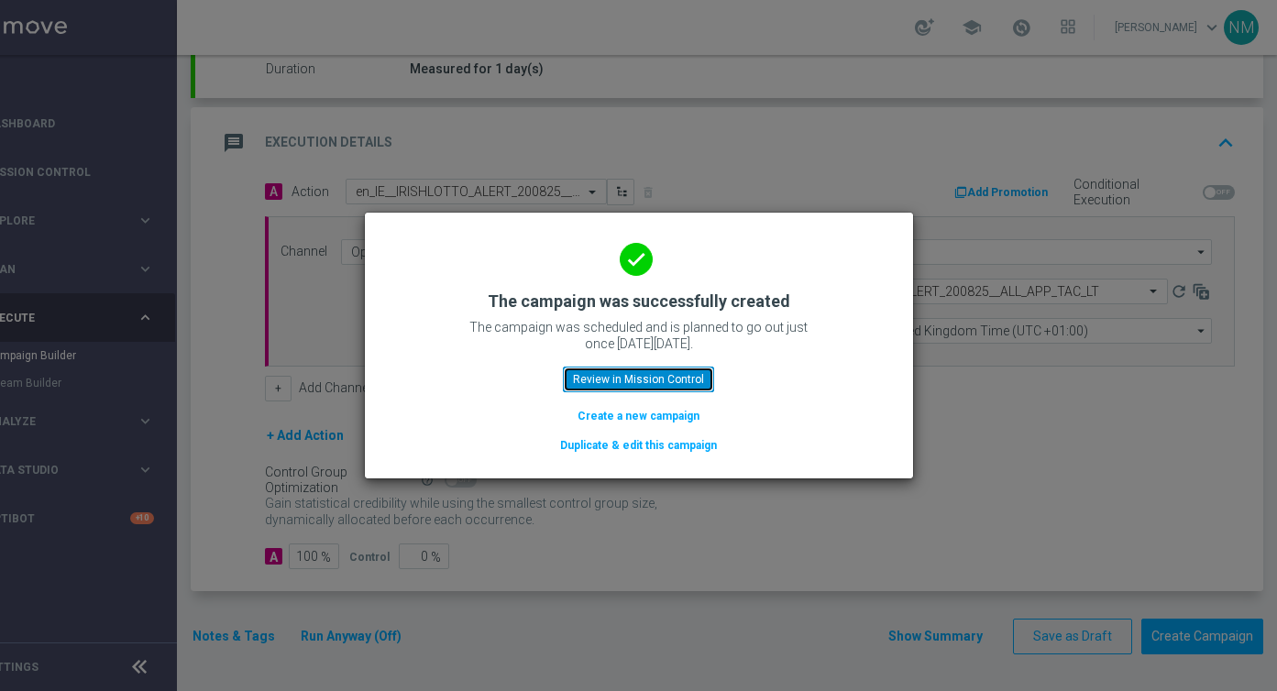
click at [605, 379] on button "Review in Mission Control" at bounding box center [638, 380] width 151 height 26
